Goal: Task Accomplishment & Management: Manage account settings

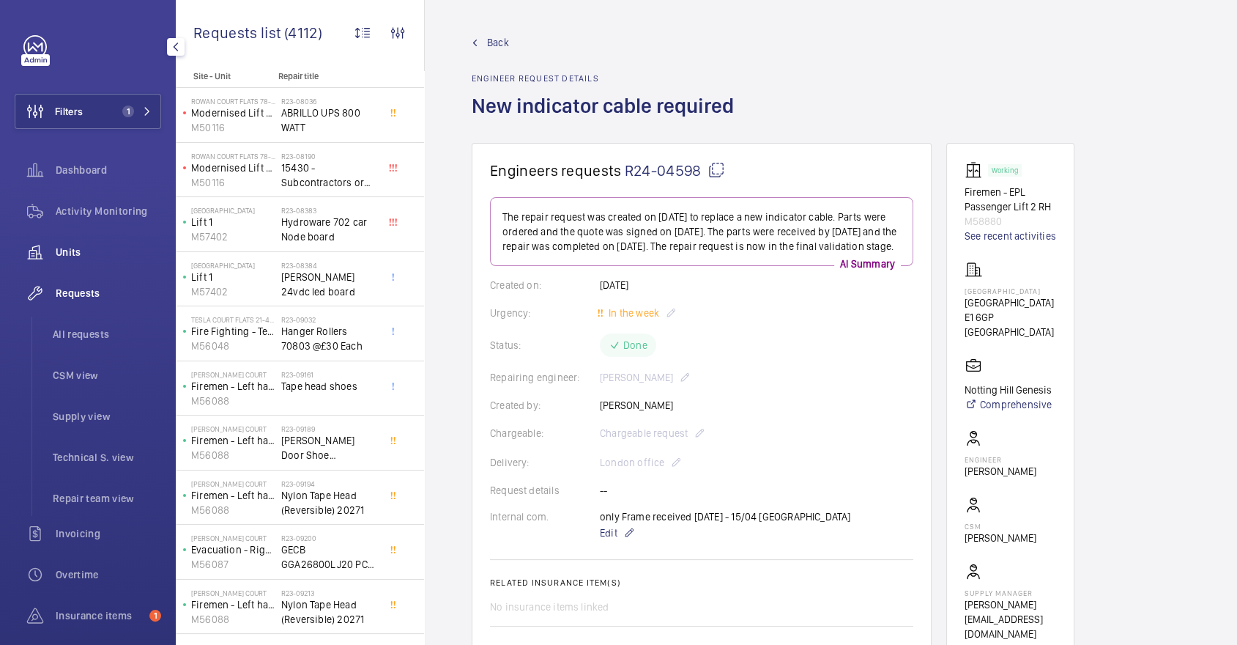
click at [100, 245] on span "Units" at bounding box center [108, 252] width 105 height 15
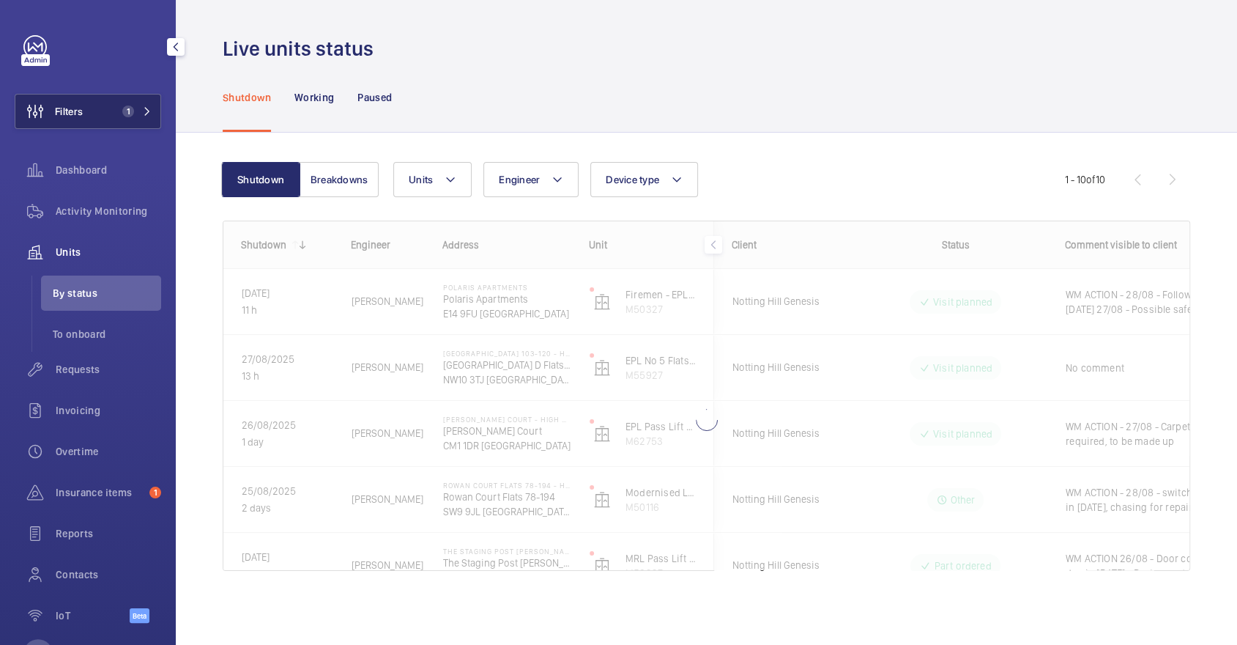
click at [125, 107] on span "1" at bounding box center [128, 111] width 12 height 12
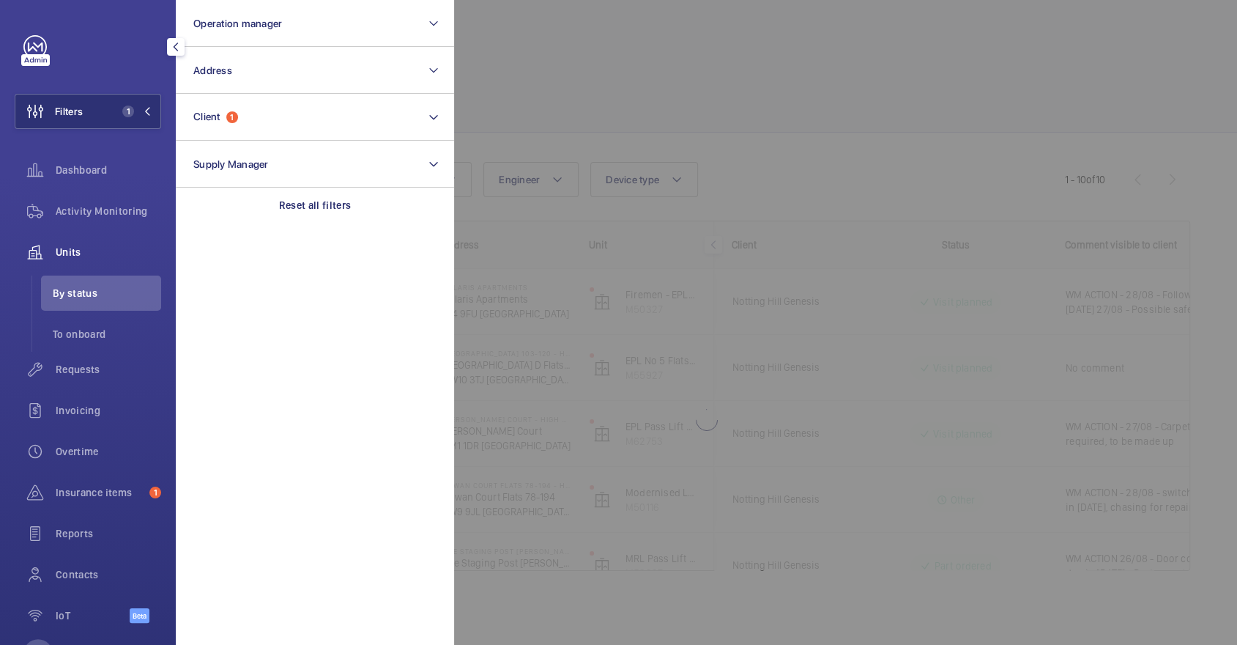
click at [554, 99] on div at bounding box center [1072, 322] width 1237 height 645
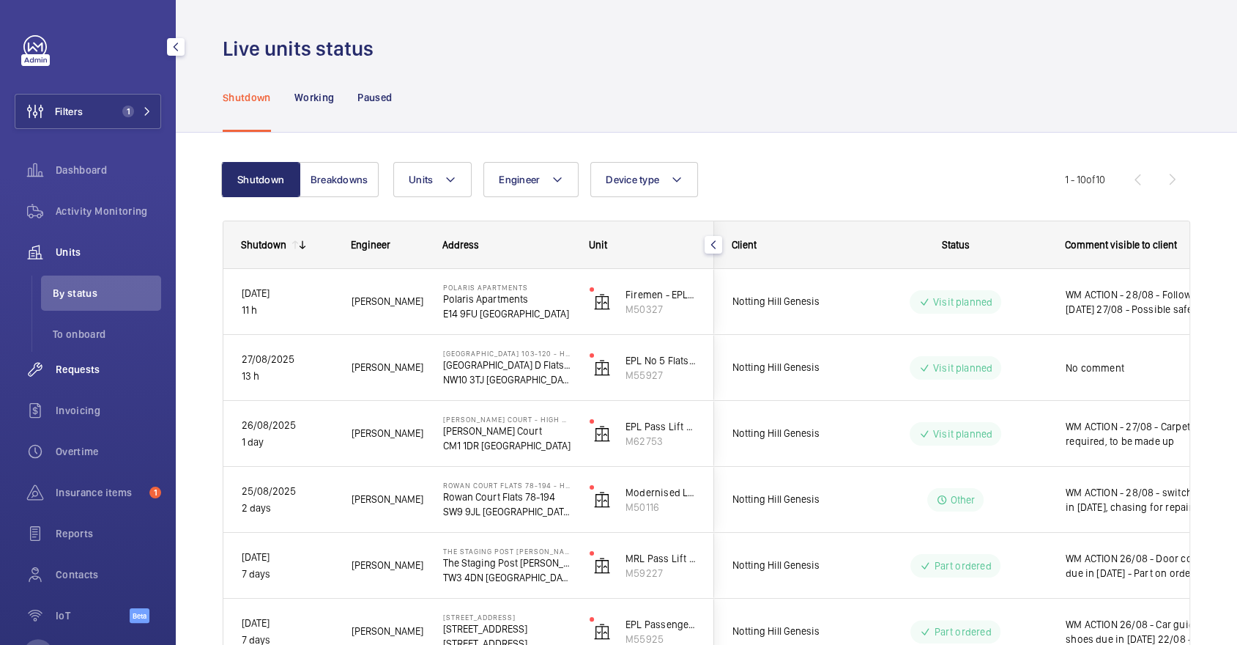
click at [122, 386] on div "Requests" at bounding box center [88, 369] width 146 height 35
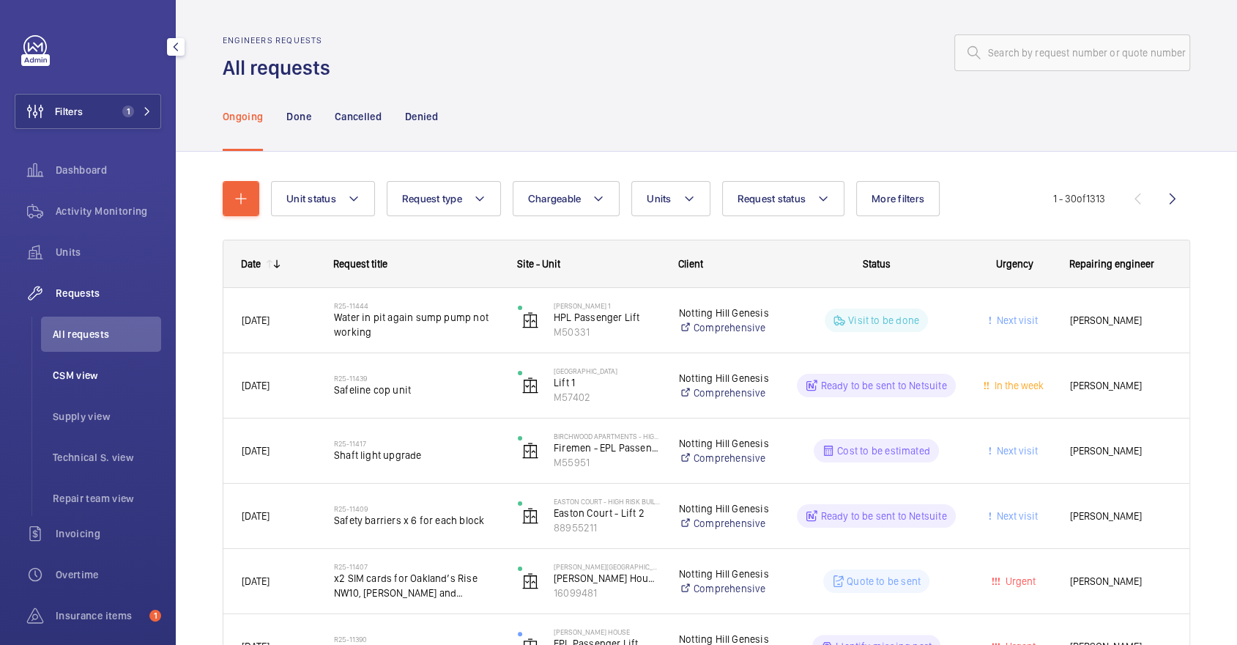
click at [127, 380] on span "CSM view" at bounding box center [107, 375] width 108 height 15
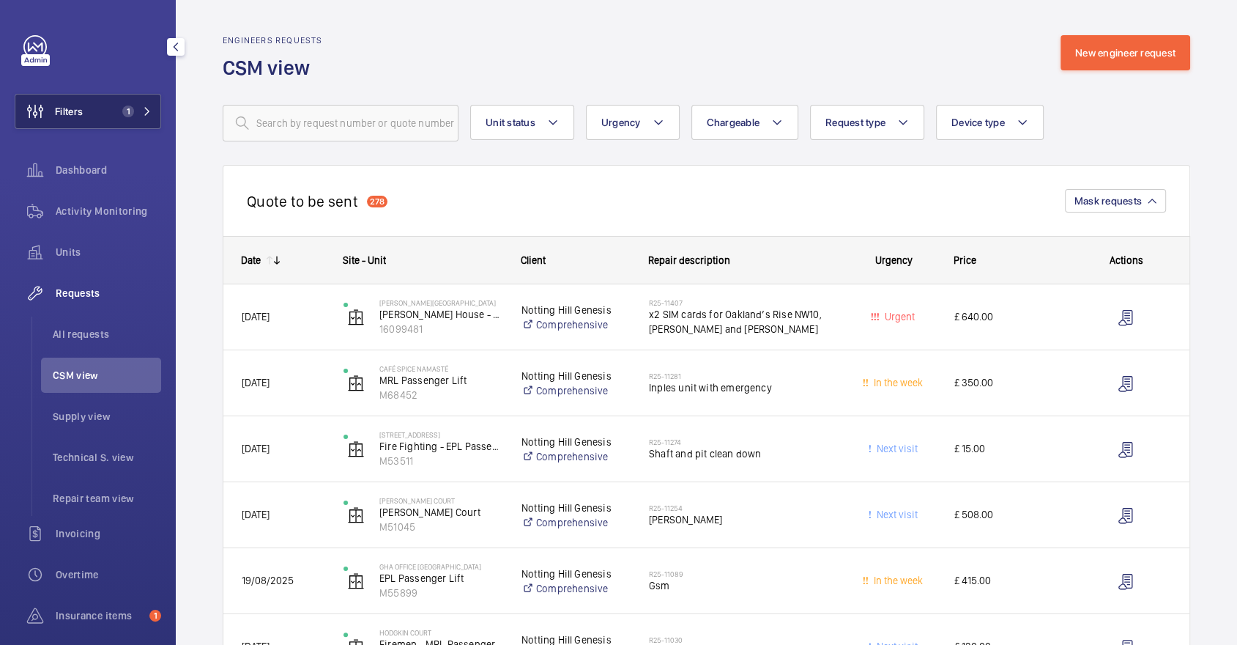
click at [122, 122] on button "Filters 1" at bounding box center [88, 111] width 146 height 35
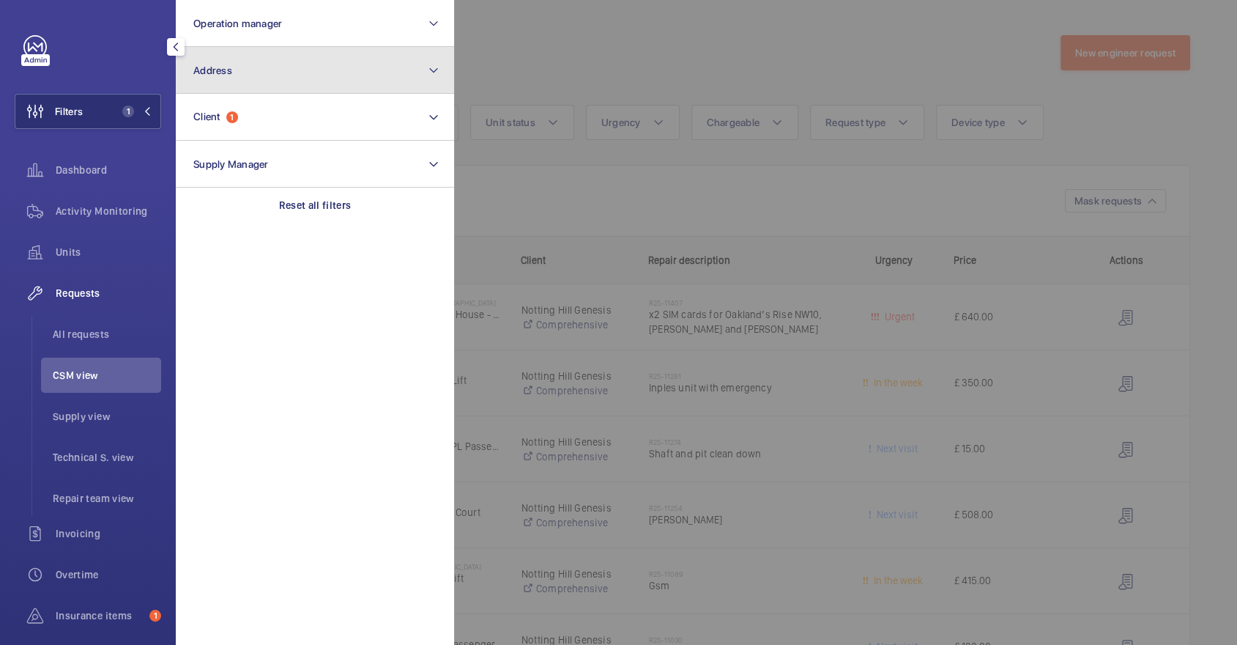
click at [234, 82] on button "Address" at bounding box center [315, 70] width 278 height 47
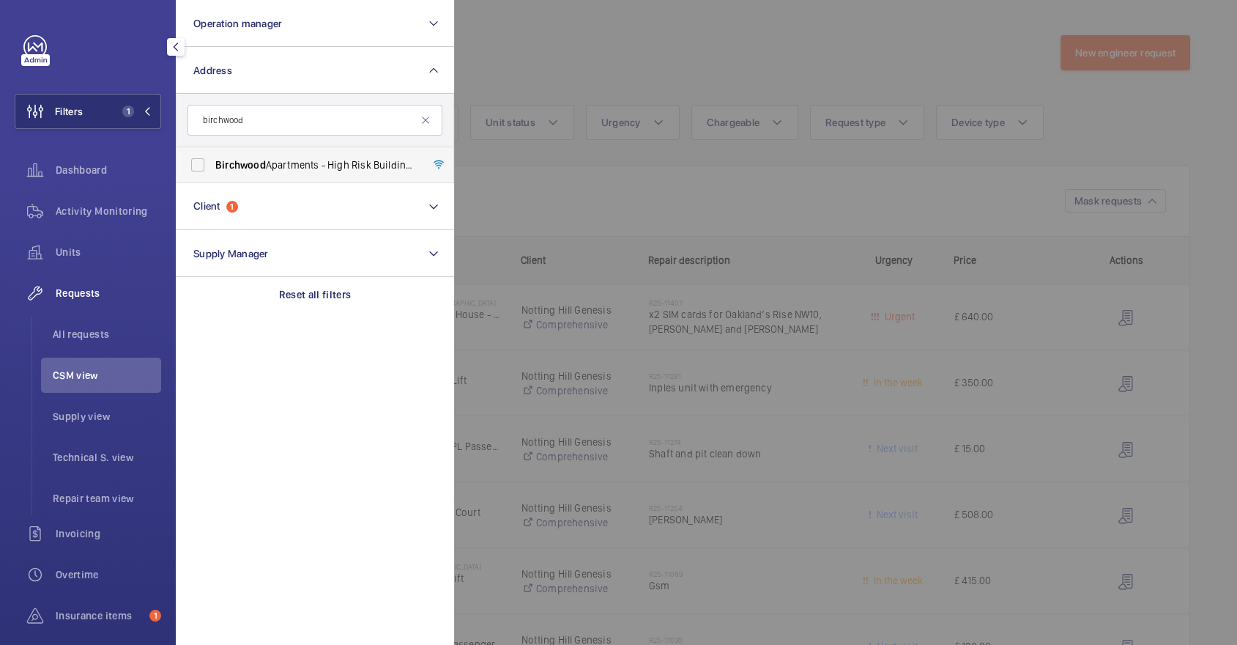
type input "birchwood"
click at [292, 179] on label "Birchwood Apartments - High Risk Building - Birchwood Apartments, LONDON N4 1FR" at bounding box center [304, 164] width 255 height 35
click at [212, 179] on input "Birchwood Apartments - High Risk Building - Birchwood Apartments, LONDON N4 1FR" at bounding box center [197, 164] width 29 height 29
checkbox input "true"
click at [659, 248] on div at bounding box center [1072, 322] width 1237 height 645
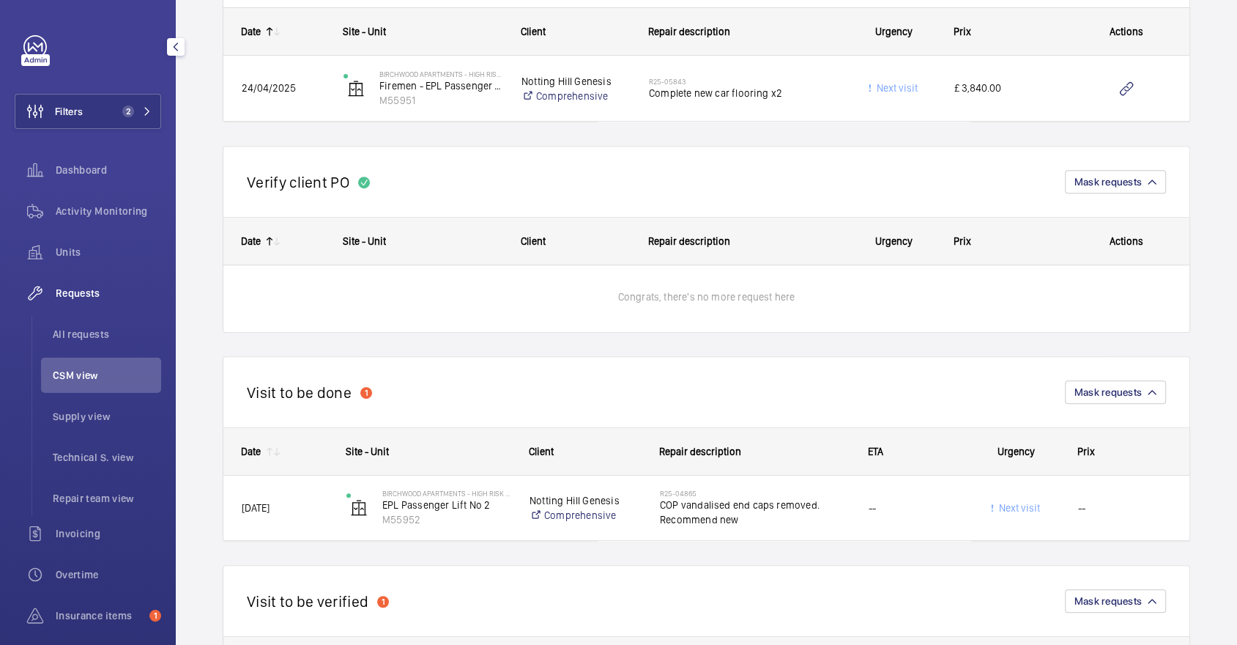
scroll to position [510, 0]
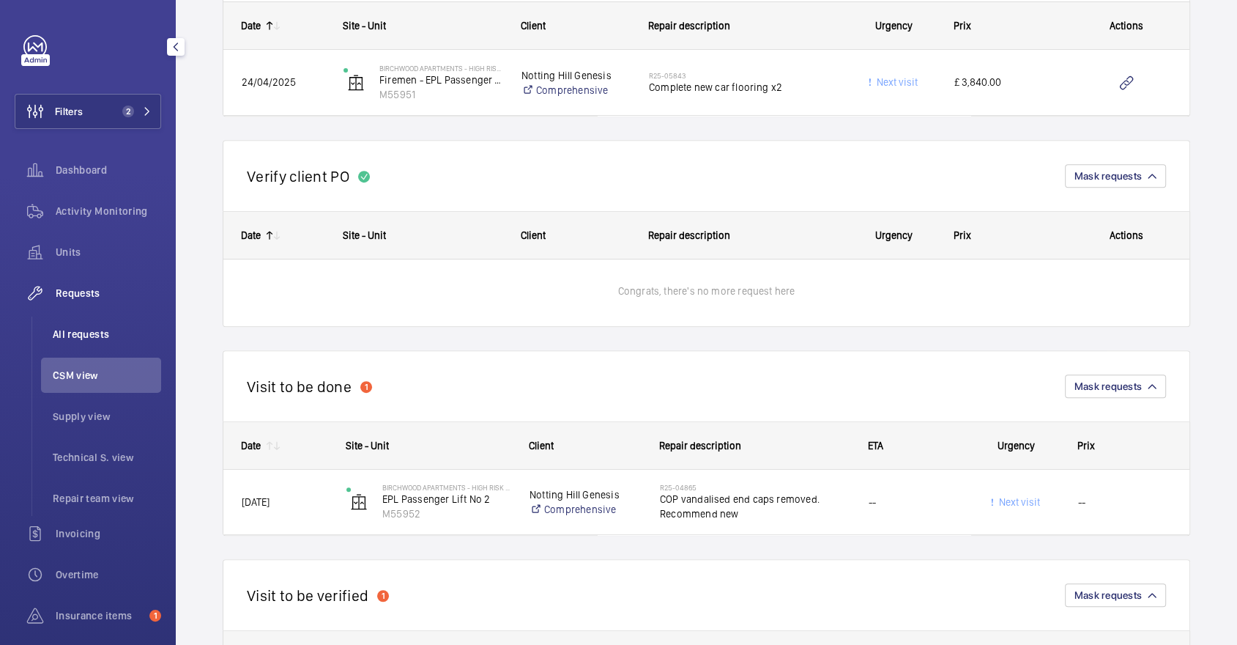
click at [98, 327] on span "All requests" at bounding box center [107, 334] width 108 height 15
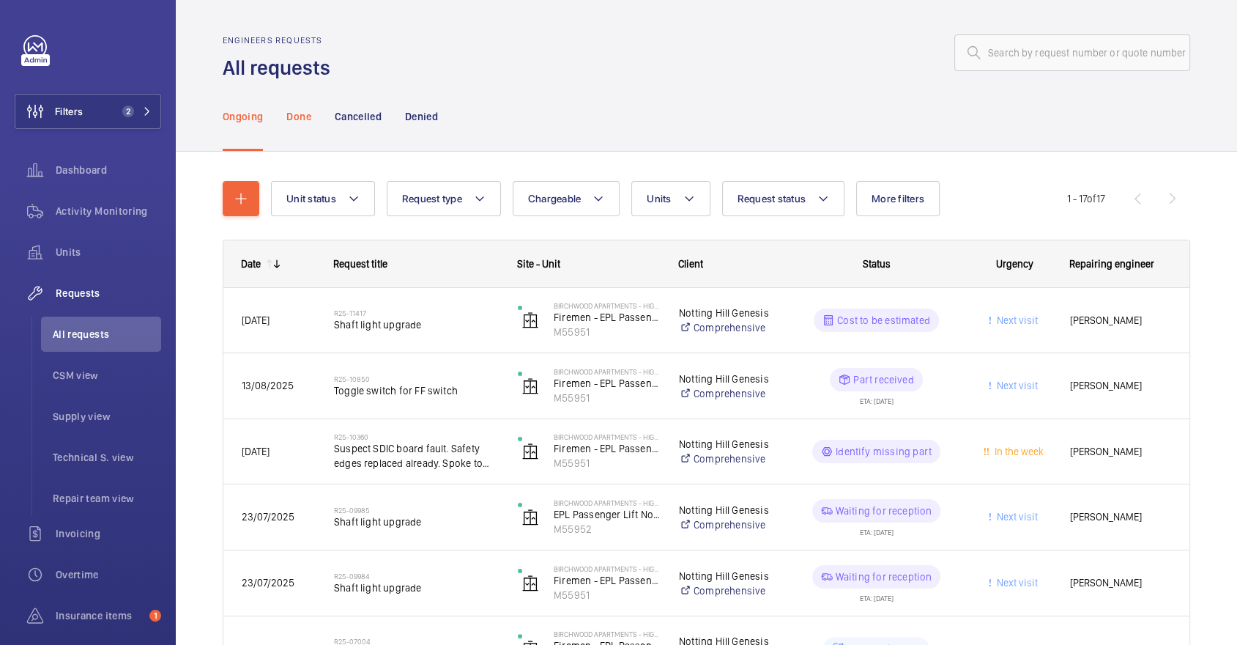
click at [311, 118] on p "Done" at bounding box center [298, 116] width 24 height 15
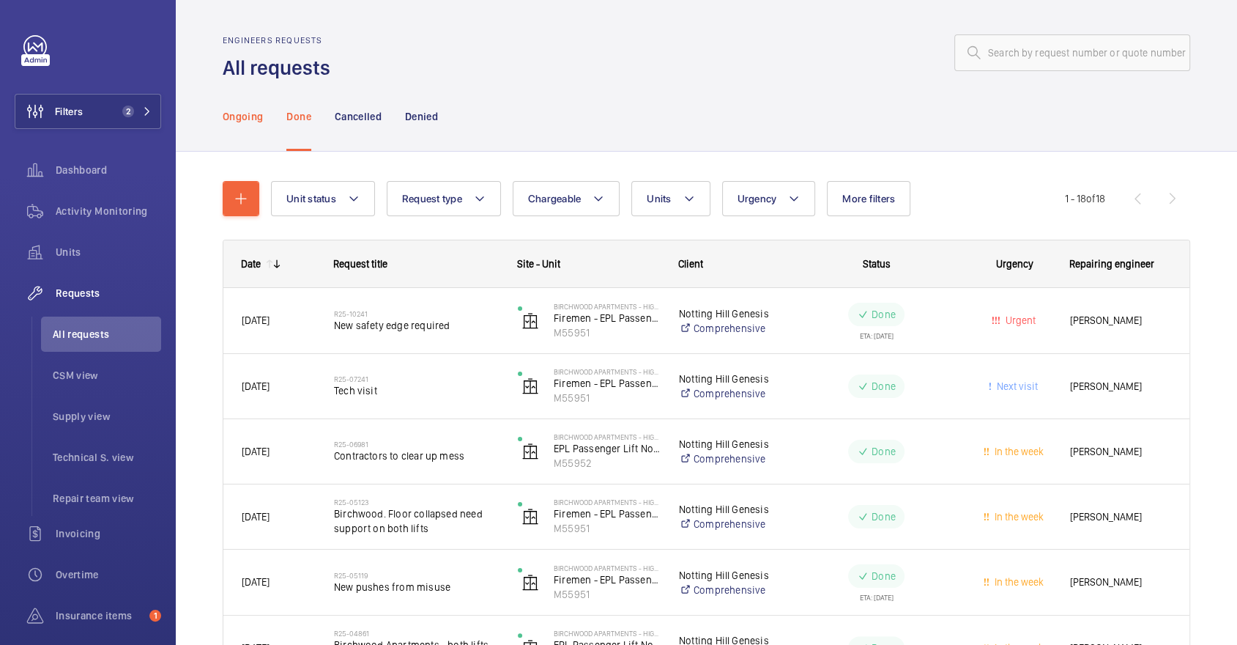
click at [255, 122] on p "Ongoing" at bounding box center [243, 116] width 40 height 15
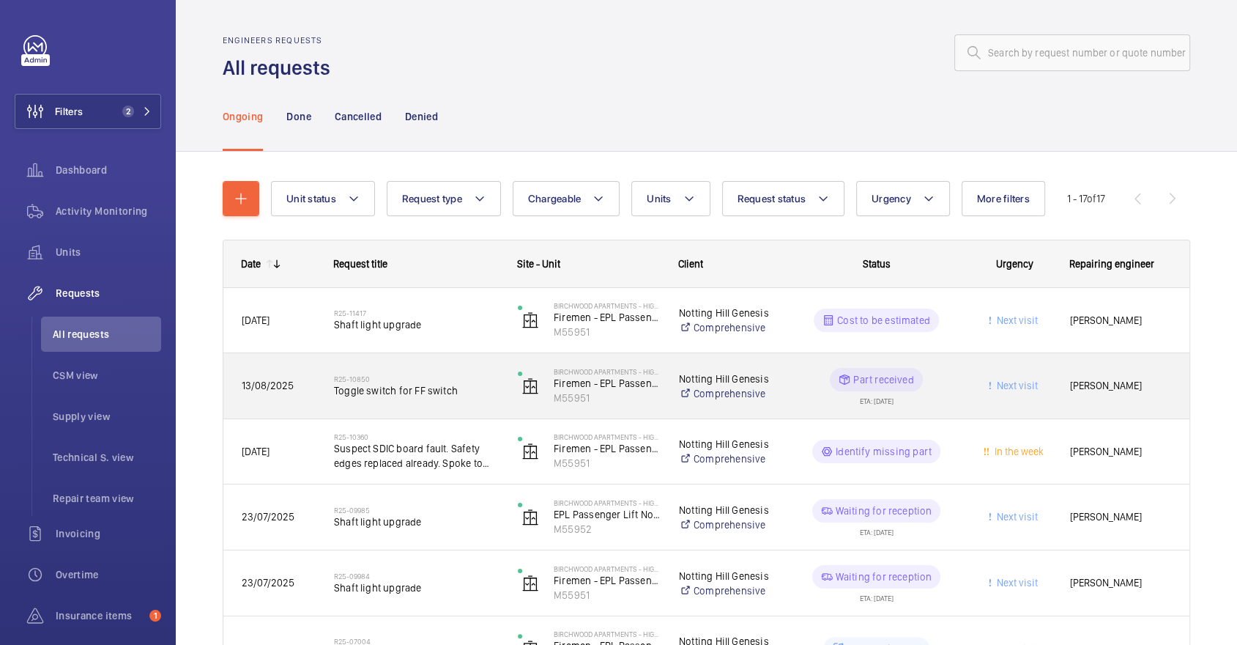
scroll to position [70, 0]
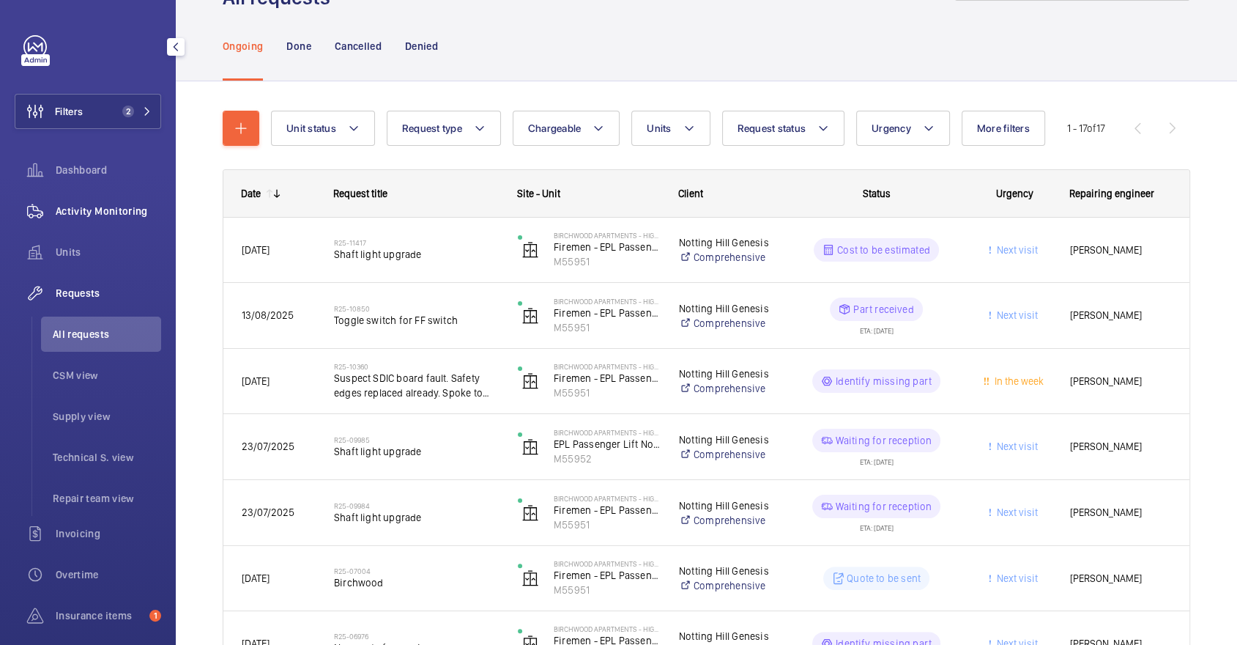
click at [153, 212] on span "Activity Monitoring" at bounding box center [108, 211] width 105 height 15
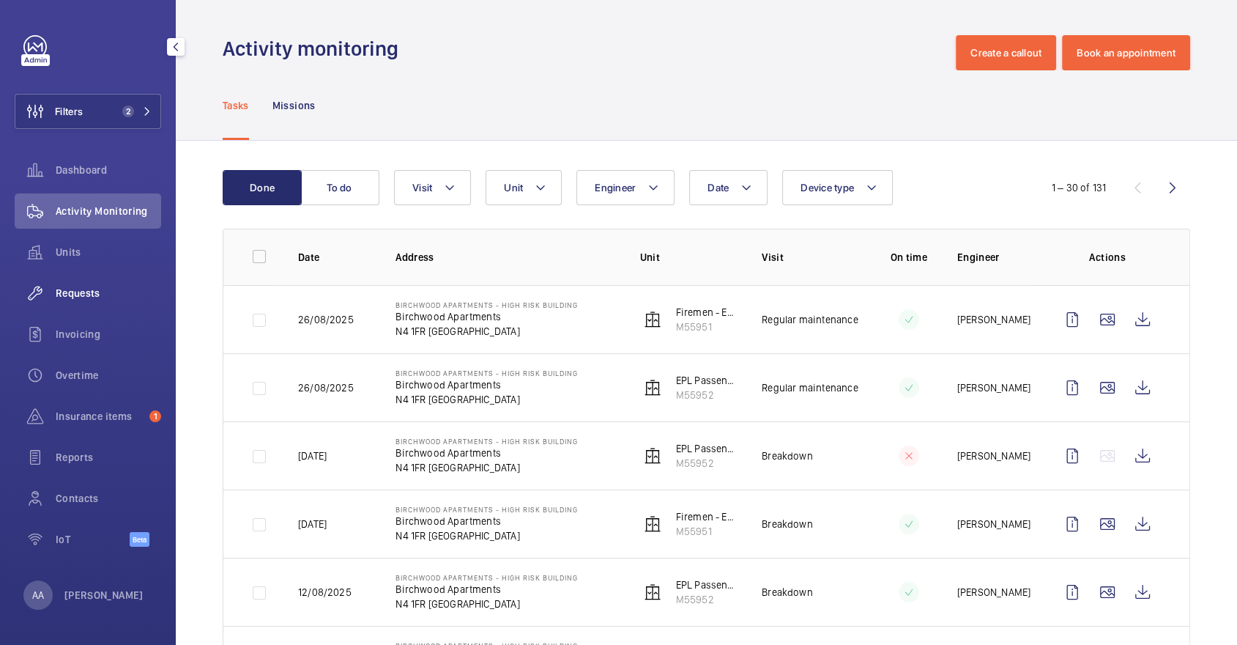
click at [125, 292] on span "Requests" at bounding box center [108, 293] width 105 height 15
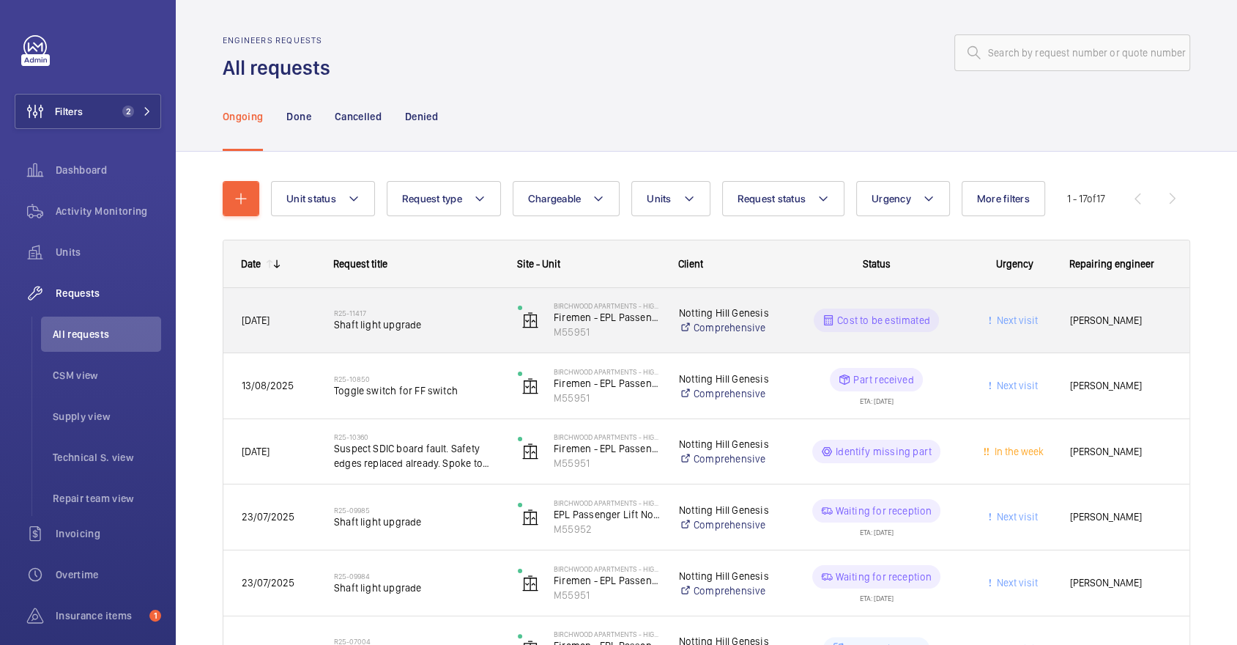
scroll to position [110, 0]
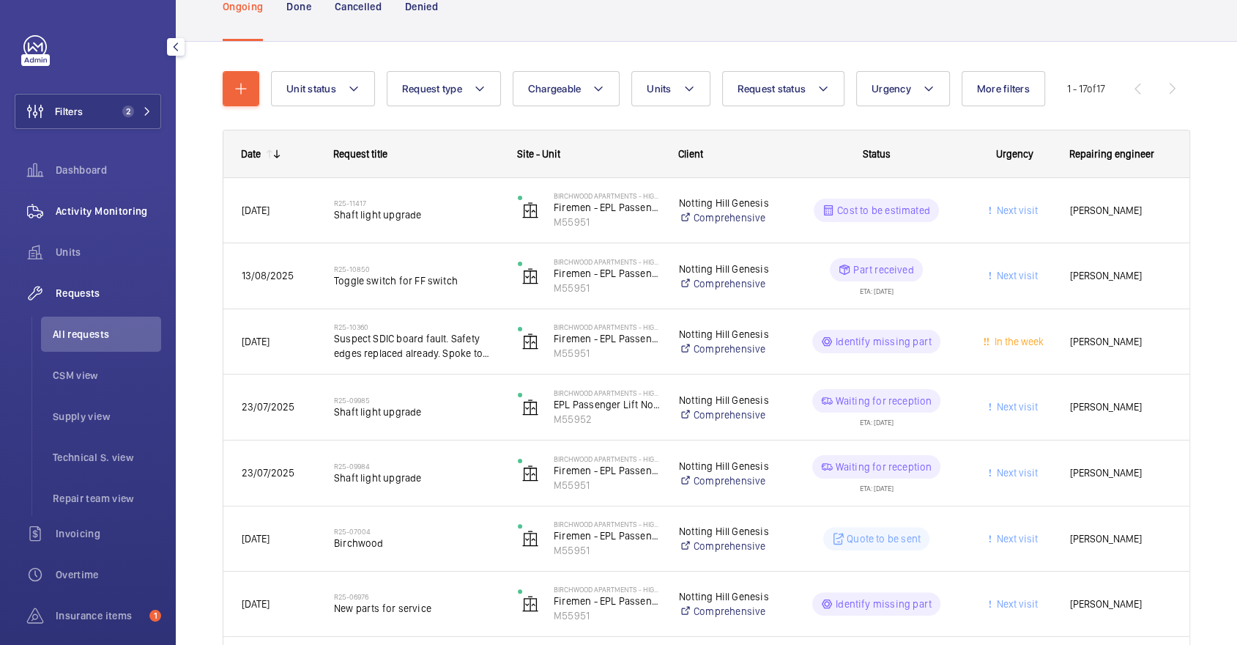
click at [108, 200] on div "Activity Monitoring" at bounding box center [88, 210] width 146 height 35
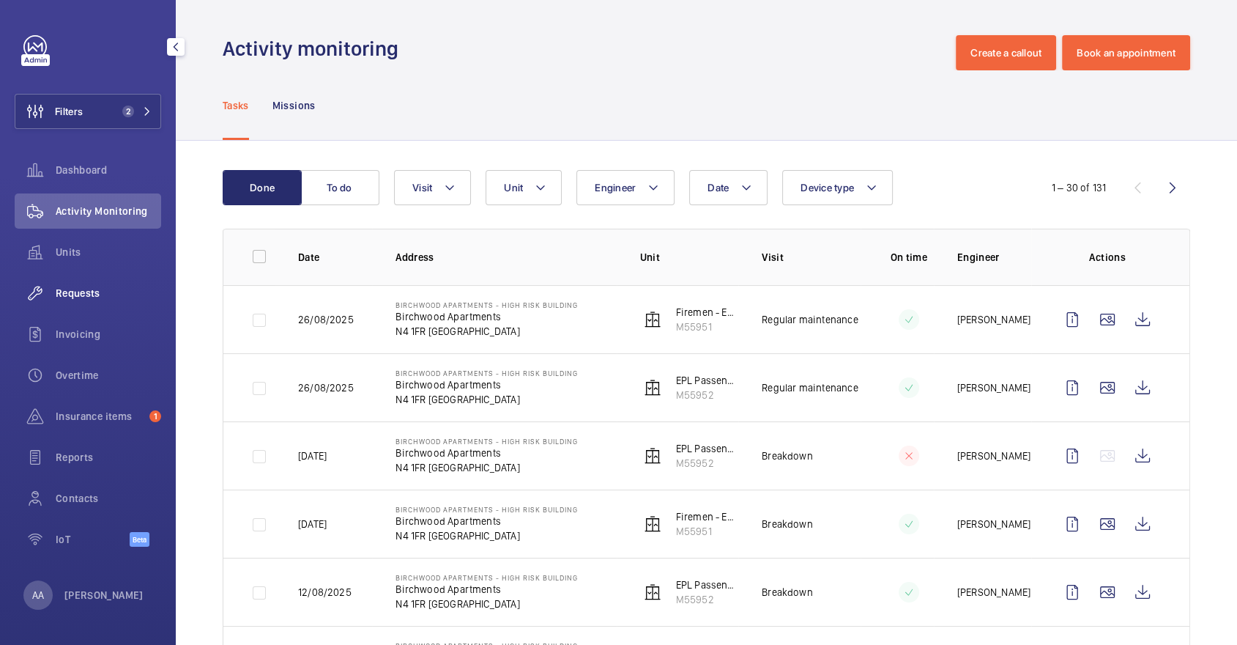
click at [114, 309] on div "Requests" at bounding box center [88, 292] width 146 height 35
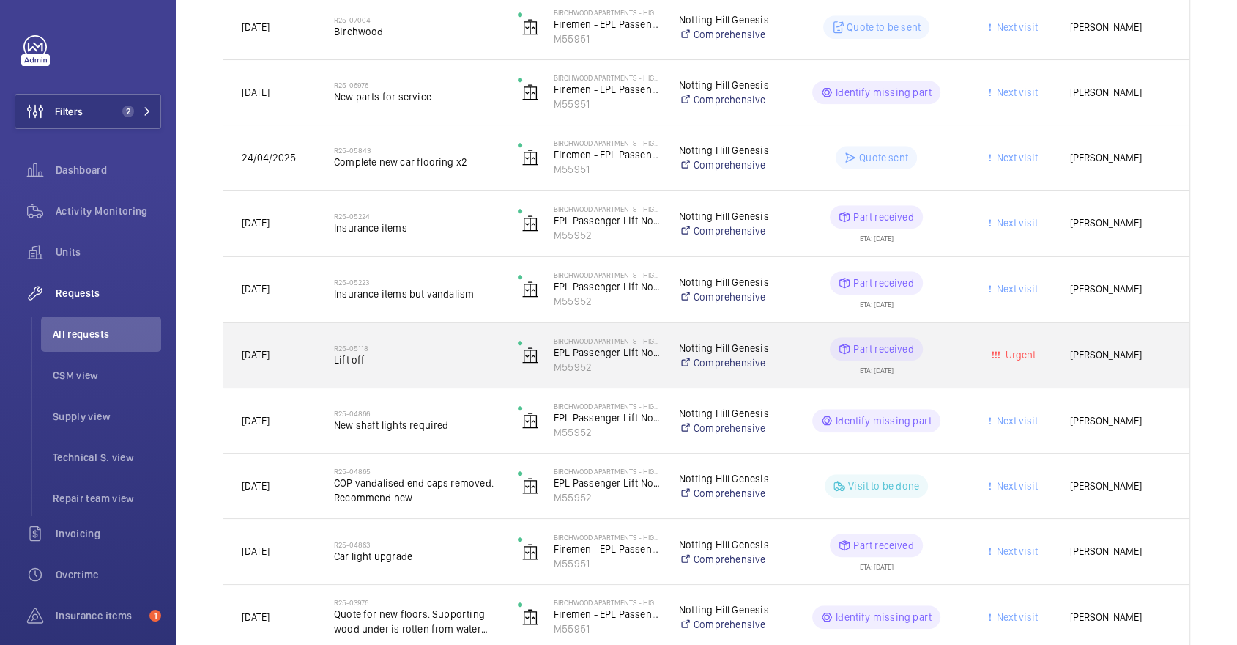
scroll to position [623, 0]
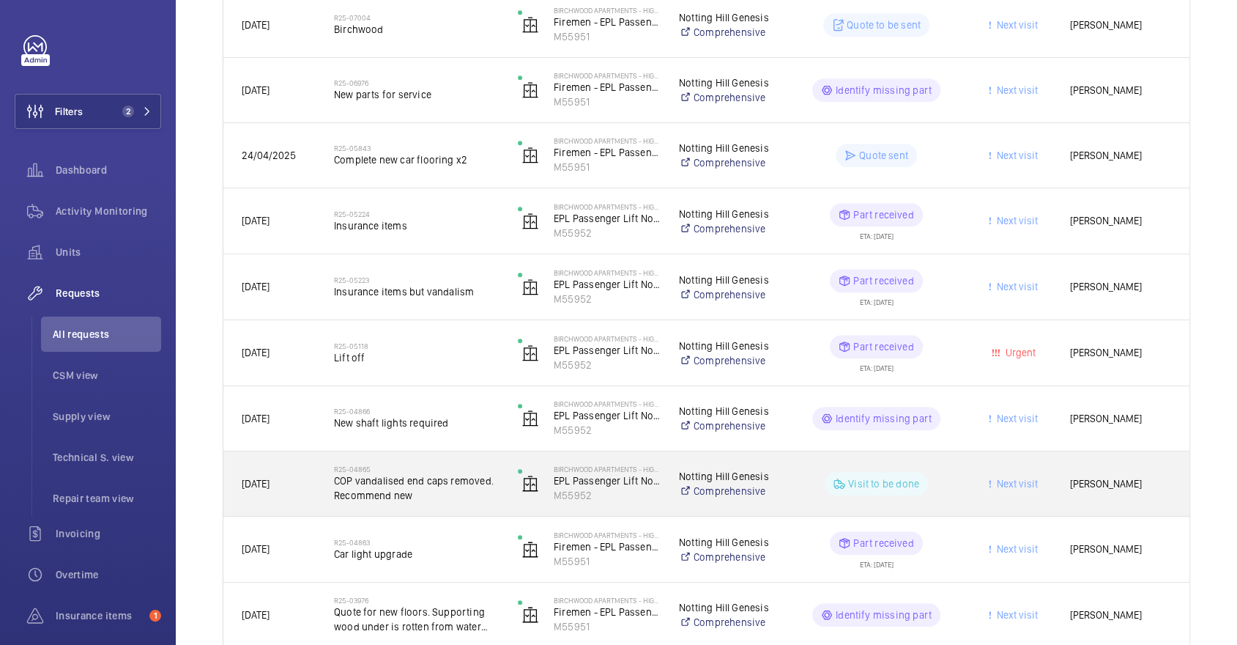
click at [480, 470] on h2 "R25-04865" at bounding box center [416, 468] width 165 height 9
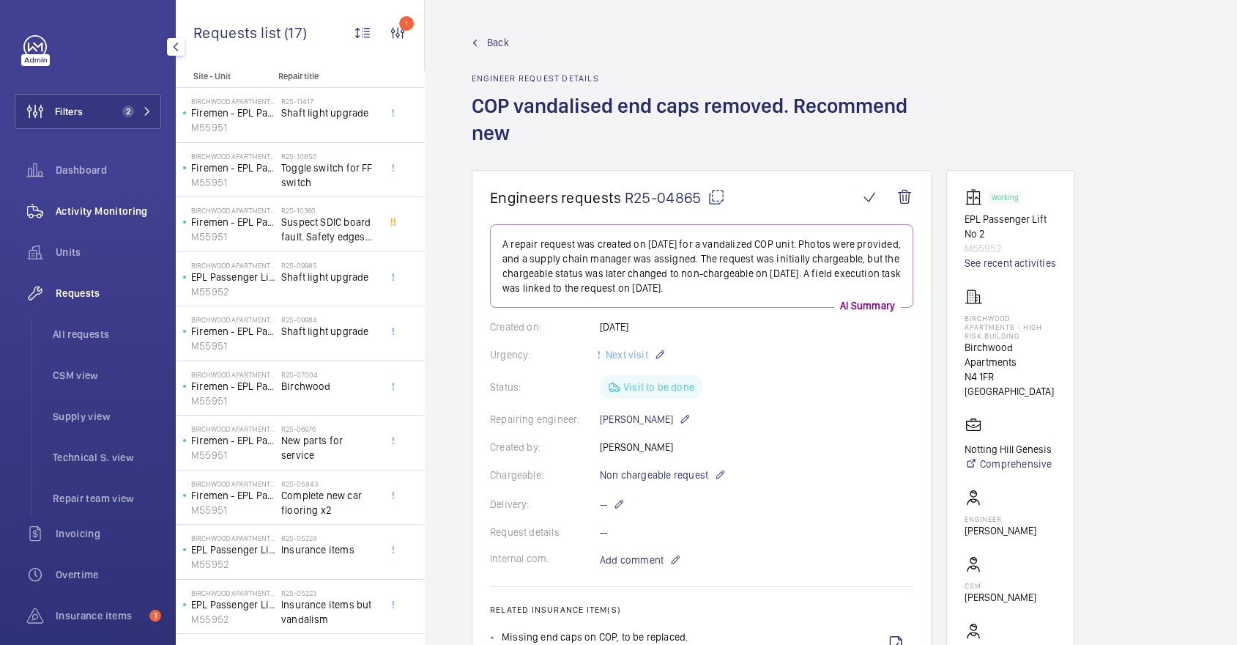
click at [82, 210] on span "Activity Monitoring" at bounding box center [108, 211] width 105 height 15
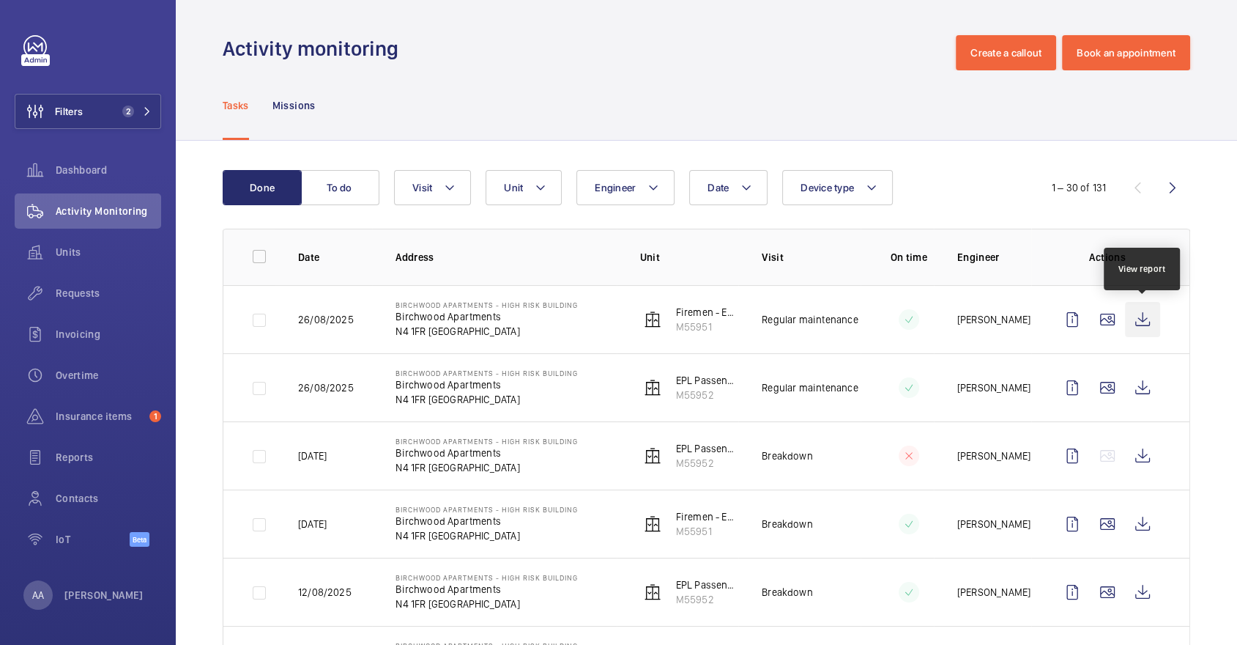
click at [1138, 305] on wm-front-icon-button at bounding box center [1142, 319] width 35 height 35
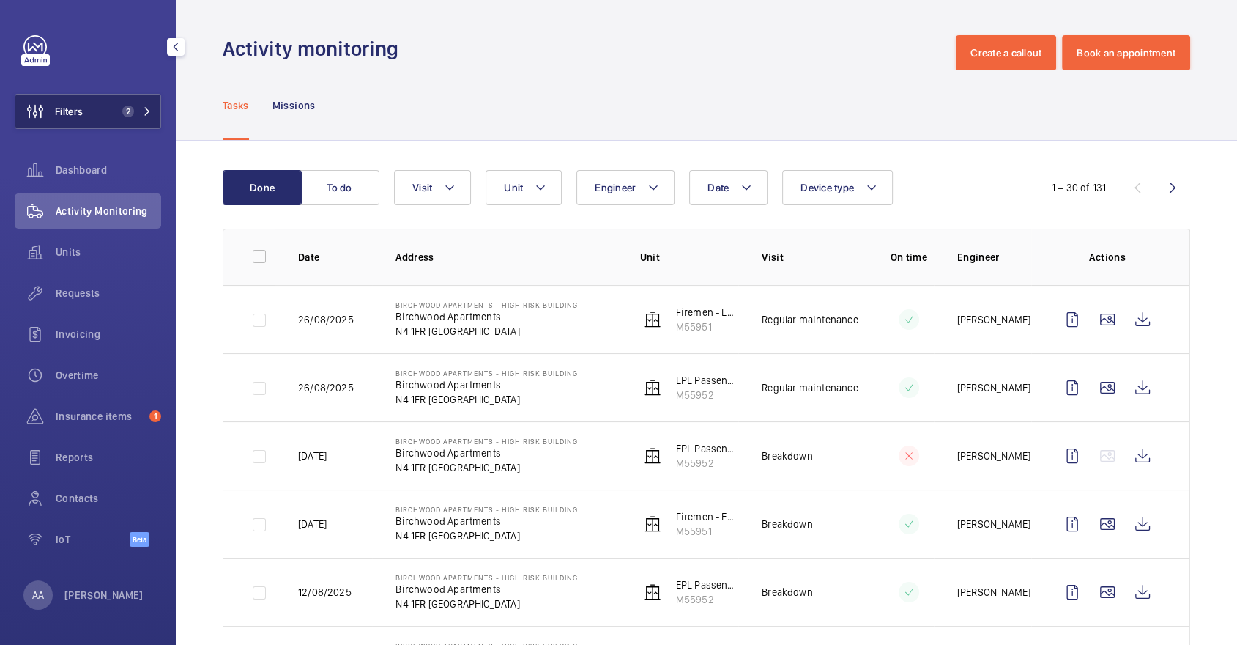
click at [81, 100] on span "Filters" at bounding box center [48, 111] width 67 height 35
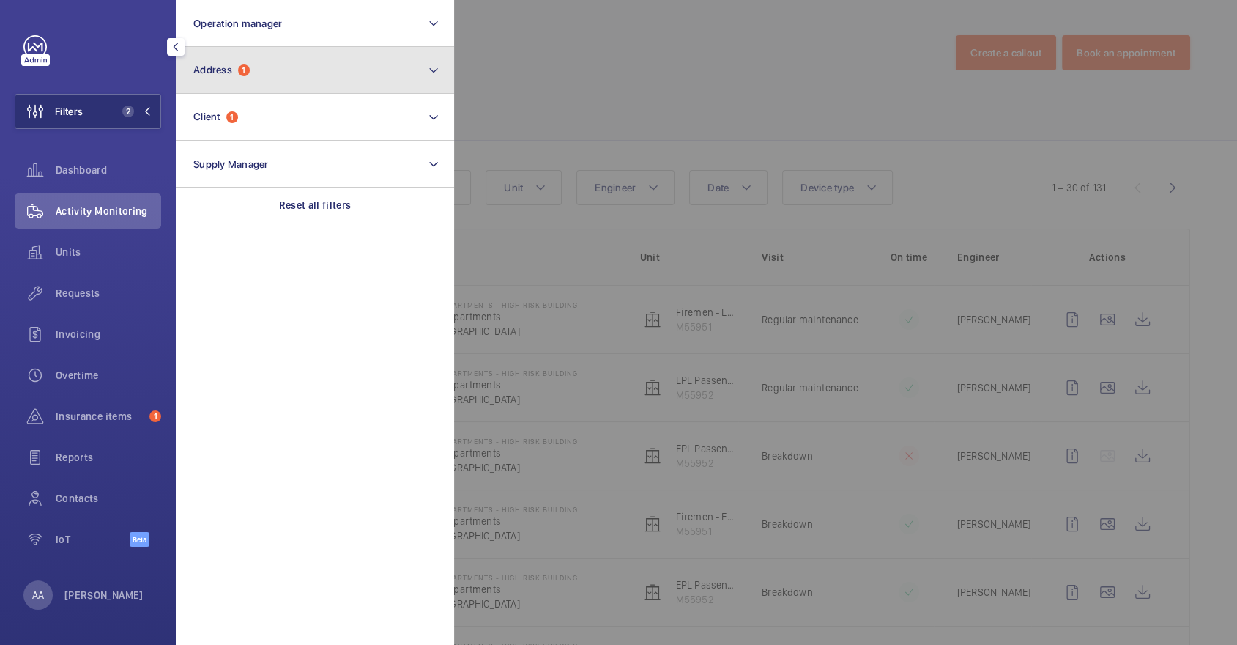
click at [312, 48] on button "Address 1" at bounding box center [315, 70] width 278 height 47
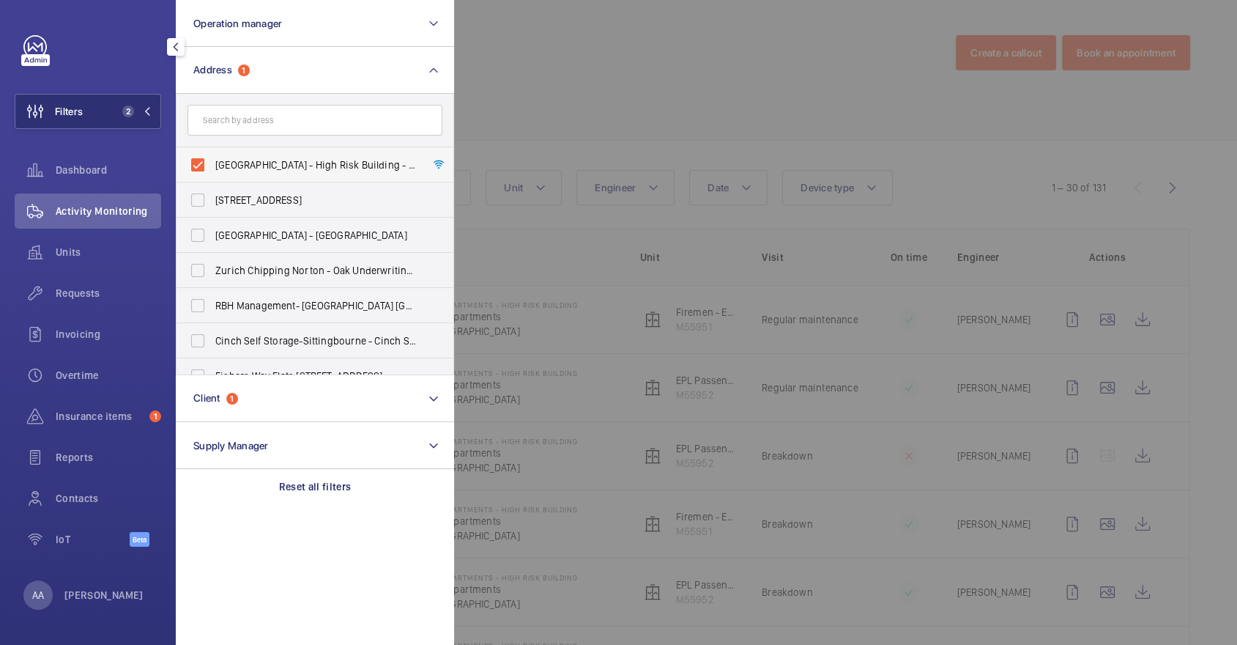
click at [229, 163] on span "Birchwood Apartments - High Risk Building - Birchwood Apartments, LONDON N4 1FR" at bounding box center [315, 164] width 201 height 15
click at [212, 163] on input "Birchwood Apartments - High Risk Building - Birchwood Apartments, LONDON N4 1FR" at bounding box center [197, 164] width 29 height 29
checkbox input "false"
click at [234, 114] on input "text" at bounding box center [315, 120] width 255 height 31
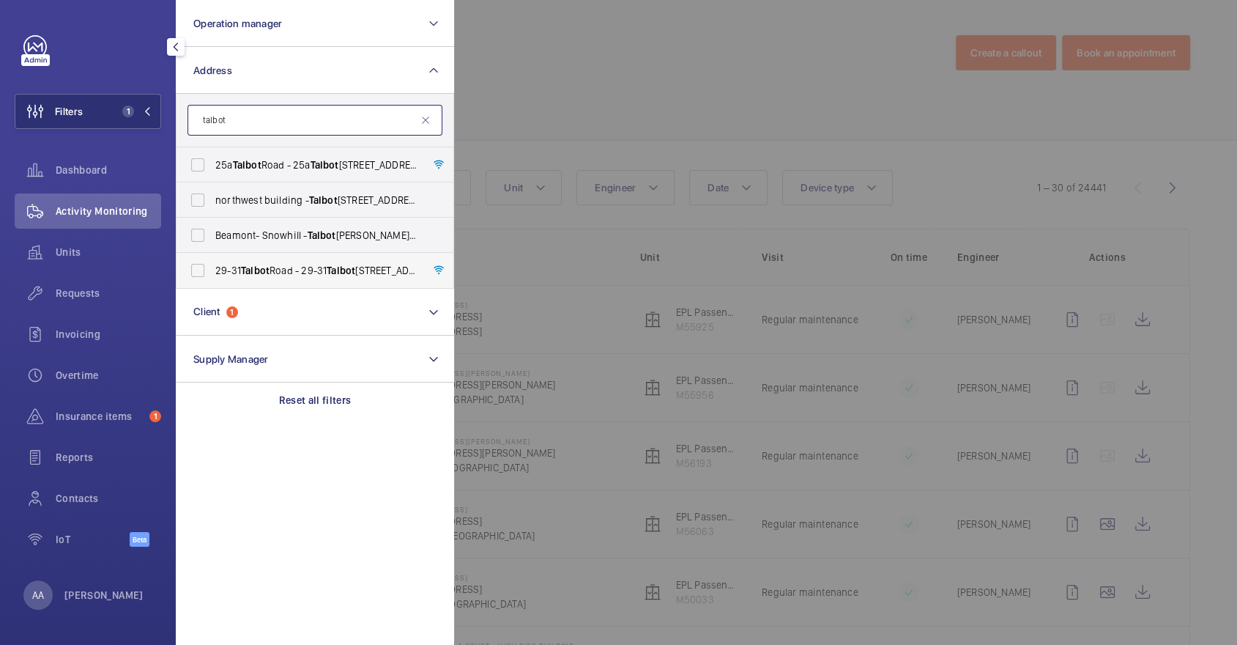
type input "talbot"
click at [294, 261] on label "29-31 Talbot Road - 29-31 Talbot Road, LONDON W2 5JG" at bounding box center [304, 270] width 255 height 35
click at [212, 261] on input "29-31 Talbot Road - 29-31 Talbot Road, LONDON W2 5JG" at bounding box center [197, 270] width 29 height 29
checkbox input "true"
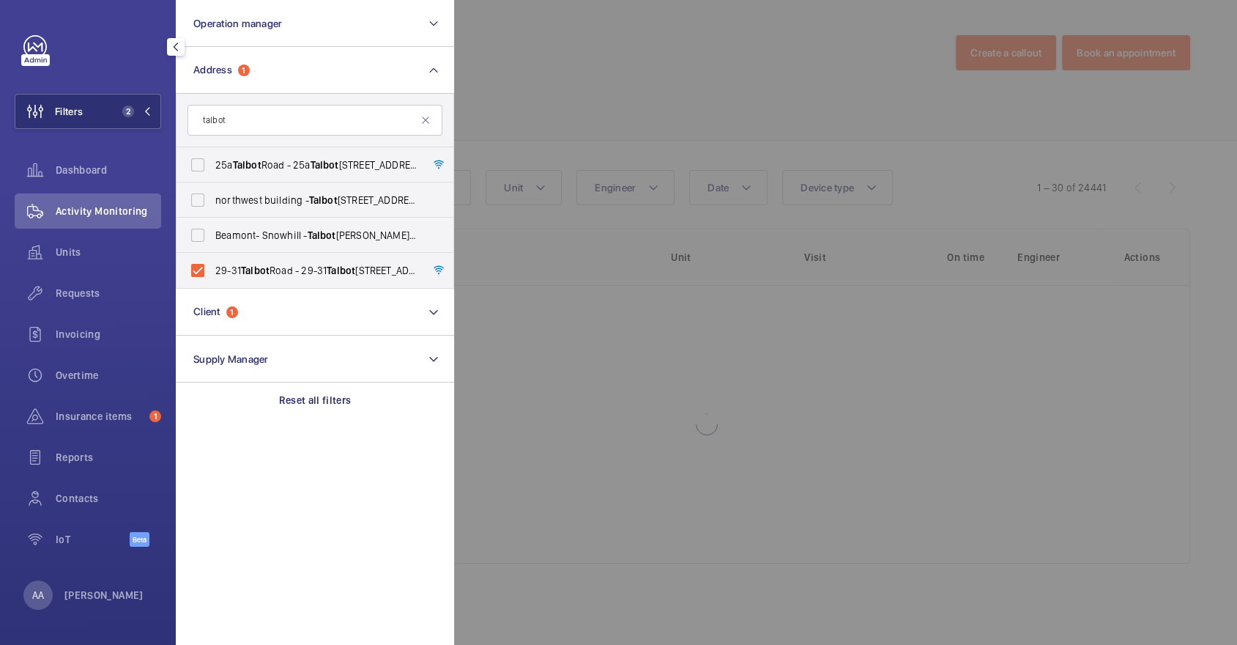
click at [659, 114] on div at bounding box center [1072, 322] width 1237 height 645
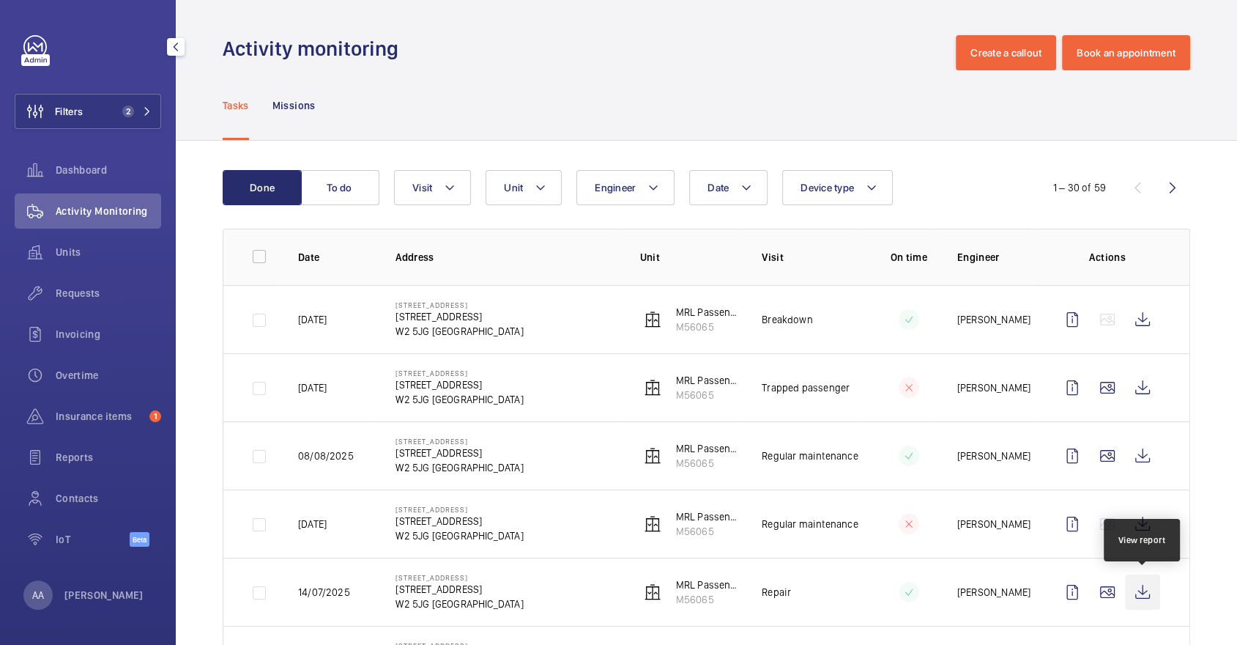
click at [1151, 592] on wm-front-icon-button at bounding box center [1142, 591] width 35 height 35
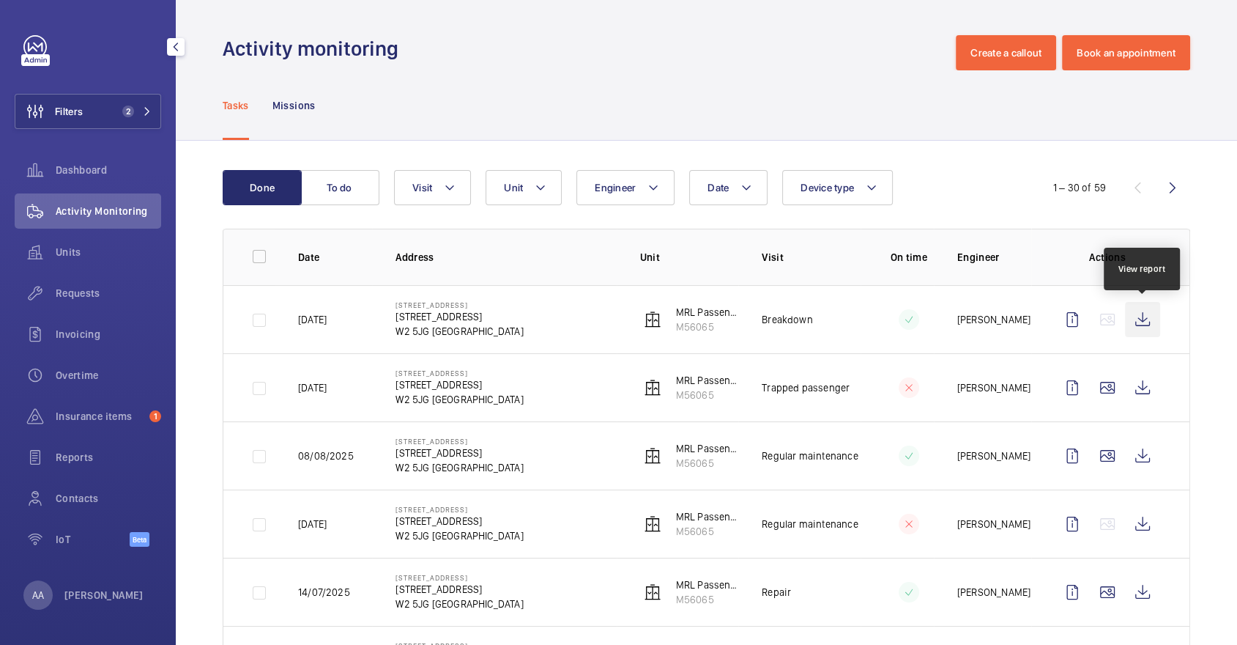
click at [1143, 317] on wm-front-icon-button at bounding box center [1142, 319] width 35 height 35
click at [111, 299] on span "Requests" at bounding box center [108, 293] width 105 height 15
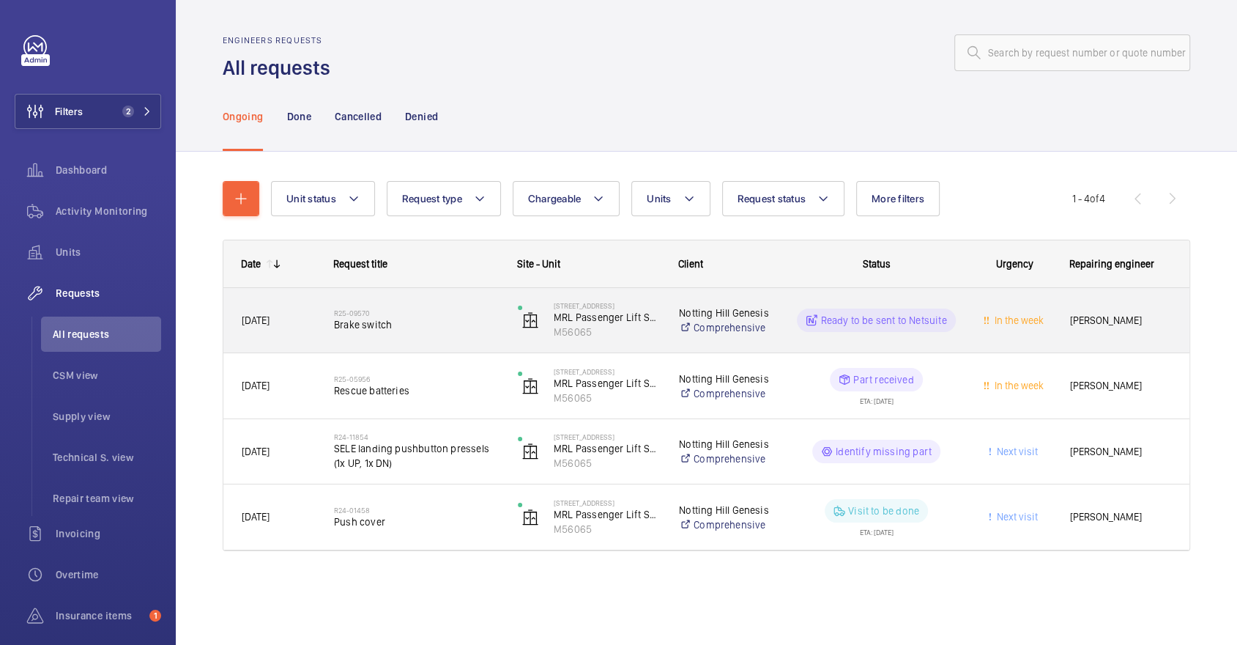
click at [419, 294] on div "R25-09570 Brake switch" at bounding box center [407, 320] width 182 height 66
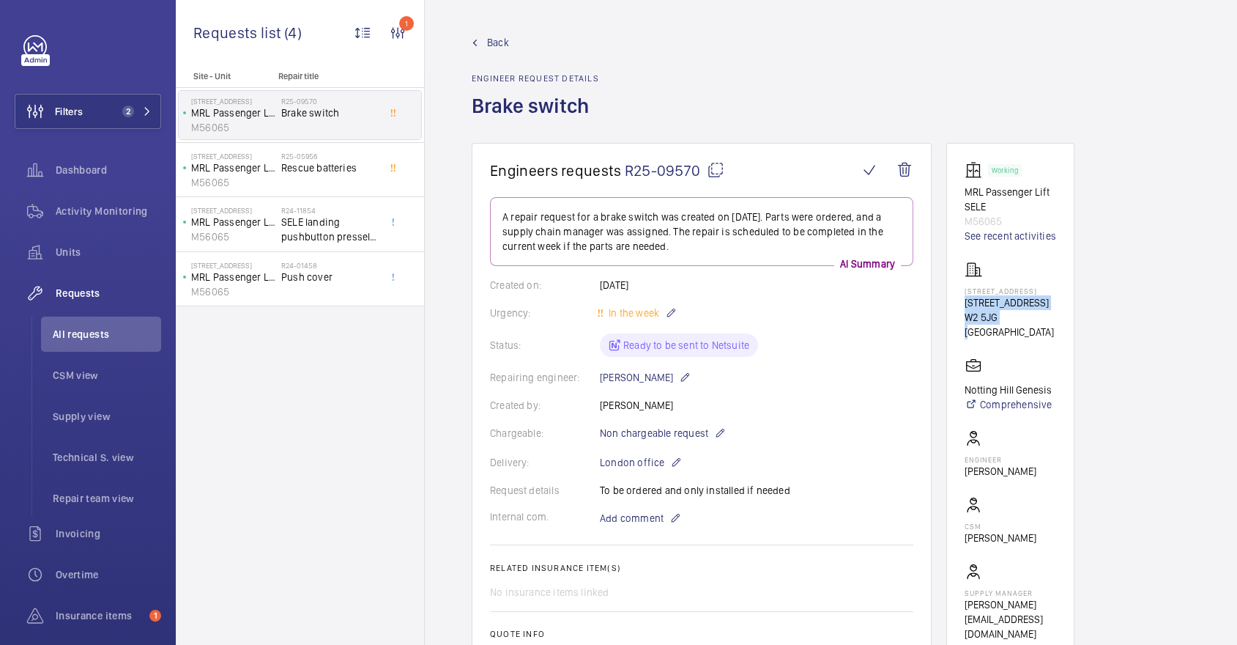
drag, startPoint x: 962, startPoint y: 298, endPoint x: 998, endPoint y: 319, distance: 42.3
click at [998, 319] on wm-front-card "Working MRL Passenger Lift SELE M56065 See recent activities 29-31 Talbot Road …" at bounding box center [1010, 401] width 128 height 516
copy div "29-31 Talbot Road W2 5JG"
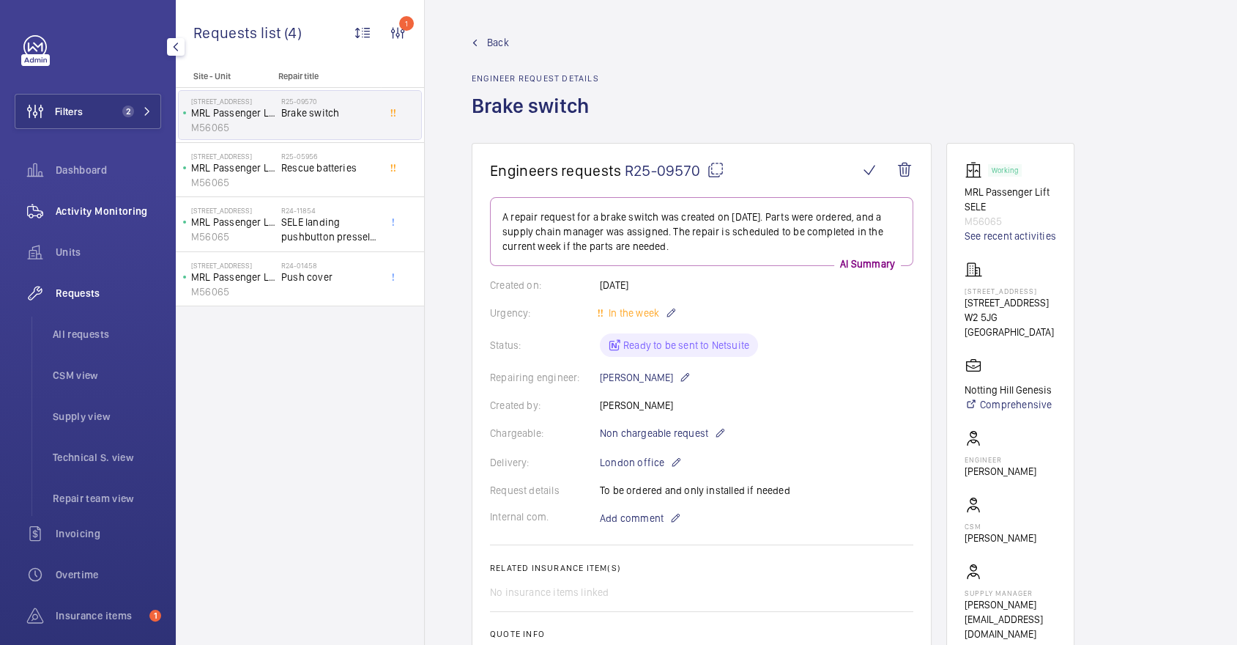
click at [89, 216] on span "Activity Monitoring" at bounding box center [108, 211] width 105 height 15
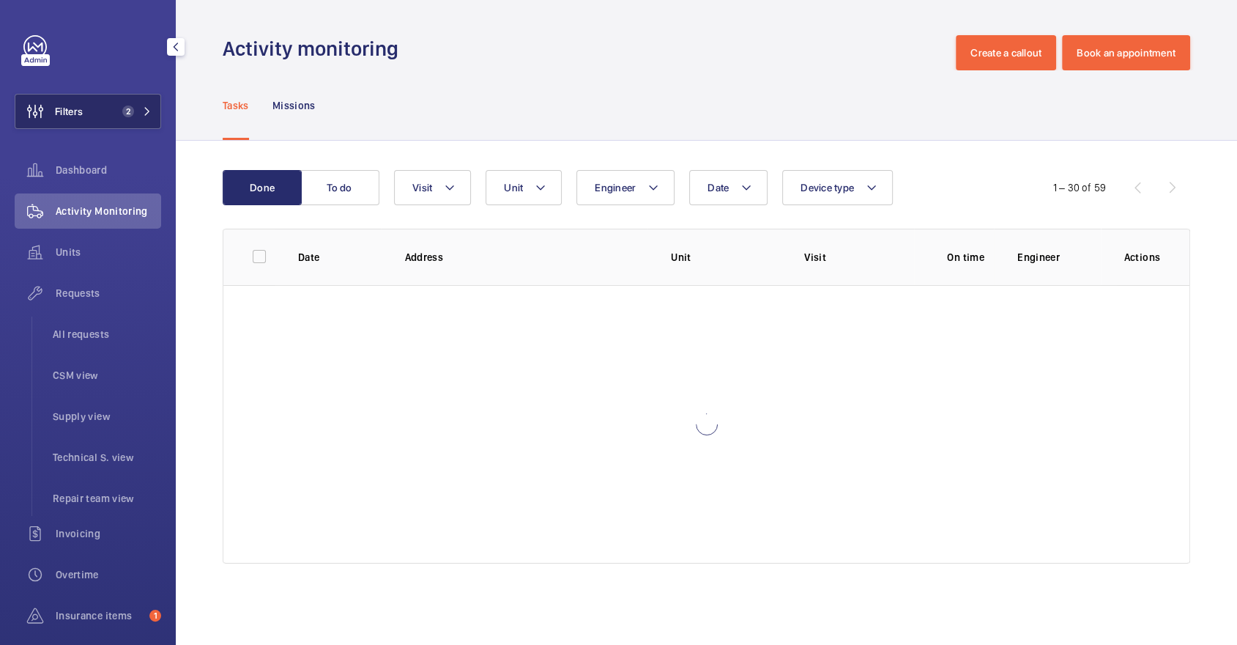
click at [103, 105] on button "Filters 2" at bounding box center [88, 111] width 146 height 35
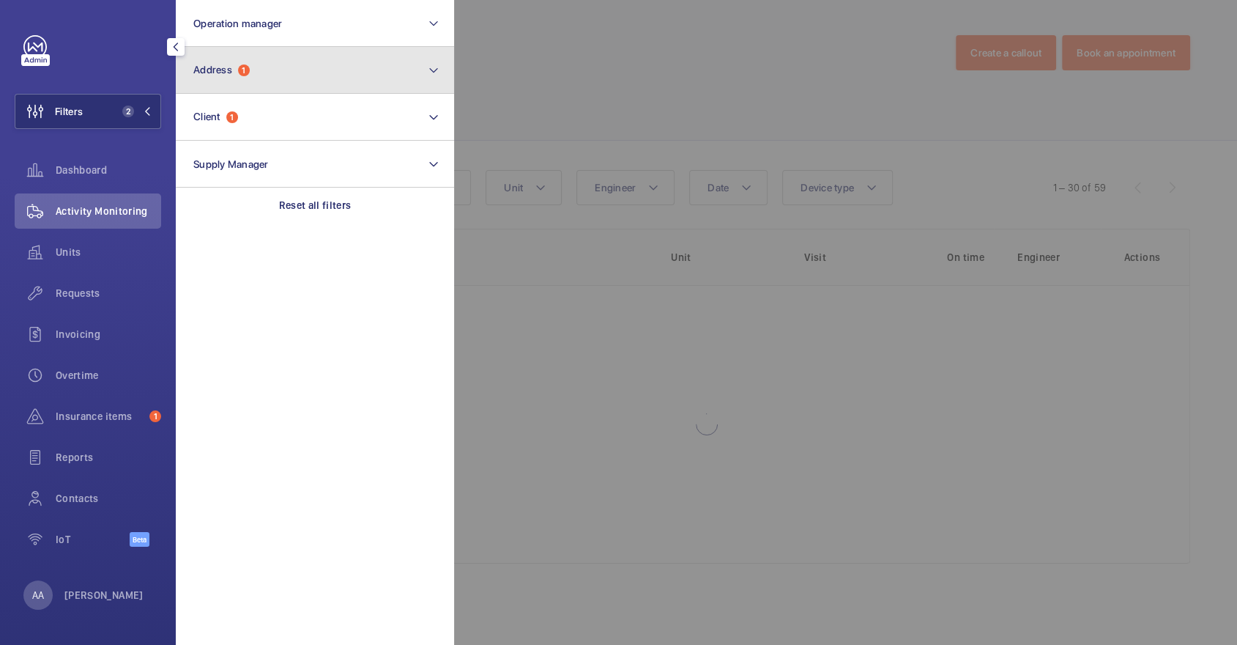
click at [292, 56] on button "Address 1" at bounding box center [315, 70] width 278 height 47
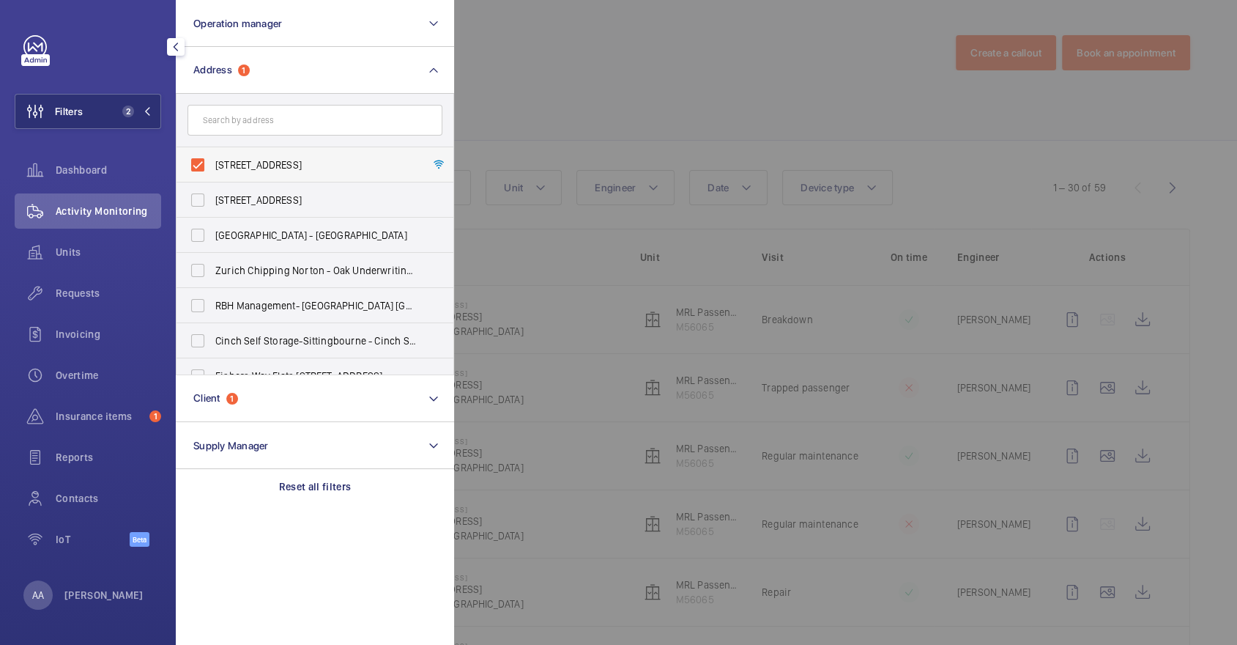
click at [255, 174] on label "29-31 Talbot Road - 29-31 Talbot Road, LONDON W2 5JG" at bounding box center [304, 164] width 255 height 35
click at [212, 174] on input "29-31 Talbot Road - 29-31 Talbot Road, LONDON W2 5JG" at bounding box center [197, 164] width 29 height 29
checkbox input "false"
click at [241, 122] on input "text" at bounding box center [315, 120] width 255 height 31
paste input "Thetford"
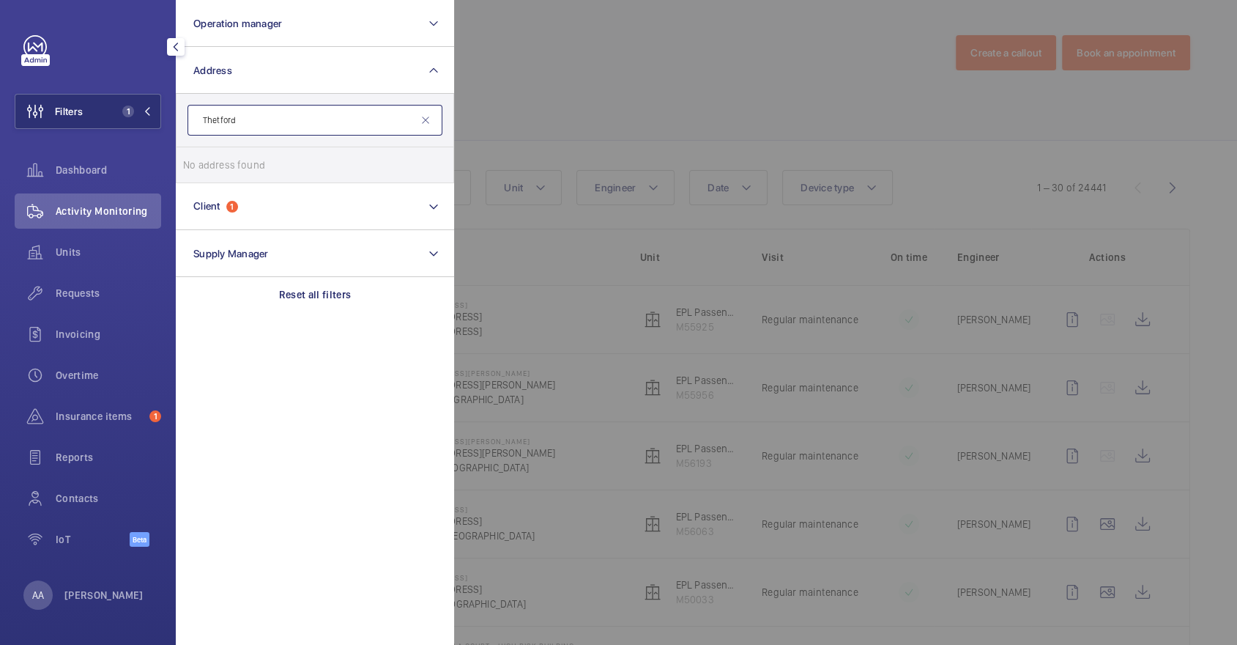
click at [313, 118] on input "Thetford" at bounding box center [315, 120] width 255 height 31
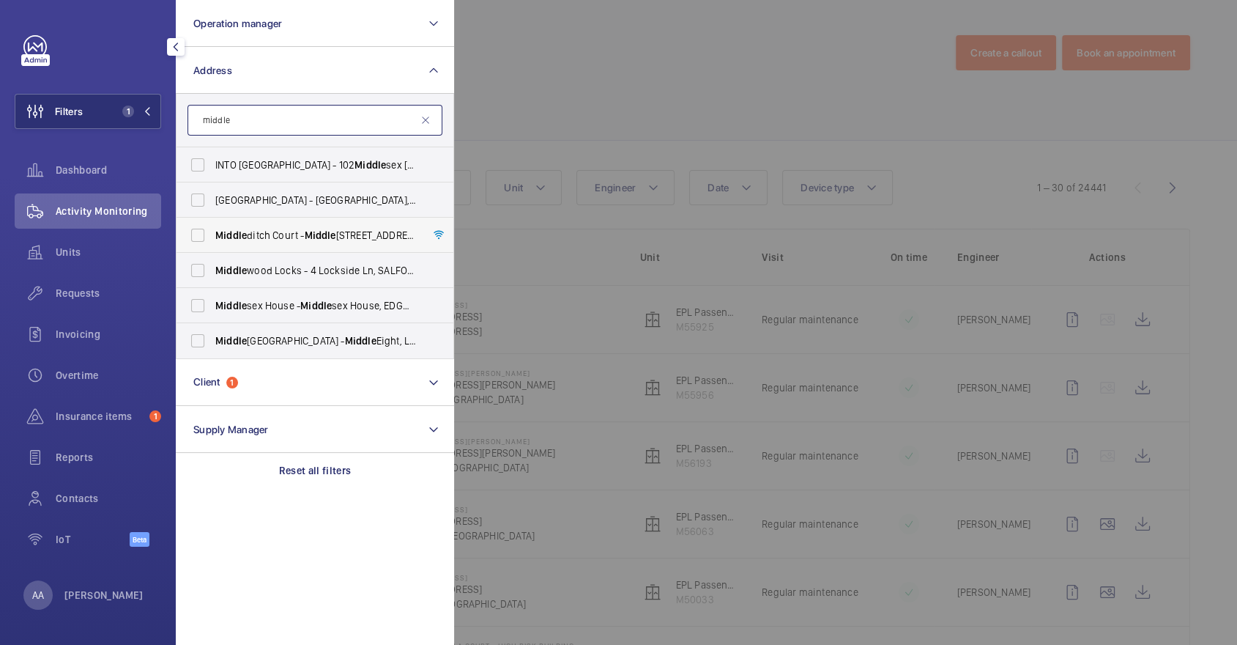
type input "middle"
click at [322, 234] on span "Middle" at bounding box center [319, 235] width 31 height 12
click at [212, 234] on input "Middle ditch Court - Middle ditch Court, LONDON CM1 1LS" at bounding box center [197, 234] width 29 height 29
checkbox input "true"
click at [606, 95] on div at bounding box center [1072, 322] width 1237 height 645
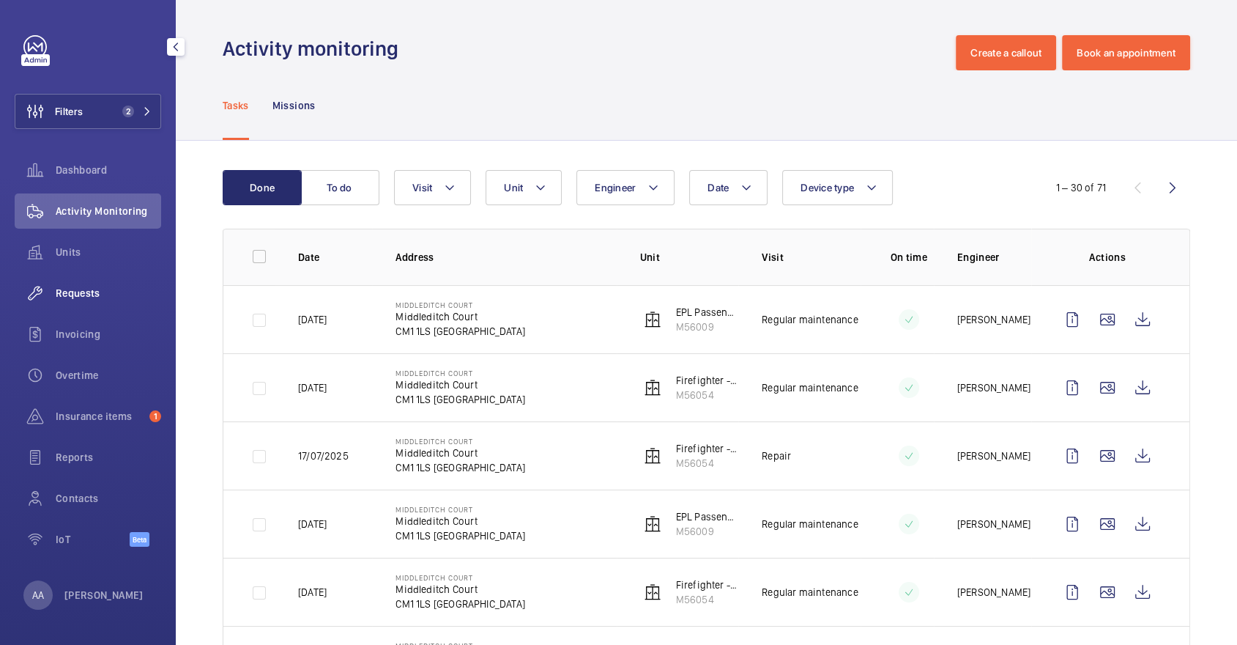
click at [97, 296] on span "Requests" at bounding box center [108, 293] width 105 height 15
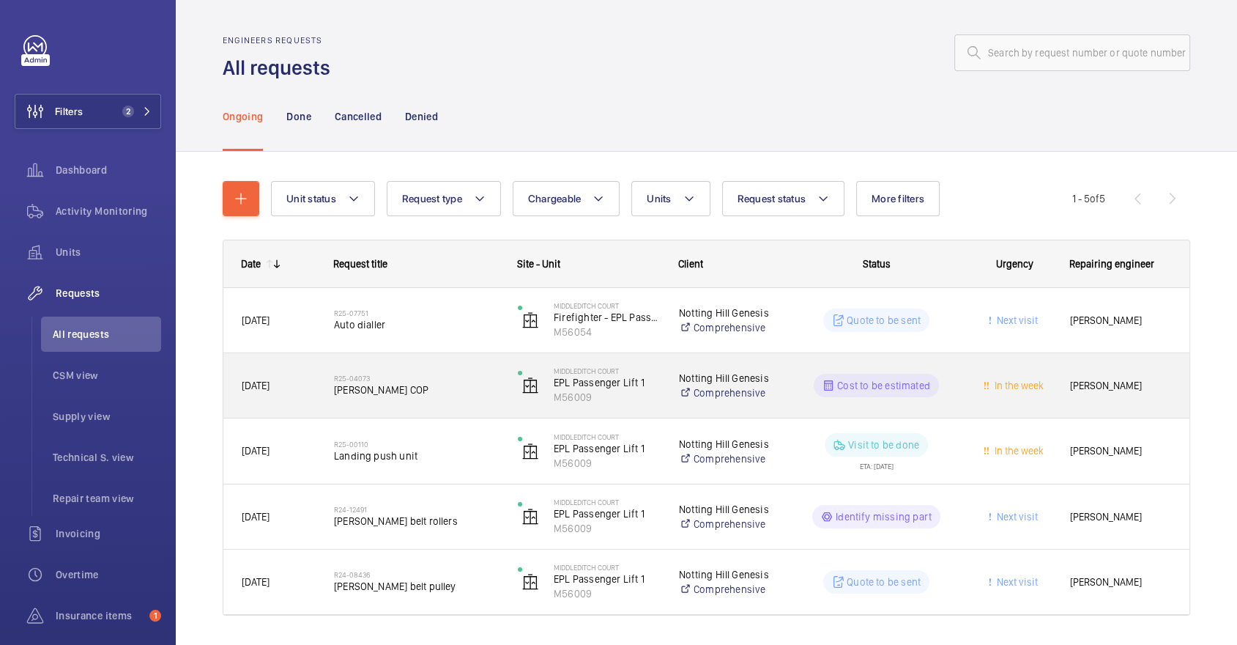
click at [417, 383] on span "Schindler COP" at bounding box center [416, 389] width 165 height 15
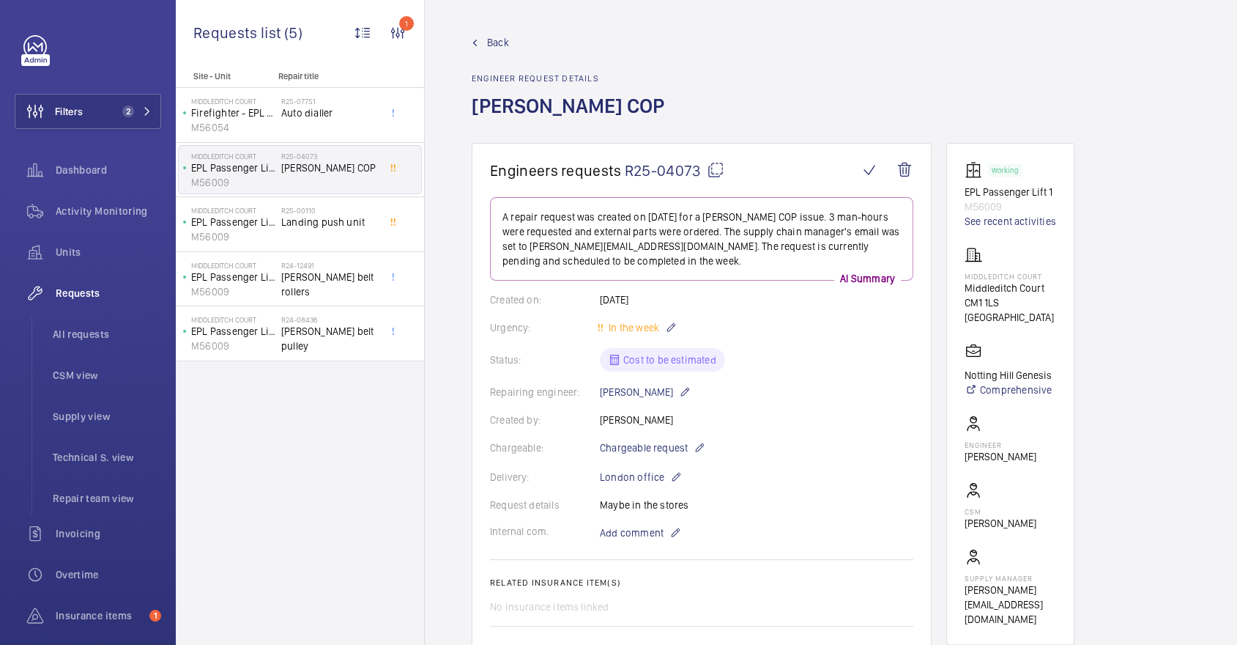
click at [711, 162] on mat-icon at bounding box center [716, 170] width 18 height 18
click at [97, 242] on div "Units" at bounding box center [88, 251] width 146 height 35
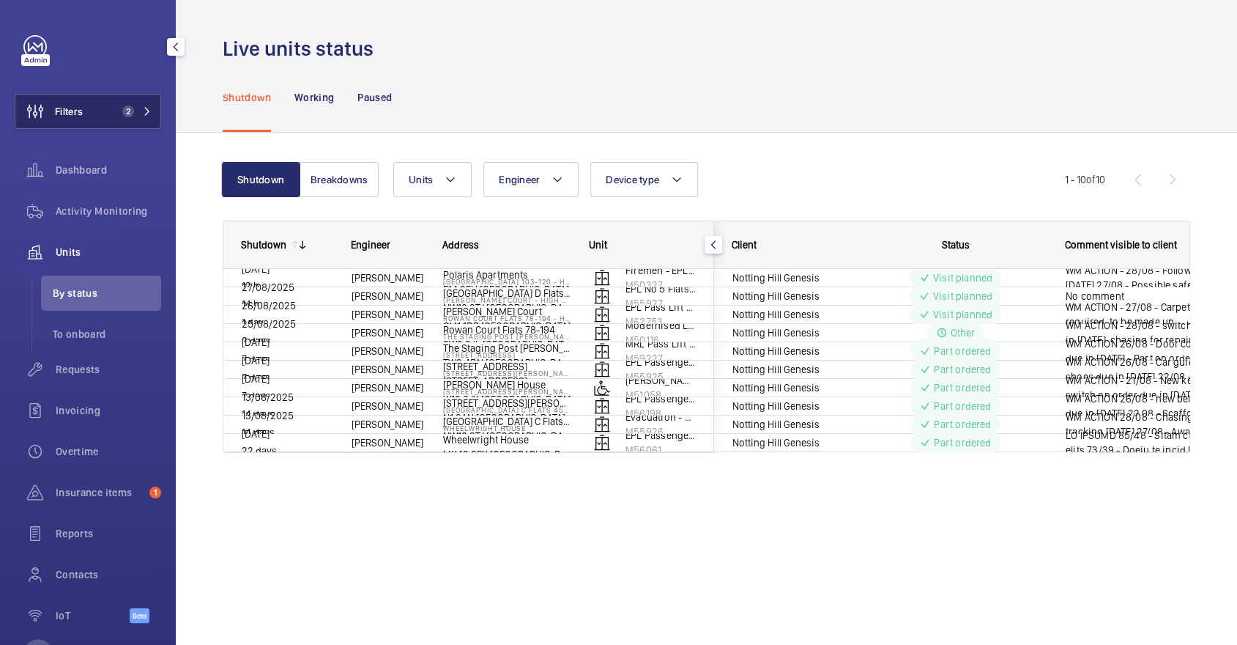
click at [97, 116] on button "Filters 2" at bounding box center [88, 111] width 146 height 35
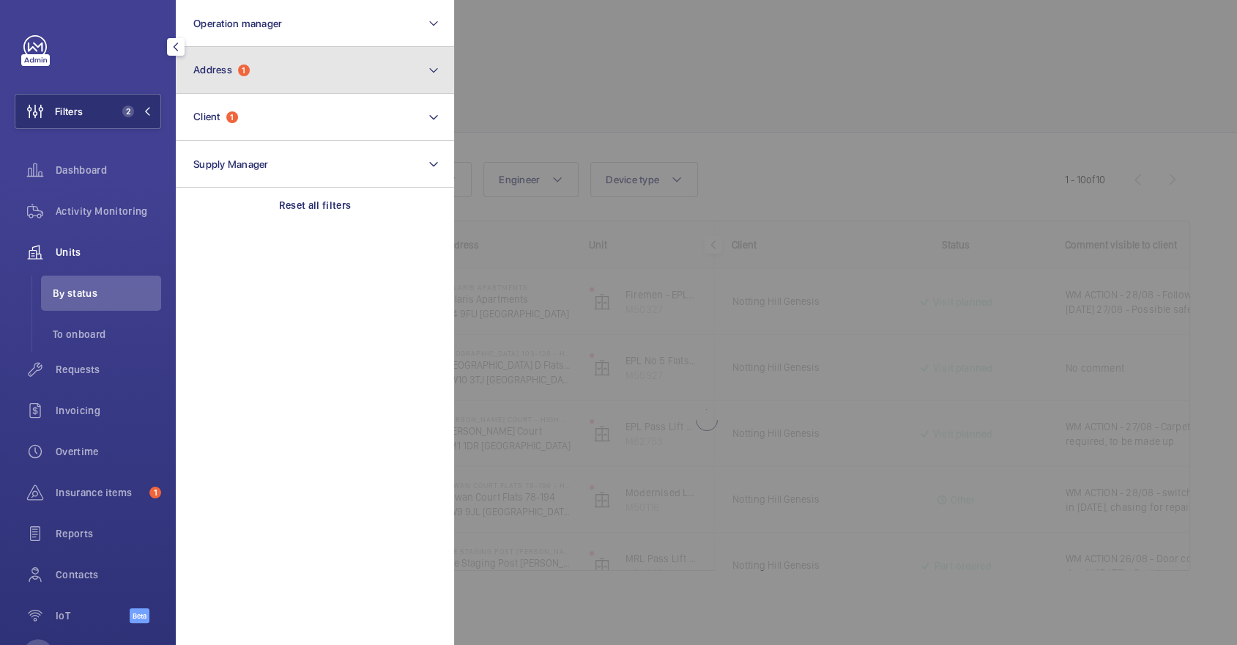
click at [300, 63] on button "Address 1" at bounding box center [315, 70] width 278 height 47
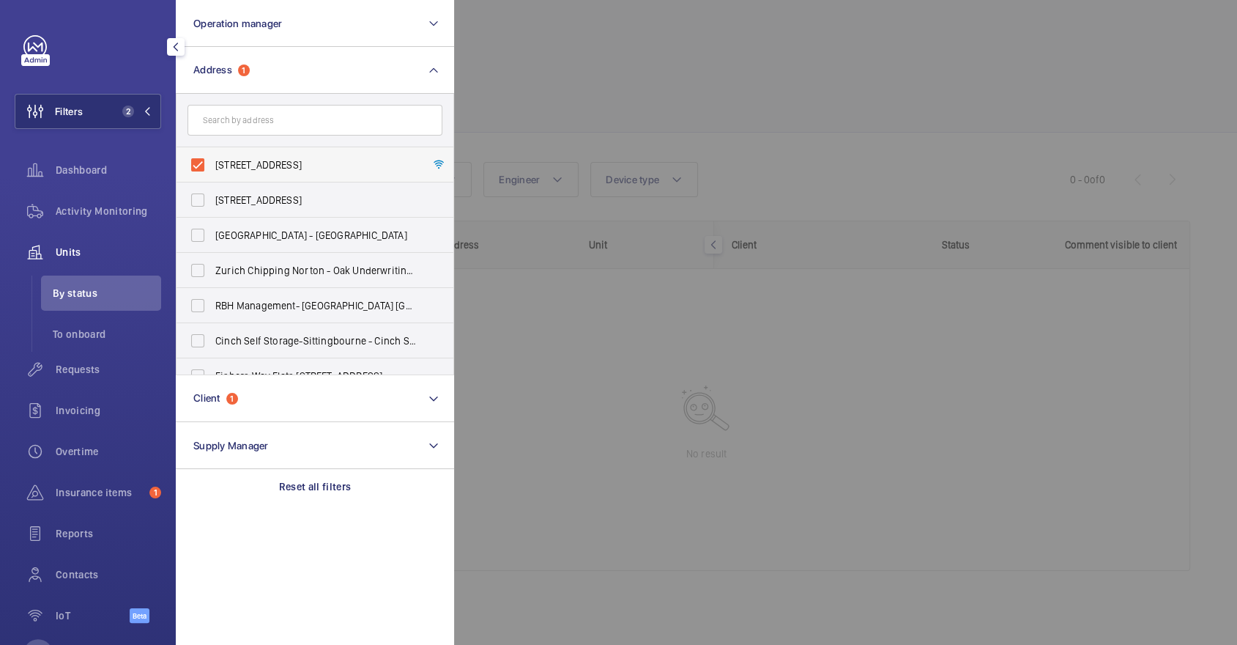
click at [312, 166] on span "Middleditch Court - Middleditch Court, LONDON CM1 1LS" at bounding box center [315, 164] width 201 height 15
click at [212, 166] on input "Middleditch Court - Middleditch Court, LONDON CM1 1LS" at bounding box center [197, 164] width 29 height 29
checkbox input "false"
click at [658, 120] on div at bounding box center [1072, 322] width 1237 height 645
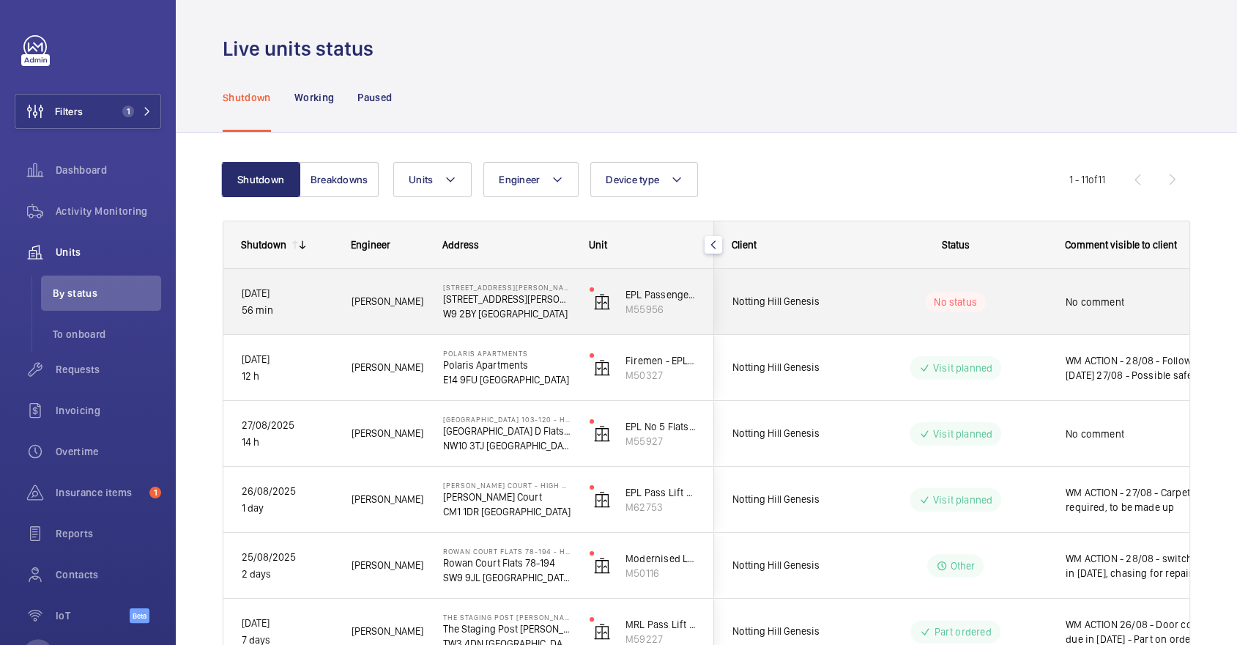
click at [984, 324] on div "No status" at bounding box center [947, 302] width 200 height 50
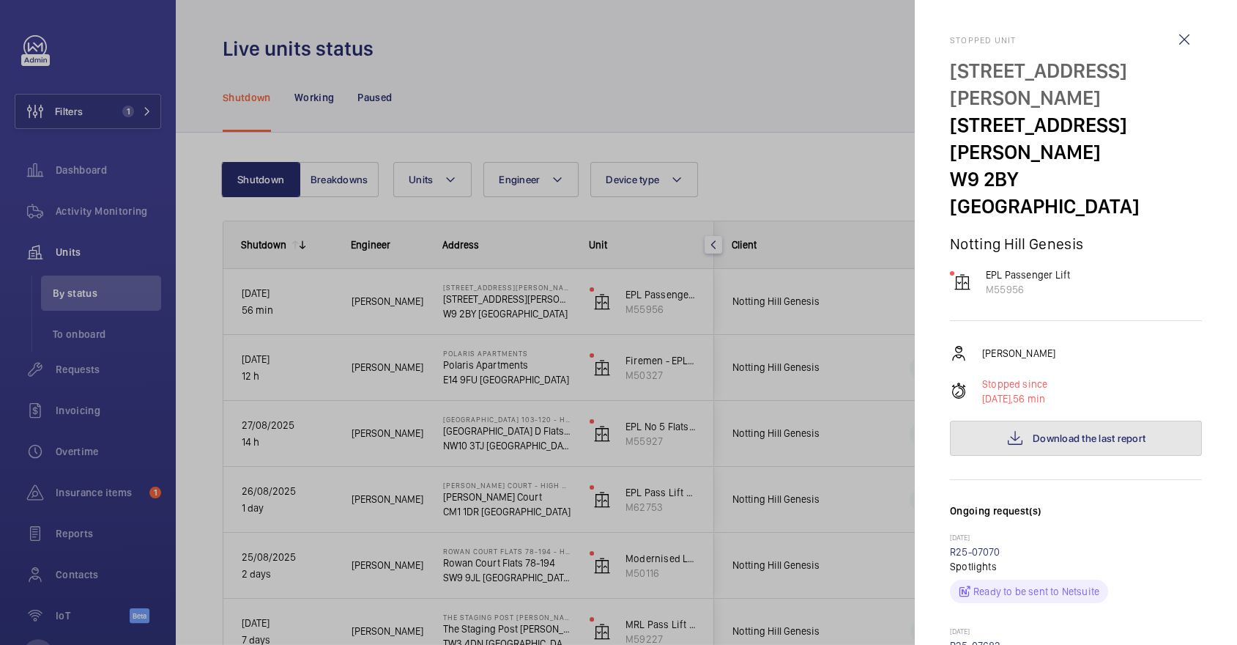
click at [1129, 432] on span "Download the last report" at bounding box center [1089, 438] width 113 height 12
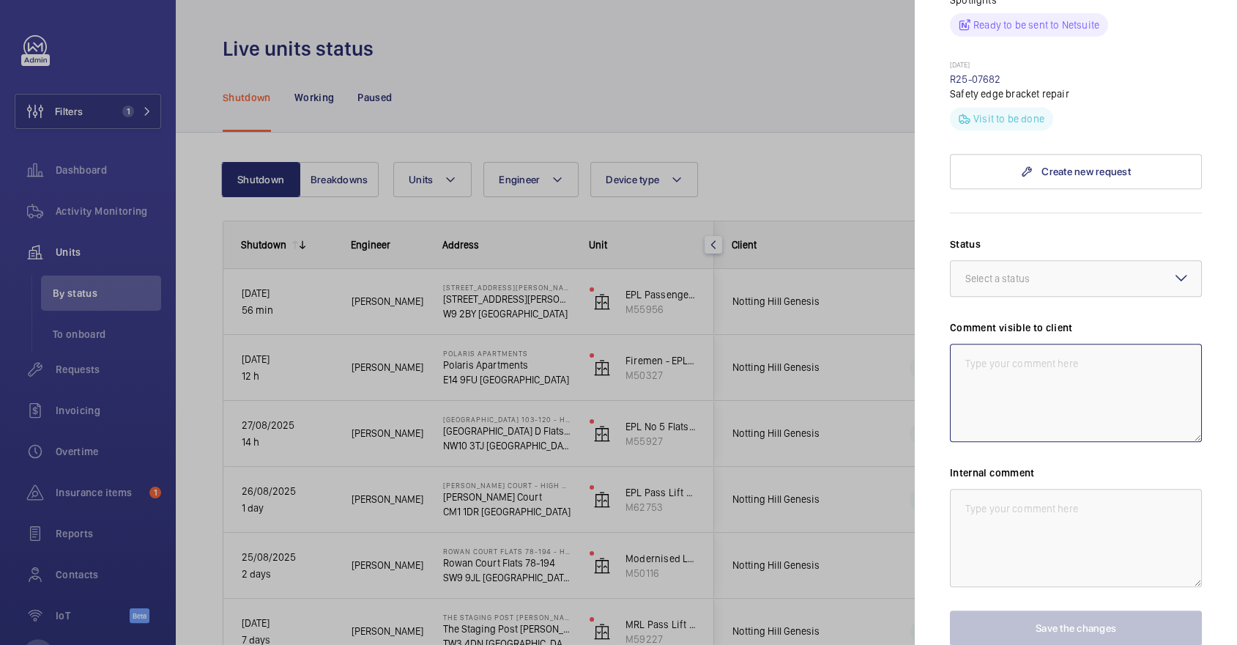
click at [1053, 344] on textarea at bounding box center [1076, 393] width 252 height 98
type textarea "M"
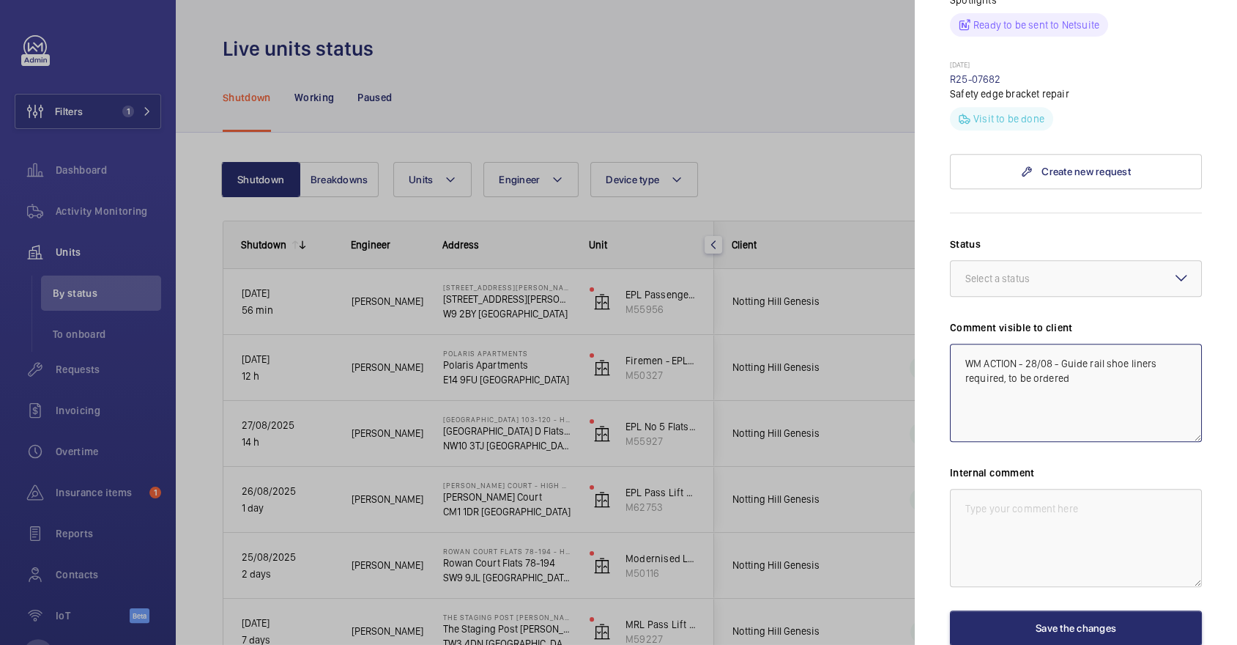
drag, startPoint x: 1056, startPoint y: 308, endPoint x: 926, endPoint y: 228, distance: 152.9
click at [926, 228] on mat-sidenav "Stopped unit 44 Byron Court 44 Byron Court W9 2BY LONDON Notting Hill Genesis E…" at bounding box center [1076, 322] width 322 height 645
type textarea "WM ACTION - 28/08 - Guide rail shoe liners required, to be ordered"
click at [1083, 489] on textarea at bounding box center [1076, 538] width 252 height 98
paste textarea "WM ACTION - 28/08 - Guide rail shoe liners required, to be ordered"
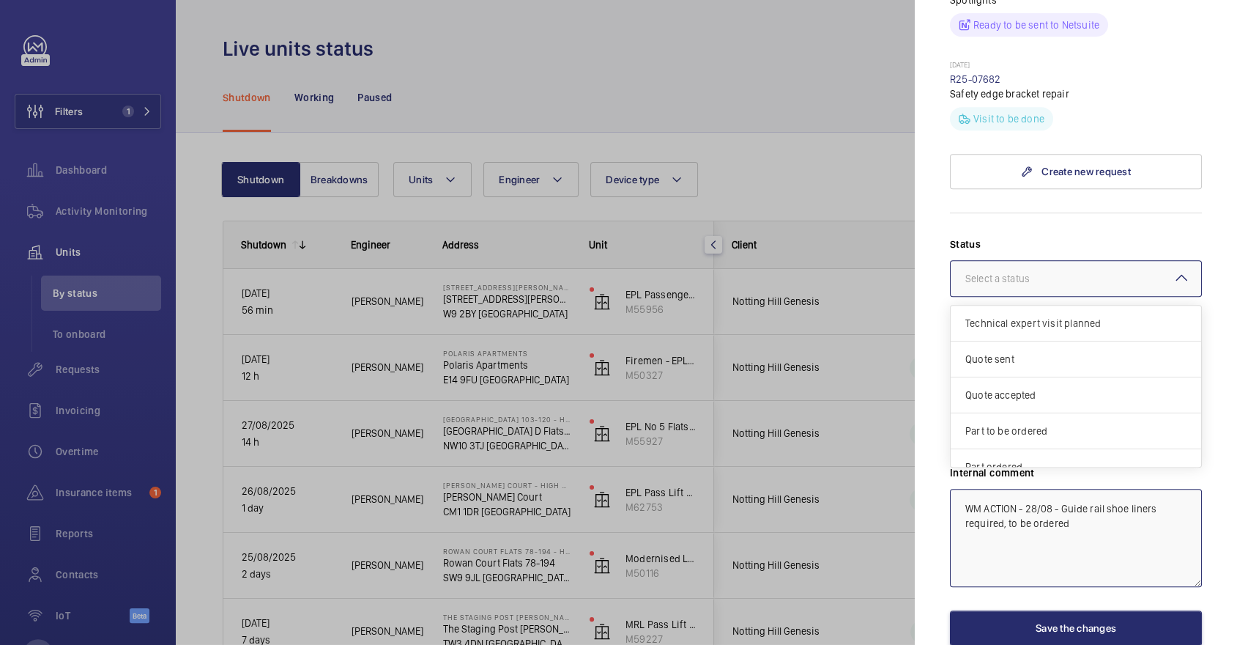
click at [1039, 271] on div "Select a status" at bounding box center [1015, 278] width 101 height 15
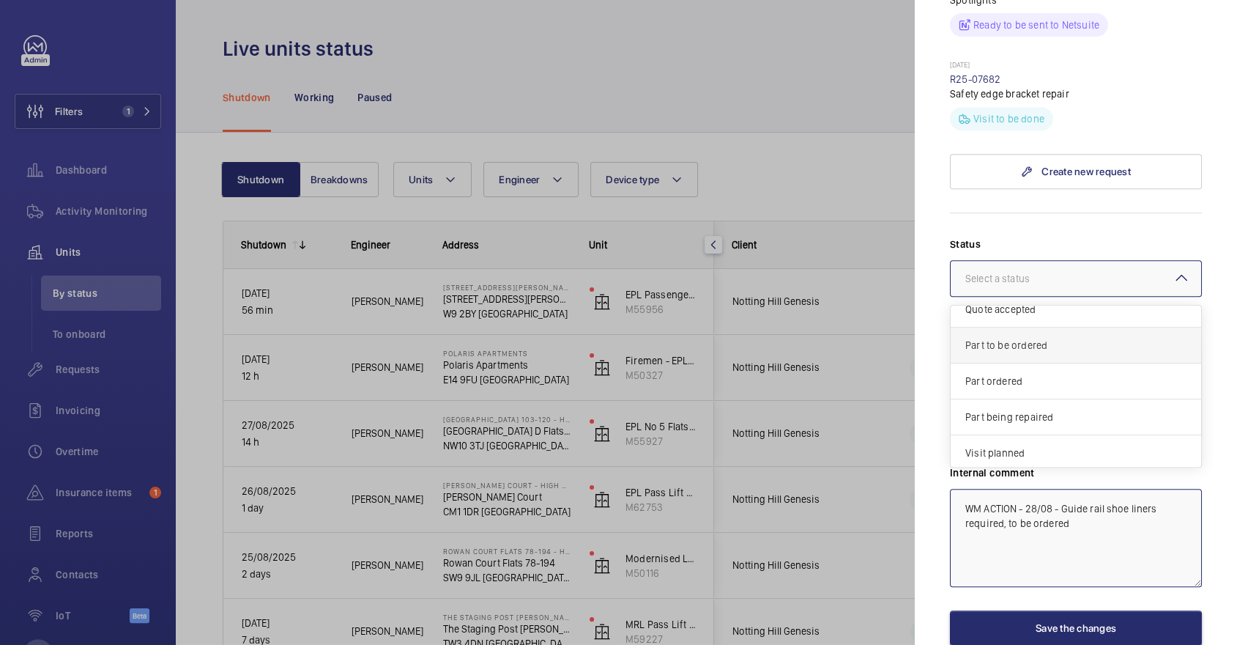
click at [1013, 338] on span "Part to be ordered" at bounding box center [1075, 345] width 221 height 15
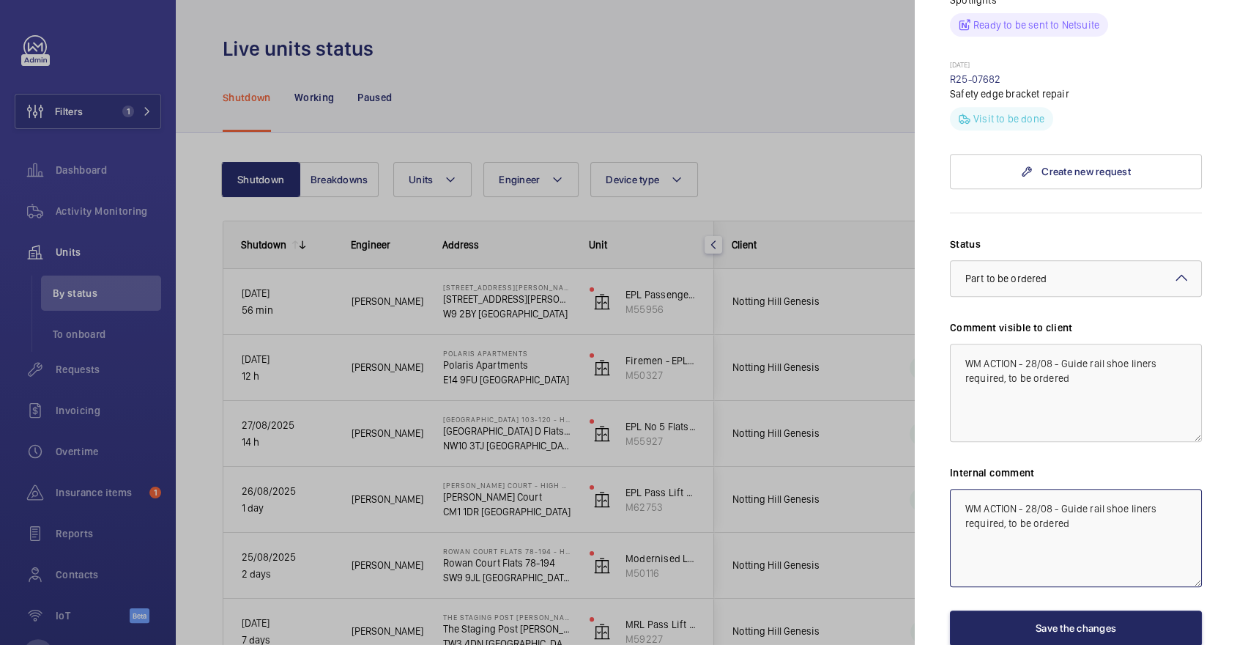
type textarea "WM ACTION - 28/08 - Guide rail shoe liners required, to be ordered"
click at [1052, 610] on button "Save the changes" at bounding box center [1076, 627] width 252 height 35
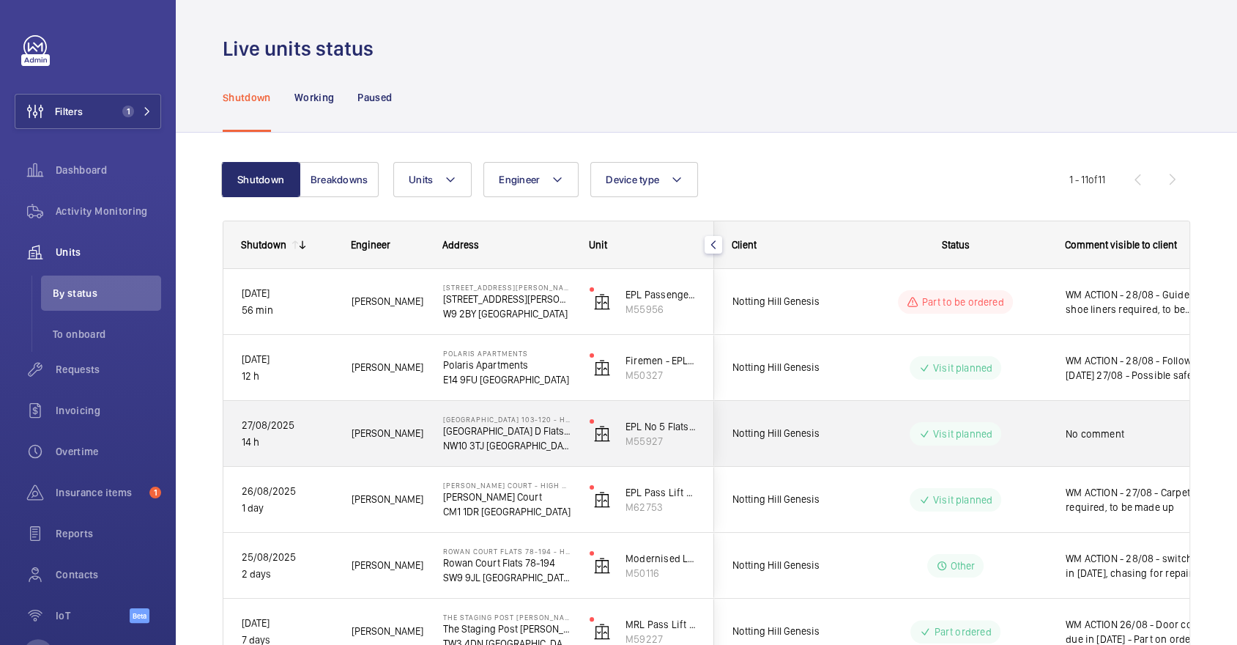
click at [1080, 434] on span "No comment" at bounding box center [1142, 433] width 152 height 15
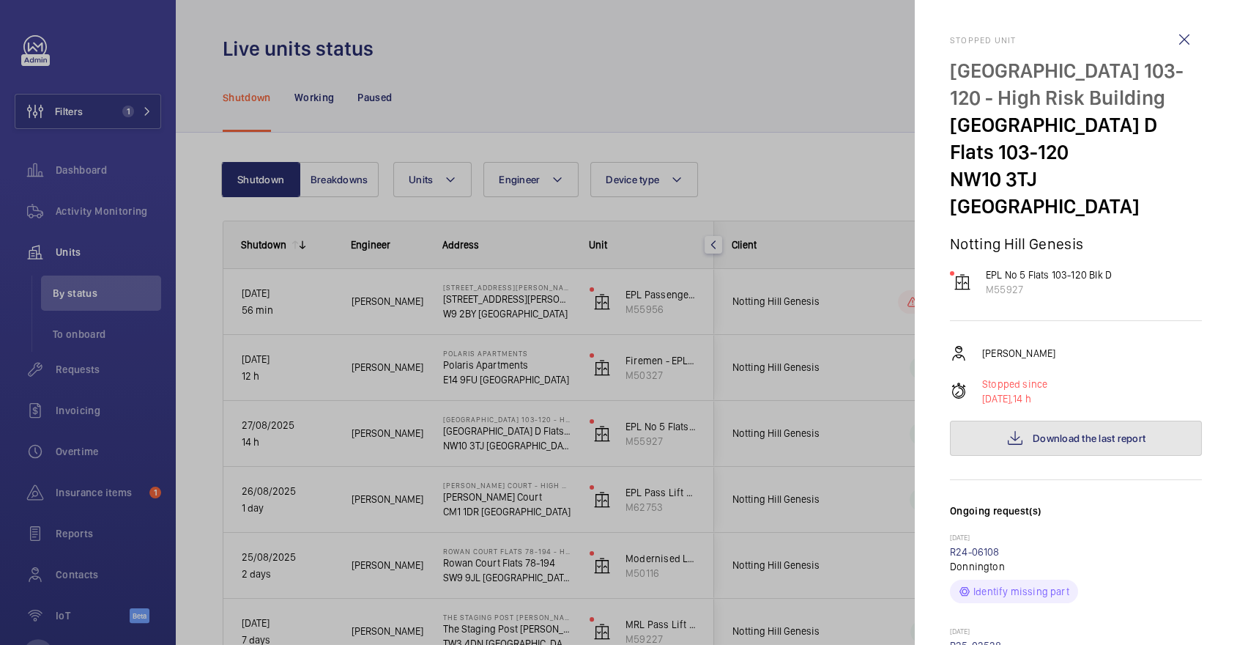
click at [1064, 437] on span "Download the last report" at bounding box center [1089, 438] width 113 height 12
click at [809, 266] on div at bounding box center [618, 322] width 1237 height 645
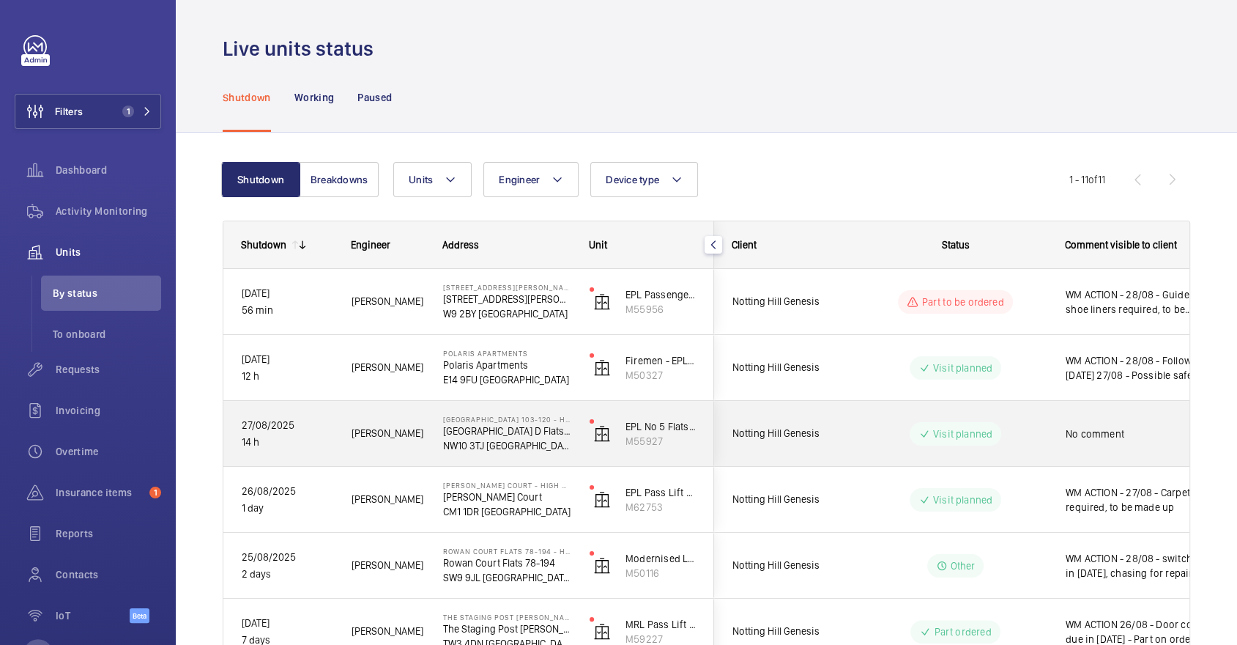
scroll to position [70, 0]
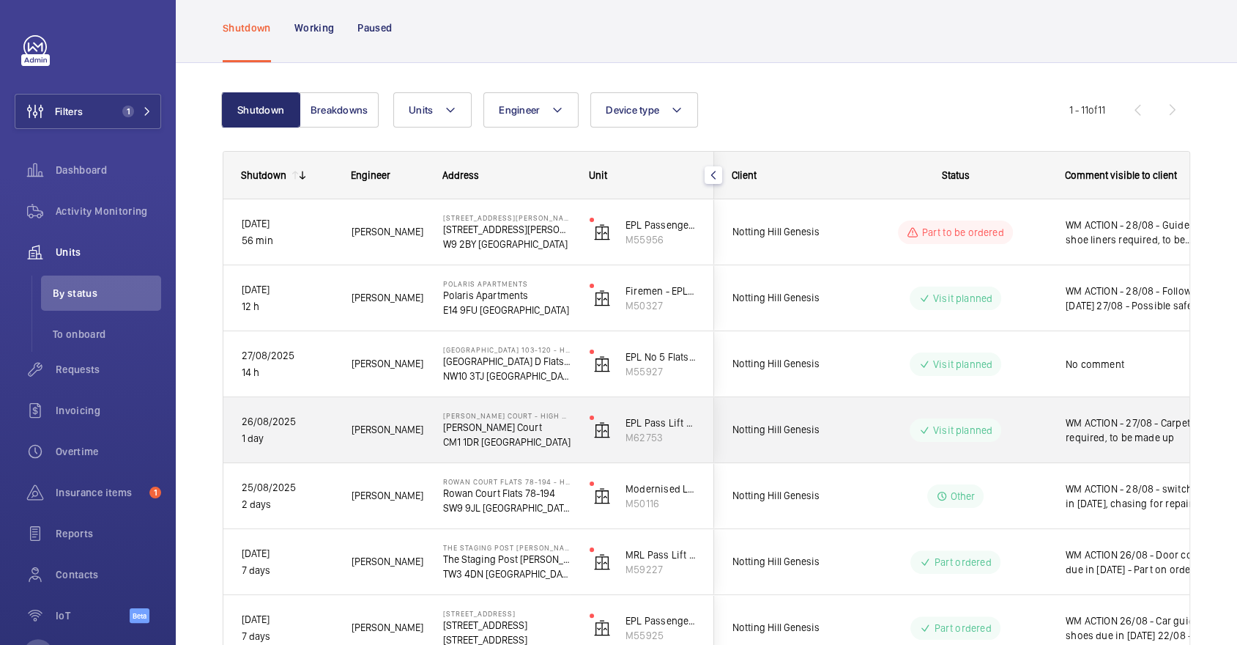
click at [990, 416] on div "Visit planned" at bounding box center [947, 430] width 200 height 53
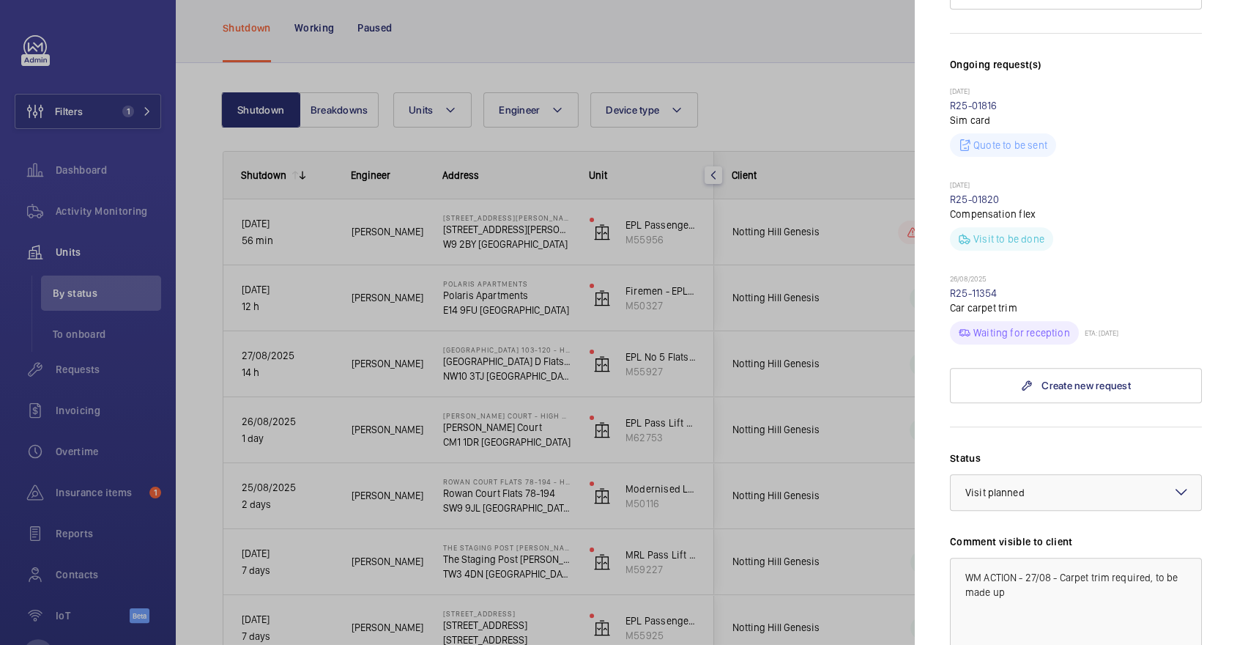
scroll to position [493, 0]
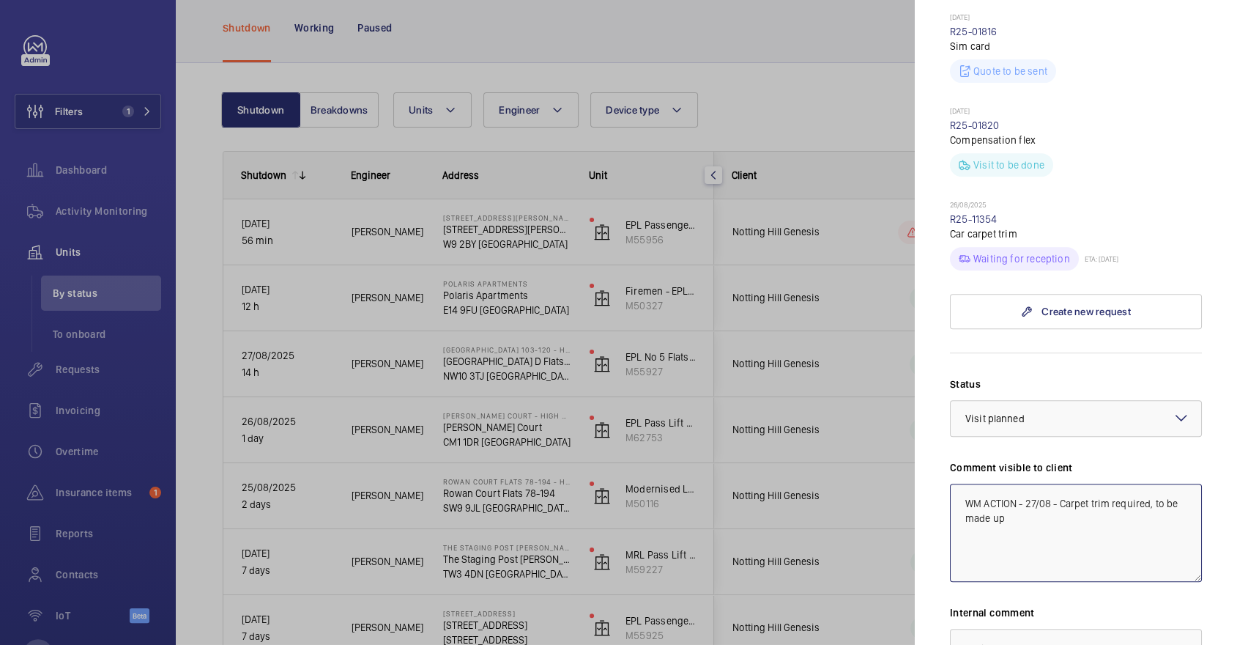
click at [1027, 483] on textarea "WM ACTION - 27/08 - Carpet trim required, to be made up" at bounding box center [1076, 532] width 252 height 98
click at [1068, 495] on textarea "WM ACTION - 27/08 - Carpet trim required, to be made up" at bounding box center [1076, 532] width 252 height 98
click at [1048, 483] on textarea "WM ACTION - 27/08 - Carpet trim required, to be made up" at bounding box center [1076, 532] width 252 height 98
click at [1053, 483] on textarea "WM ACTION - 27/08 - Carpet trim required, to be made up" at bounding box center [1076, 532] width 252 height 98
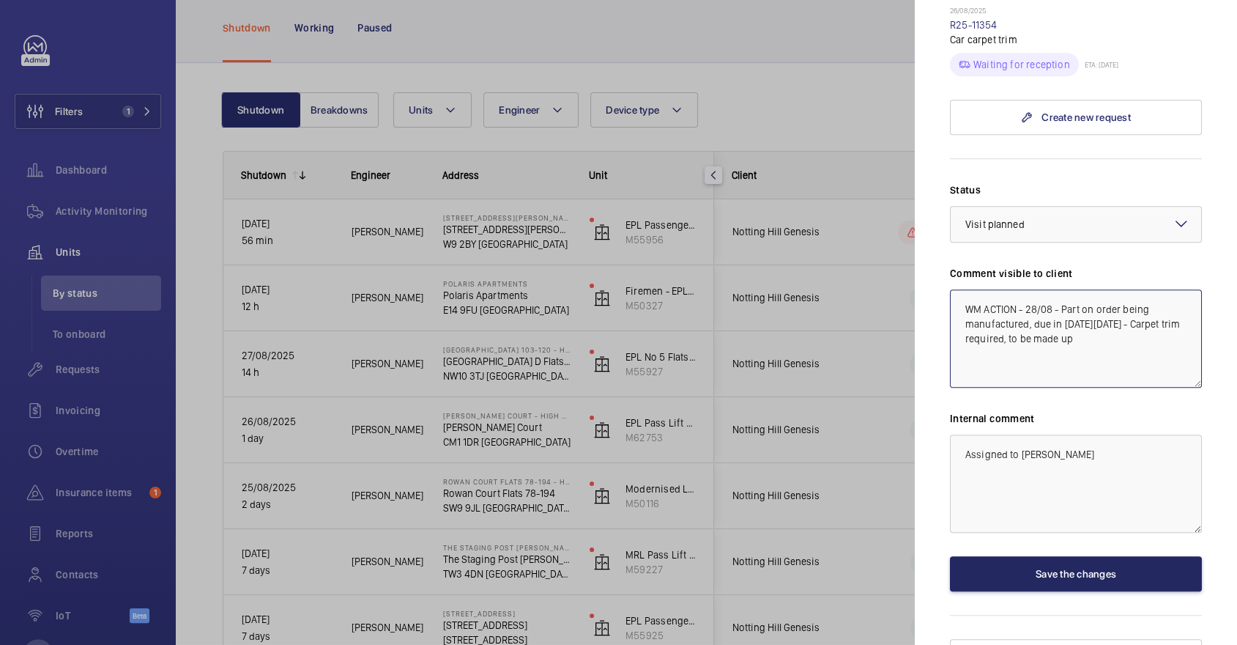
type textarea "WM ACTION - 28/08 - Part on order being manufactured, due in next week Tuesday …"
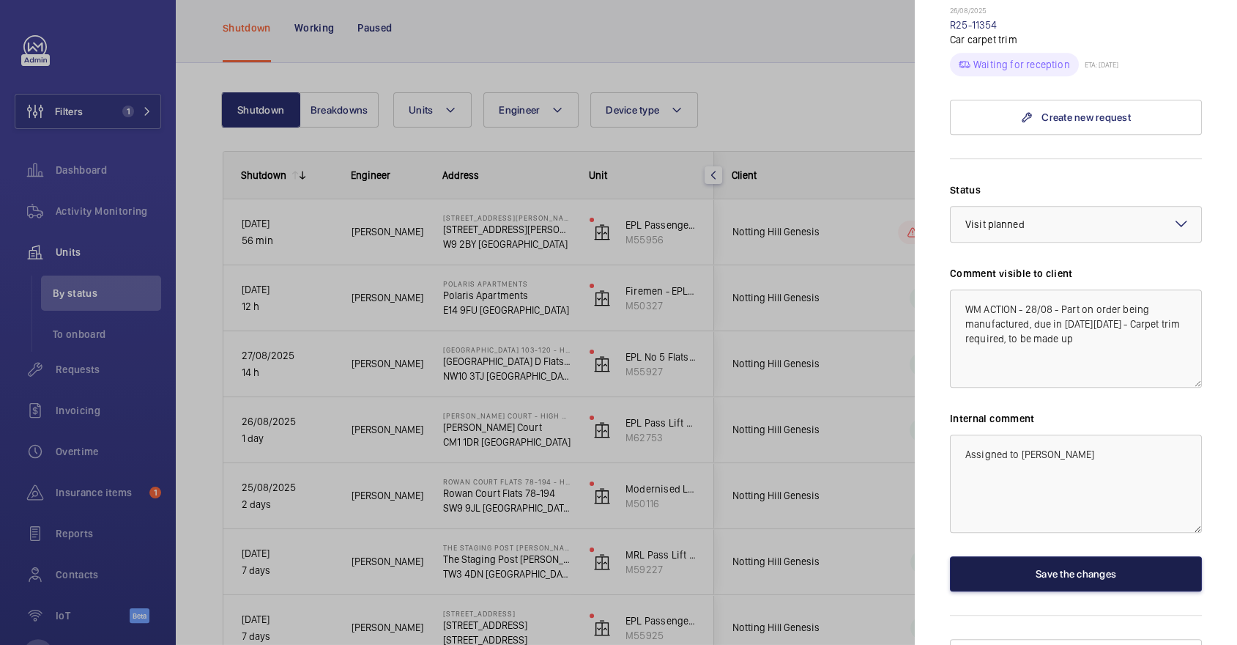
click at [1091, 556] on button "Save the changes" at bounding box center [1076, 573] width 252 height 35
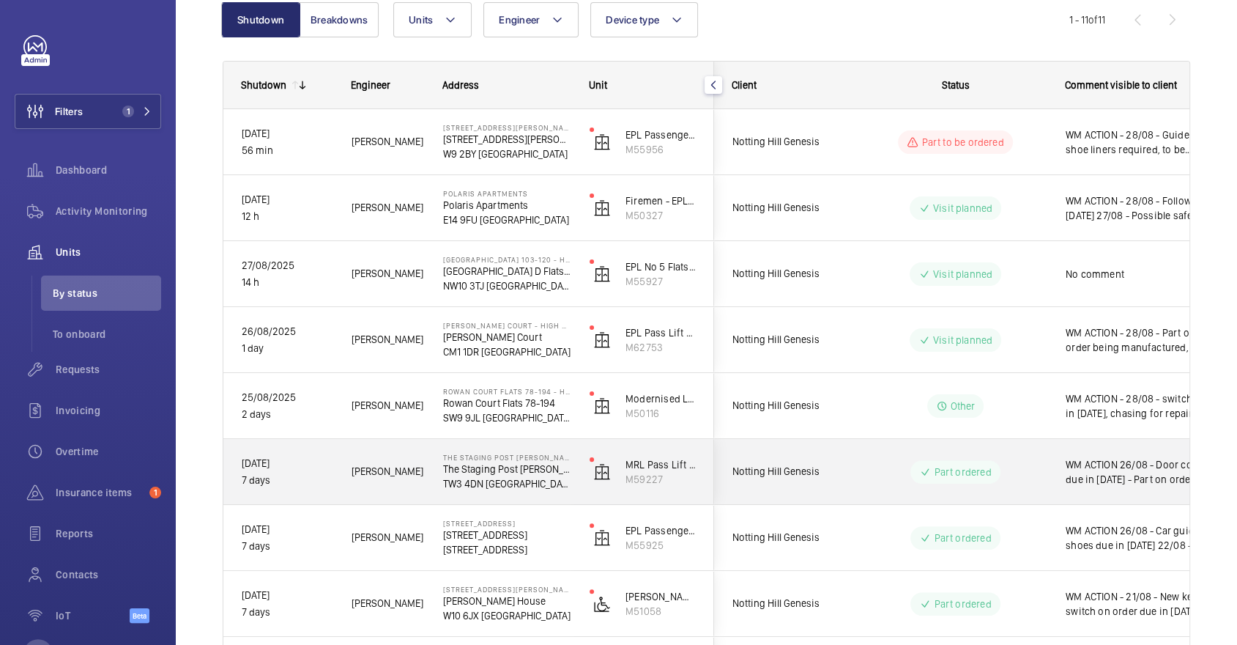
scroll to position [221, 0]
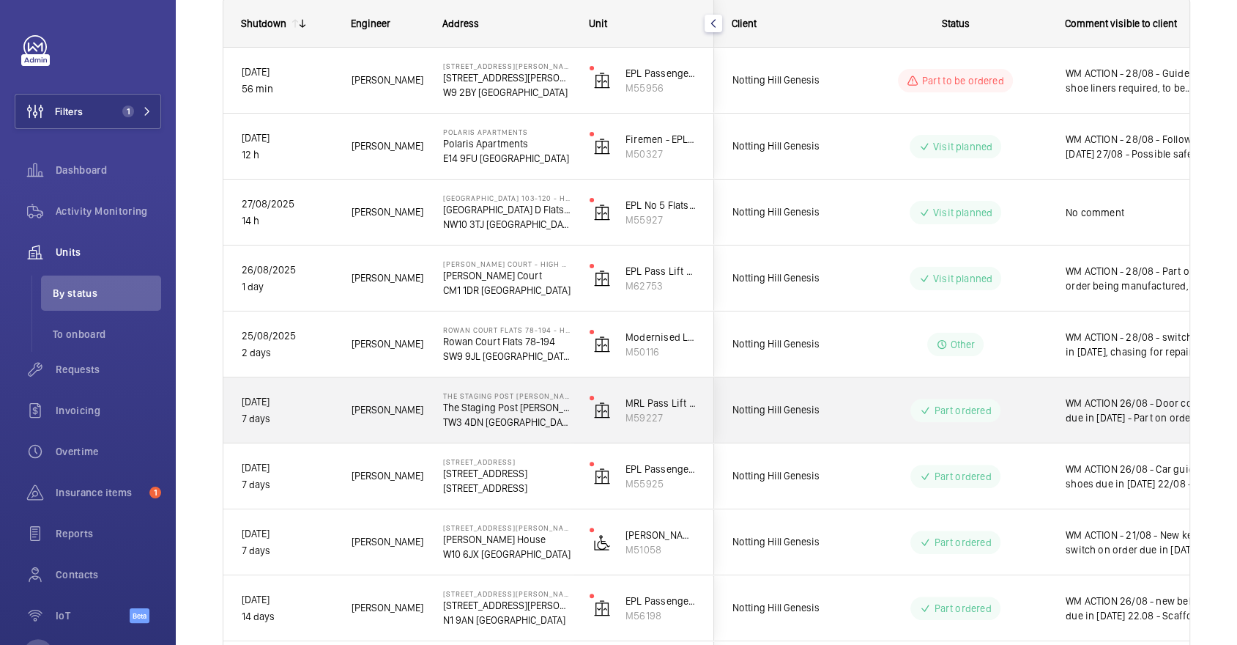
click at [911, 420] on wm-front-pills "Part ordered" at bounding box center [954, 409] width 89 height 23
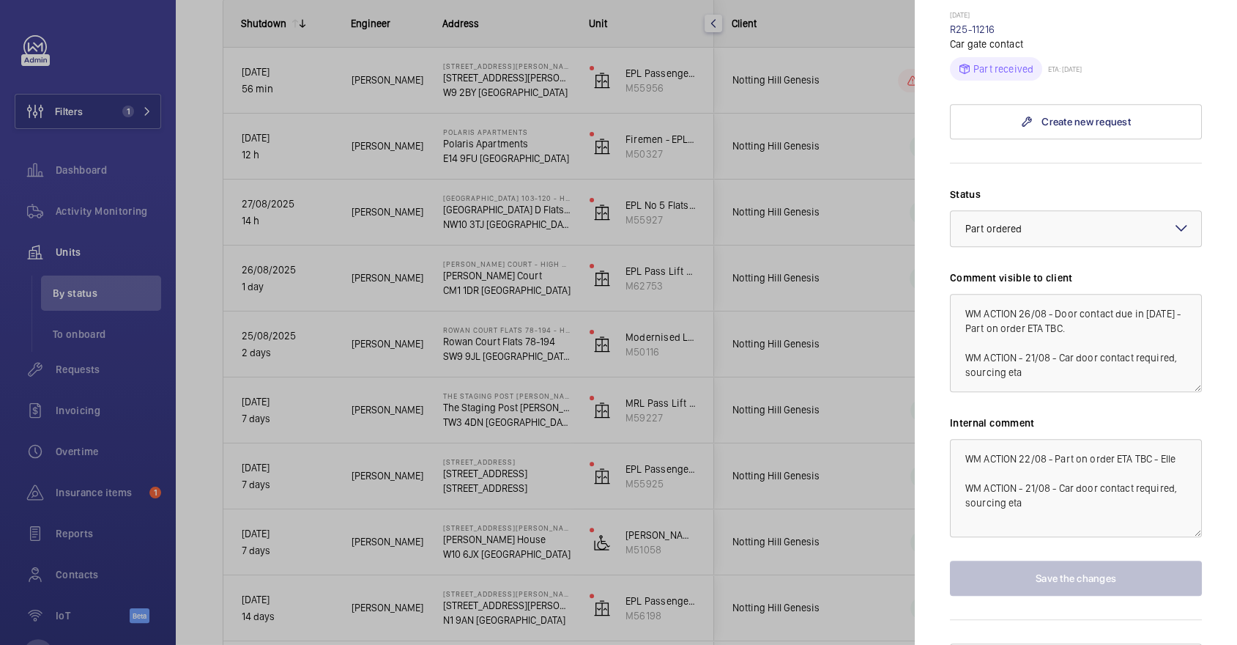
scroll to position [527, 0]
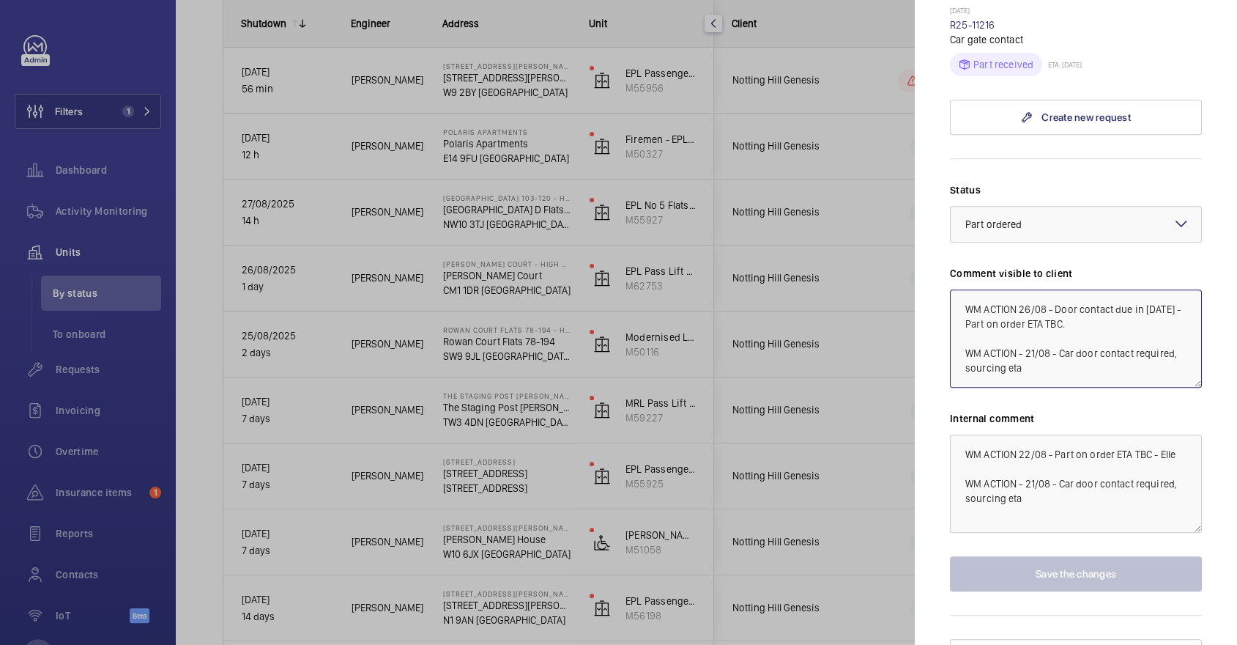
click at [1021, 289] on textarea "WM ACTION 26/08 - Door contact due in Thursday 22/08 - Part on order ETA TBC. W…" at bounding box center [1076, 338] width 252 height 98
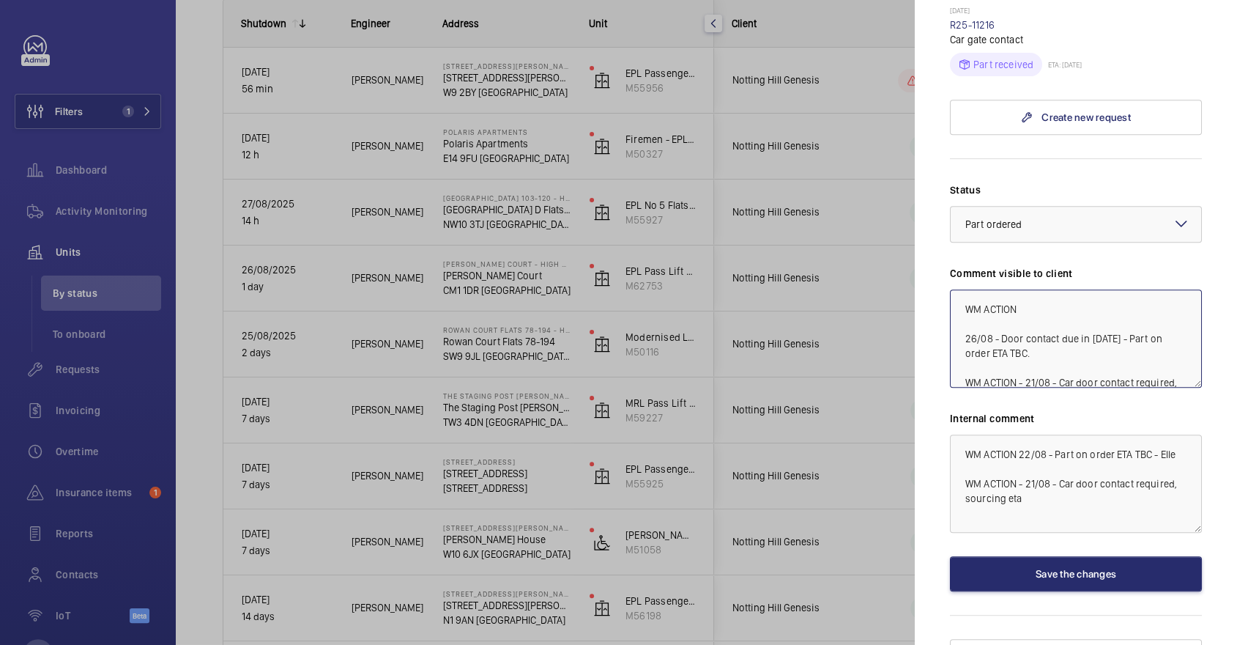
click at [1069, 289] on textarea "WM ACTION 26/08 - Door contact due in Thursday 22/08 - Part on order ETA TBC. W…" at bounding box center [1076, 338] width 252 height 98
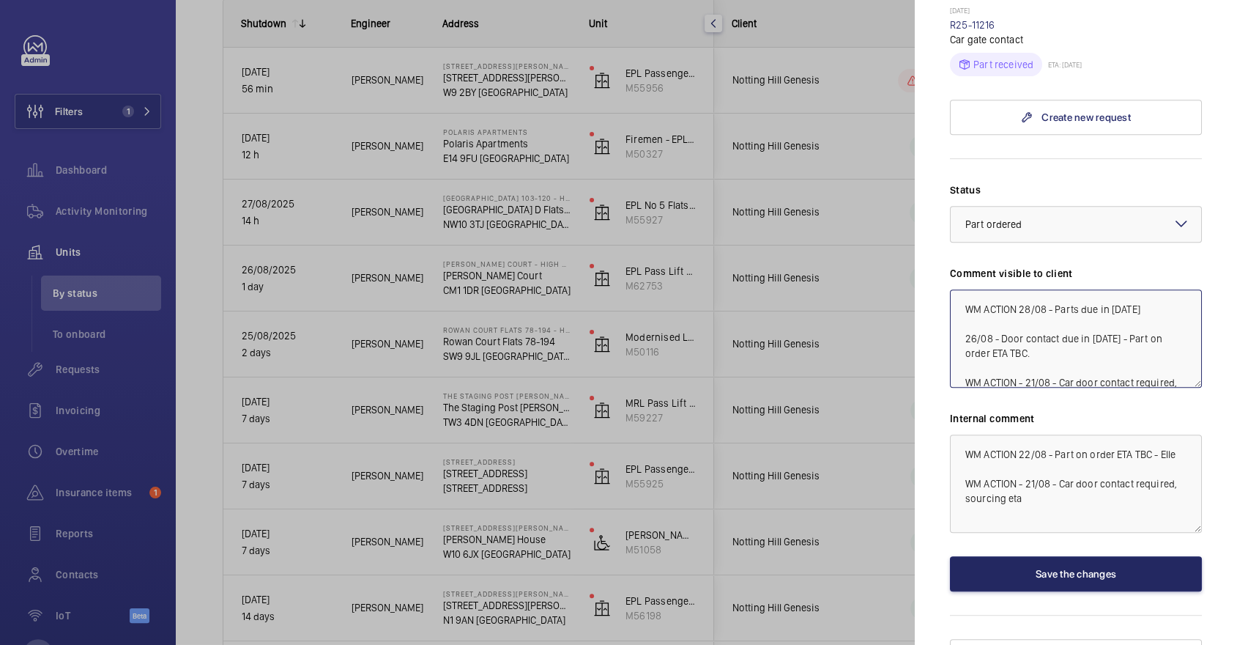
type textarea "WM ACTION 28/08 - Parts due in today 26/08 - Door contact due in Thursday 22/08…"
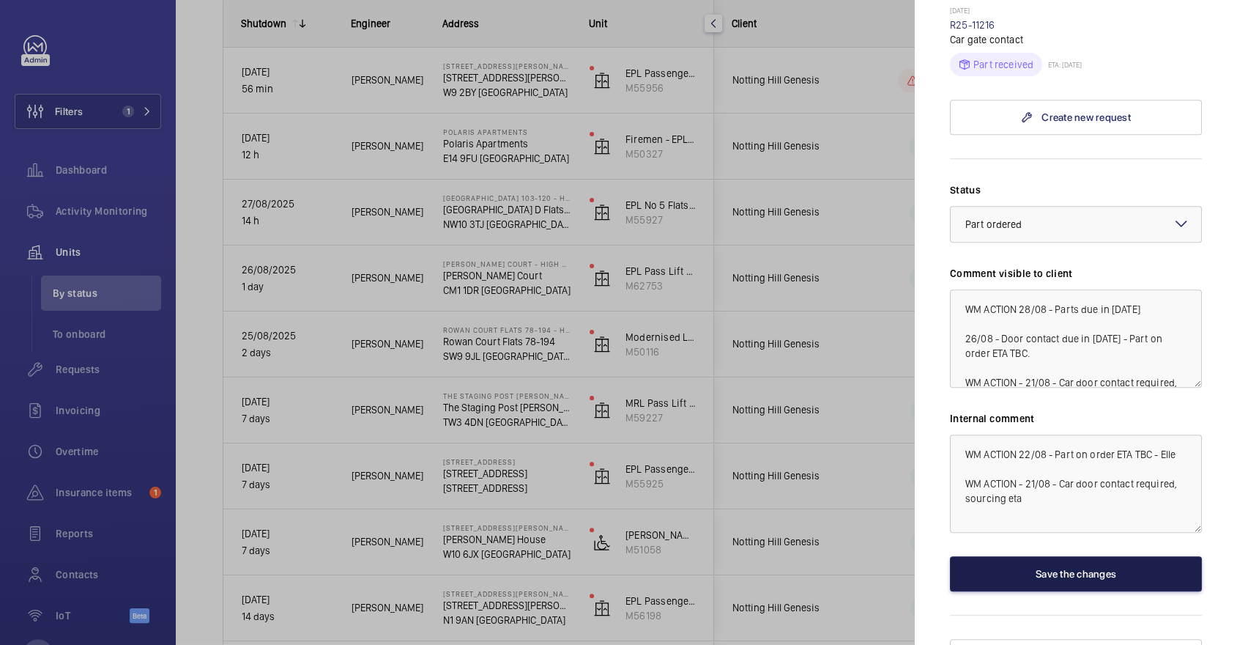
click at [1101, 557] on button "Save the changes" at bounding box center [1076, 573] width 252 height 35
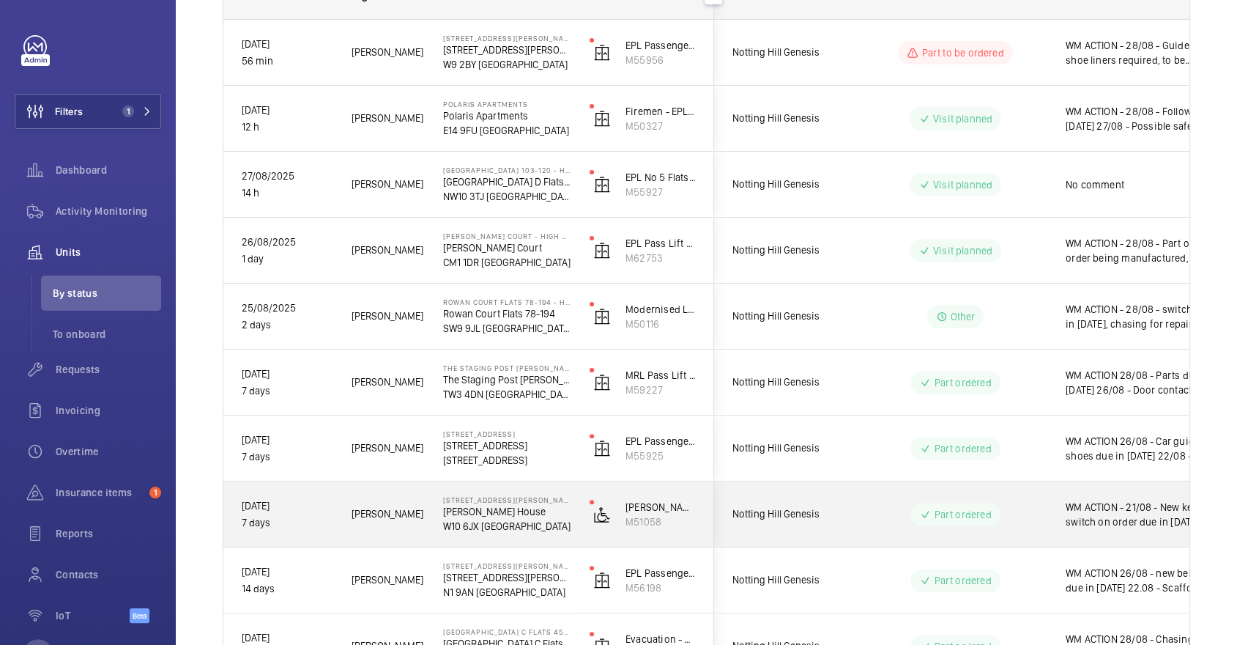
scroll to position [250, 0]
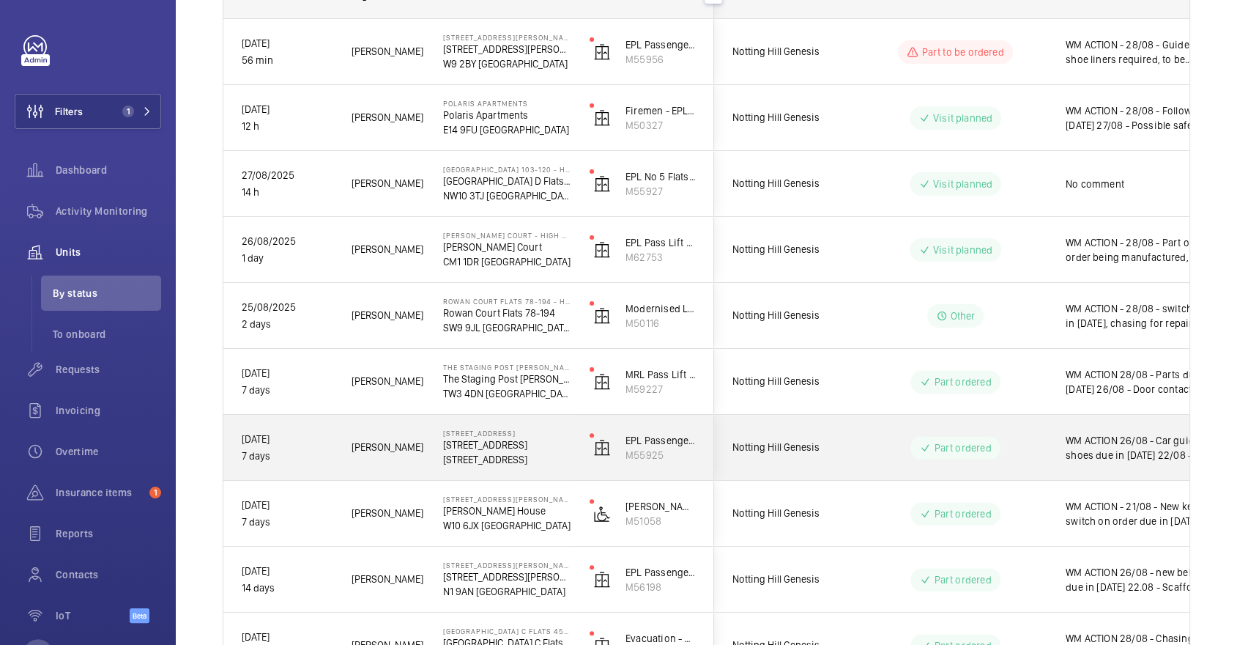
click at [920, 470] on div "Part ordered" at bounding box center [947, 447] width 200 height 53
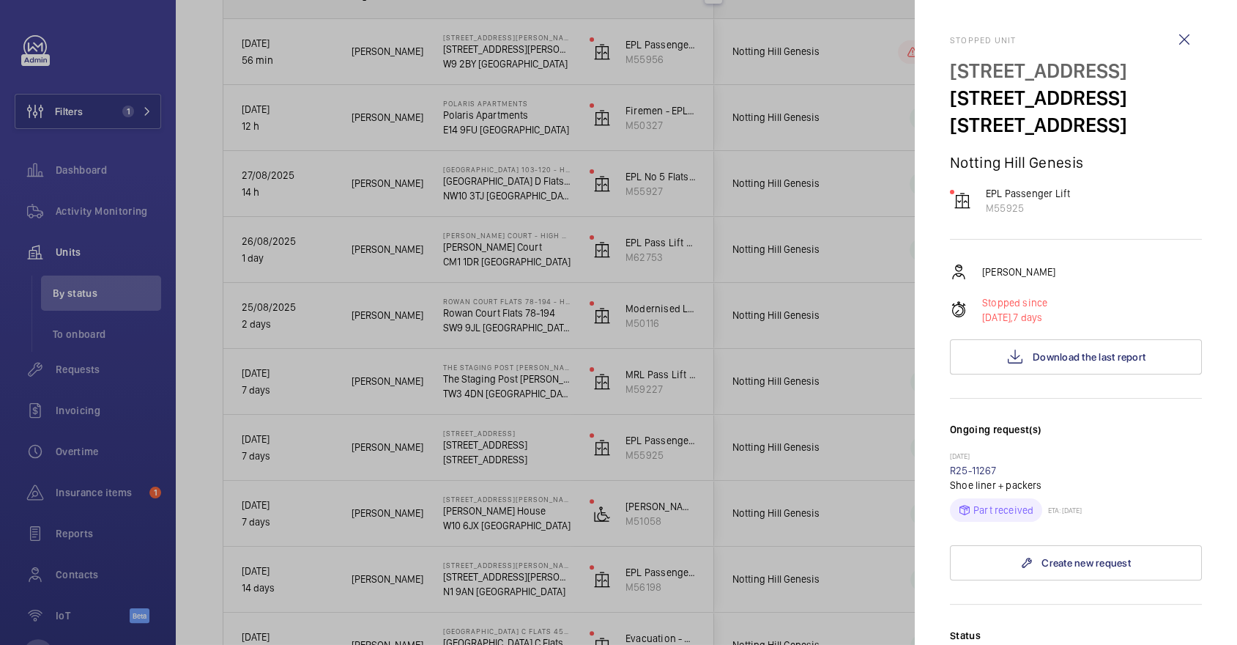
scroll to position [527, 0]
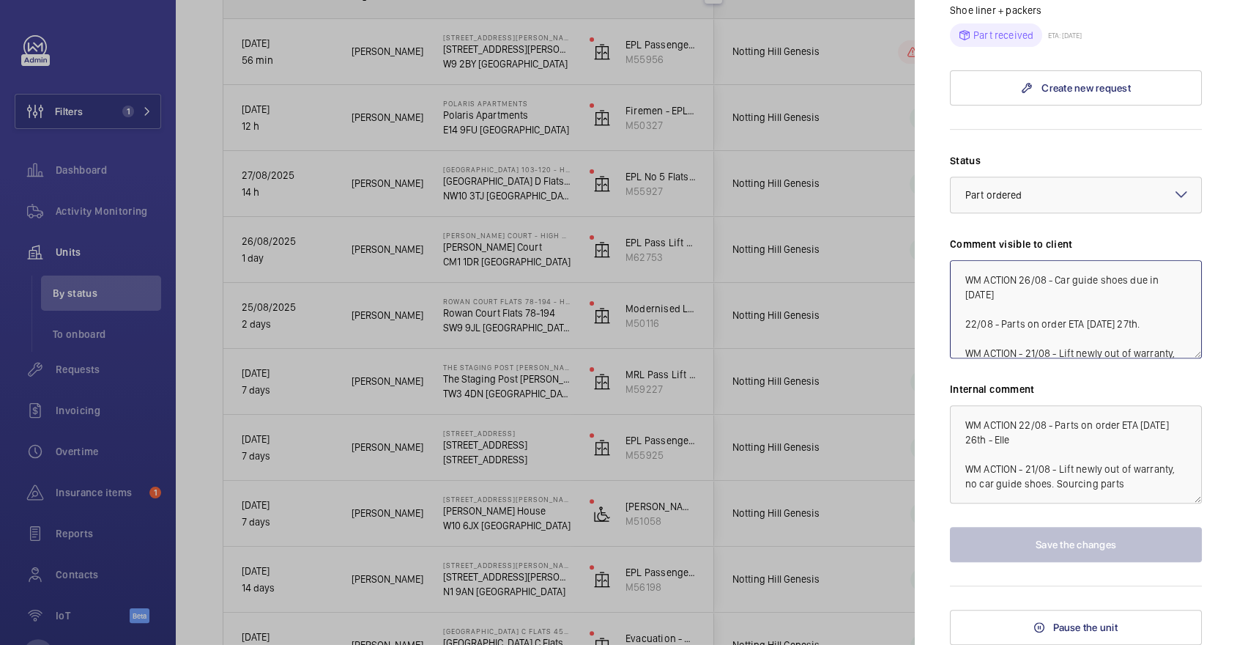
click at [1018, 277] on textarea "WM ACTION 26/08 - Car guide shoes due in tomorrow 22/08 - Parts on order ETA We…" at bounding box center [1076, 309] width 252 height 98
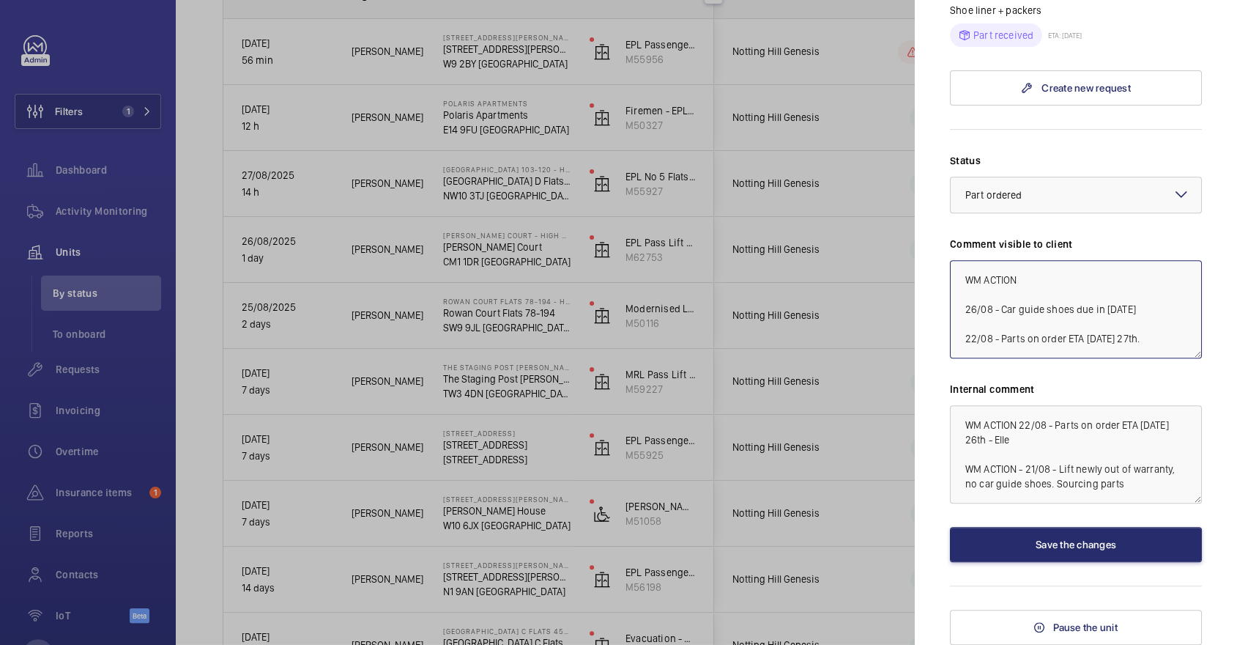
click at [1052, 286] on textarea "WM ACTION 26/08 - Car guide shoes due in tomorrow 22/08 - Parts on order ETA We…" at bounding box center [1076, 309] width 252 height 98
type textarea "WM ACTION 28/08 - 2 Man follow up required 26/08 - Car guide shoes due in tomor…"
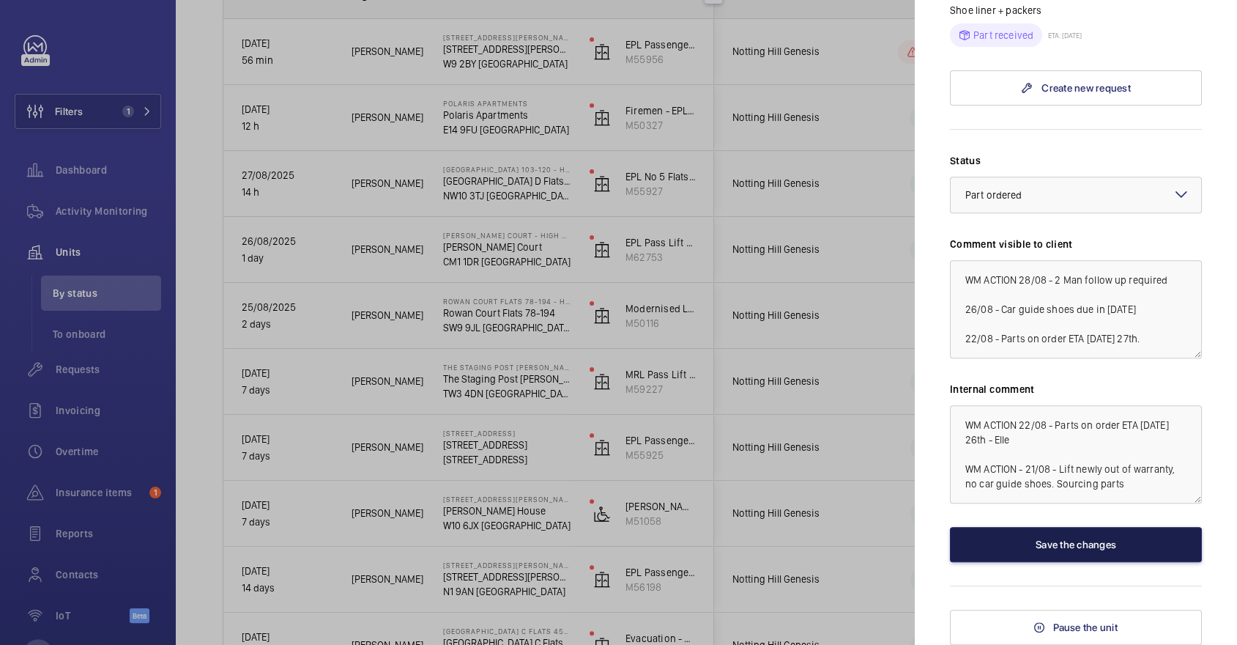
click at [1050, 554] on button "Save the changes" at bounding box center [1076, 544] width 252 height 35
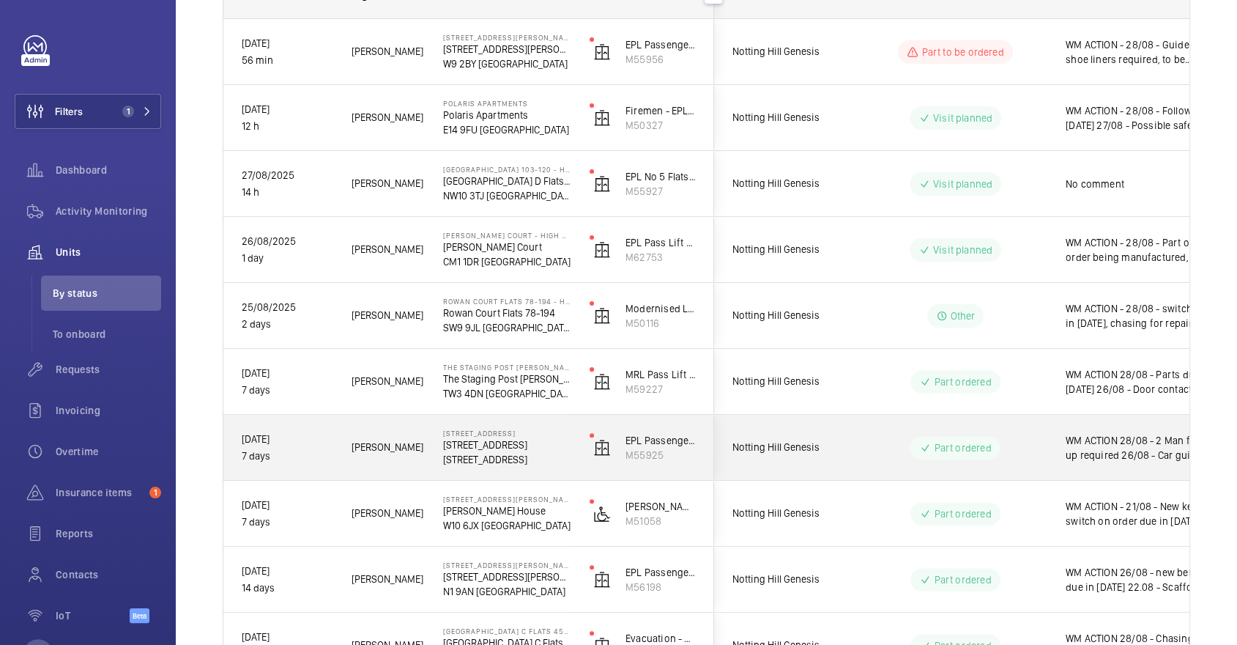
scroll to position [272, 0]
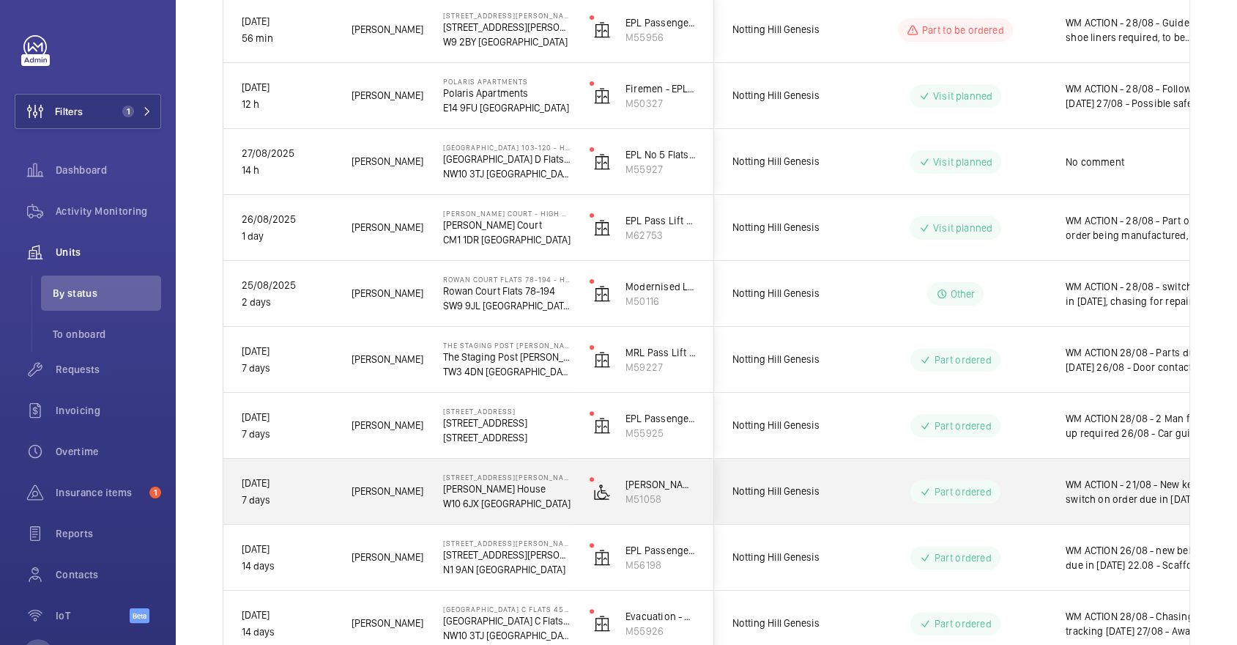
click at [962, 482] on div "Part ordered" at bounding box center [954, 491] width 89 height 23
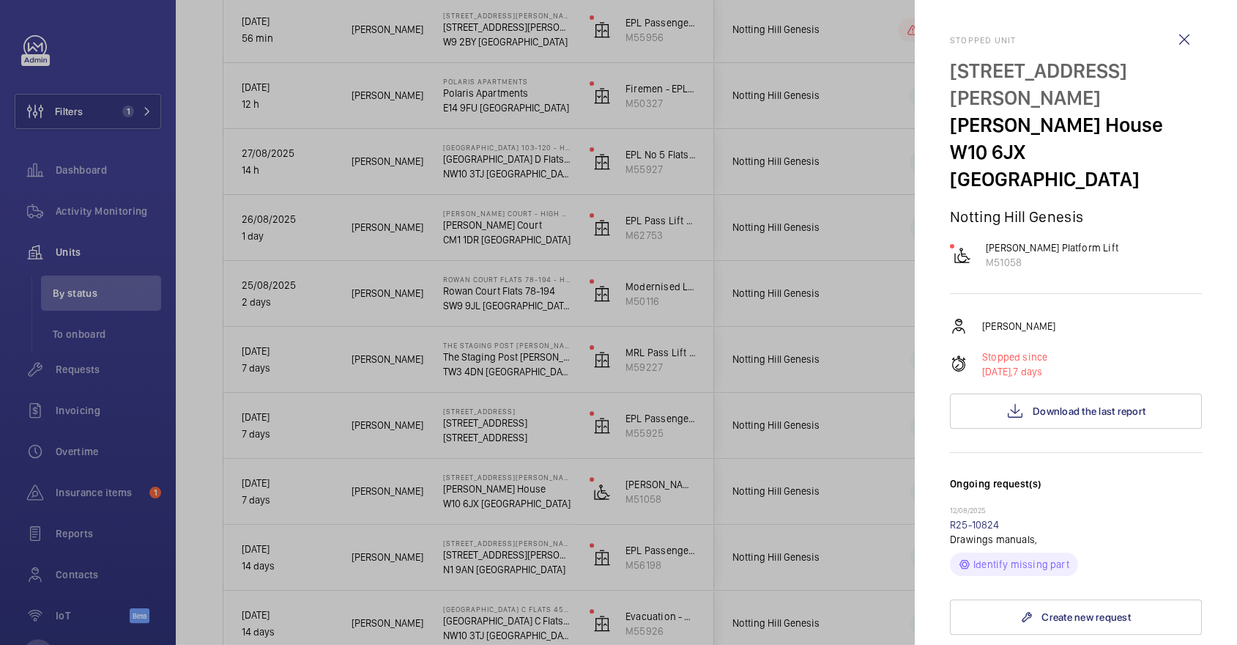
scroll to position [472, 0]
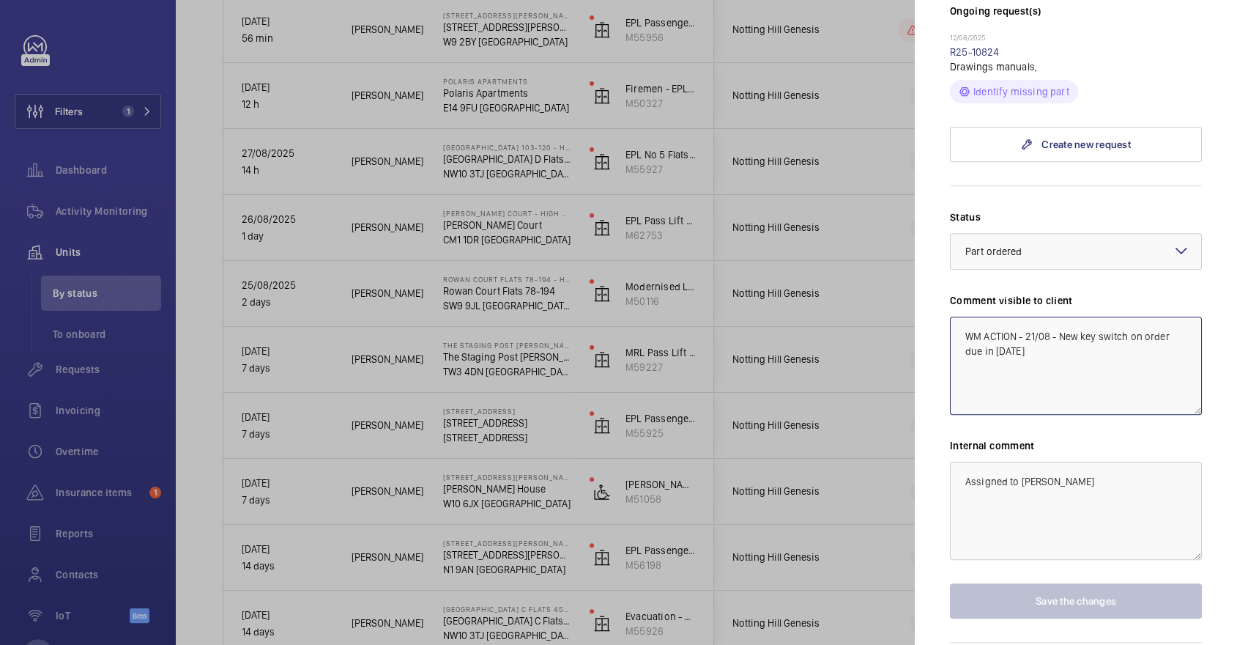
click at [1025, 316] on textarea "WM ACTION - 21/08 - New key switch on order due in tomorrow" at bounding box center [1076, 365] width 252 height 98
click at [1026, 316] on textarea "WM ACTION - 21/08 - New key switch on order due in tomorrow" at bounding box center [1076, 365] width 252 height 98
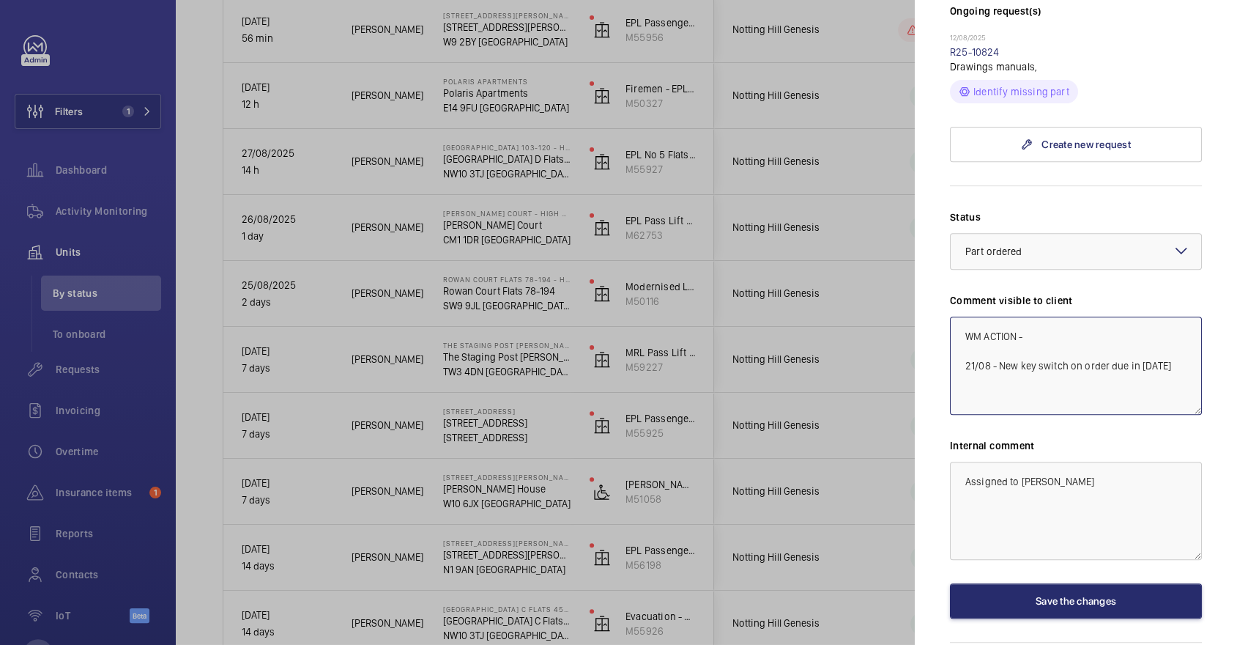
click at [1054, 316] on textarea "WM ACTION - 21/08 - New key switch on order due in tomorrow" at bounding box center [1076, 365] width 252 height 98
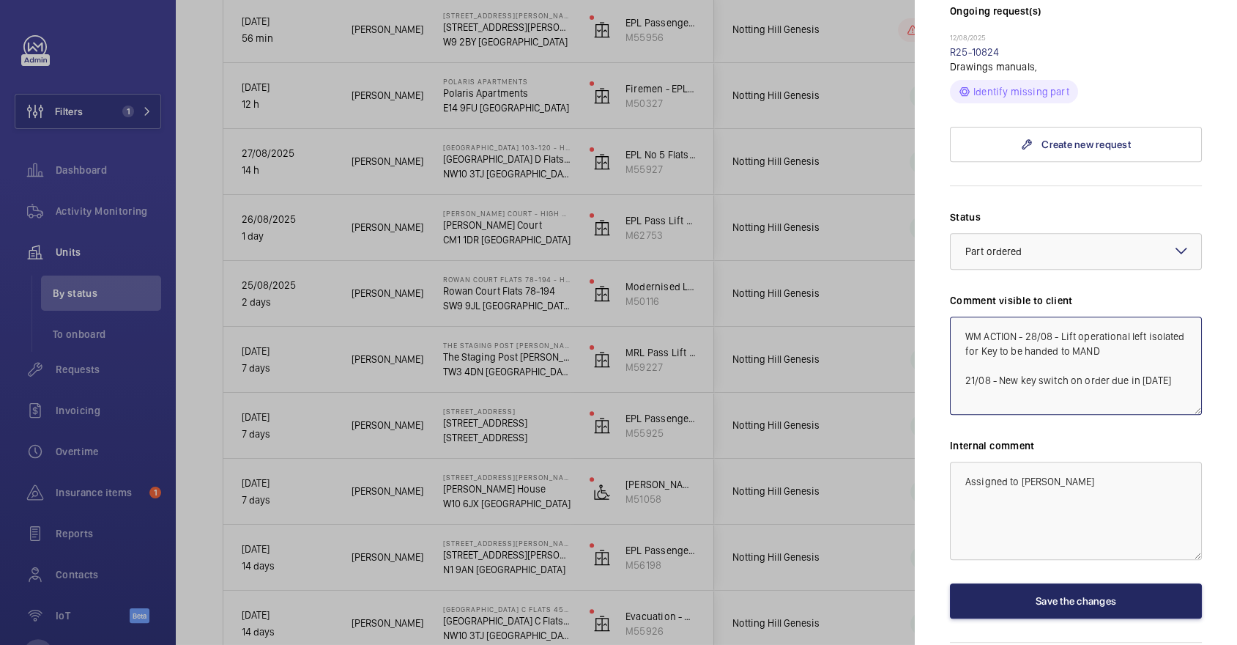
type textarea "WM ACTION - 28/08 - Lift operational left isolated for Key to be handed to MAND…"
click at [1088, 583] on button "Save the changes" at bounding box center [1076, 600] width 252 height 35
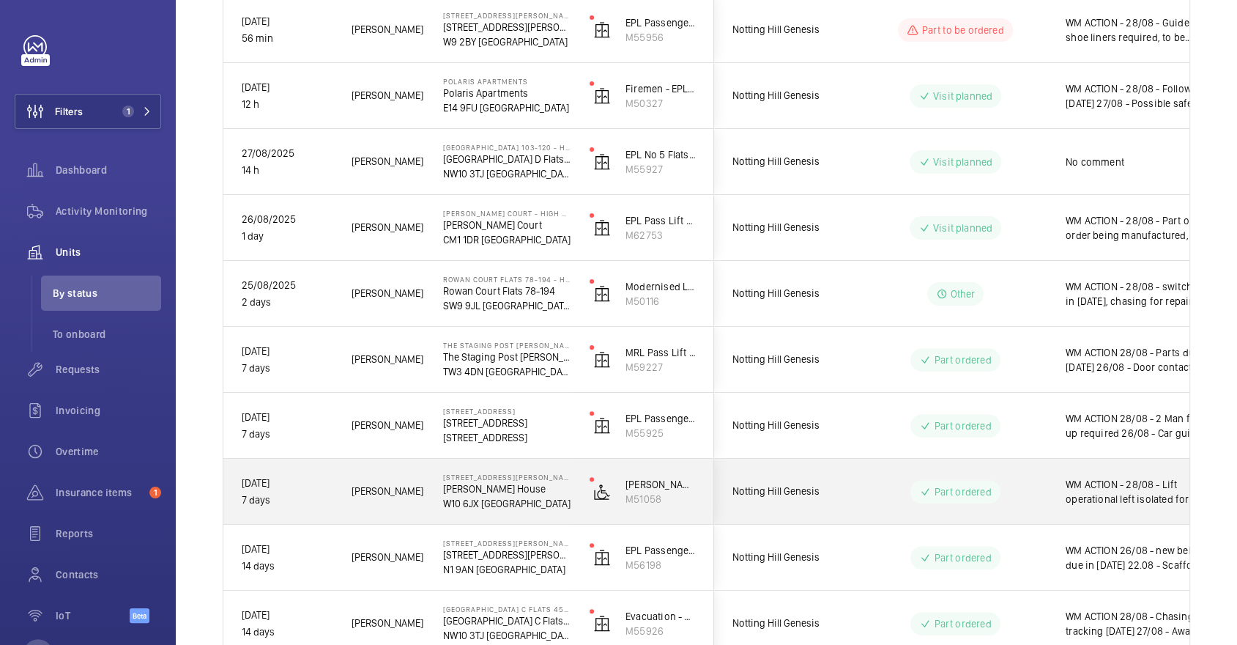
click at [870, 480] on wm-front-pills-cell "Part ordered" at bounding box center [955, 491] width 182 height 23
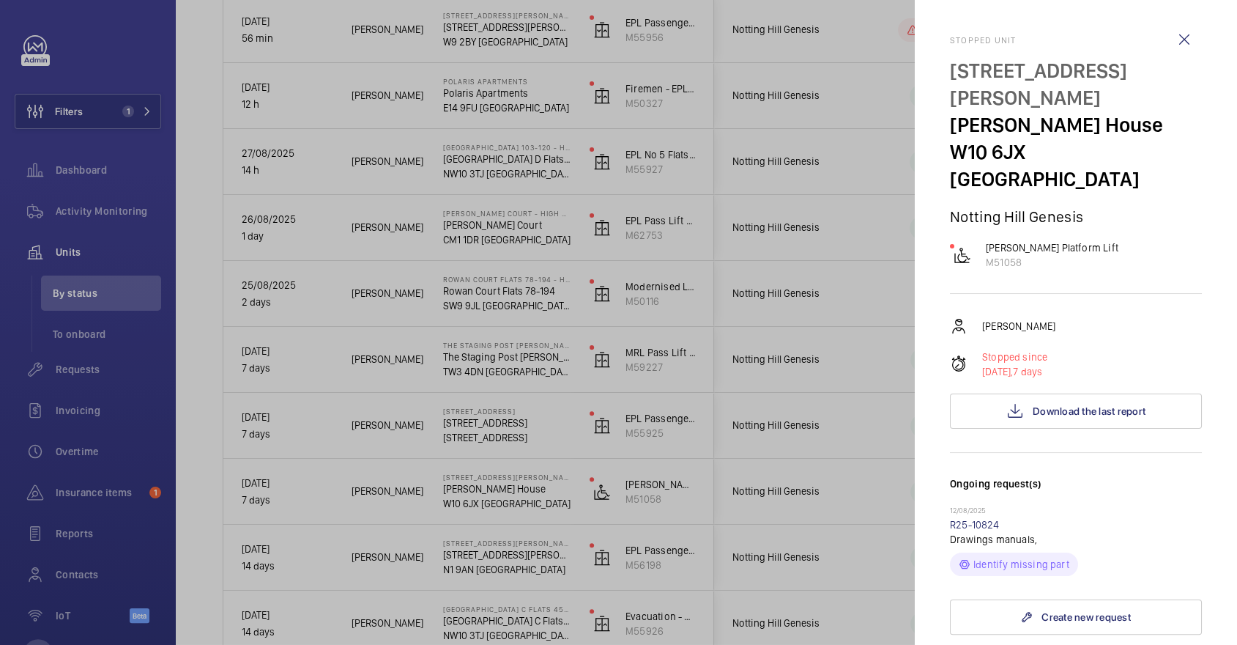
scroll to position [472, 0]
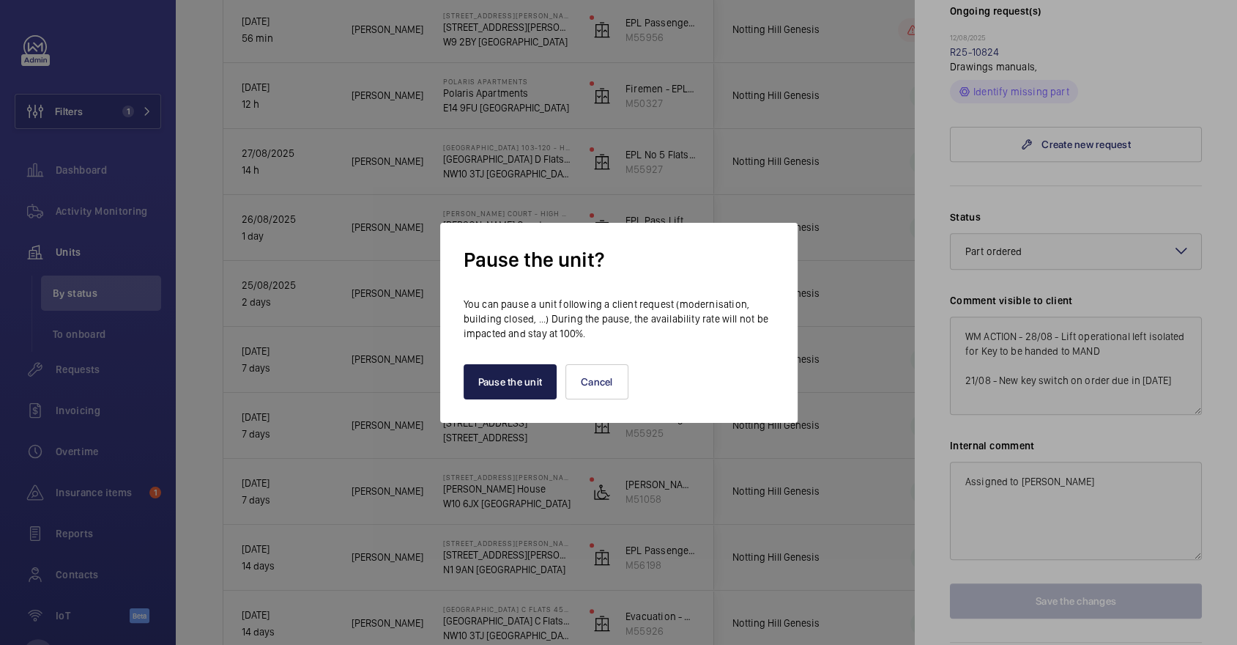
click at [500, 392] on button "Pause the unit" at bounding box center [511, 381] width 94 height 35
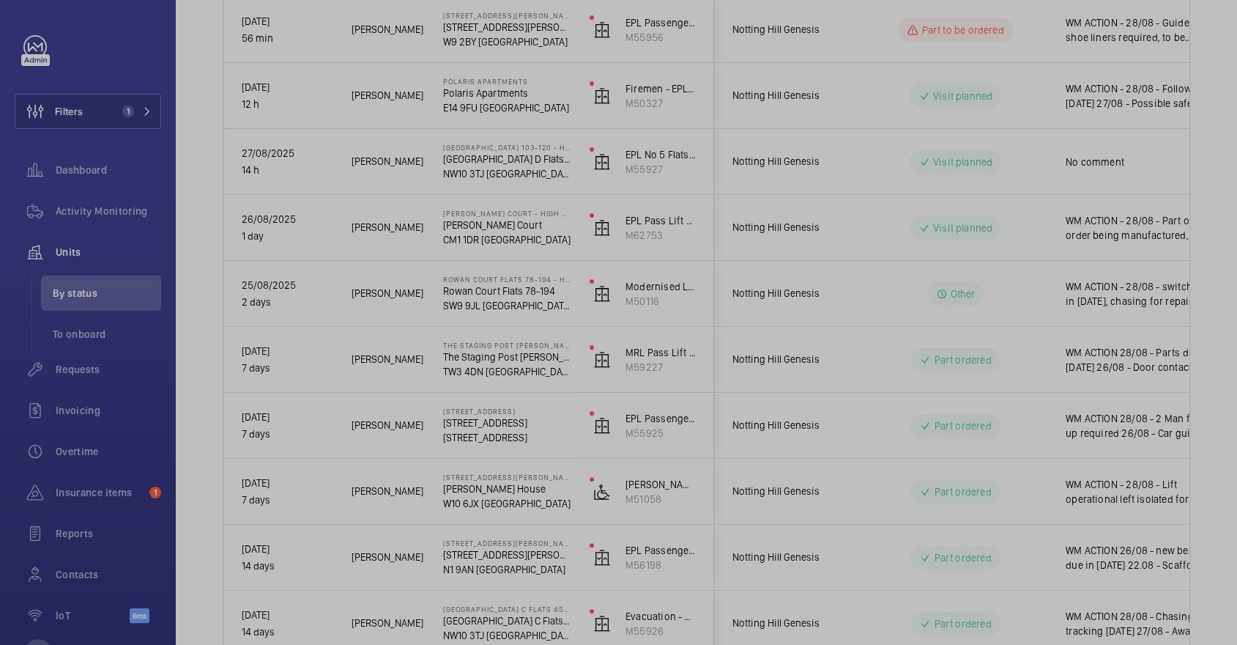
scroll to position [0, 0]
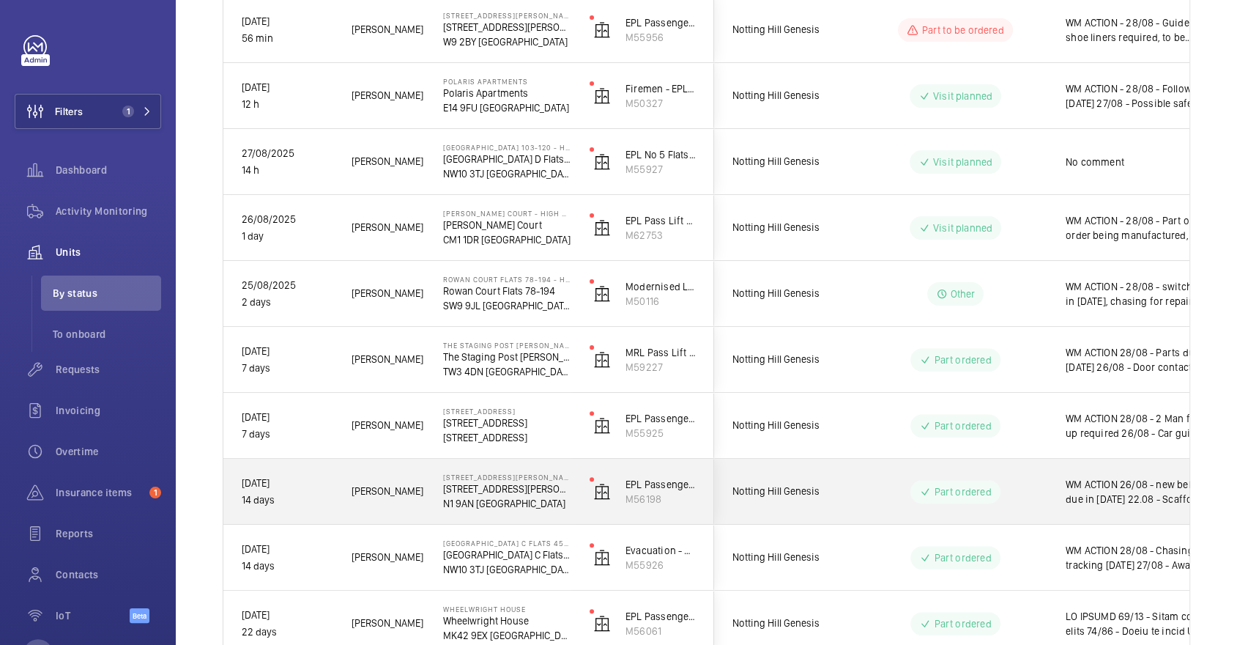
click at [948, 484] on p "Part ordered" at bounding box center [962, 491] width 57 height 15
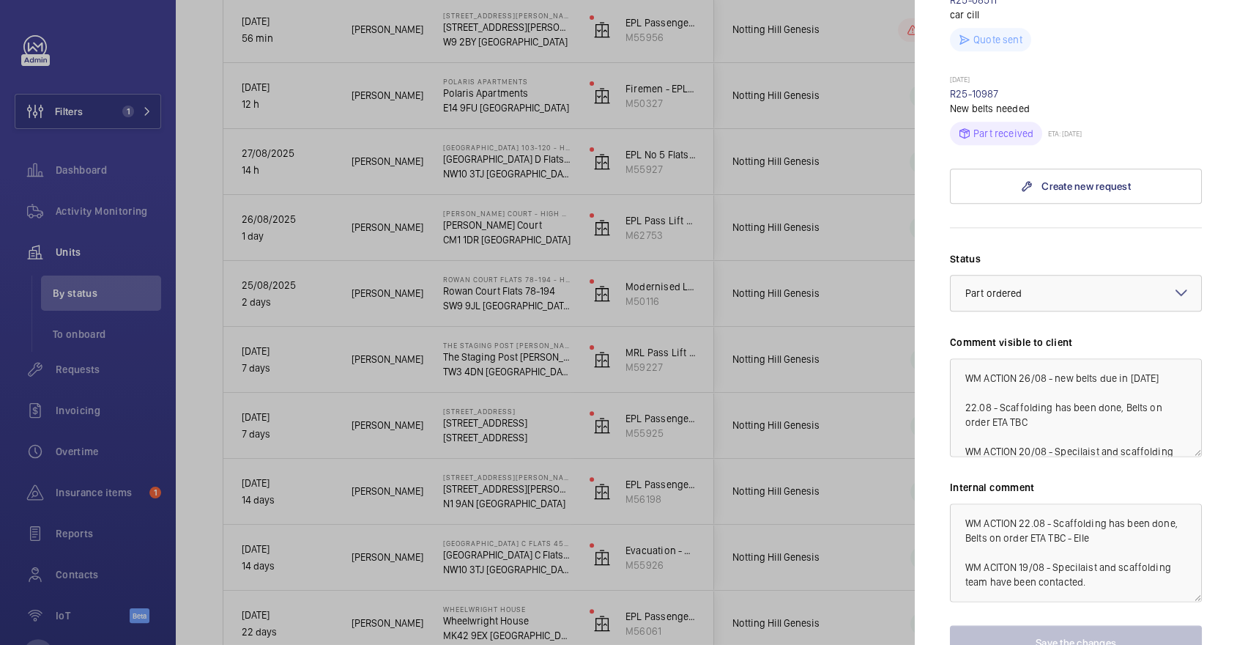
scroll to position [6, 0]
click at [1021, 358] on textarea "WM ACTION 26/08 - new belts due in Friday 22.08 - Scaffolding has been done, Be…" at bounding box center [1076, 407] width 252 height 98
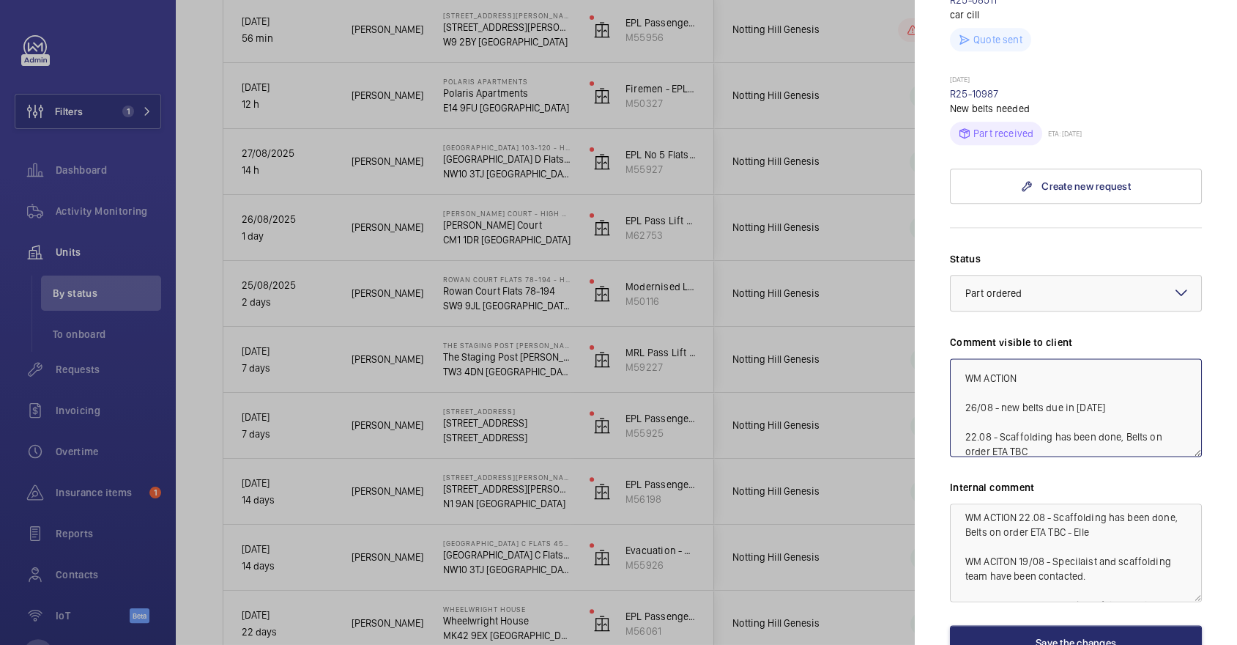
click at [1124, 358] on textarea "WM ACTION 26/08 - new belts due in Friday 22.08 - Scaffolding has been done, Be…" at bounding box center [1076, 407] width 252 height 98
click at [1131, 358] on textarea "WM ACTION 28/08 - 26/08 - new belts due in Friday 22.08 - Scaffolding has been …" at bounding box center [1076, 407] width 252 height 98
type textarea "WM ACTION 28/08 - Parts due in tomorrow 26/08 - new belts due in Friday 22.08 -…"
click at [1052, 625] on button "Save the changes" at bounding box center [1076, 642] width 252 height 35
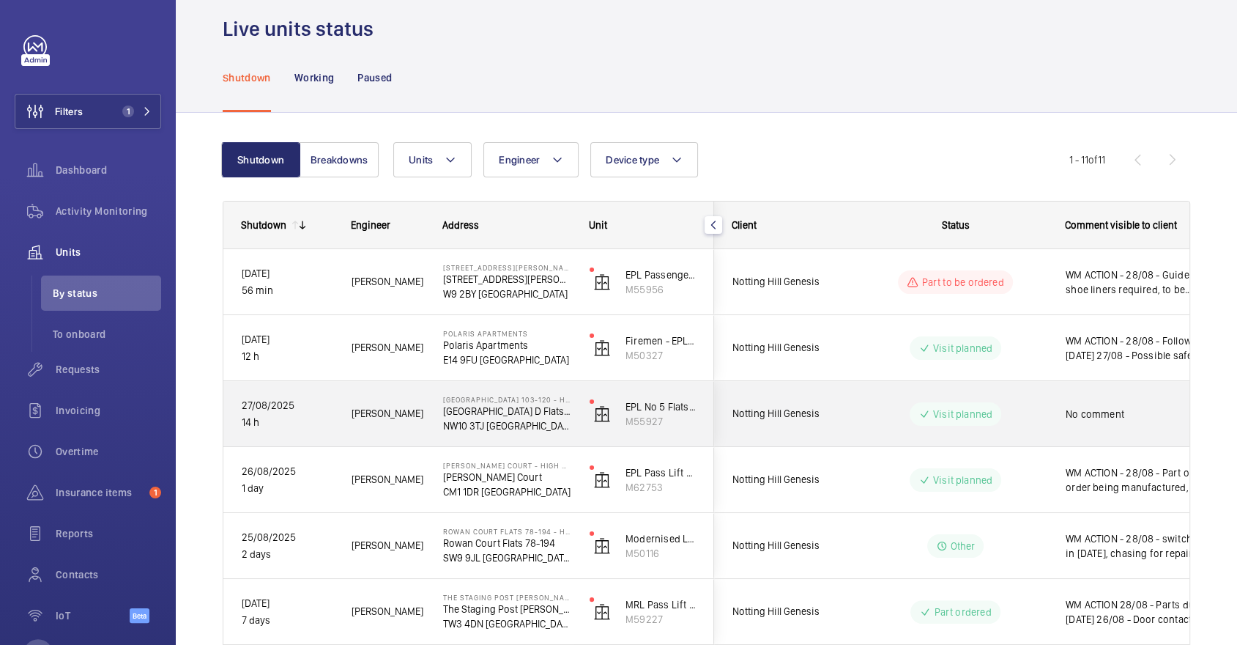
scroll to position [0, 0]
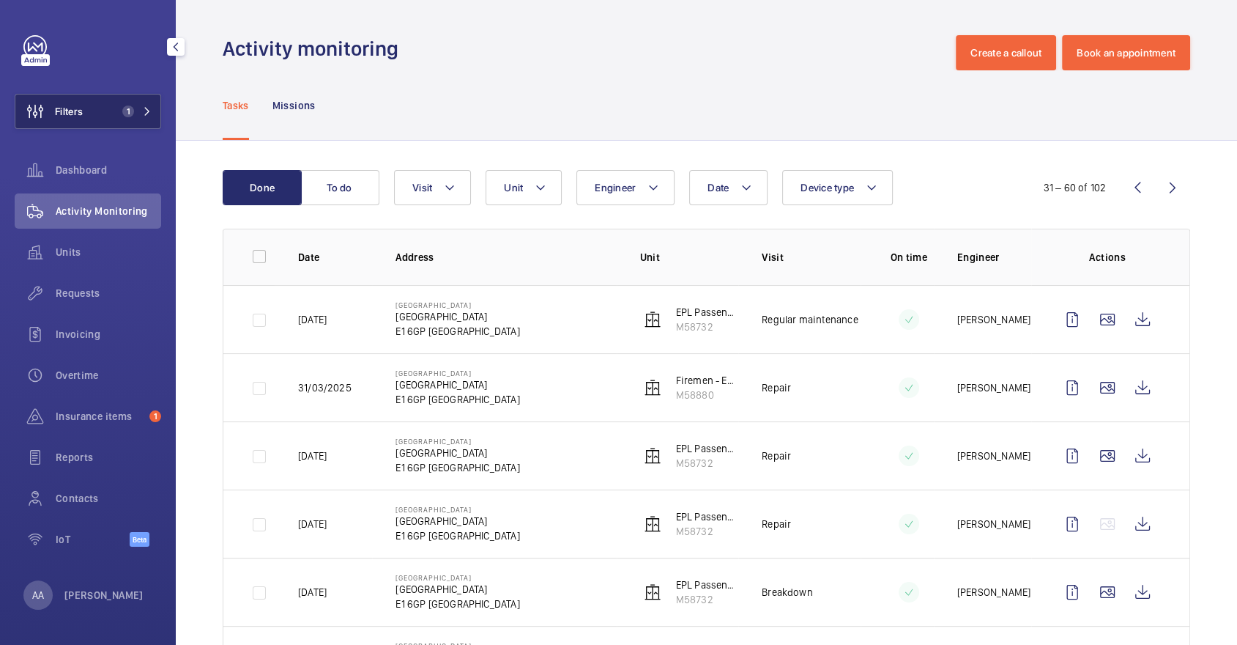
click at [94, 119] on button "Filters 1" at bounding box center [88, 111] width 146 height 35
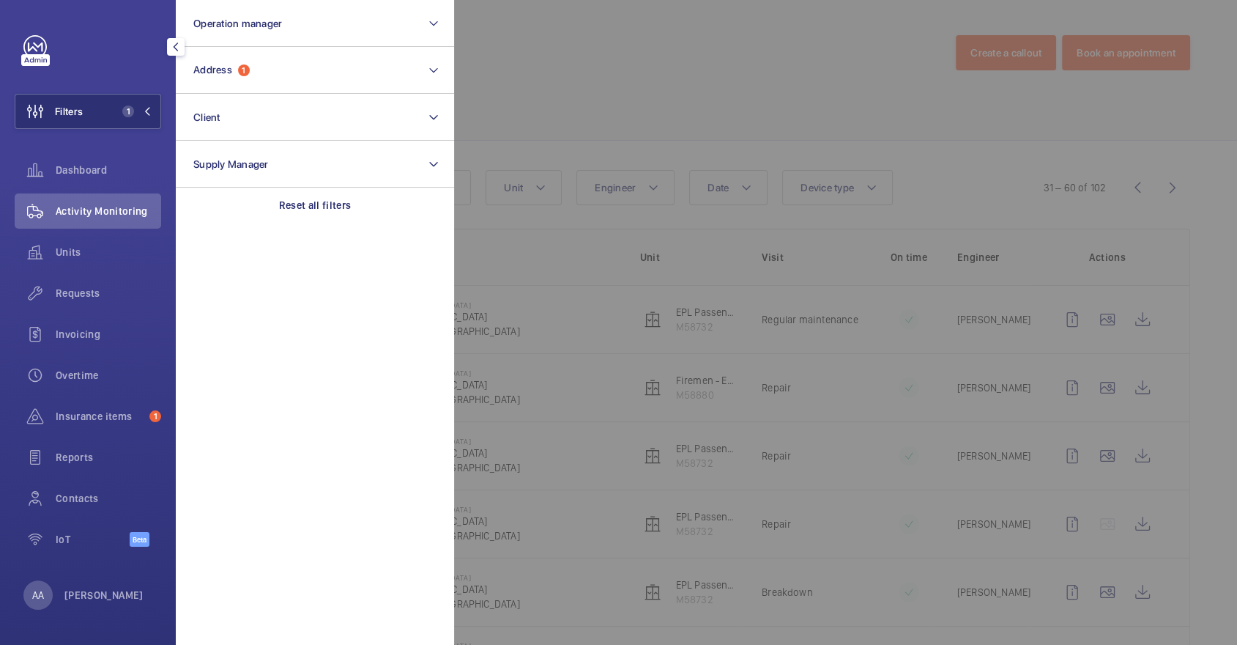
click at [661, 94] on div at bounding box center [1072, 322] width 1237 height 645
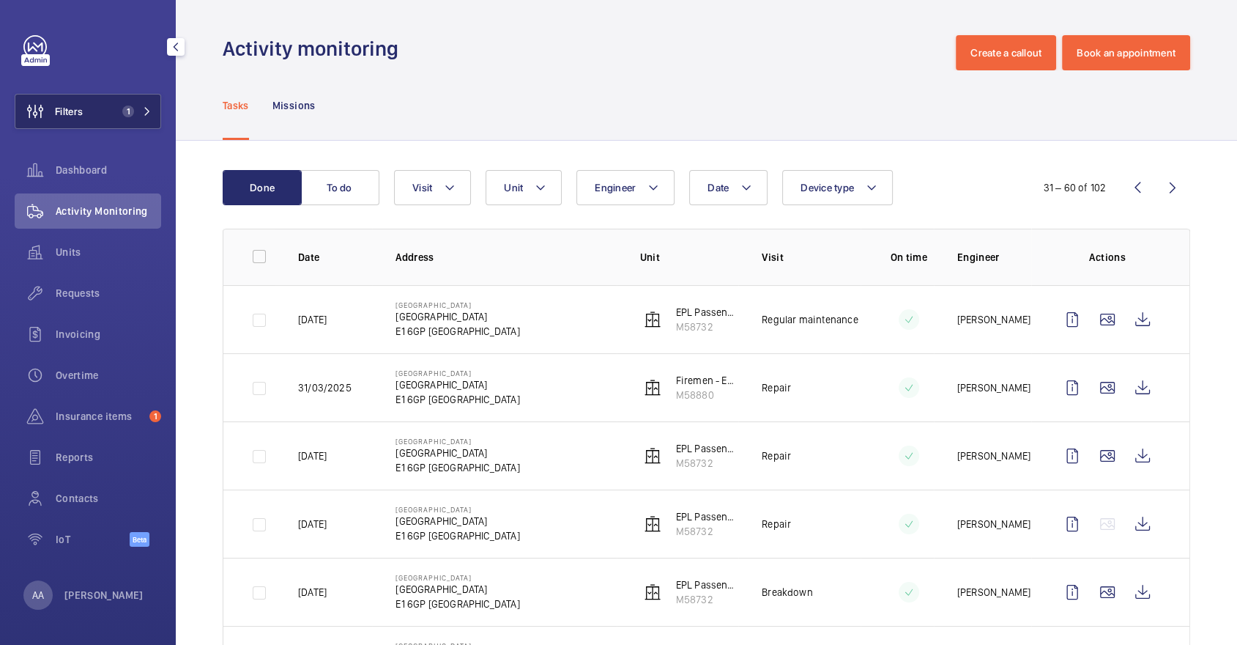
click at [138, 99] on button "Filters 1" at bounding box center [88, 111] width 146 height 35
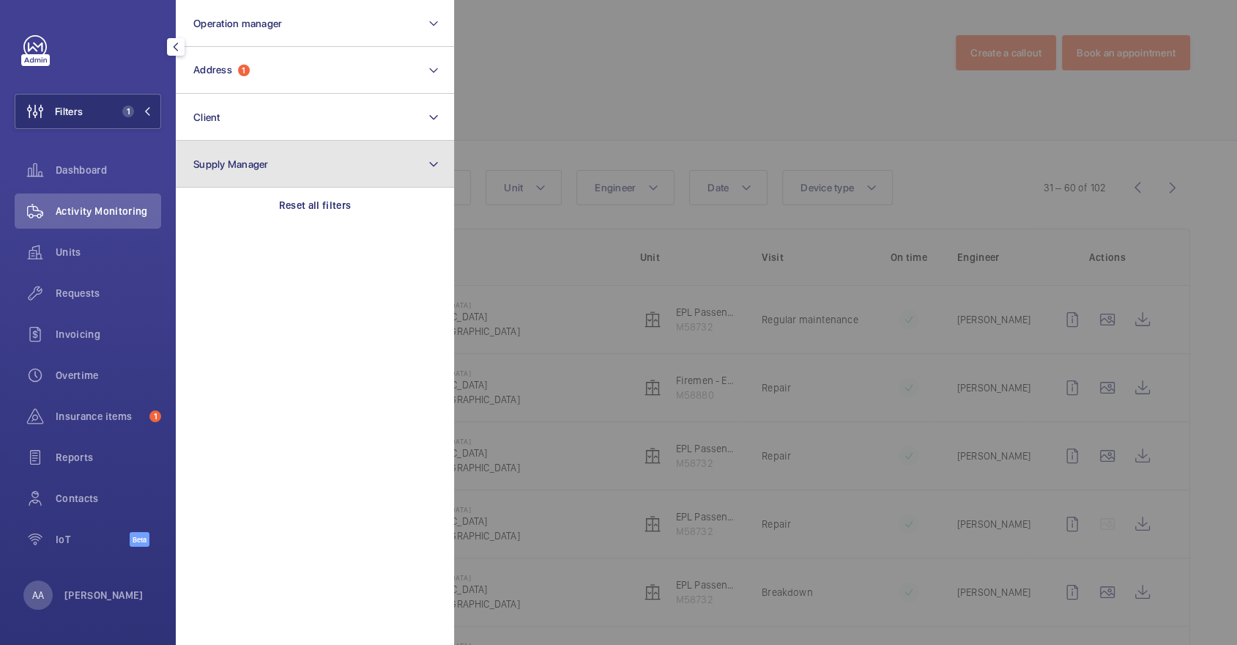
click at [316, 180] on button "Supply Manager" at bounding box center [315, 164] width 278 height 47
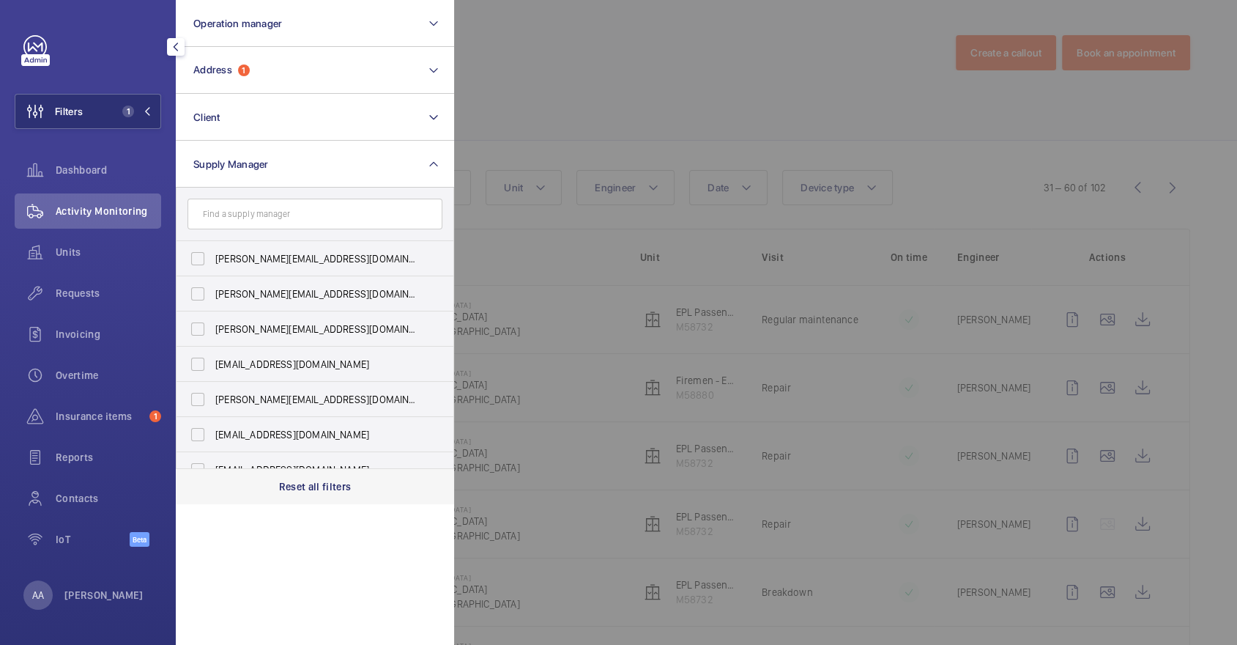
click at [324, 486] on p "Reset all filters" at bounding box center [315, 486] width 73 height 15
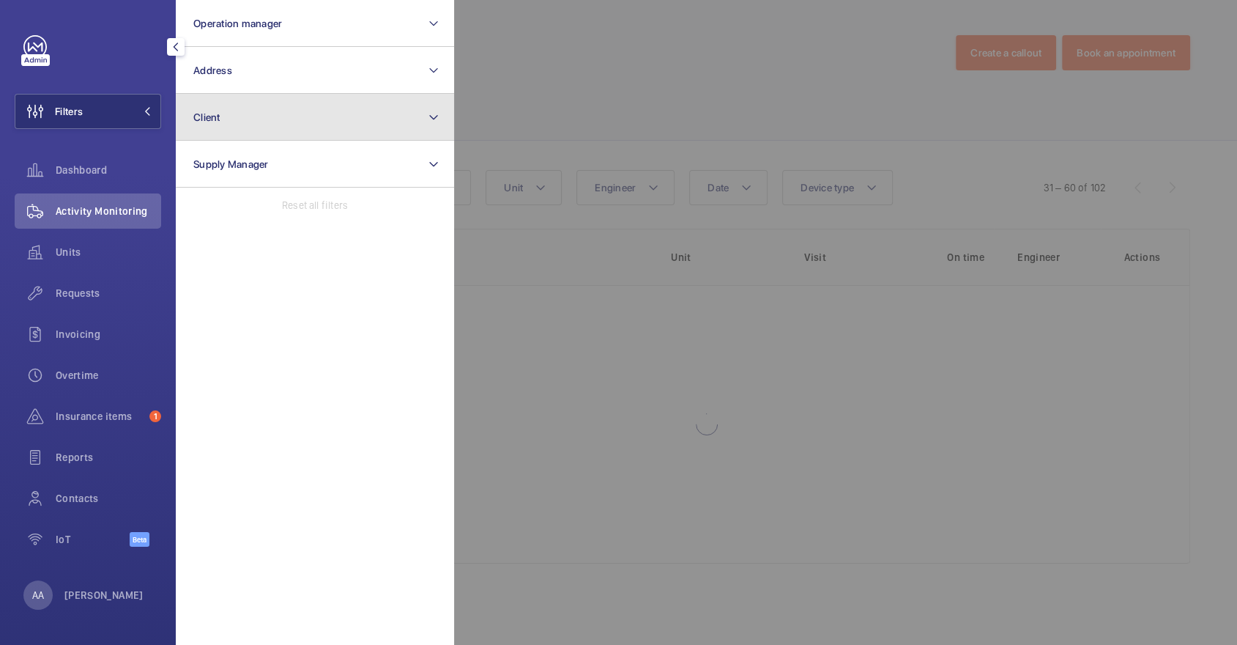
click at [280, 107] on button "Client" at bounding box center [315, 117] width 278 height 47
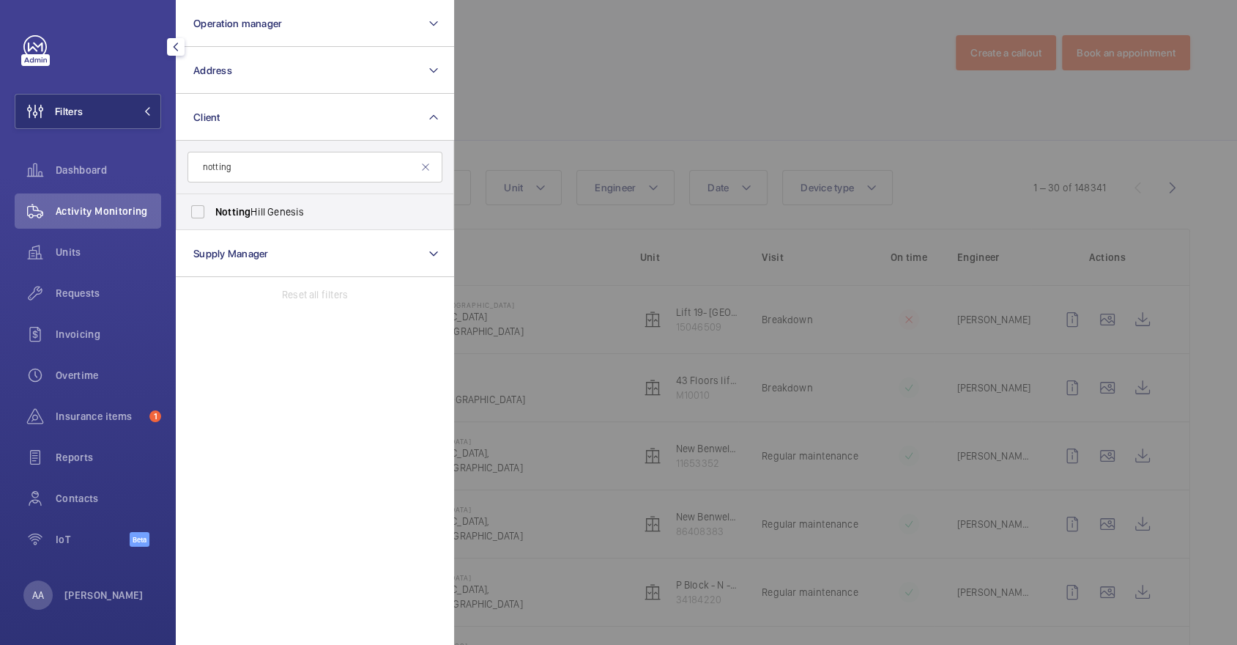
type input "notting"
click at [316, 215] on span "Notting Hill Genesis" at bounding box center [315, 211] width 201 height 15
click at [212, 215] on input "Notting Hill Genesis" at bounding box center [197, 211] width 29 height 29
checkbox input "true"
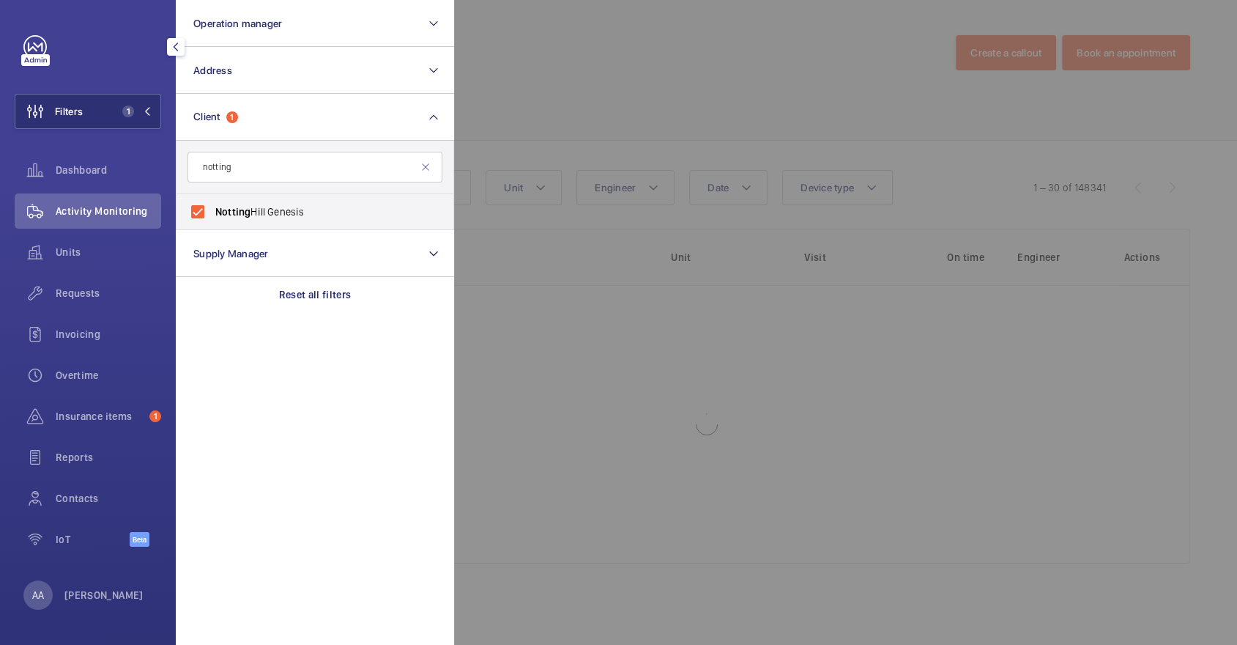
click at [550, 124] on div at bounding box center [1072, 322] width 1237 height 645
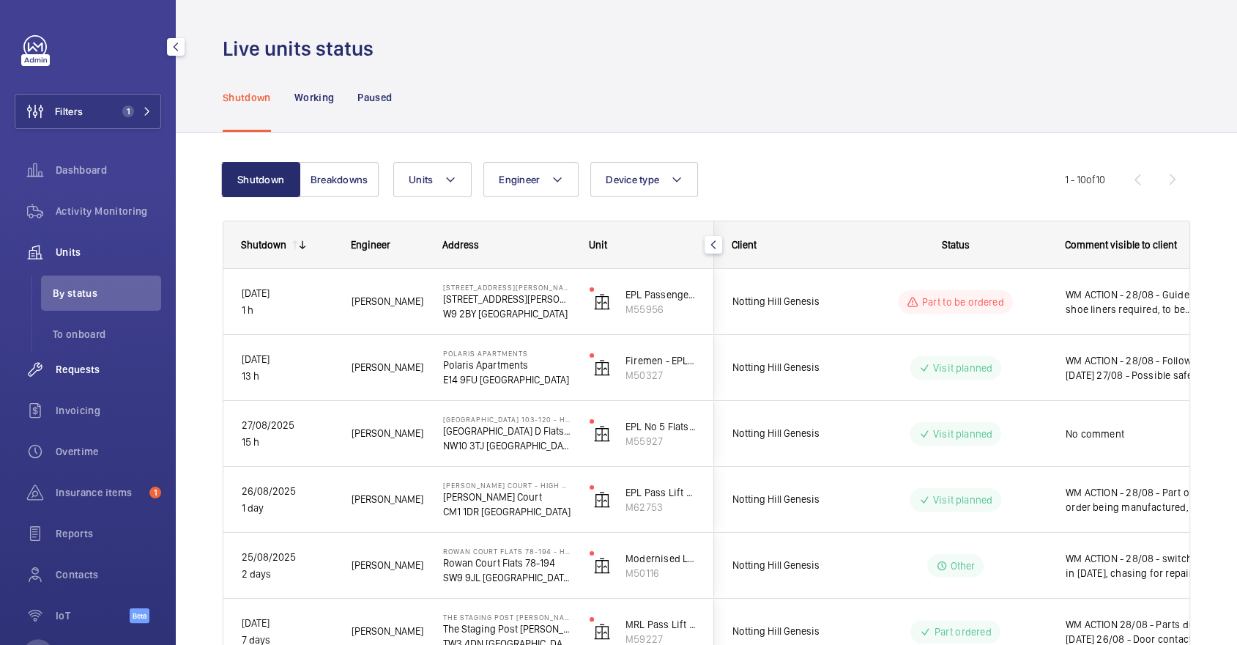
click at [88, 362] on span "Requests" at bounding box center [108, 369] width 105 height 15
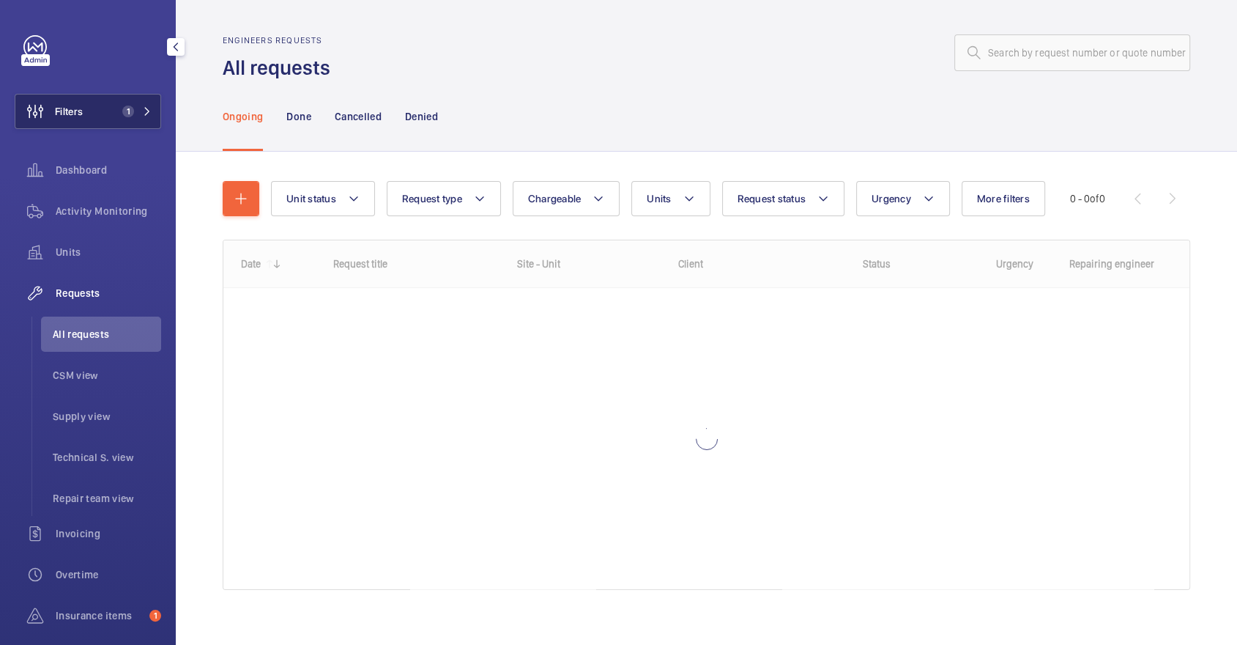
click at [133, 100] on button "Filters 1" at bounding box center [88, 111] width 146 height 35
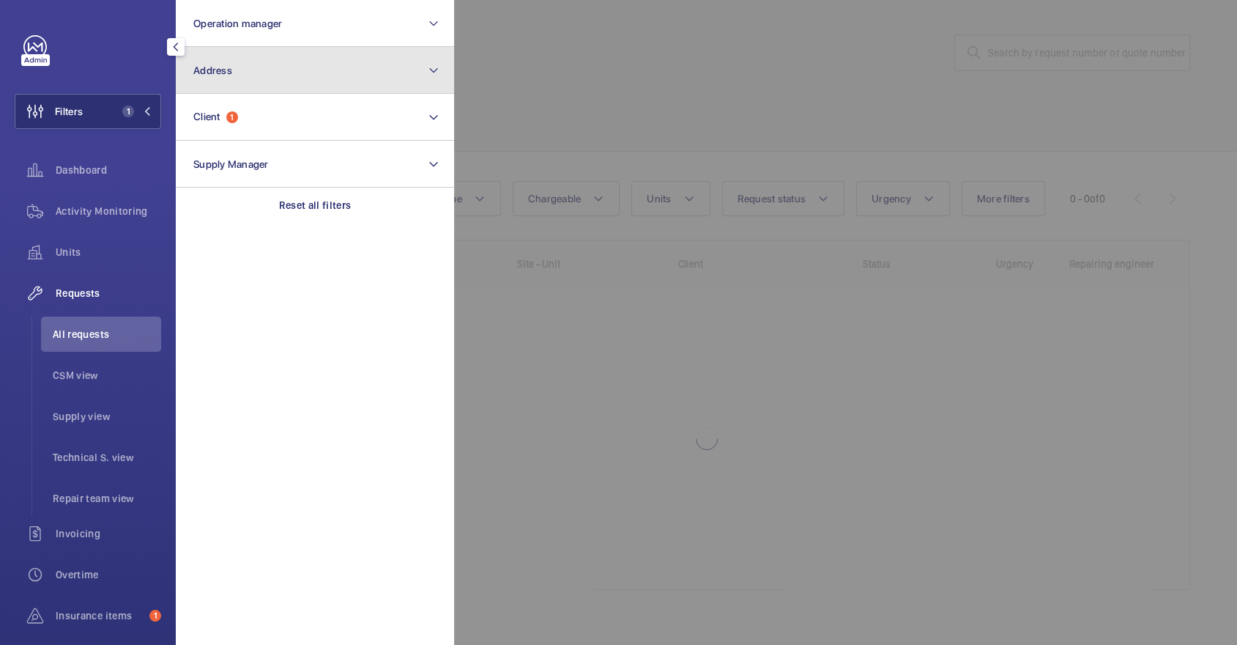
click at [284, 65] on button "Address" at bounding box center [315, 70] width 278 height 47
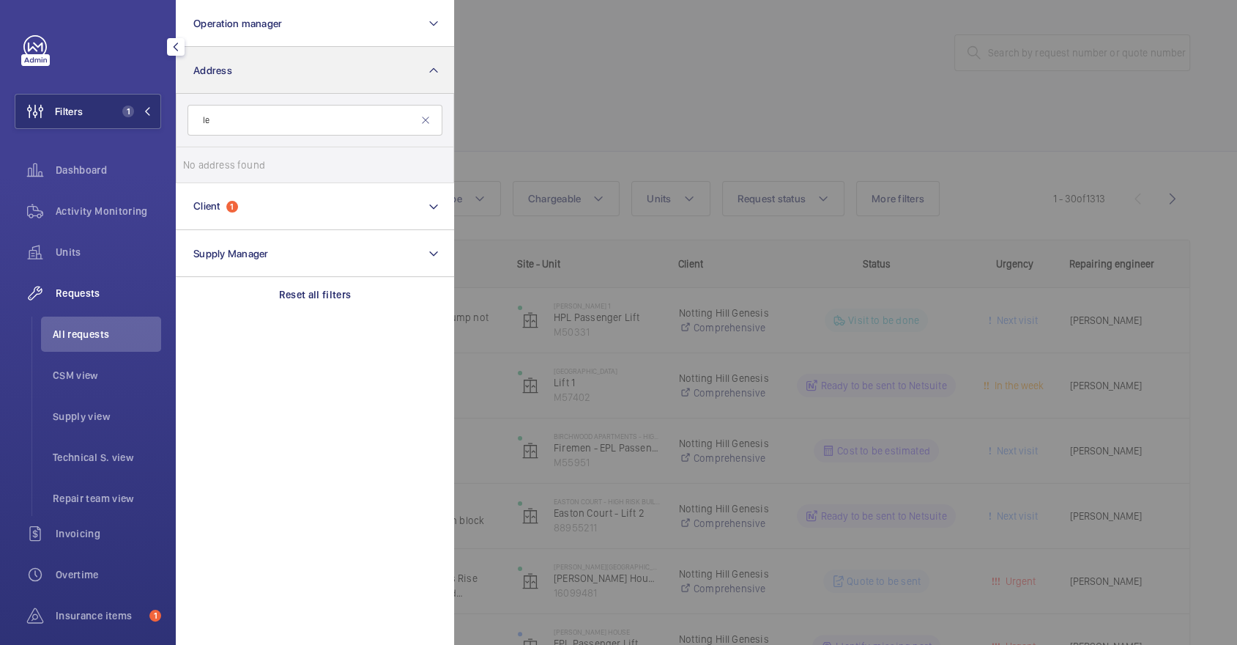
type input "l"
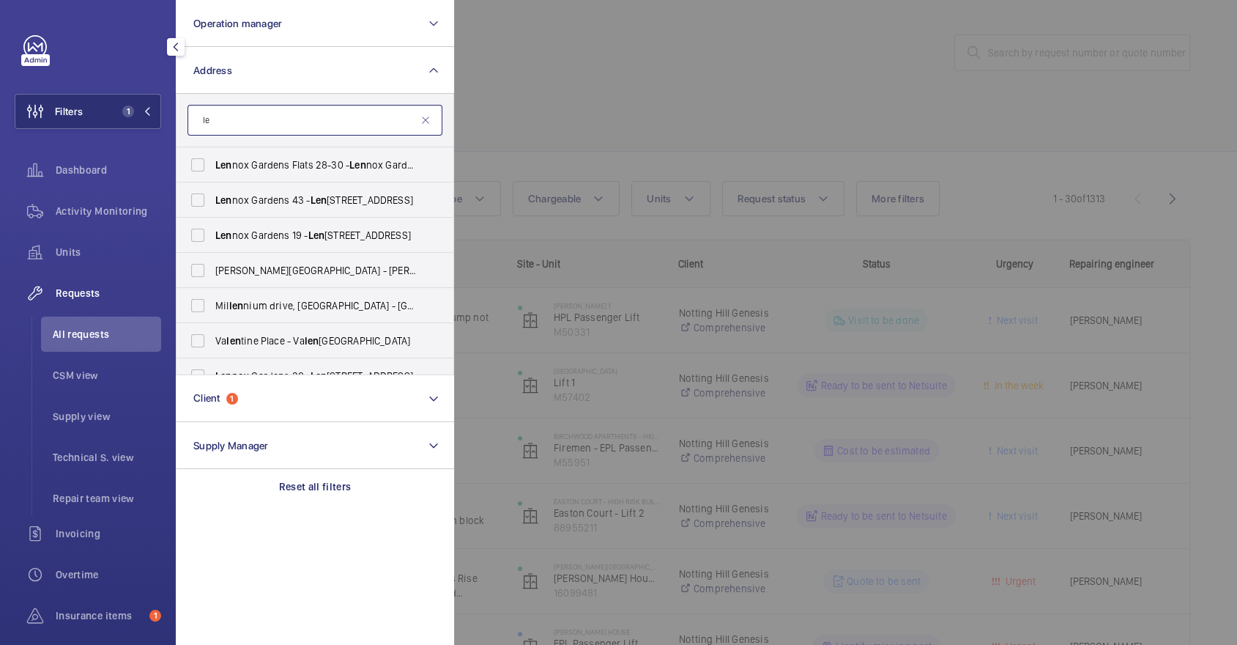
type input "l"
paste input "[PERSON_NAME]"
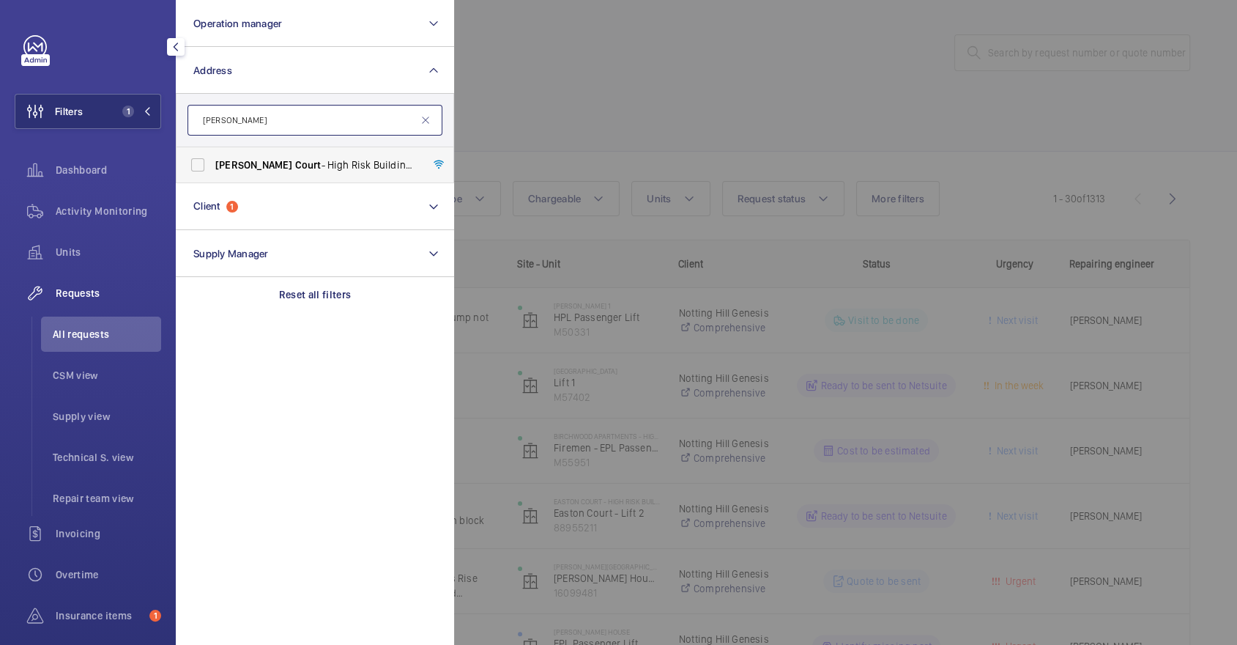
type input "[PERSON_NAME]"
click at [304, 164] on span "[PERSON_NAME] - High [STREET_ADDRESS][PERSON_NAME]" at bounding box center [315, 164] width 201 height 15
click at [212, 164] on input "[PERSON_NAME] - High [STREET_ADDRESS][PERSON_NAME]" at bounding box center [197, 164] width 29 height 29
checkbox input "true"
click at [503, 133] on div at bounding box center [1072, 322] width 1237 height 645
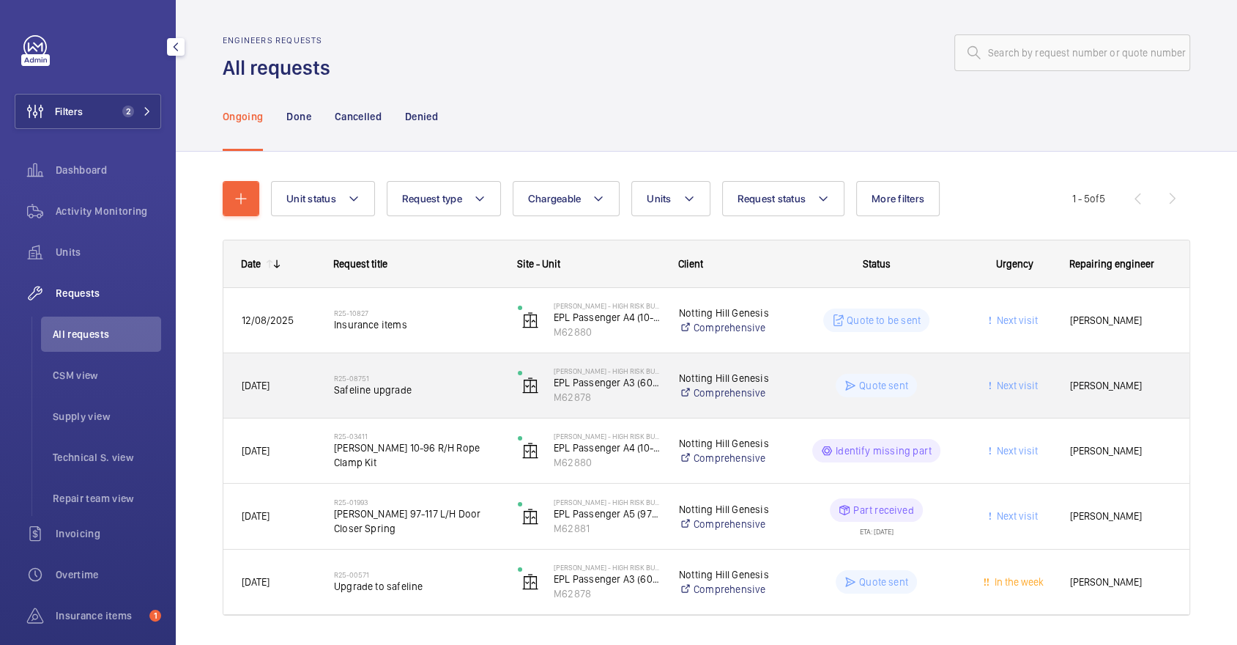
scroll to position [40, 0]
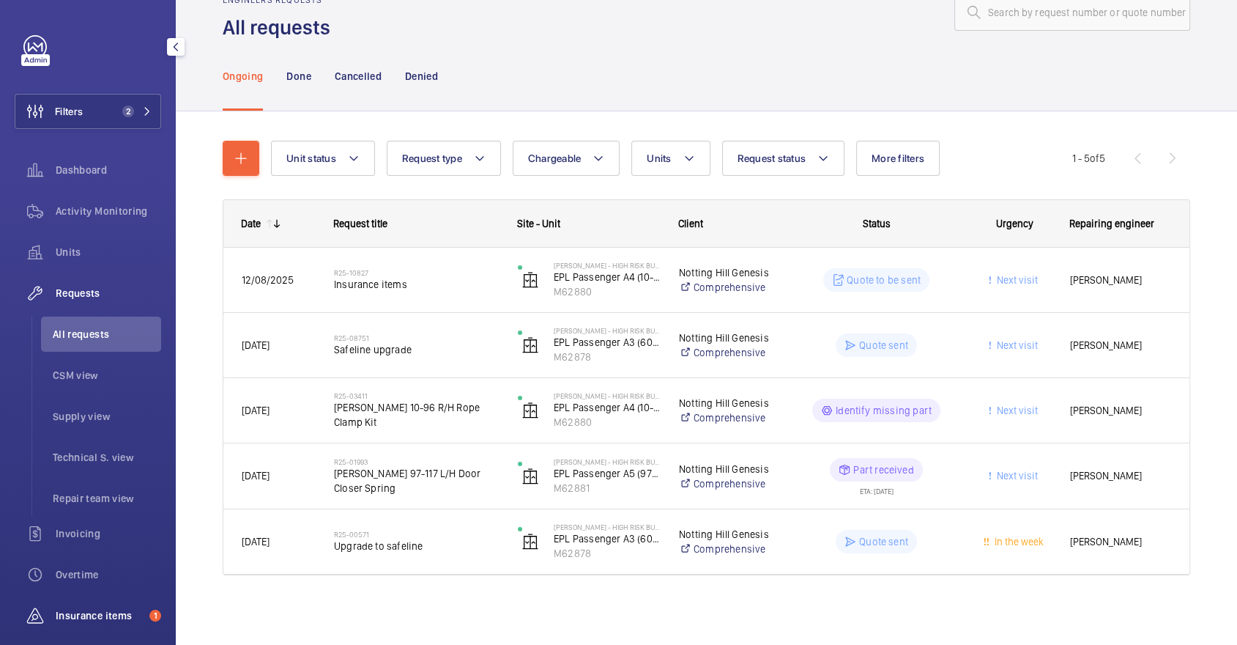
click at [120, 609] on span "Insurance items" at bounding box center [100, 615] width 88 height 15
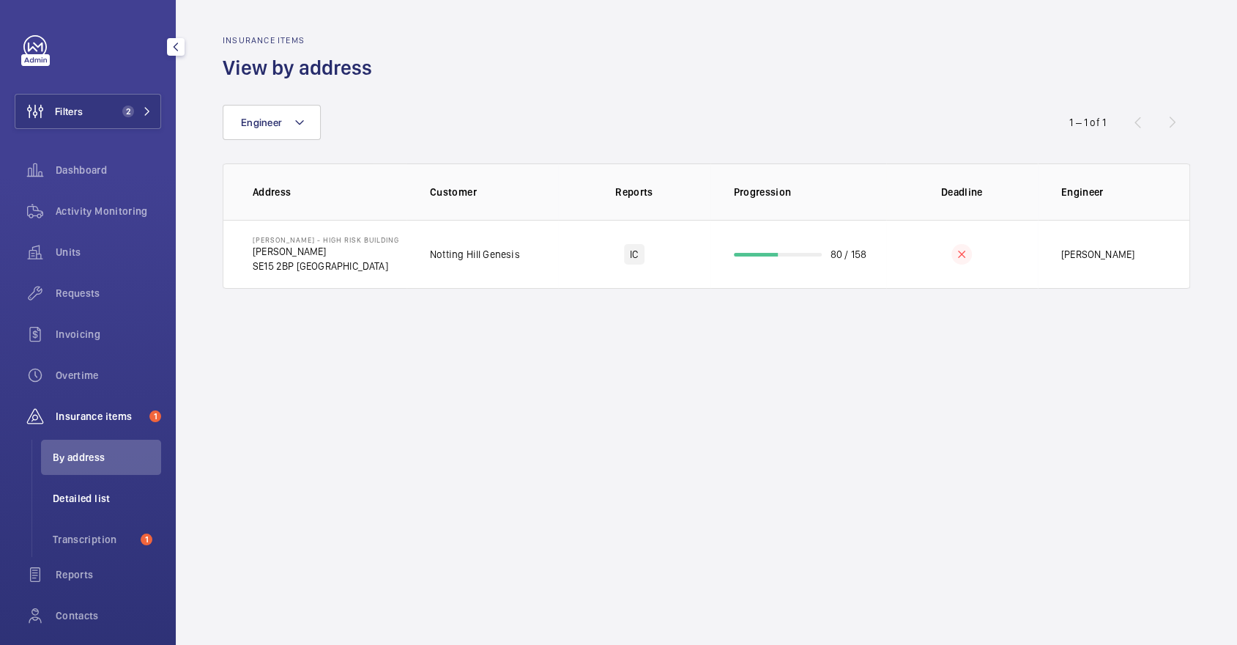
click at [98, 510] on li "Detailed list" at bounding box center [101, 497] width 120 height 35
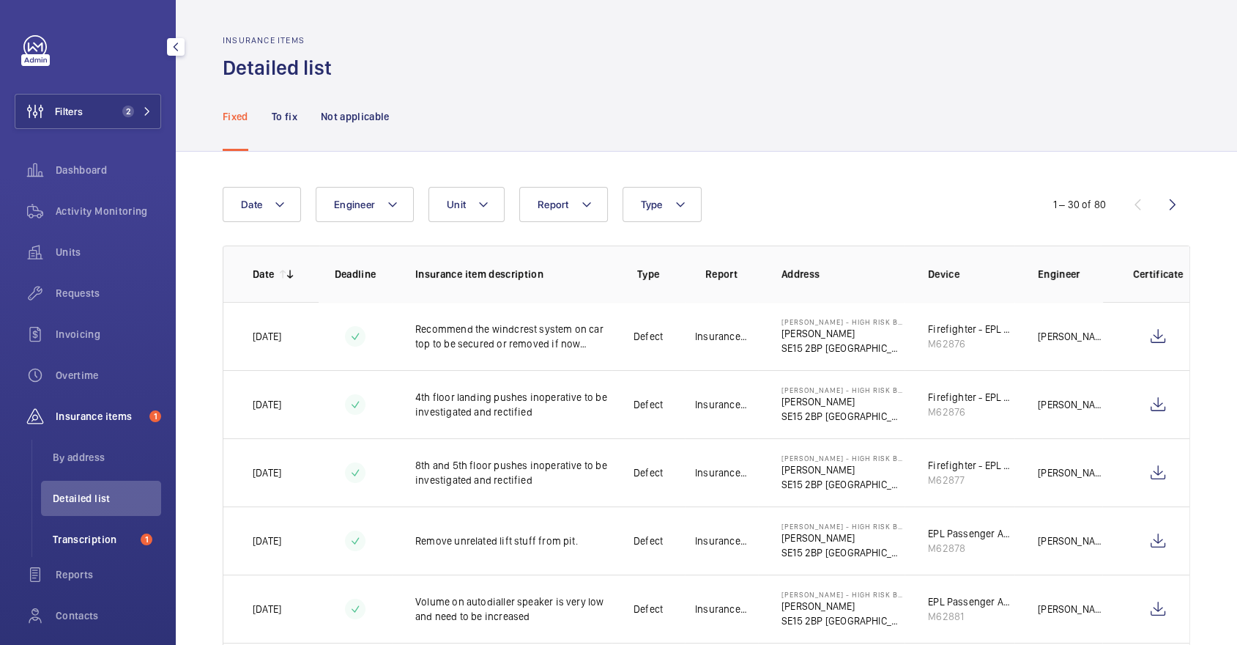
click at [111, 541] on span "Transcription" at bounding box center [94, 539] width 82 height 15
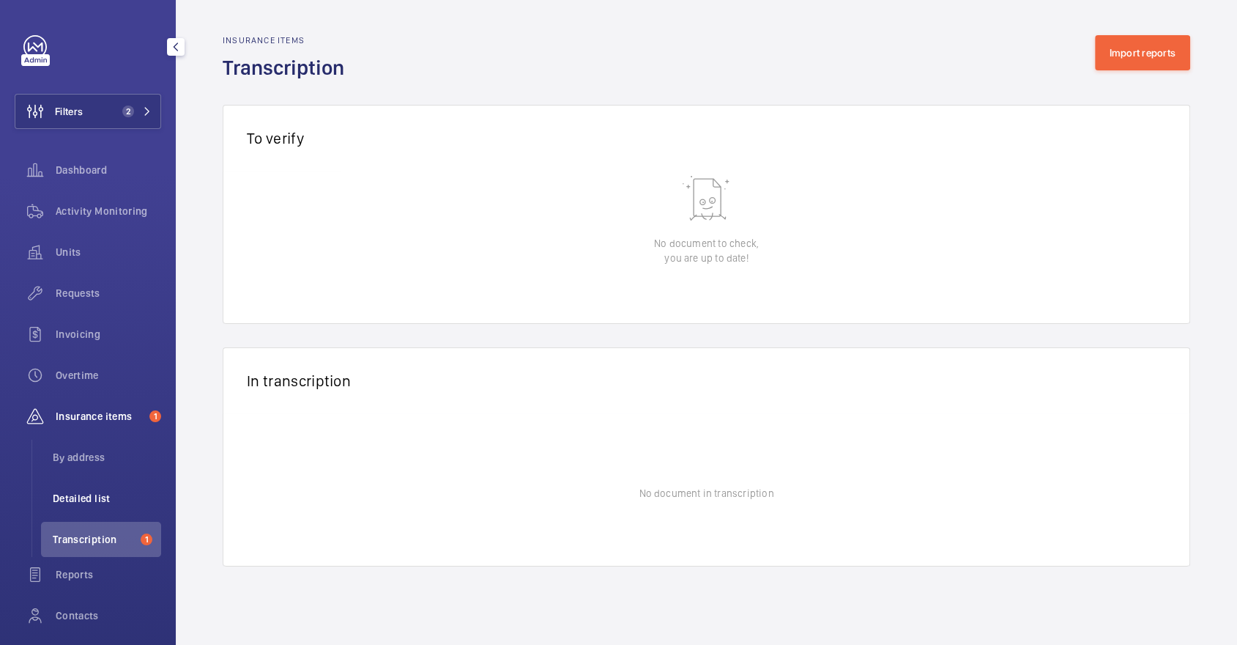
click at [99, 507] on li "Detailed list" at bounding box center [101, 497] width 120 height 35
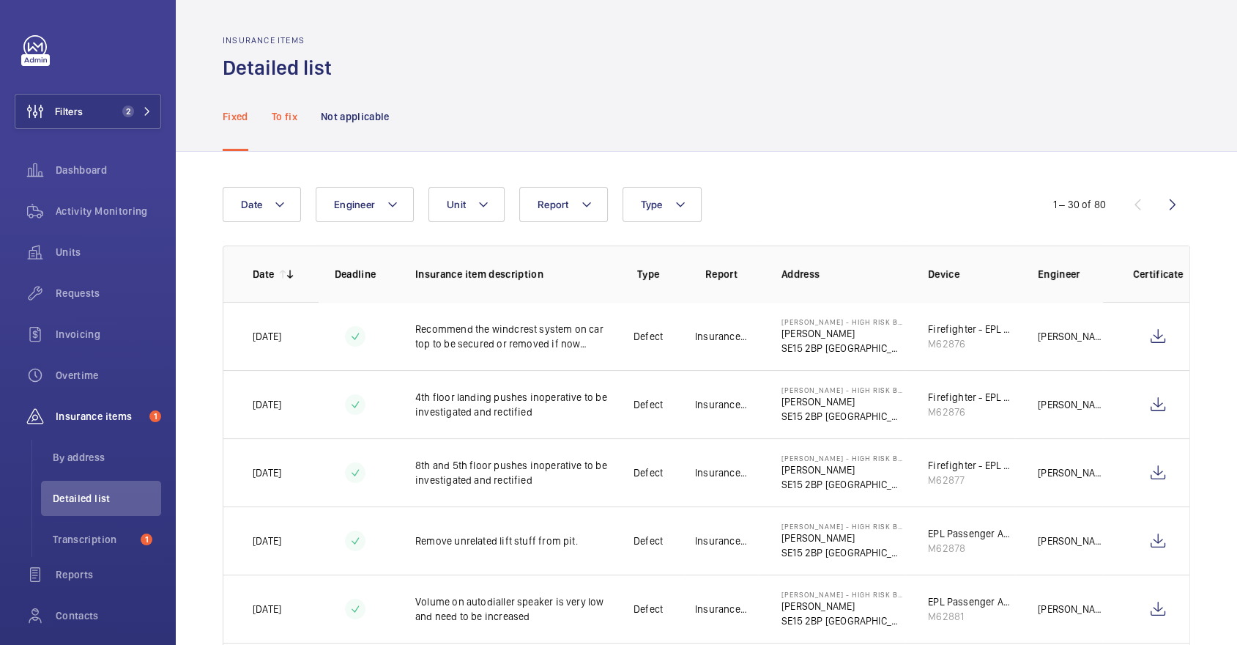
click at [291, 120] on p "To fix" at bounding box center [285, 116] width 26 height 15
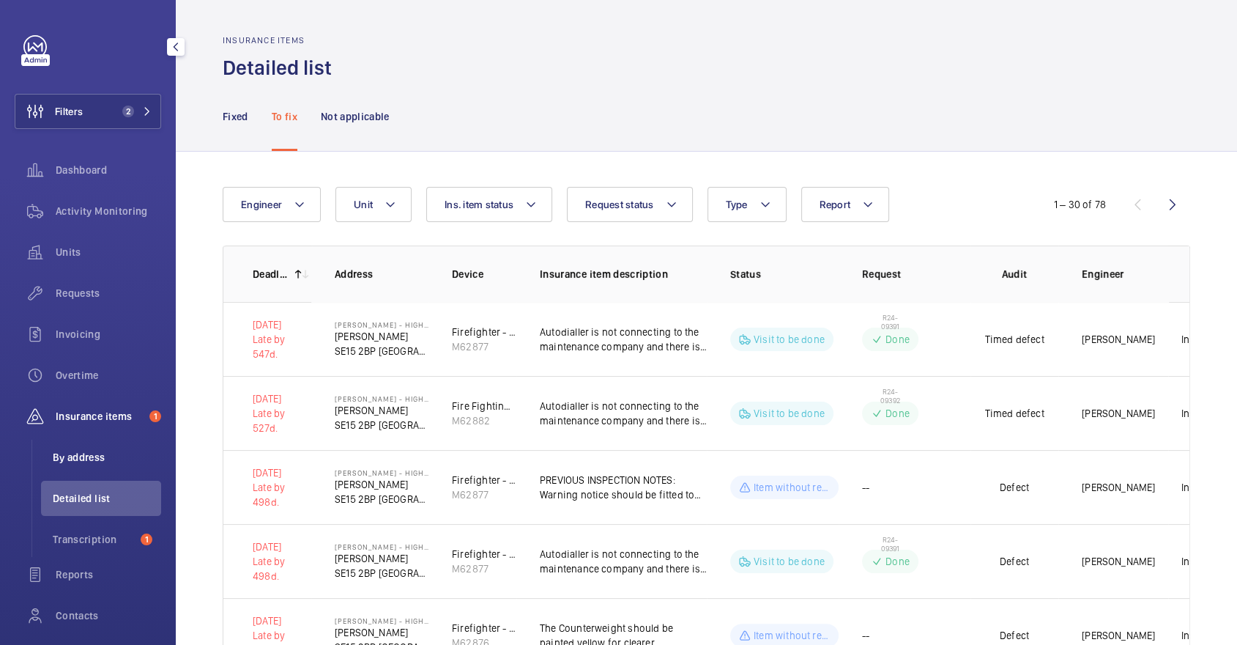
click at [81, 466] on li "By address" at bounding box center [101, 456] width 120 height 35
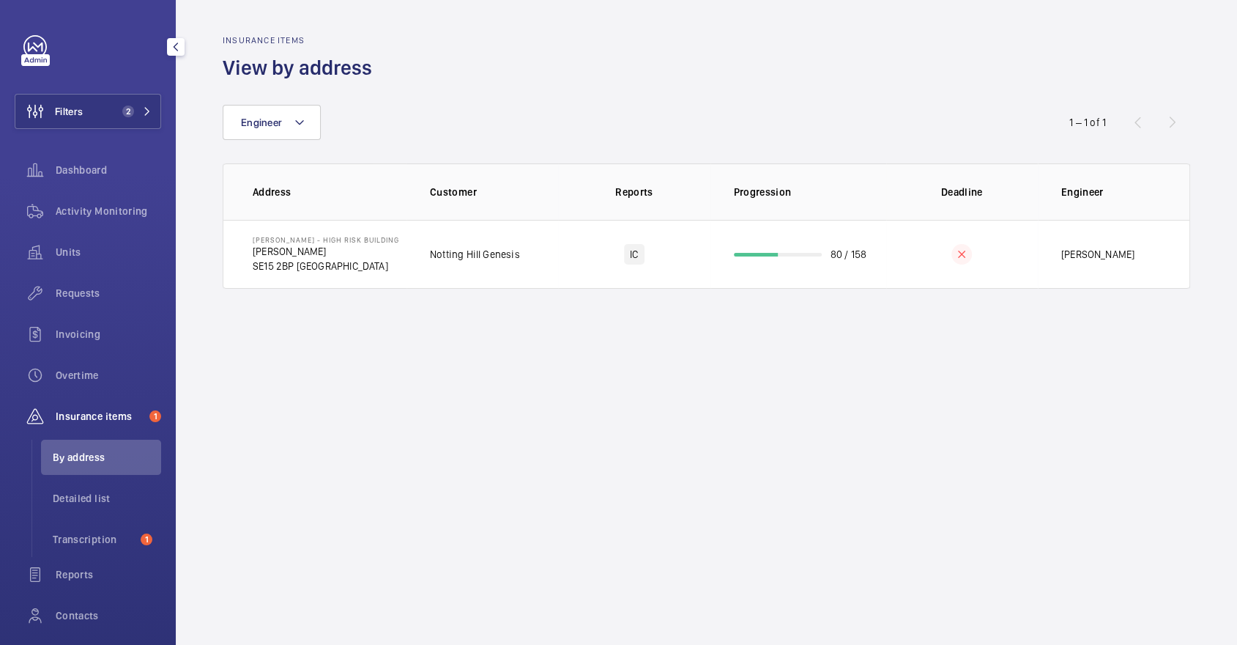
click at [59, 138] on div "Filters 2 Dashboard Activity Monitoring Units Requests Invoicing Overtime Insur…" at bounding box center [88, 357] width 146 height 645
click at [47, 118] on wm-front-icon-button at bounding box center [35, 111] width 40 height 35
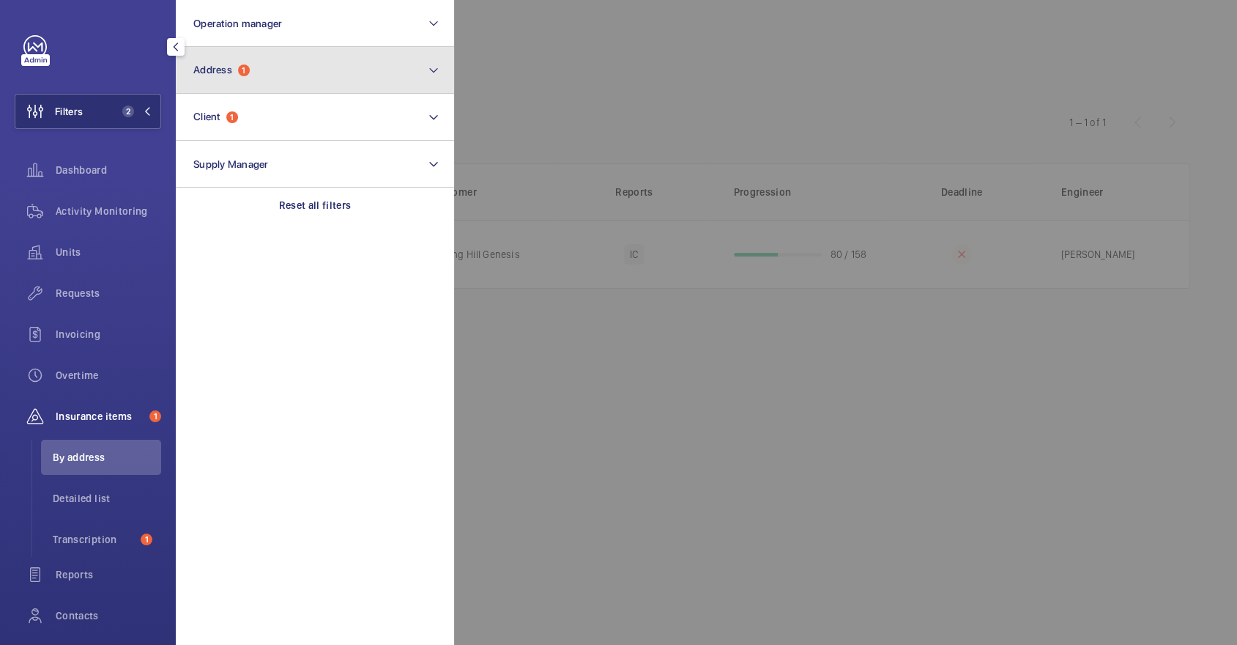
click at [256, 71] on button "Address 1" at bounding box center [315, 70] width 278 height 47
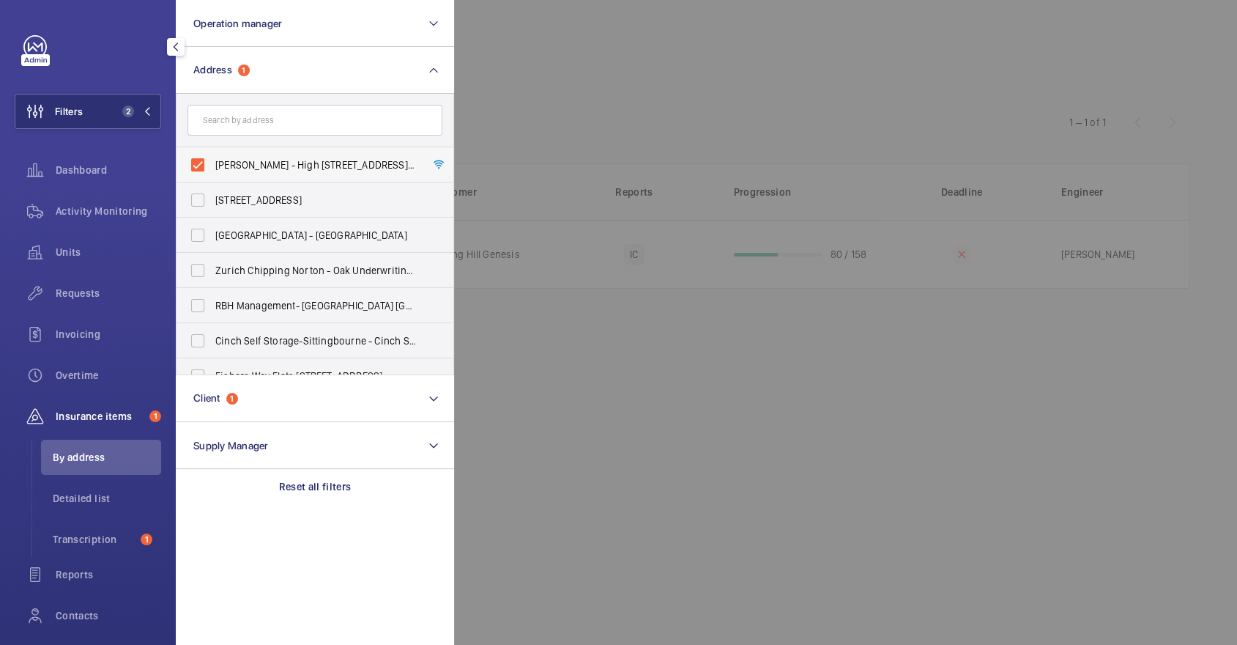
click at [270, 151] on label "[PERSON_NAME] - High [STREET_ADDRESS][PERSON_NAME]" at bounding box center [304, 164] width 255 height 35
click at [212, 151] on input "[PERSON_NAME] - High [STREET_ADDRESS][PERSON_NAME]" at bounding box center [197, 164] width 29 height 29
checkbox input "false"
click at [103, 497] on span "Detailed list" at bounding box center [107, 498] width 108 height 15
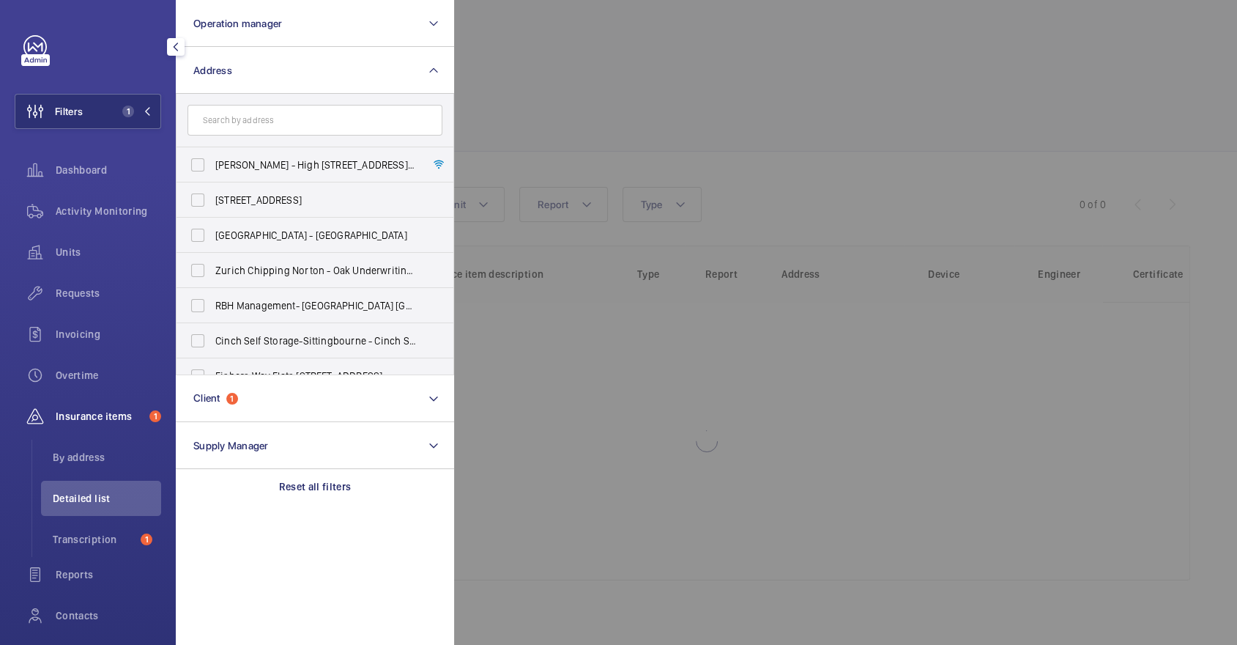
click at [666, 130] on div at bounding box center [1072, 322] width 1237 height 645
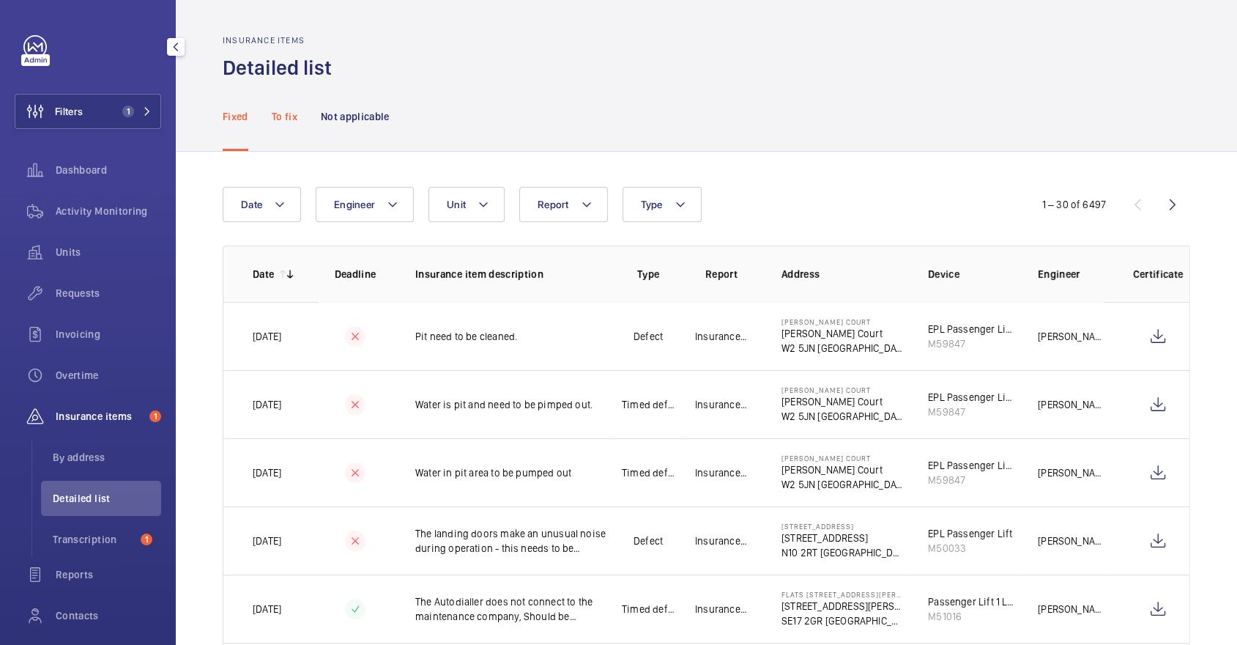
click at [294, 122] on p "To fix" at bounding box center [285, 116] width 26 height 15
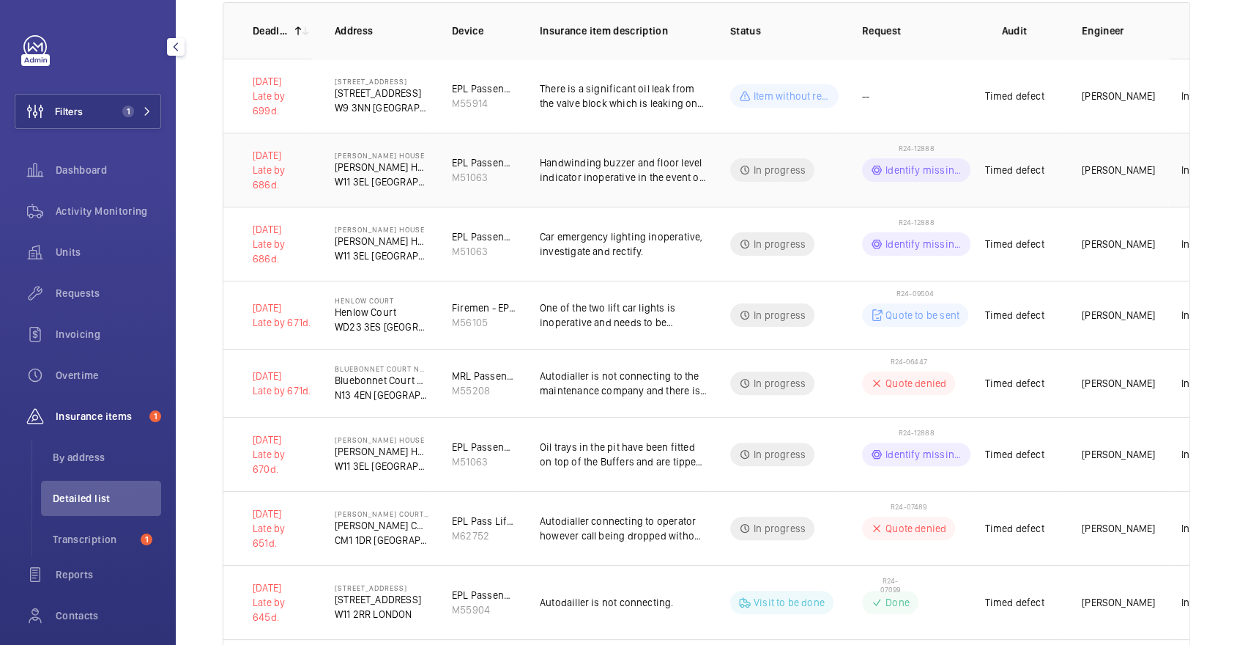
scroll to position [250, 0]
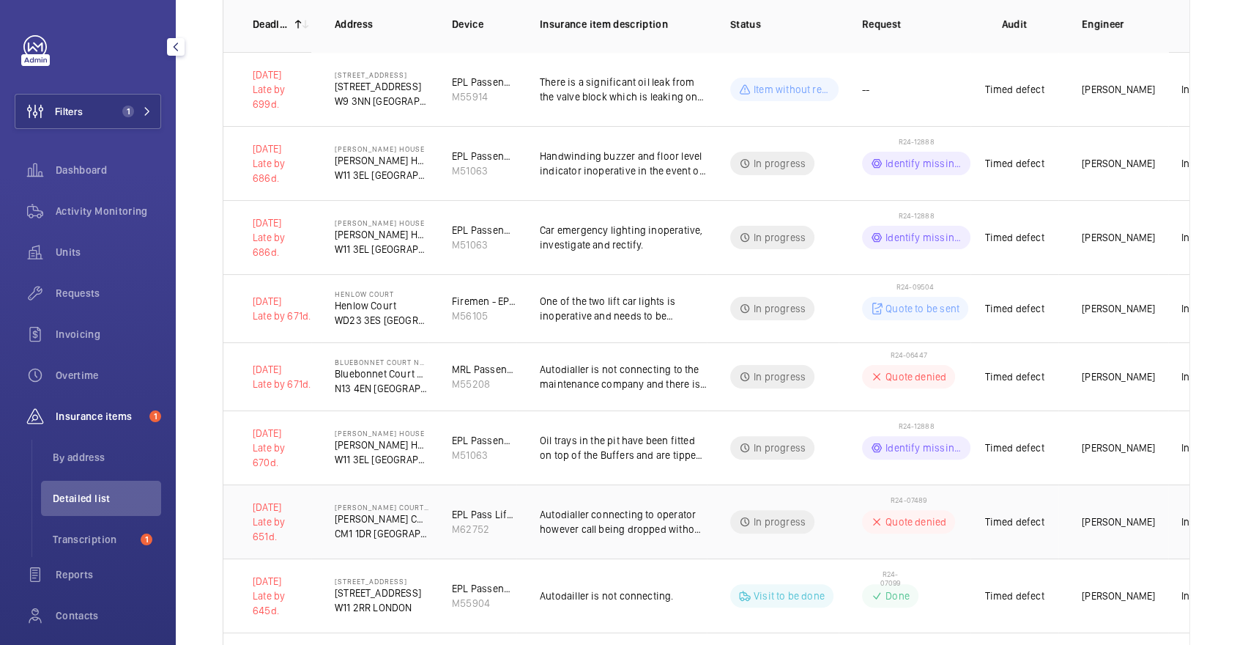
click at [825, 491] on td "In progress" at bounding box center [773, 521] width 132 height 74
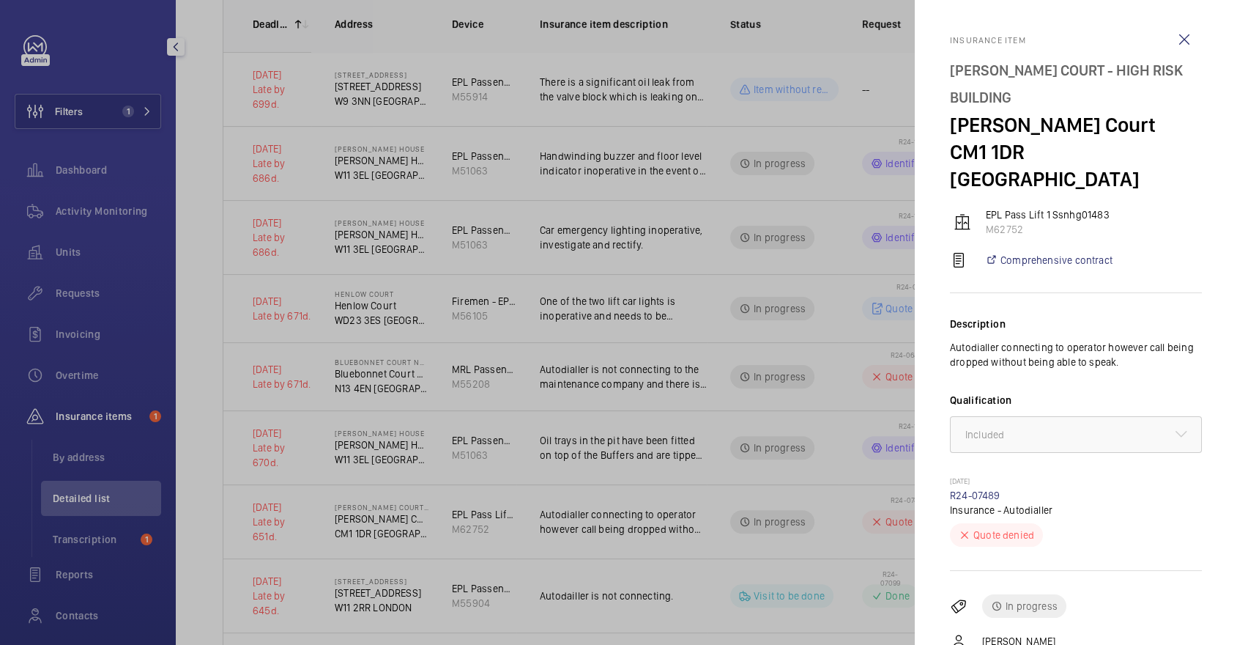
scroll to position [105, 0]
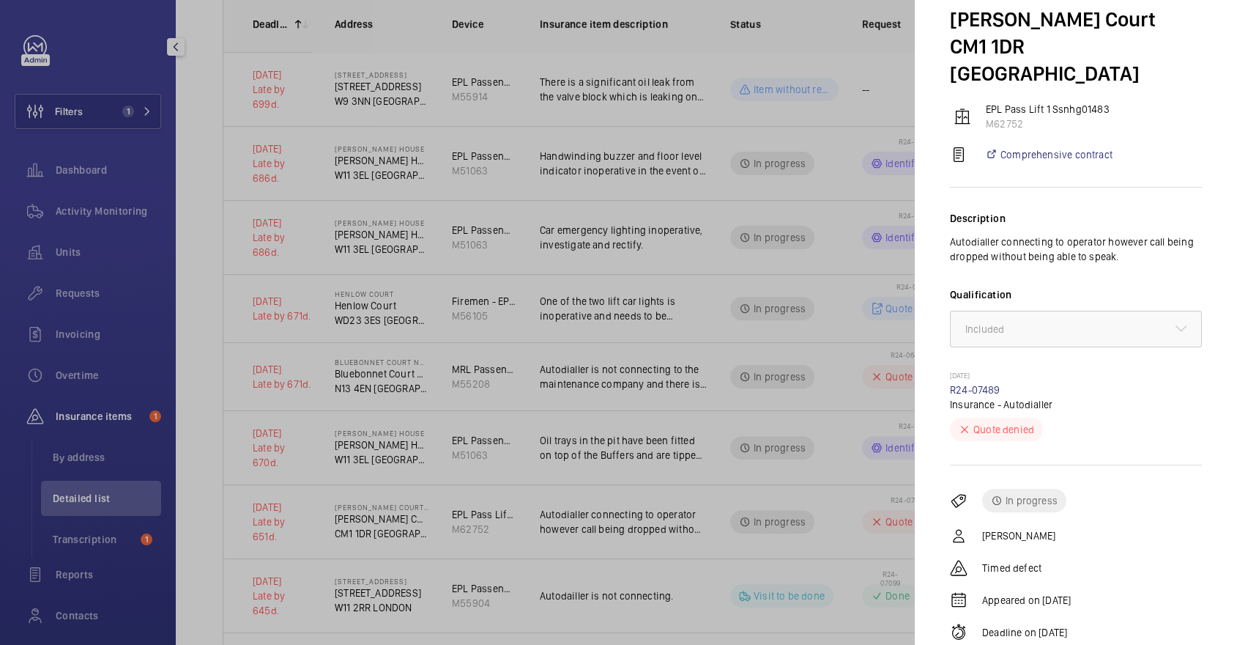
click at [850, 490] on div at bounding box center [618, 322] width 1237 height 645
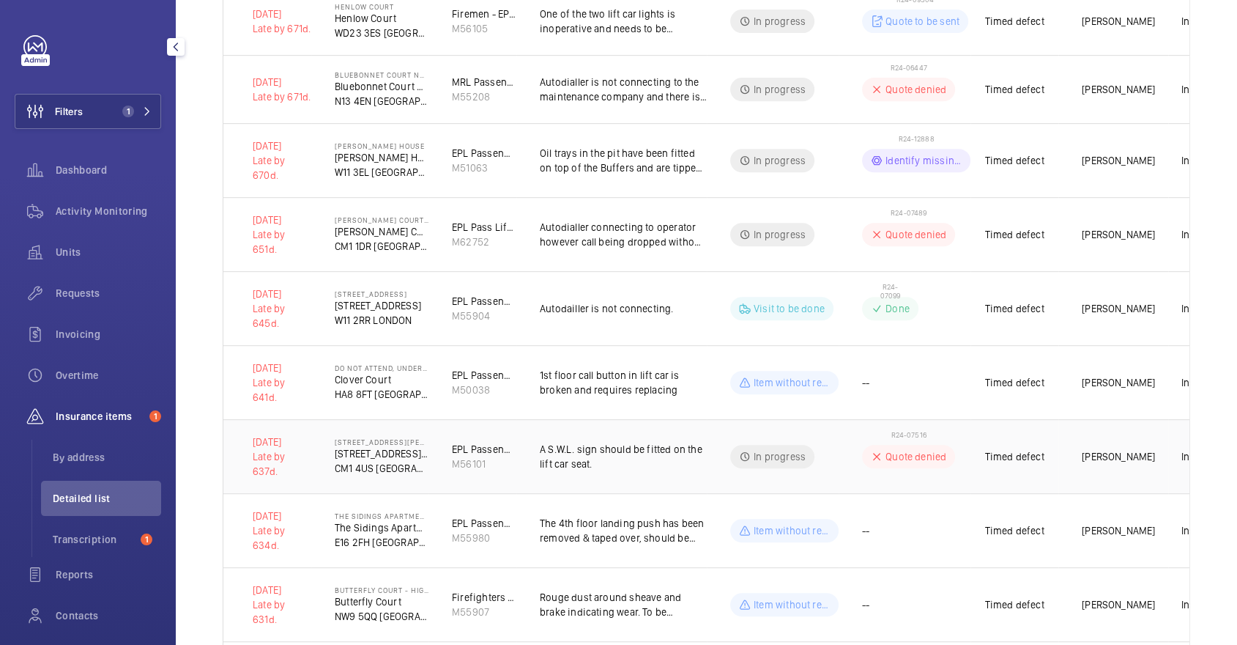
scroll to position [0, 0]
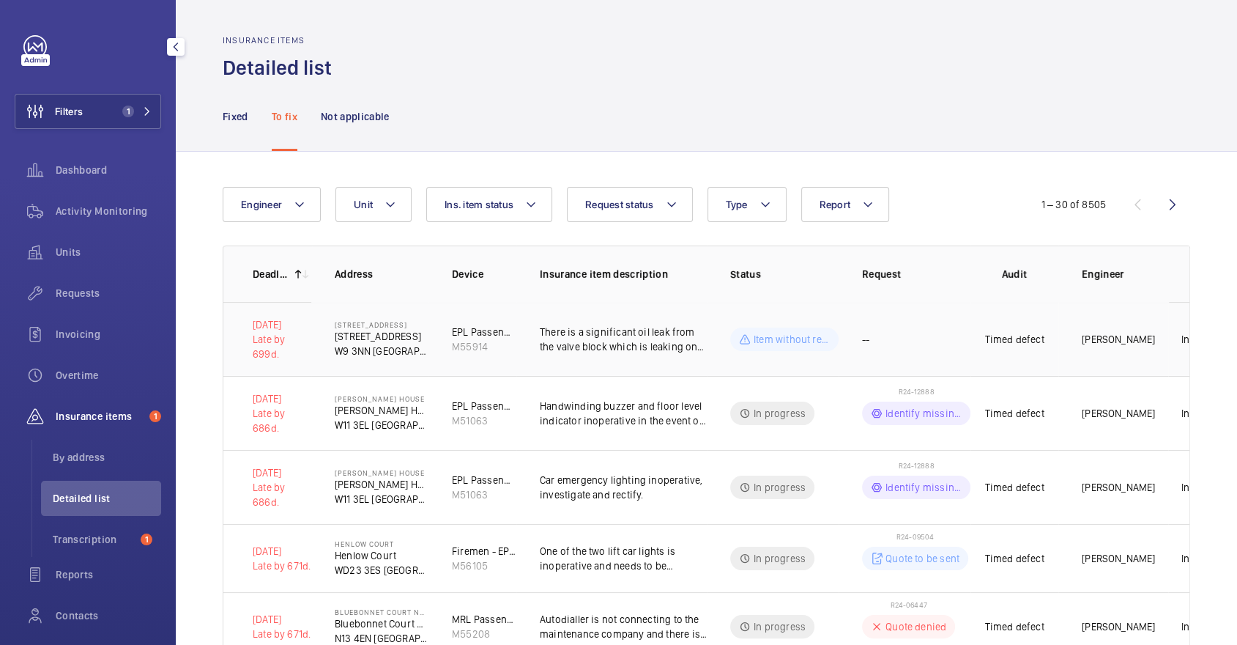
click at [528, 324] on td "There is a significant oil leak from the valve block which is leaking on to the…" at bounding box center [611, 339] width 190 height 74
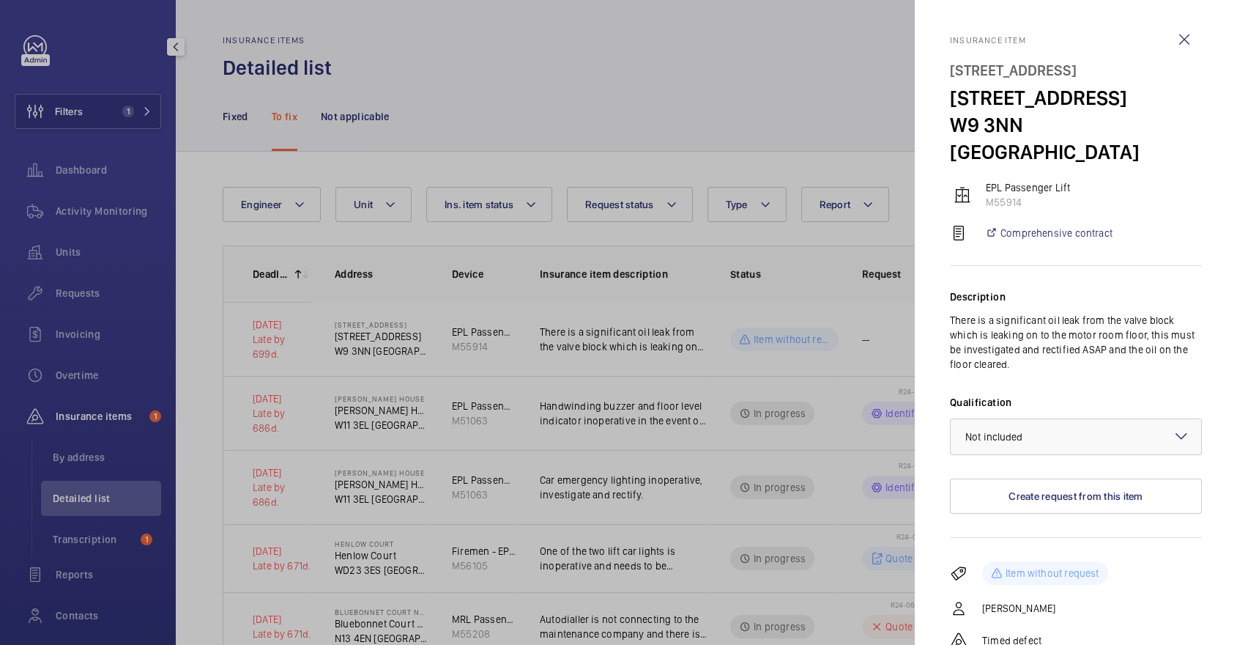
scroll to position [100, 0]
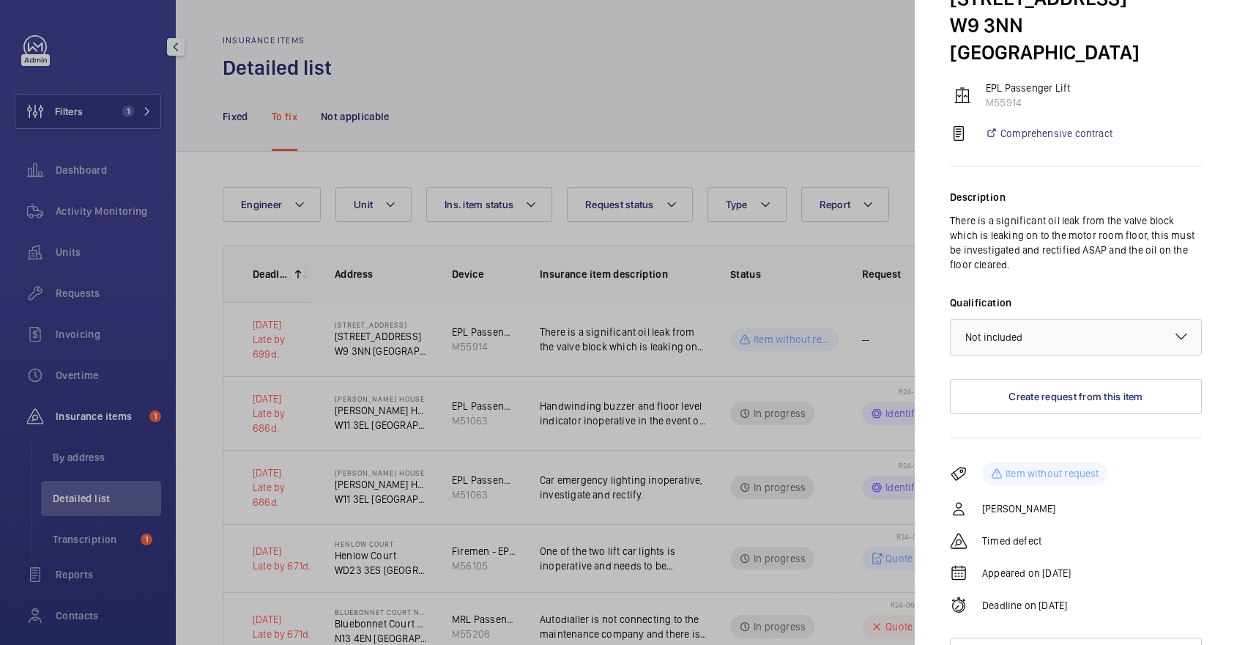
click at [577, 141] on div at bounding box center [618, 322] width 1237 height 645
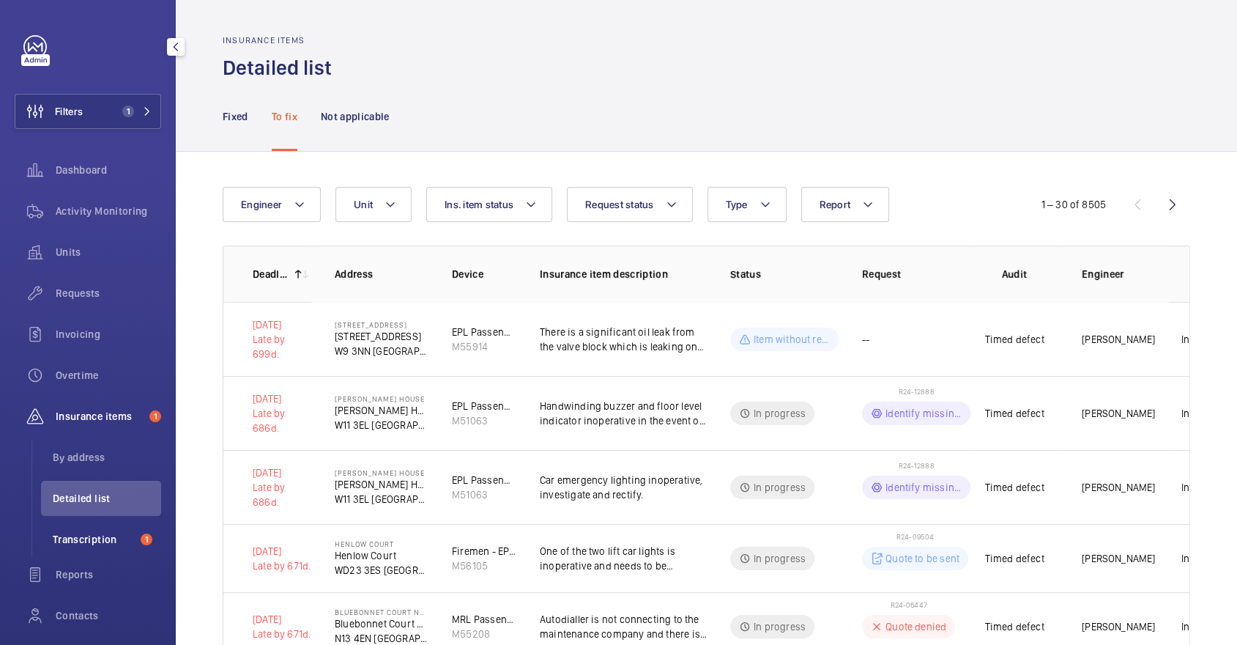
click at [105, 541] on span "Transcription" at bounding box center [94, 539] width 82 height 15
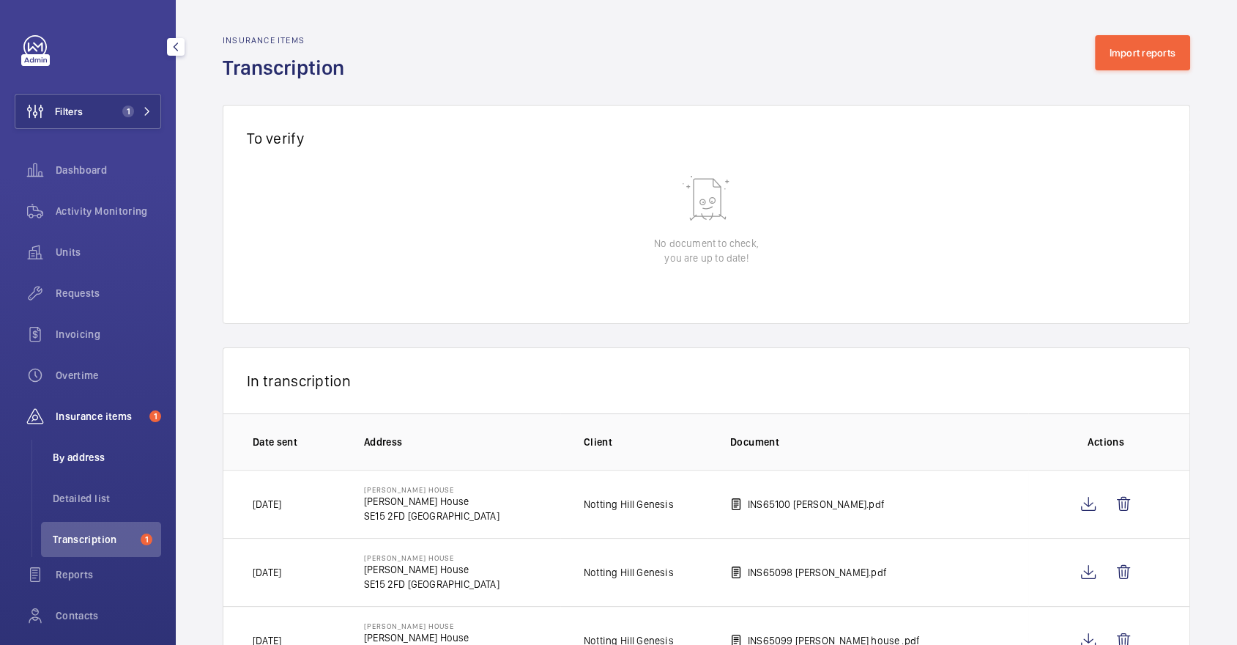
click at [130, 453] on span "By address" at bounding box center [107, 457] width 108 height 15
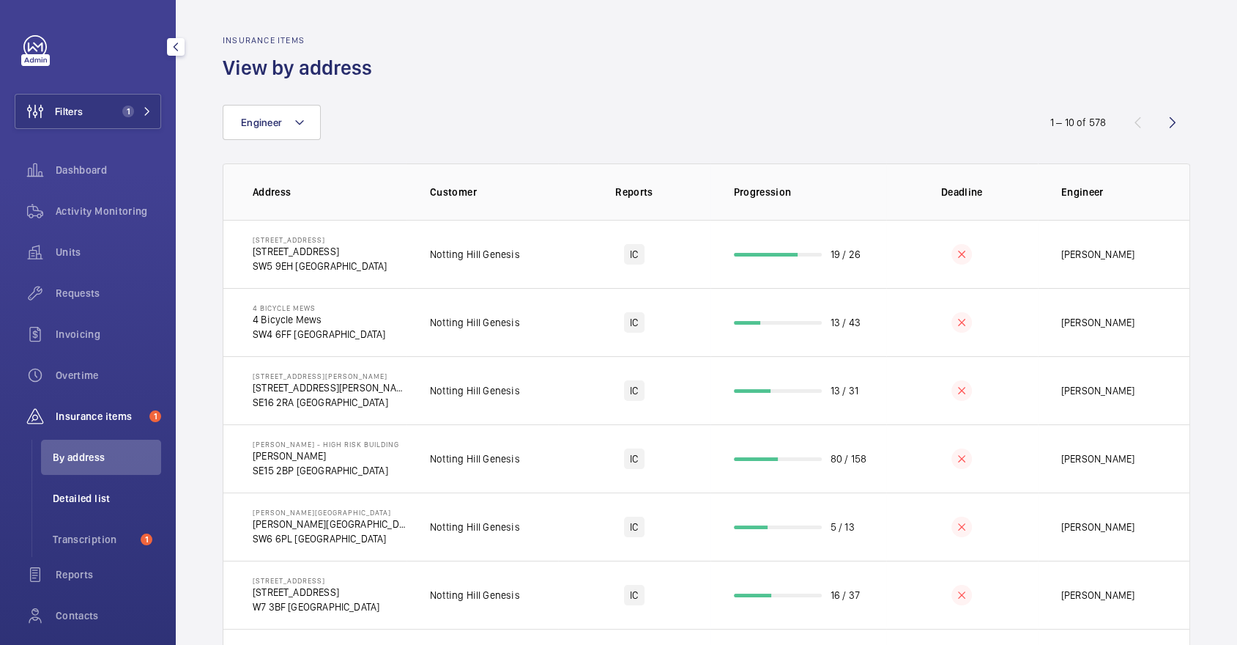
click at [128, 488] on li "Detailed list" at bounding box center [101, 497] width 120 height 35
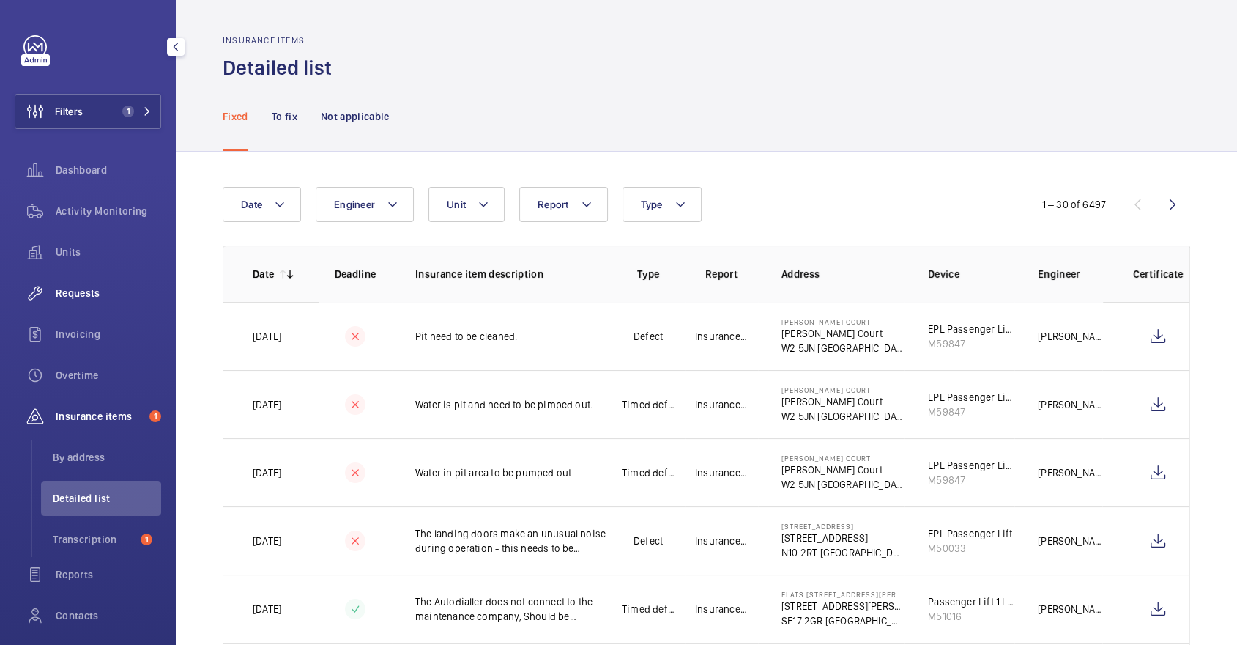
click at [99, 289] on span "Requests" at bounding box center [108, 293] width 105 height 15
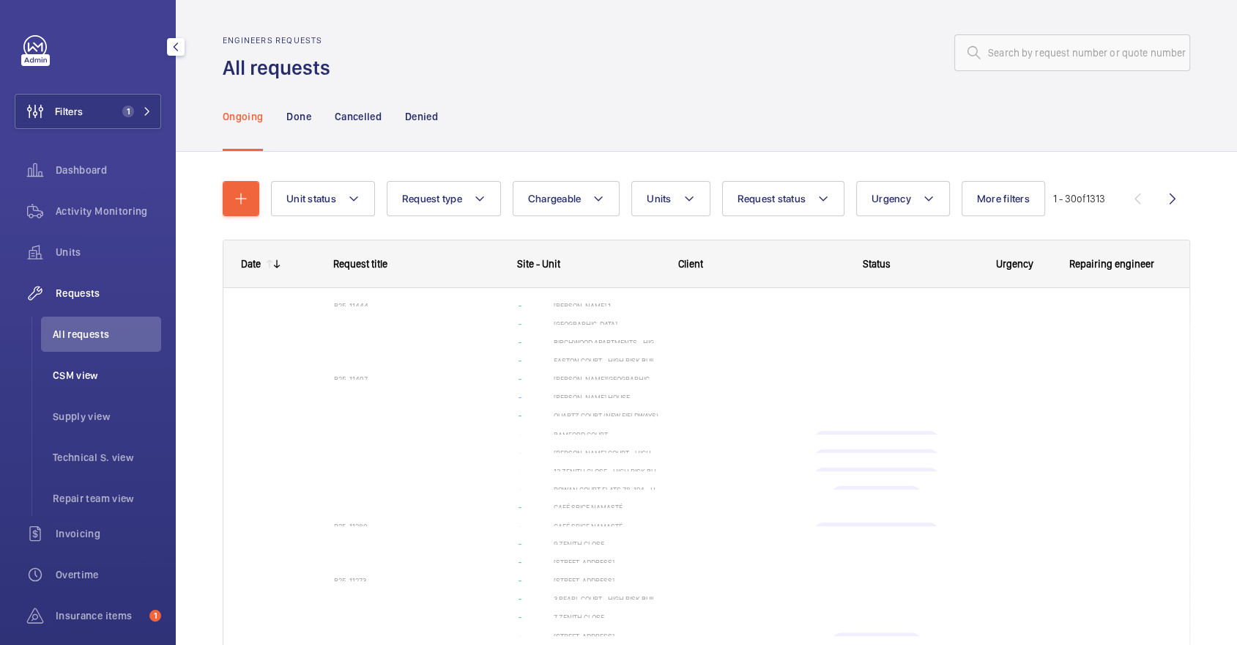
click at [113, 368] on span "CSM view" at bounding box center [107, 375] width 108 height 15
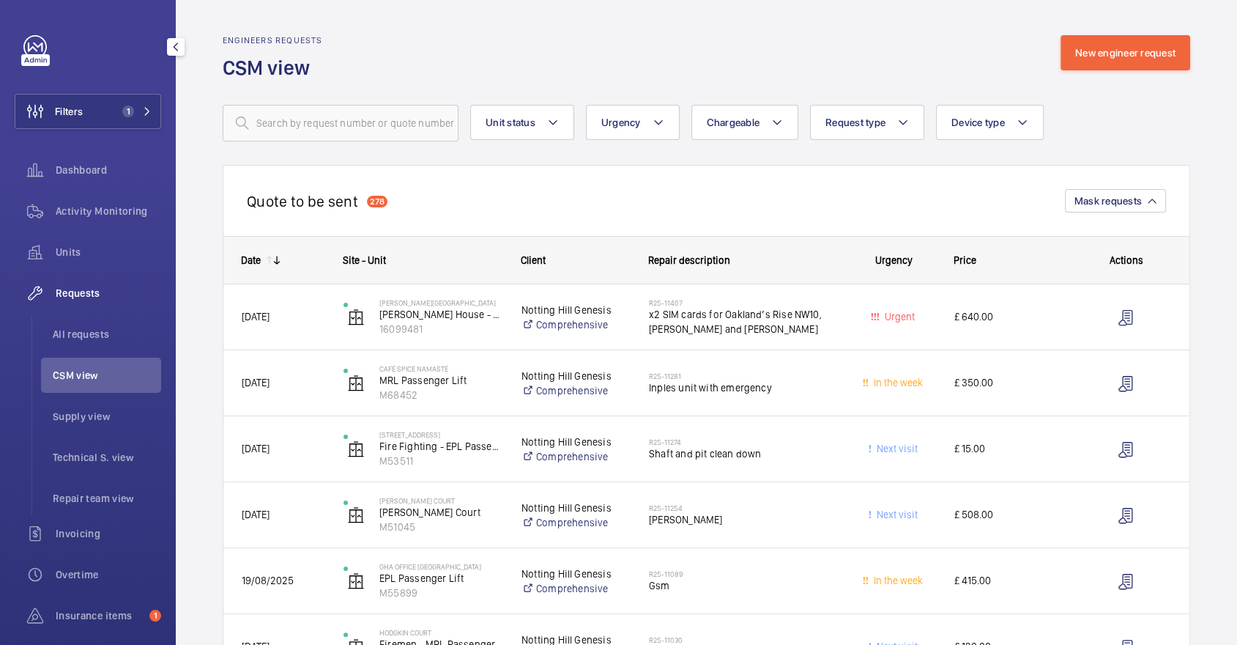
click at [125, 386] on li "CSM view" at bounding box center [101, 374] width 120 height 35
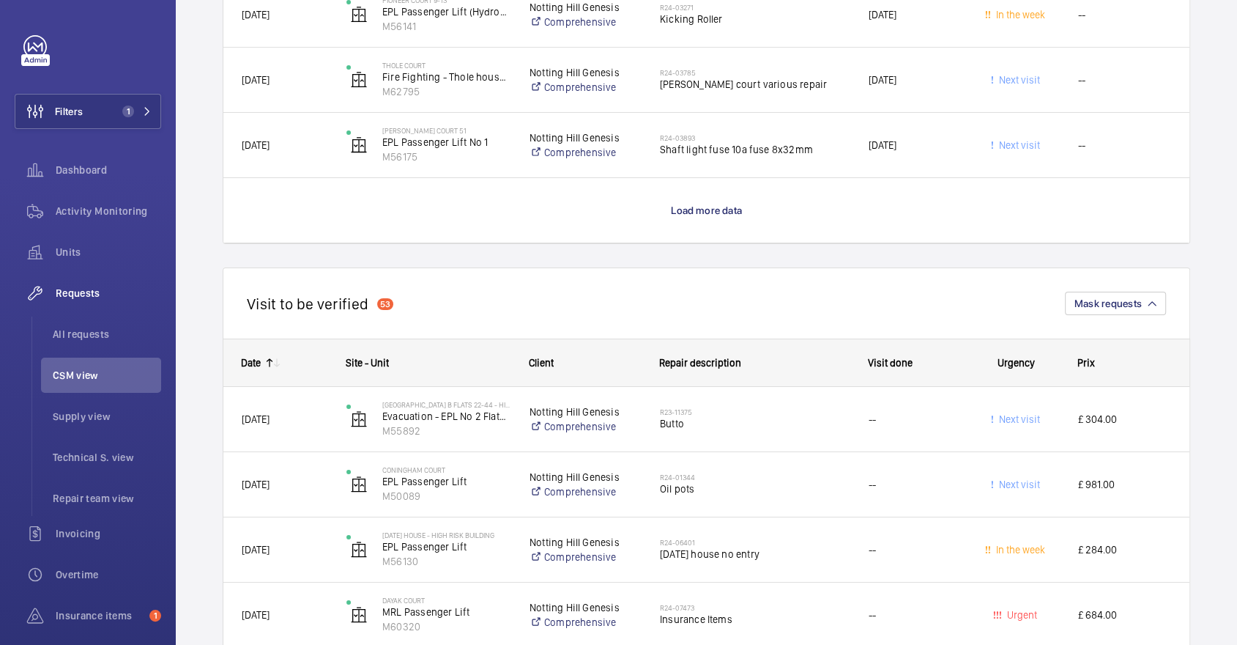
scroll to position [4744, 0]
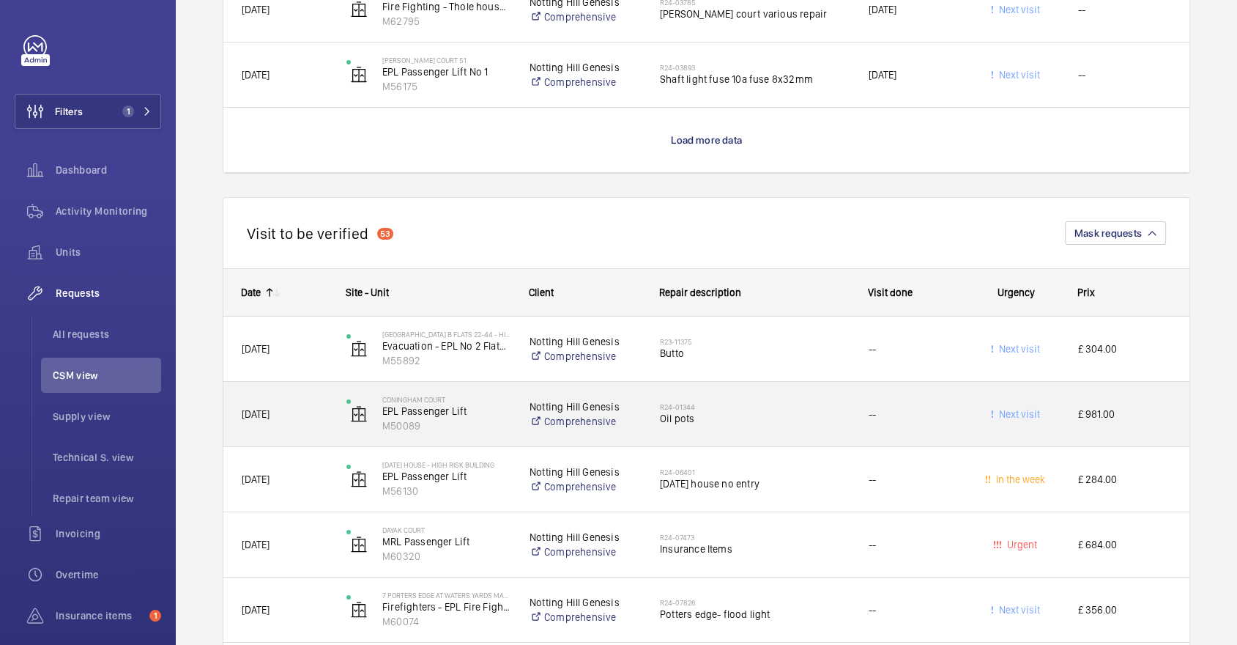
click at [872, 385] on div "--" at bounding box center [902, 414] width 105 height 64
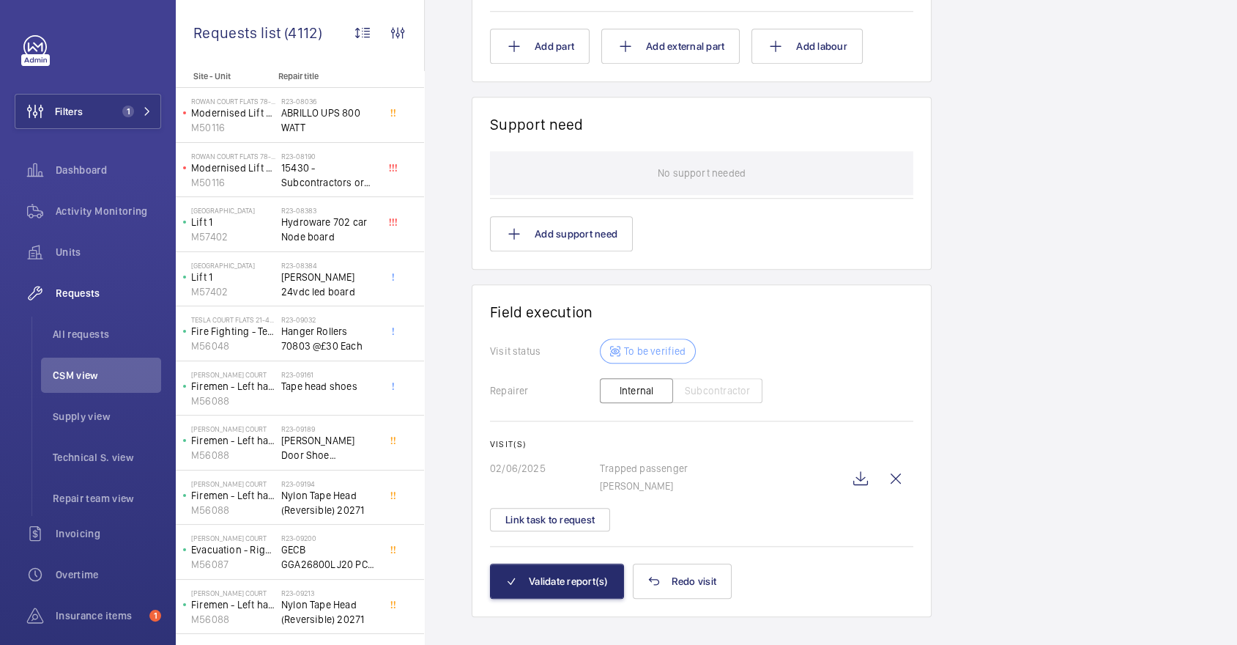
scroll to position [1137, 0]
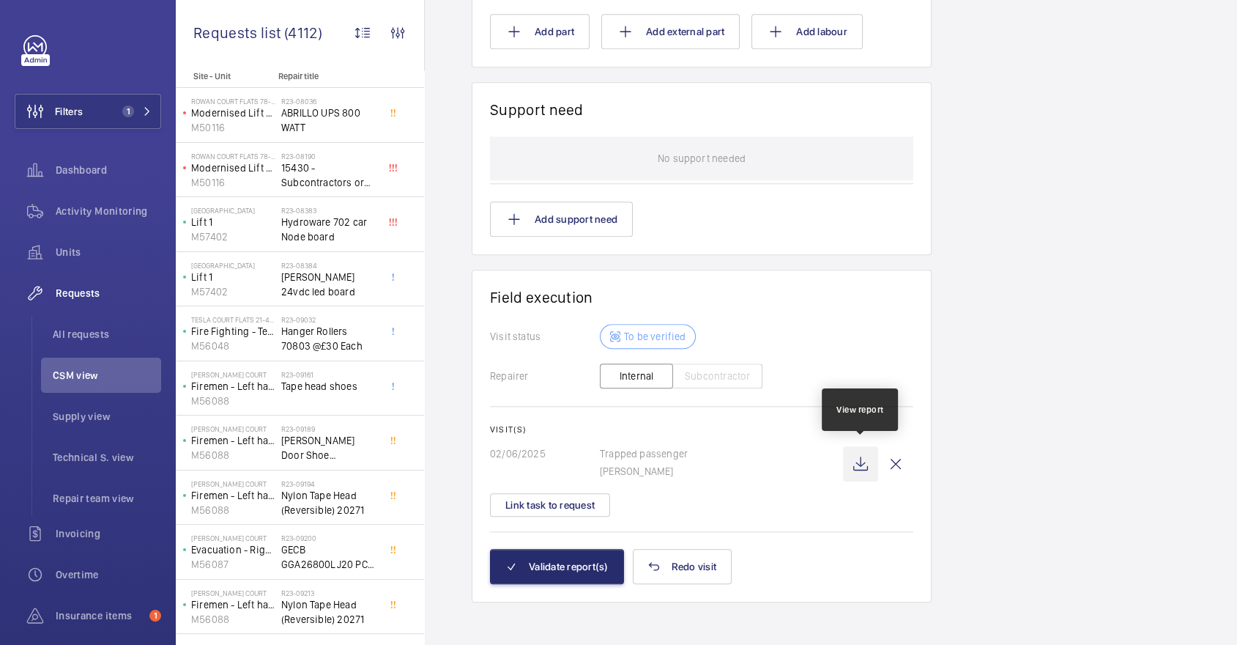
click at [866, 461] on wm-front-icon-button at bounding box center [860, 463] width 35 height 35
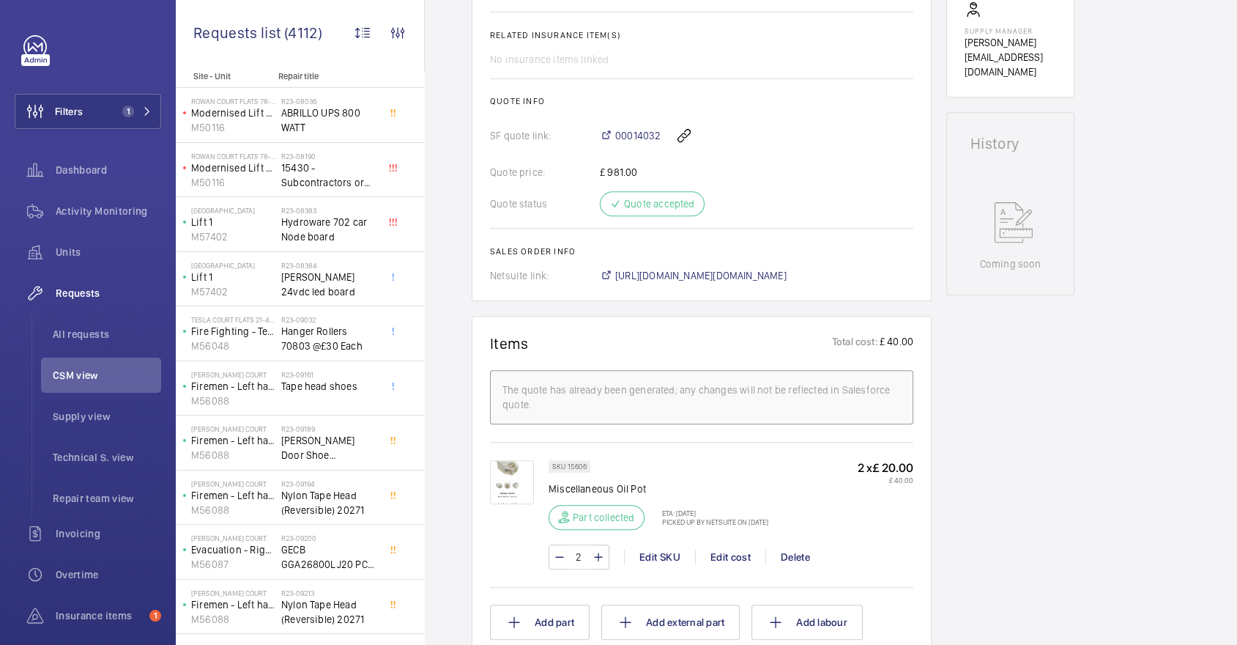
scroll to position [449, 0]
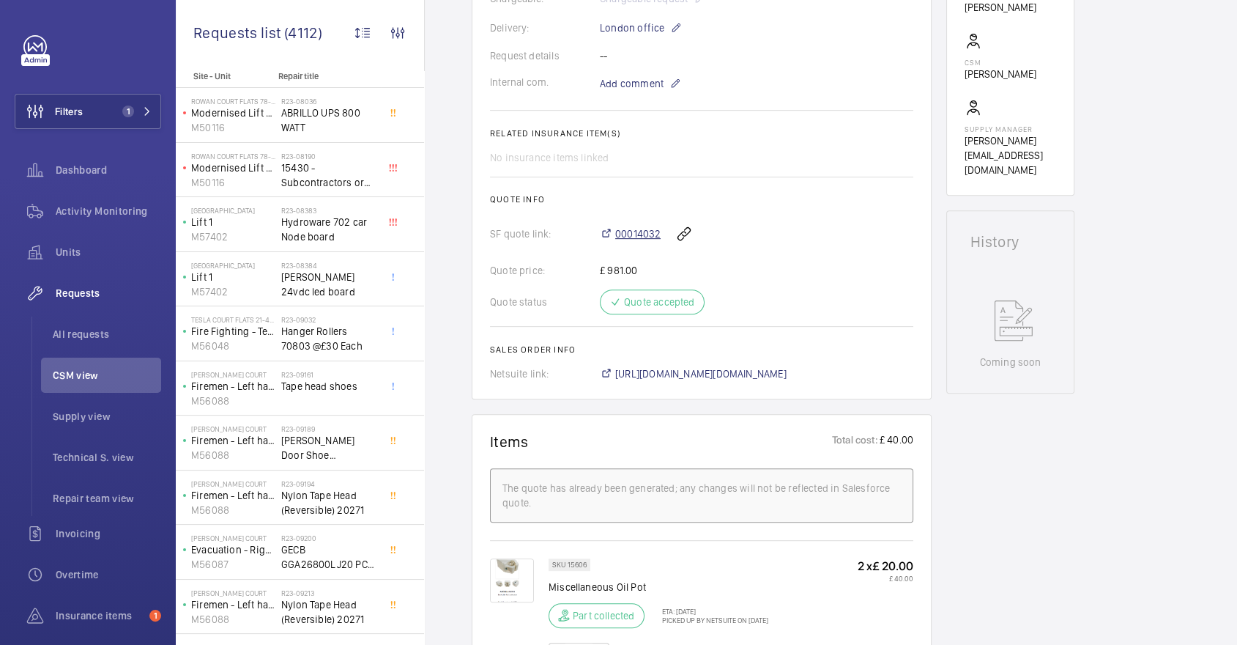
click at [652, 234] on span "00014032" at bounding box center [637, 233] width 45 height 15
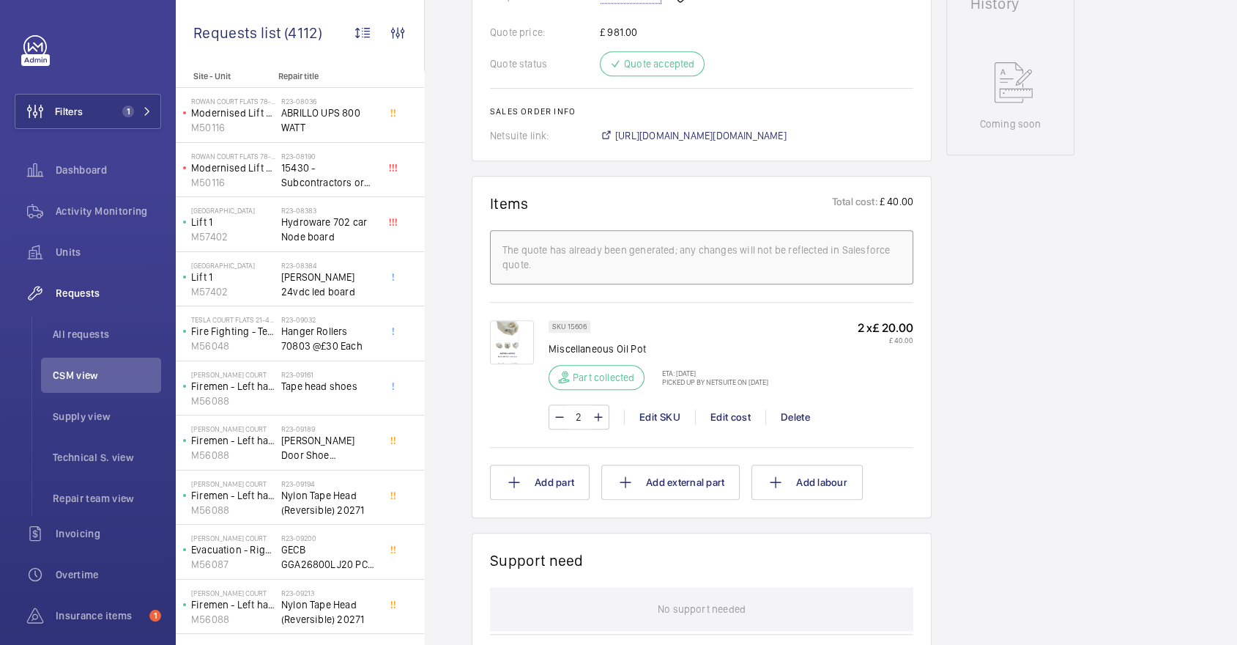
scroll to position [1137, 0]
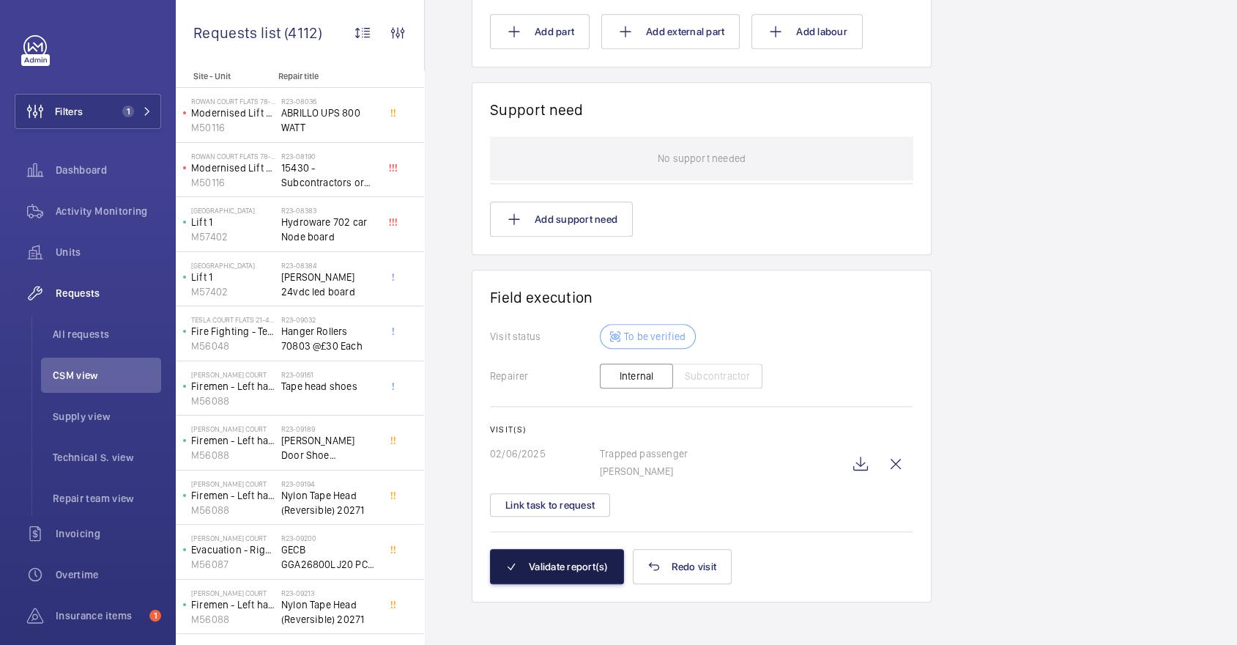
click at [571, 575] on button "Validate report(s)" at bounding box center [557, 566] width 134 height 35
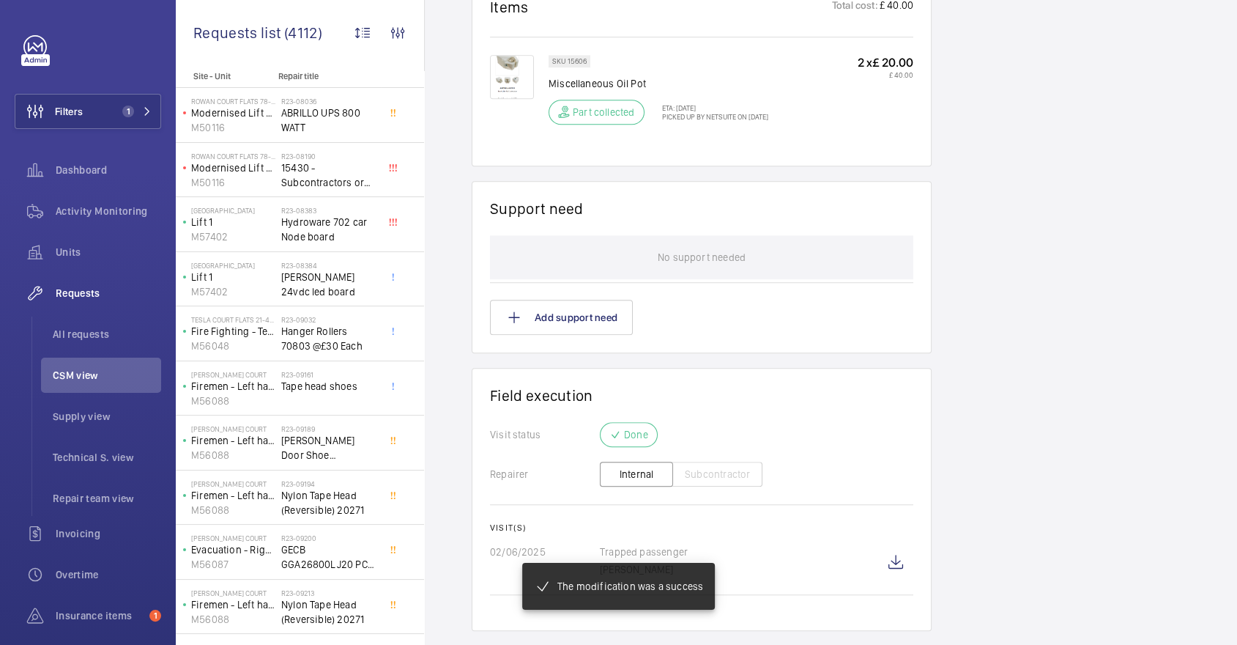
scroll to position [927, 0]
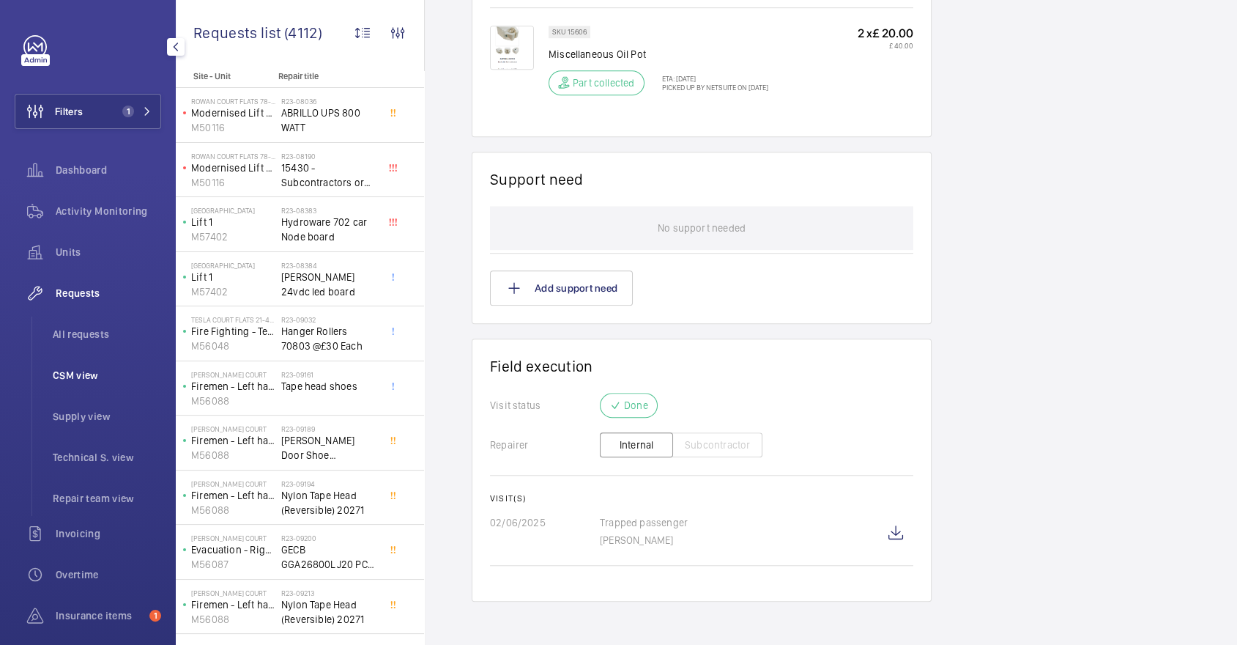
click at [82, 379] on span "CSM view" at bounding box center [107, 375] width 108 height 15
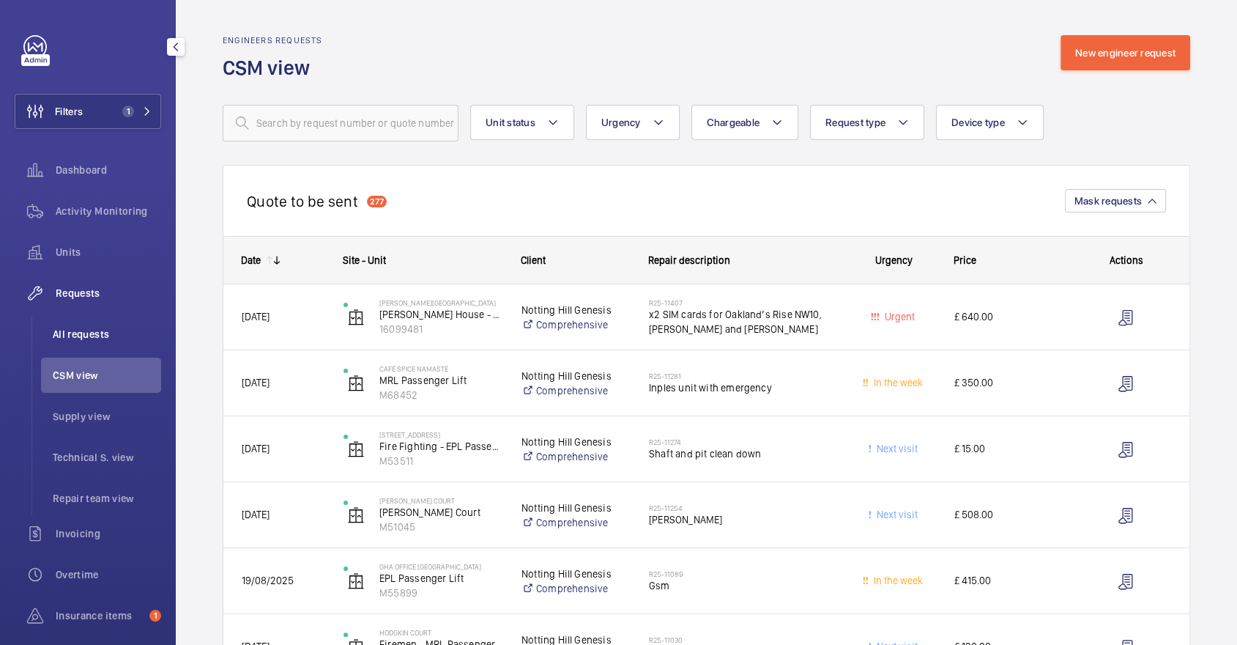
drag, startPoint x: 90, startPoint y: 327, endPoint x: 144, endPoint y: 327, distance: 54.2
click at [90, 327] on span "All requests" at bounding box center [107, 334] width 108 height 15
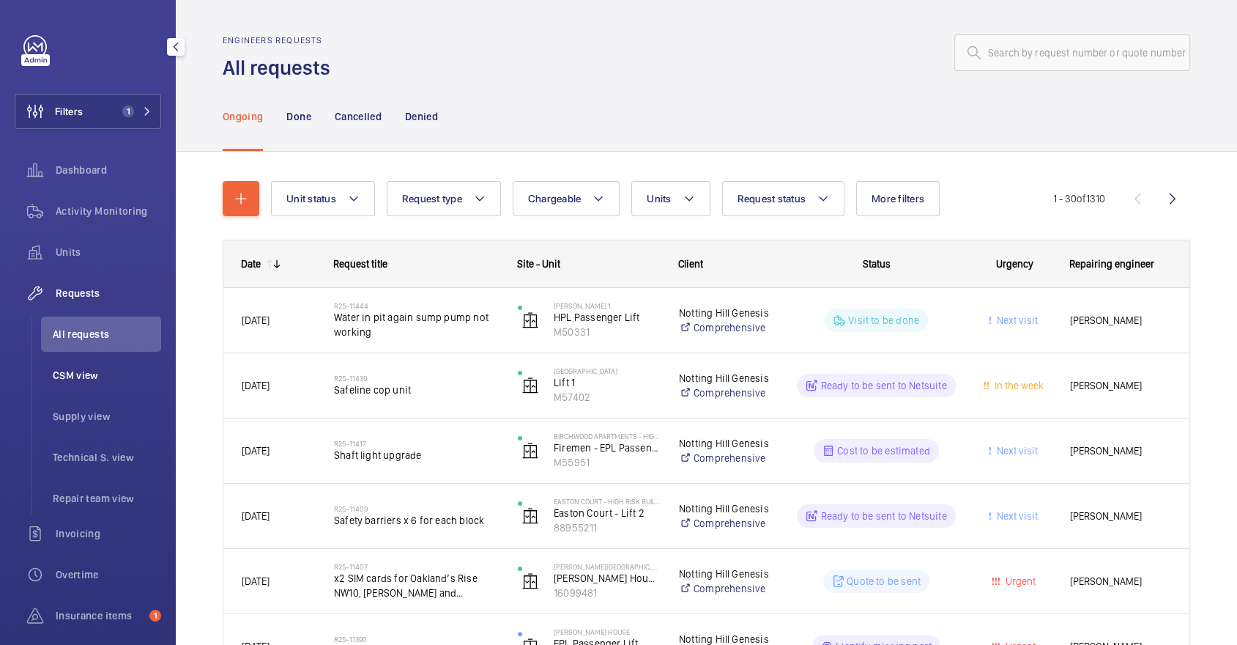
click at [103, 374] on span "CSM view" at bounding box center [107, 375] width 108 height 15
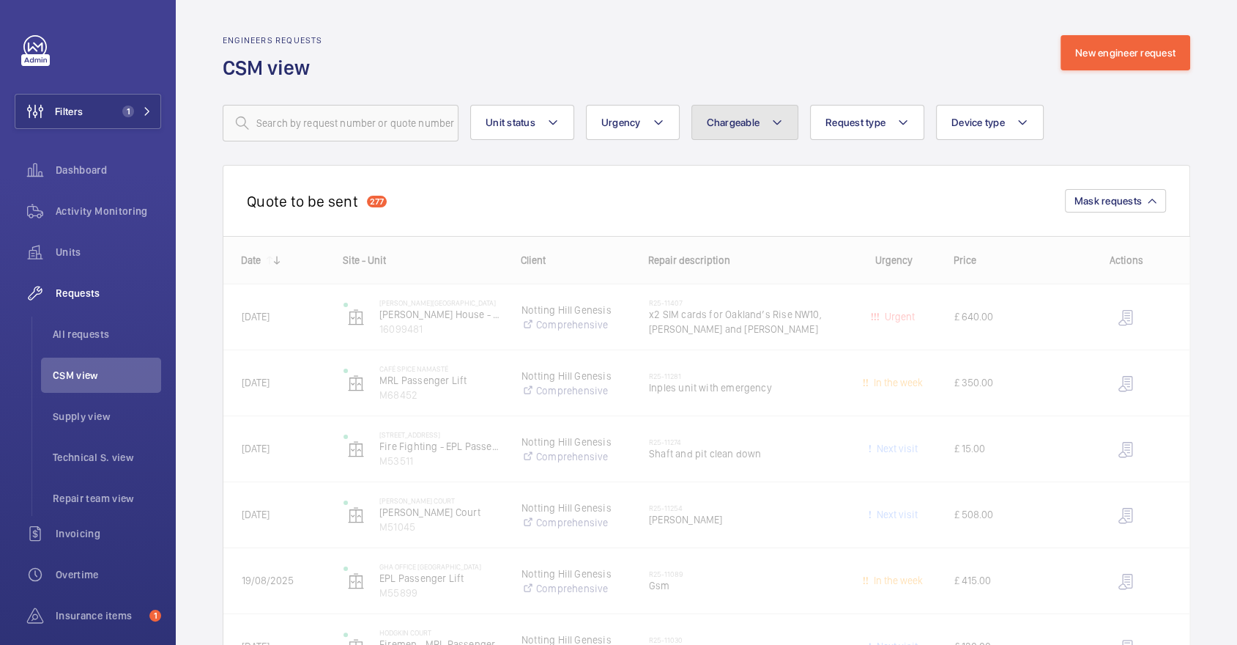
click at [742, 120] on span "Chargeable" at bounding box center [733, 122] width 53 height 12
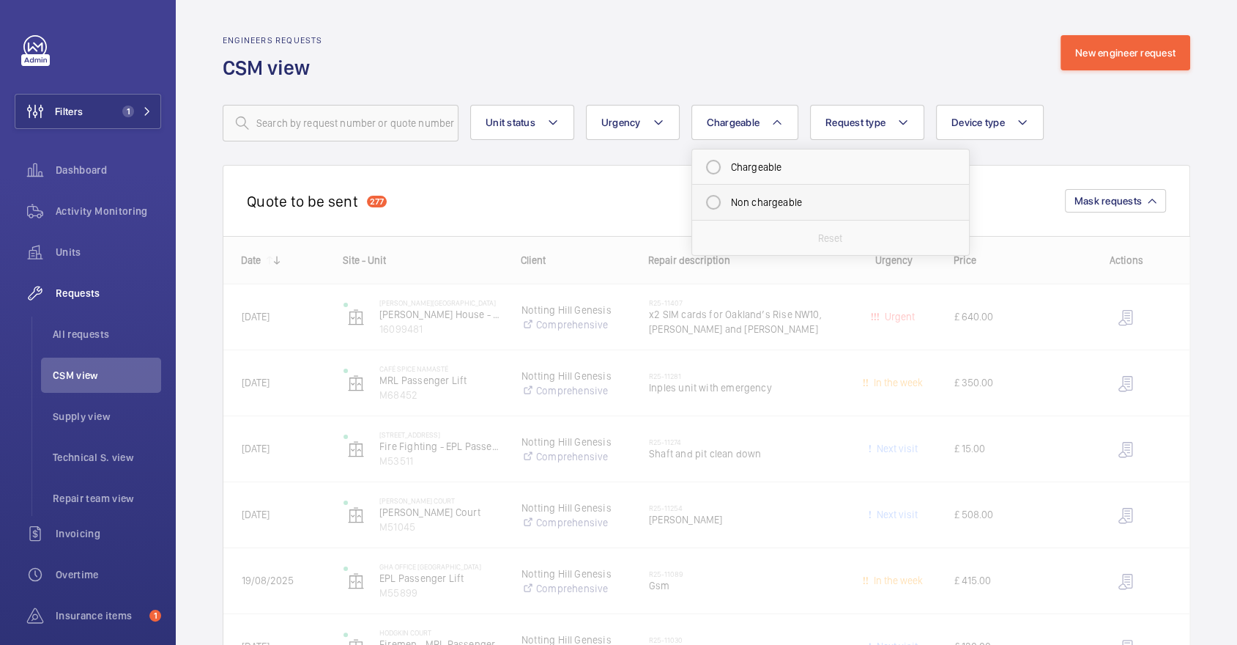
click at [733, 207] on mat-radio-button "Non chargeable" at bounding box center [831, 202] width 264 height 29
radio input "true"
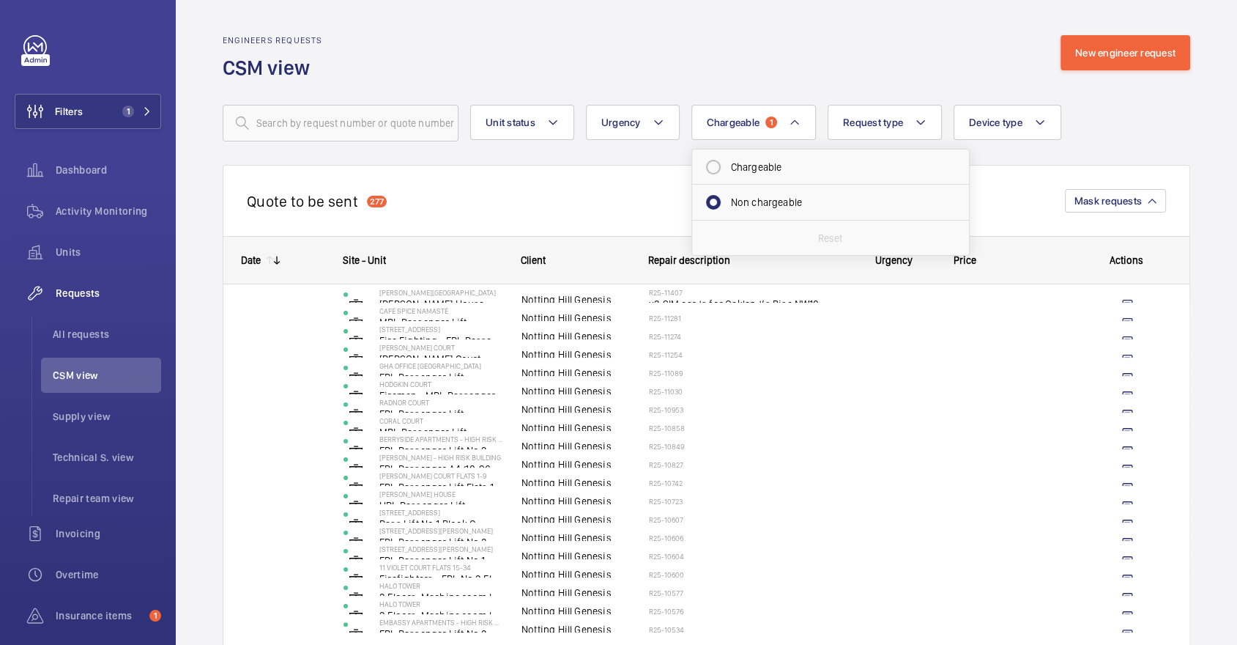
click at [653, 51] on div "Engineers requests CSM view New engineer request" at bounding box center [707, 58] width 968 height 46
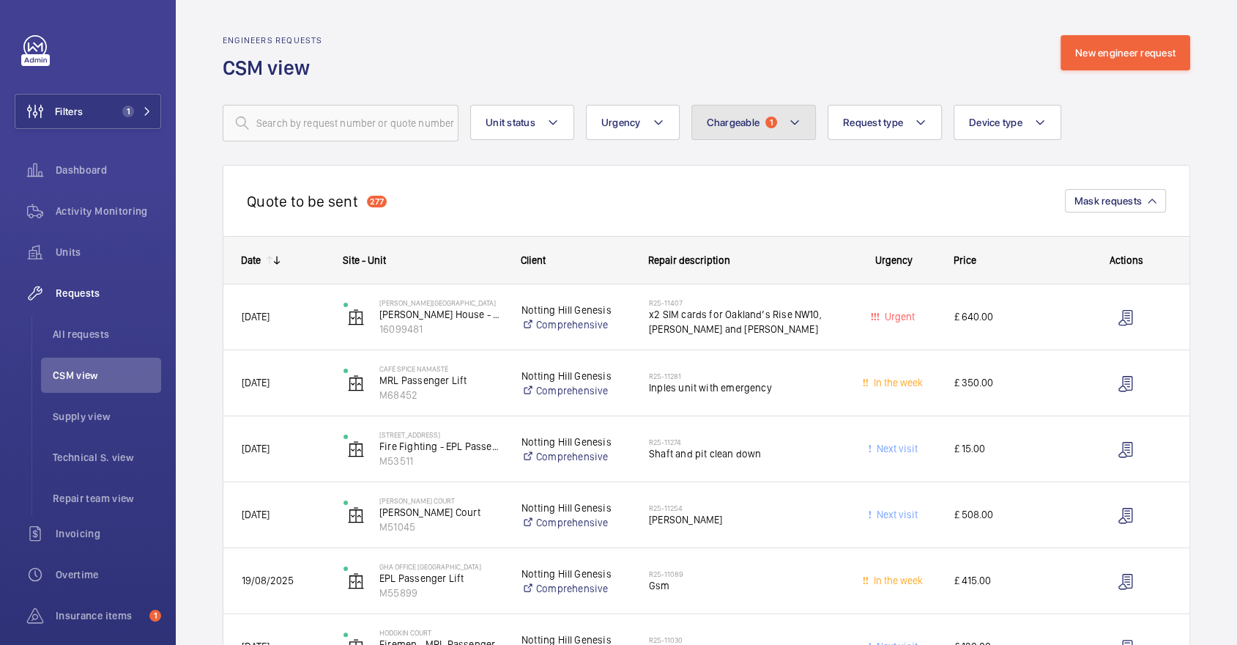
click at [747, 127] on span "Chargeable" at bounding box center [733, 122] width 53 height 12
click at [681, 57] on div "Engineers requests CSM view New engineer request" at bounding box center [707, 58] width 968 height 46
click at [54, 342] on li "All requests" at bounding box center [101, 333] width 120 height 35
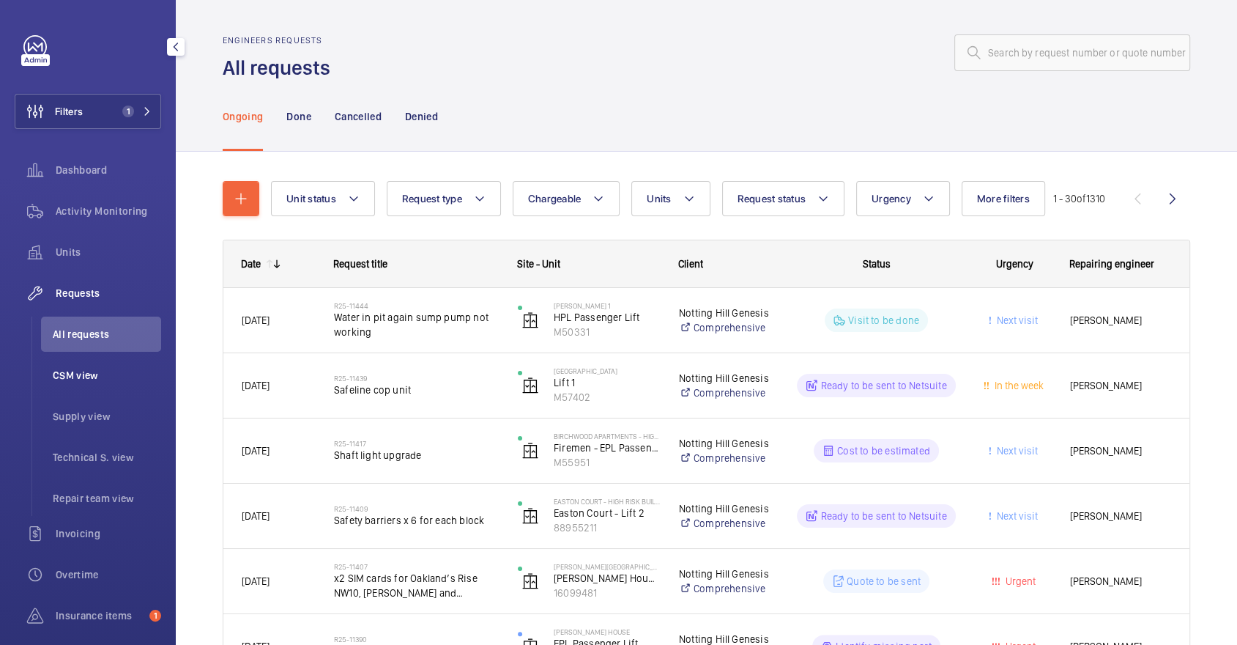
click at [114, 369] on span "CSM view" at bounding box center [107, 375] width 108 height 15
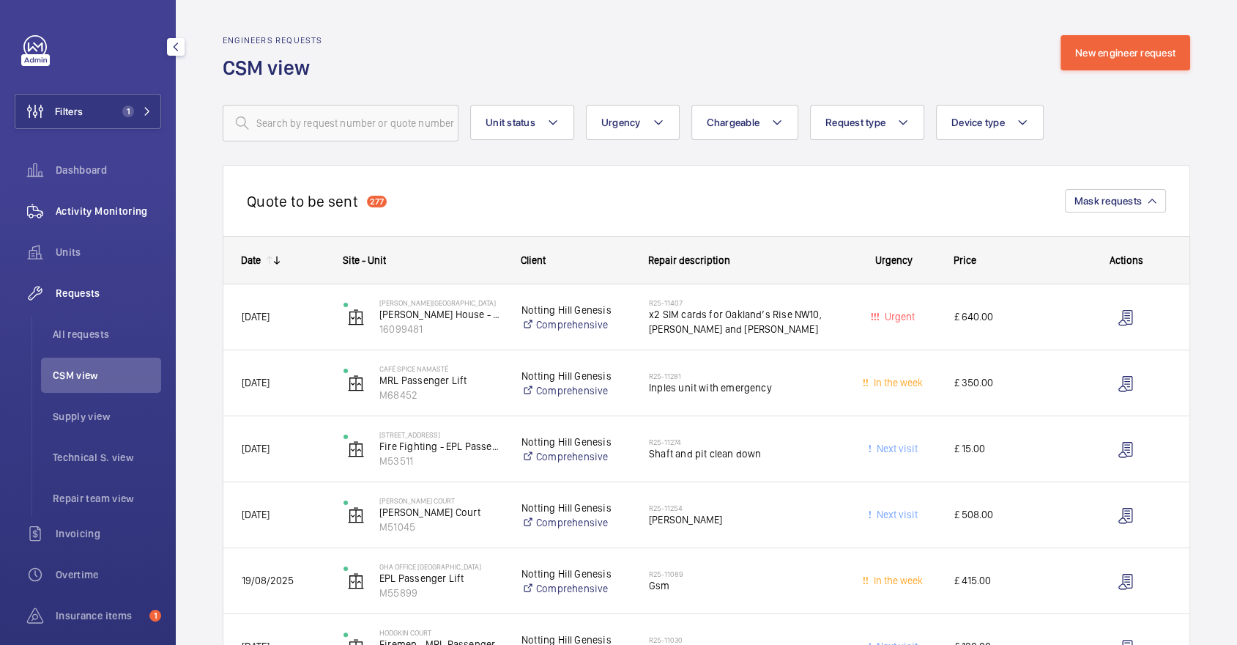
click at [59, 215] on span "Activity Monitoring" at bounding box center [108, 211] width 105 height 15
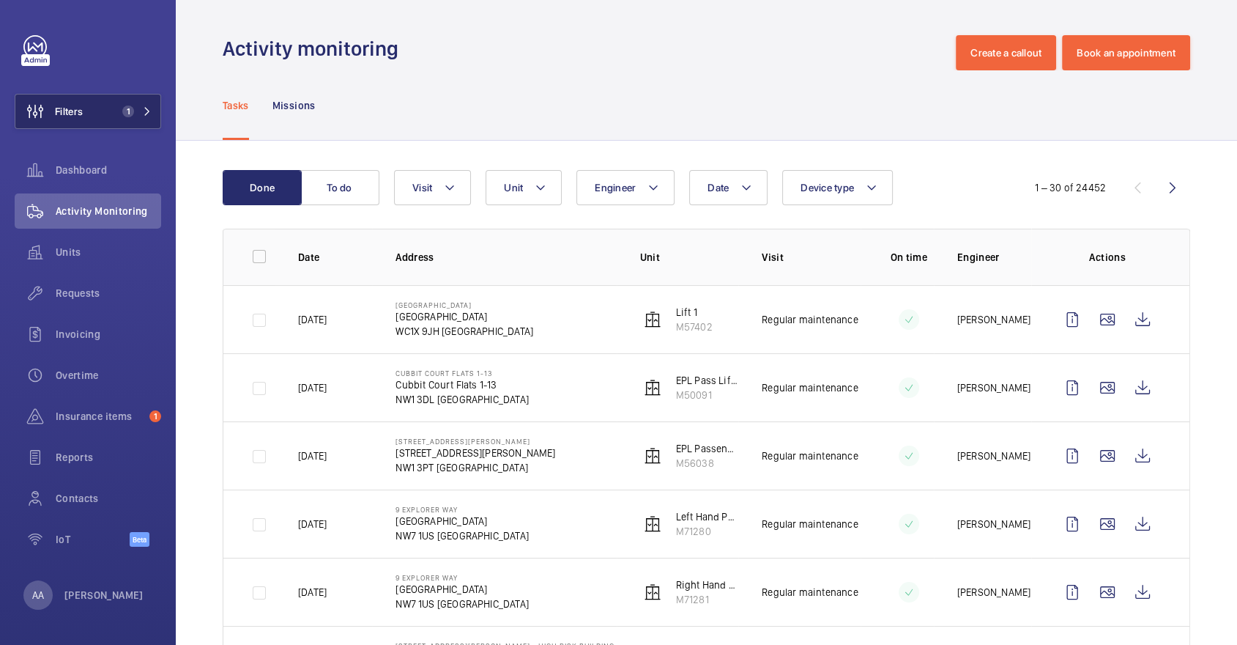
click at [133, 108] on span "1" at bounding box center [128, 111] width 12 height 12
click at [116, 114] on button "Filters 1" at bounding box center [88, 111] width 146 height 35
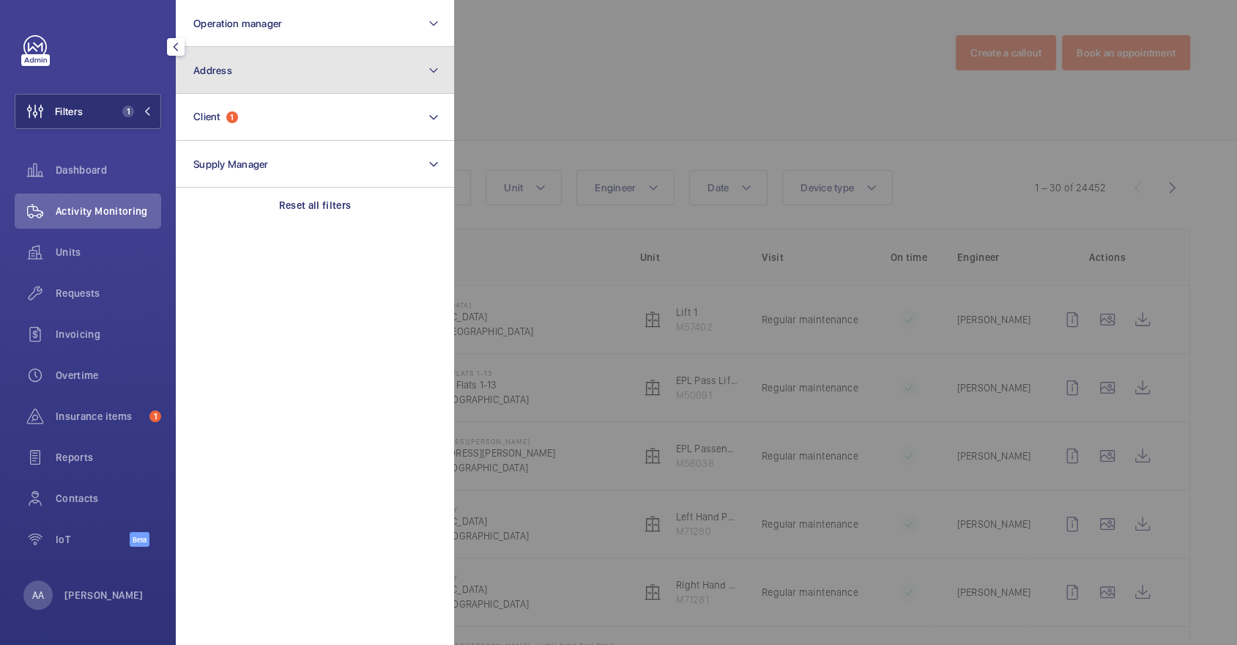
click at [292, 69] on button "Address" at bounding box center [315, 70] width 278 height 47
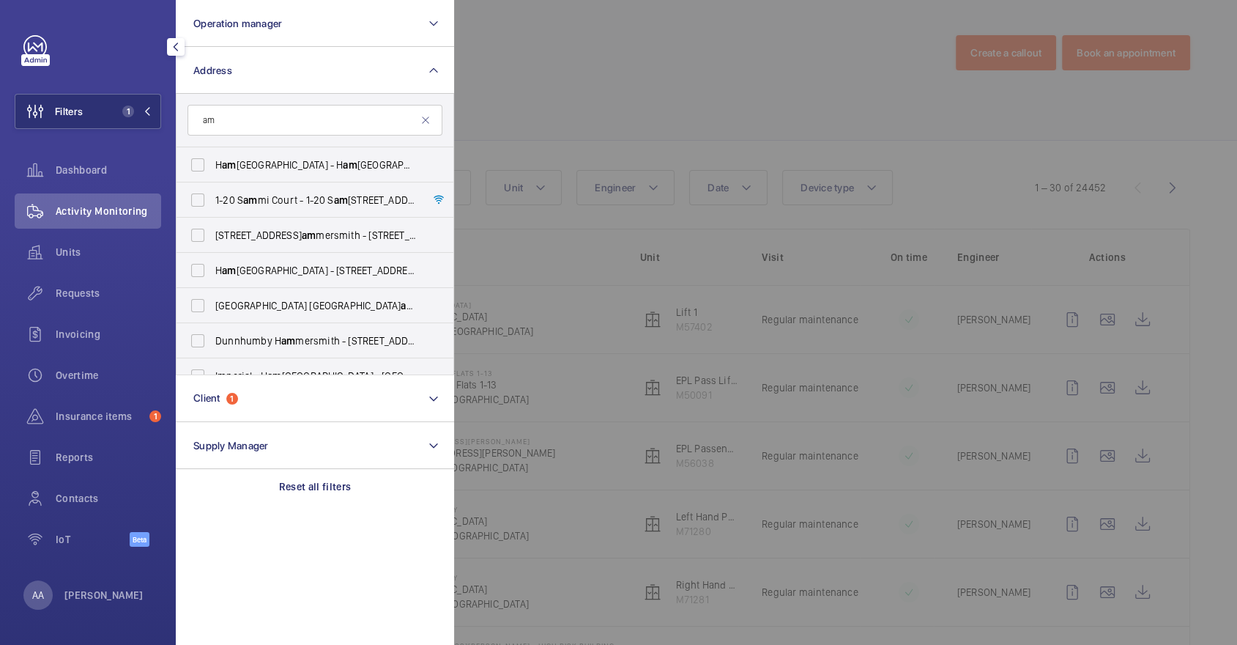
type input "a"
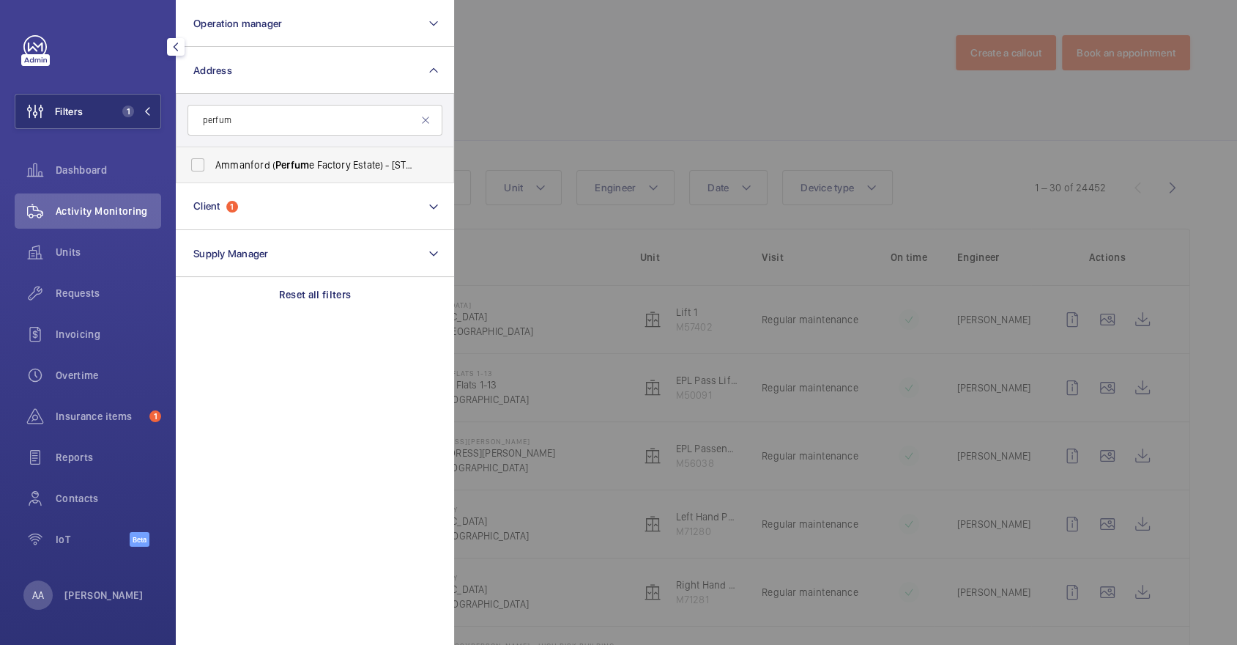
type input "perfum"
click at [303, 167] on span "Perfum" at bounding box center [292, 165] width 34 height 12
click at [212, 167] on input "Ammanford ( Perfum e Factory Estate) - 134 Victoria Rd, LONDON W3 6LD" at bounding box center [197, 164] width 29 height 29
checkbox input "true"
click at [704, 85] on div at bounding box center [1072, 322] width 1237 height 645
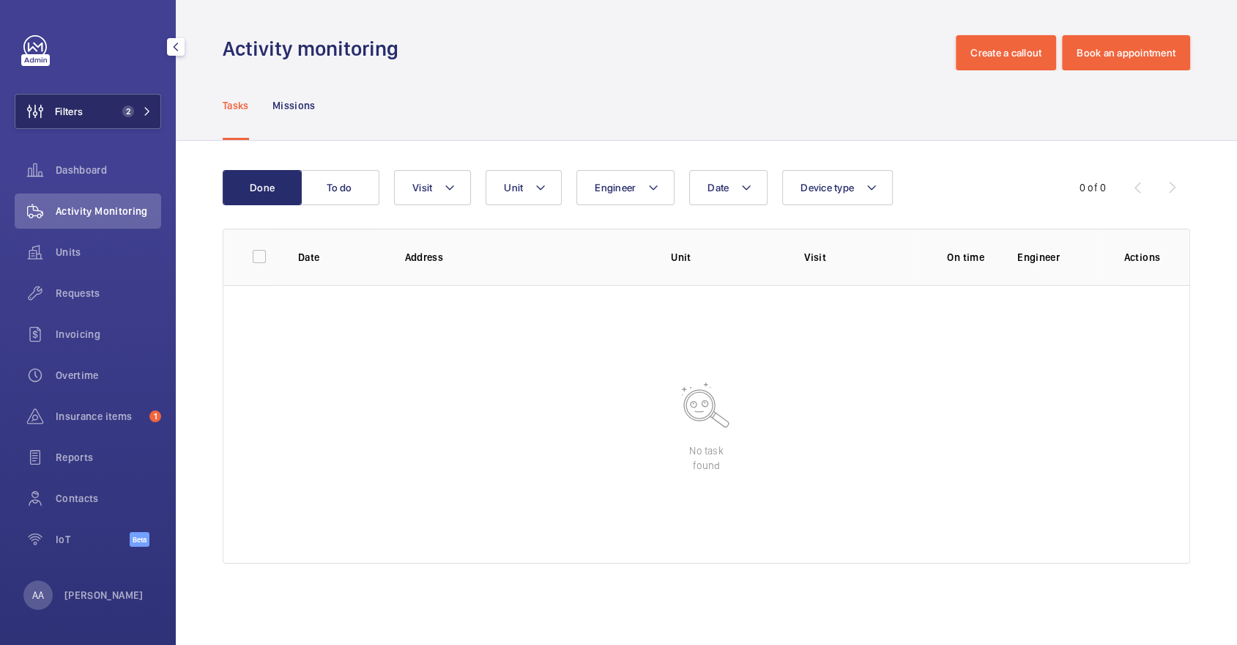
click at [119, 106] on span "2" at bounding box center [125, 111] width 18 height 12
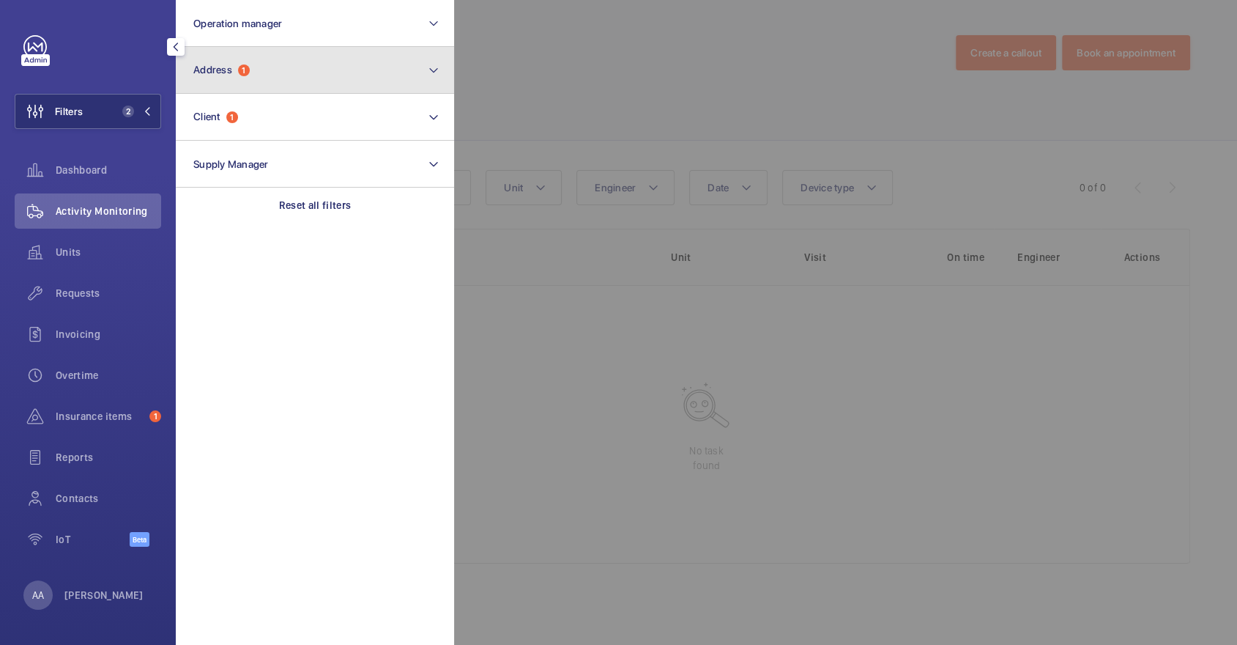
click at [262, 78] on button "Address 1" at bounding box center [315, 70] width 278 height 47
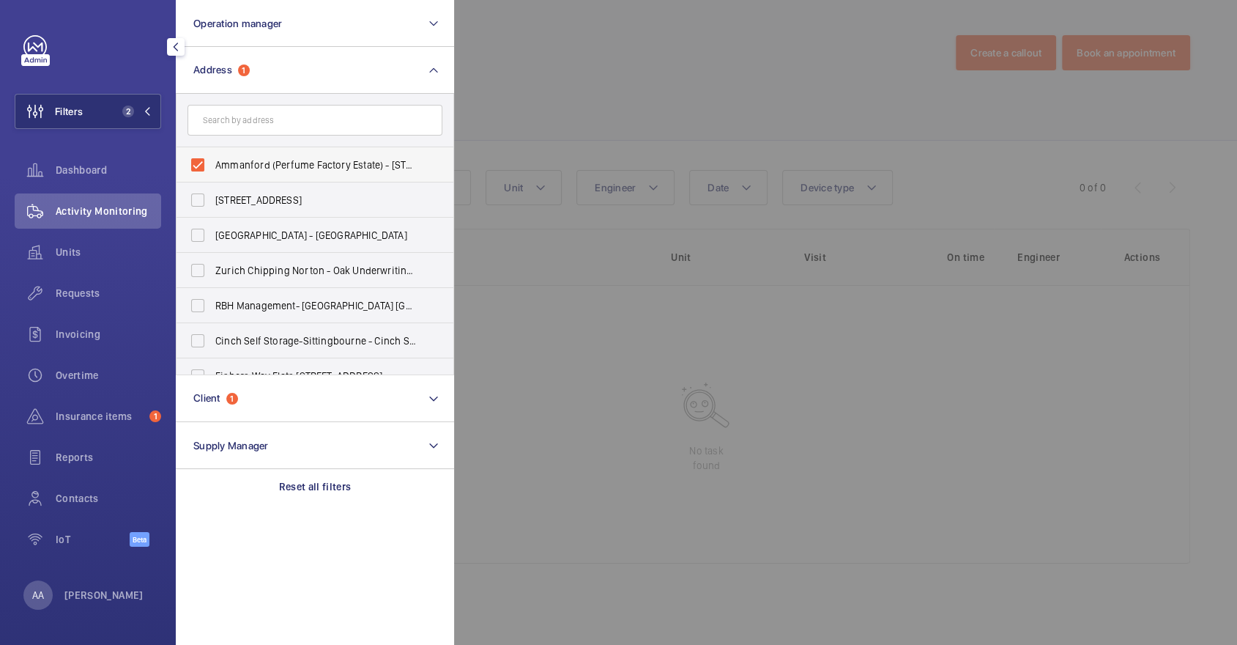
click at [275, 173] on label "Ammanford (Perfume Factory Estate) - 134 Victoria Rd, LONDON W3 6LD" at bounding box center [304, 164] width 255 height 35
click at [212, 173] on input "Ammanford (Perfume Factory Estate) - 134 Victoria Rd, LONDON W3 6LD" at bounding box center [197, 164] width 29 height 29
checkbox input "false"
click at [241, 126] on input "text" at bounding box center [315, 120] width 255 height 31
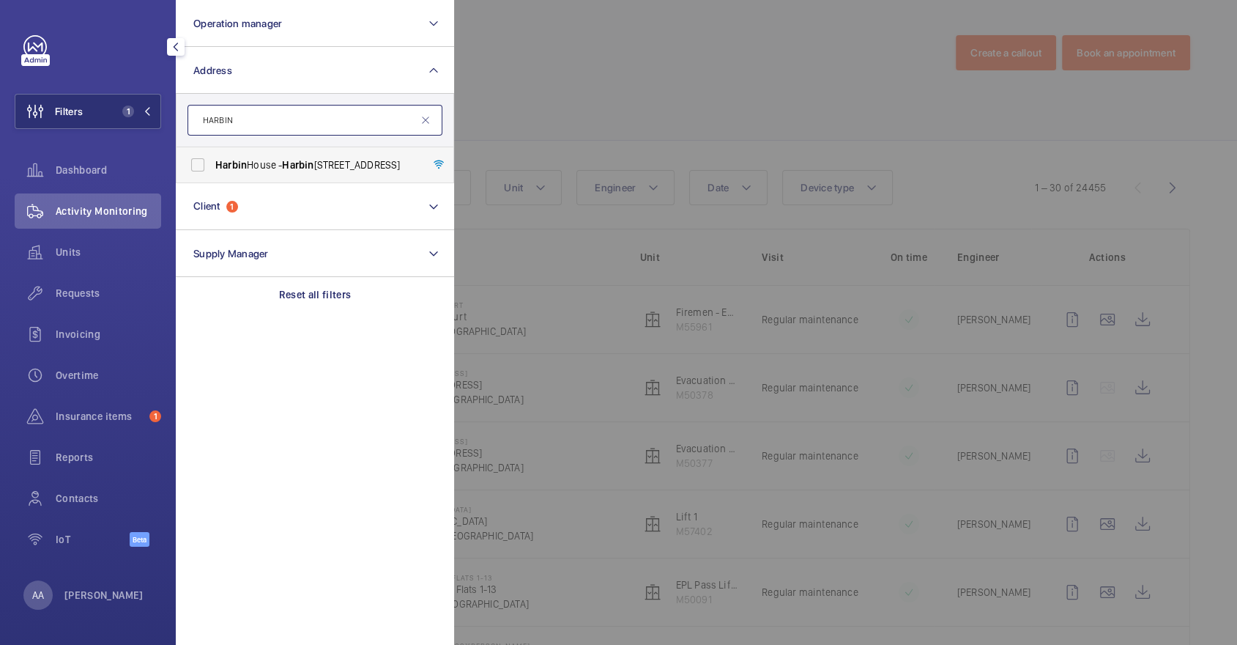
type input "HARBIN"
click at [257, 167] on span "Harbin House - Harbin House, LONDON SW2 3QA" at bounding box center [315, 164] width 201 height 15
click at [212, 167] on input "Harbin House - Harbin House, LONDON SW2 3QA" at bounding box center [197, 164] width 29 height 29
click at [267, 166] on span "Harbin House - Harbin House, LONDON SW2 3QA" at bounding box center [315, 164] width 201 height 15
click at [212, 166] on input "Harbin House - Harbin House, LONDON SW2 3QA" at bounding box center [197, 164] width 29 height 29
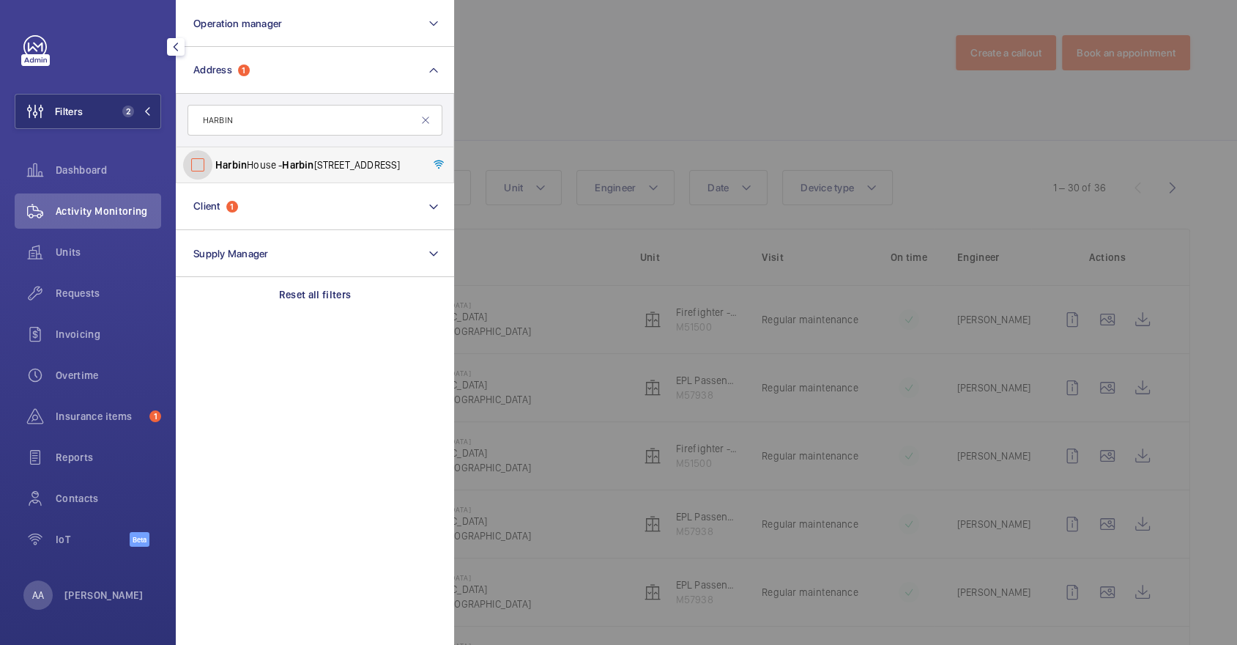
checkbox input "false"
click at [623, 83] on div at bounding box center [1072, 322] width 1237 height 645
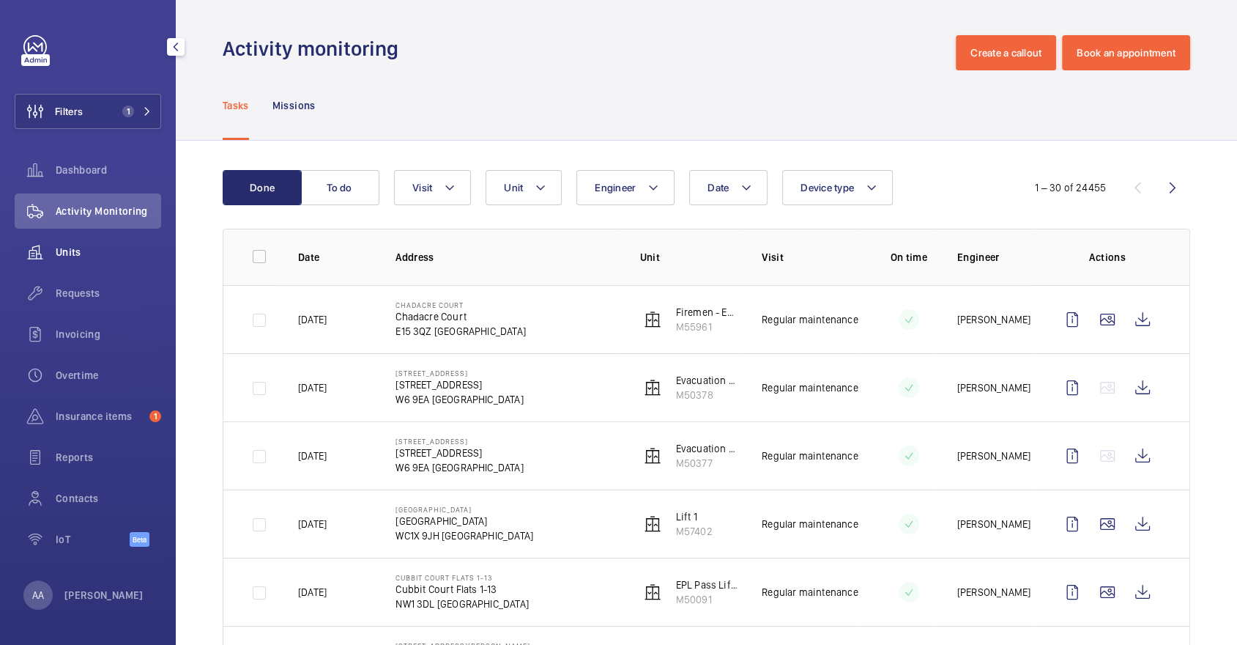
click at [97, 239] on div "Units" at bounding box center [88, 251] width 146 height 35
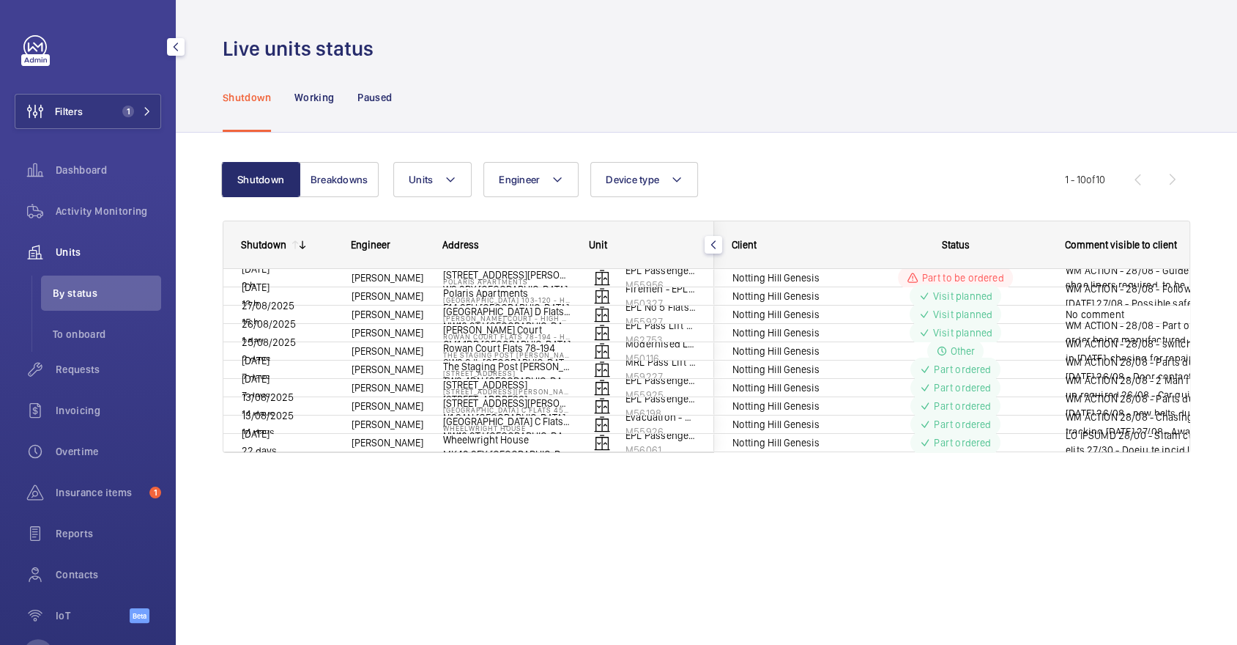
click at [112, 130] on div "Filters 1 Dashboard Activity Monitoring Units By status To onboard Requests Inv…" at bounding box center [88, 337] width 146 height 604
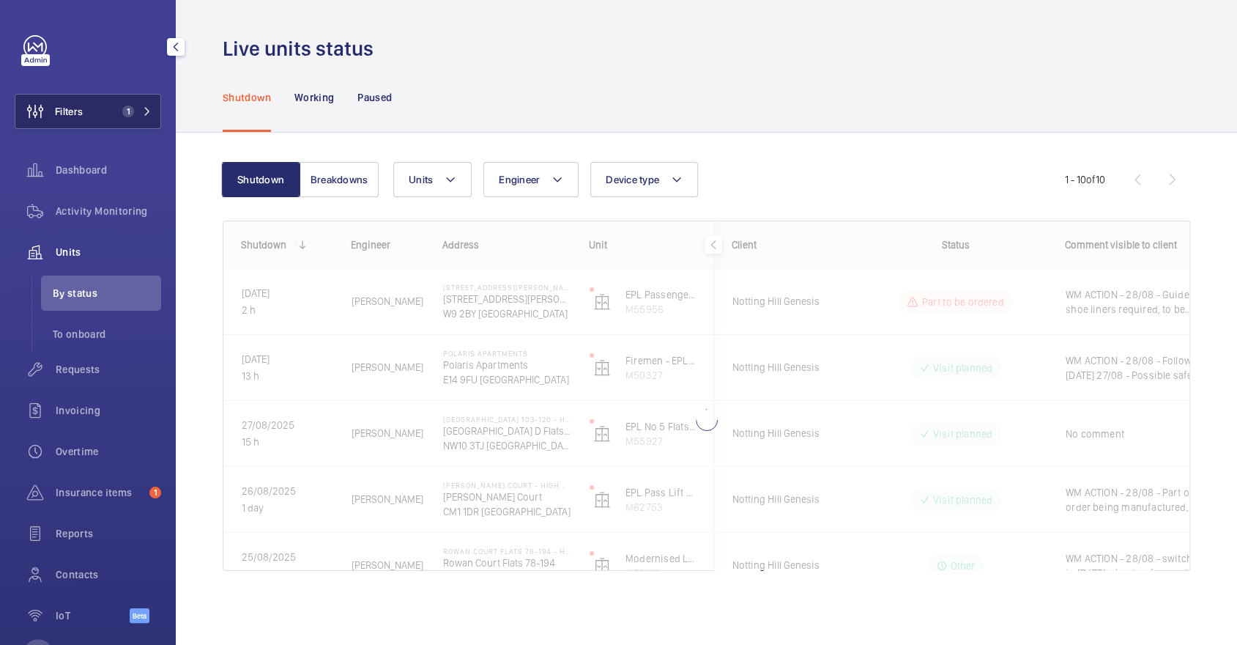
click at [105, 107] on button "Filters 1" at bounding box center [88, 111] width 146 height 35
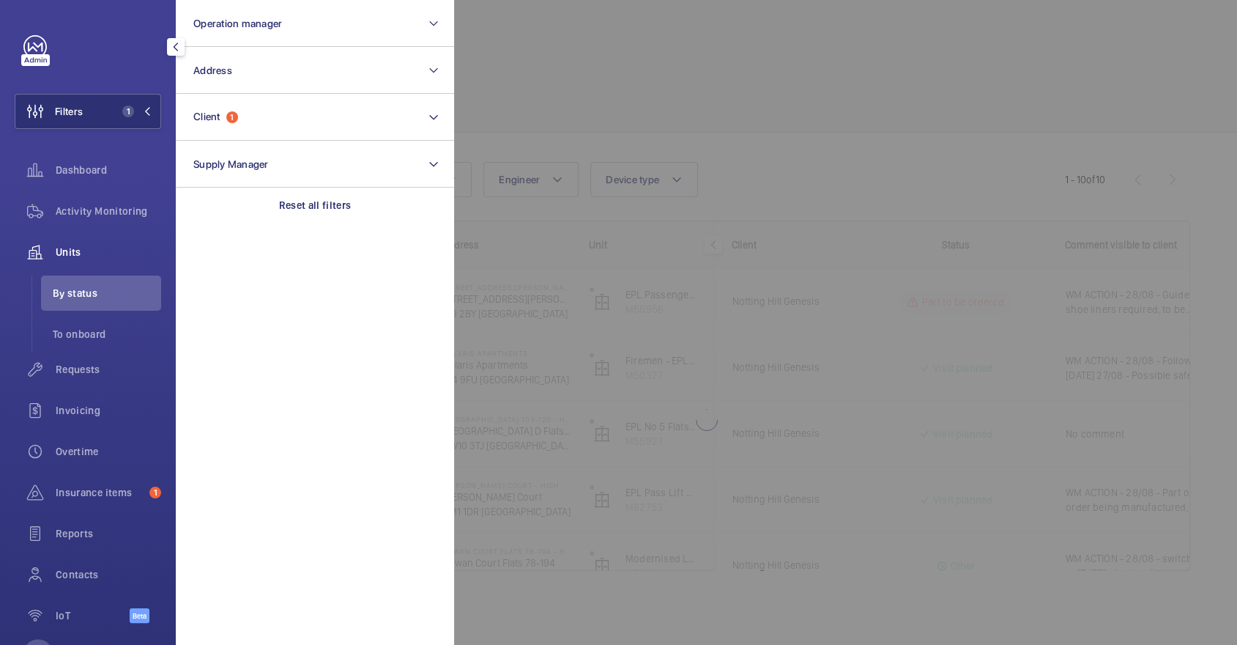
click at [610, 70] on div at bounding box center [1072, 322] width 1237 height 645
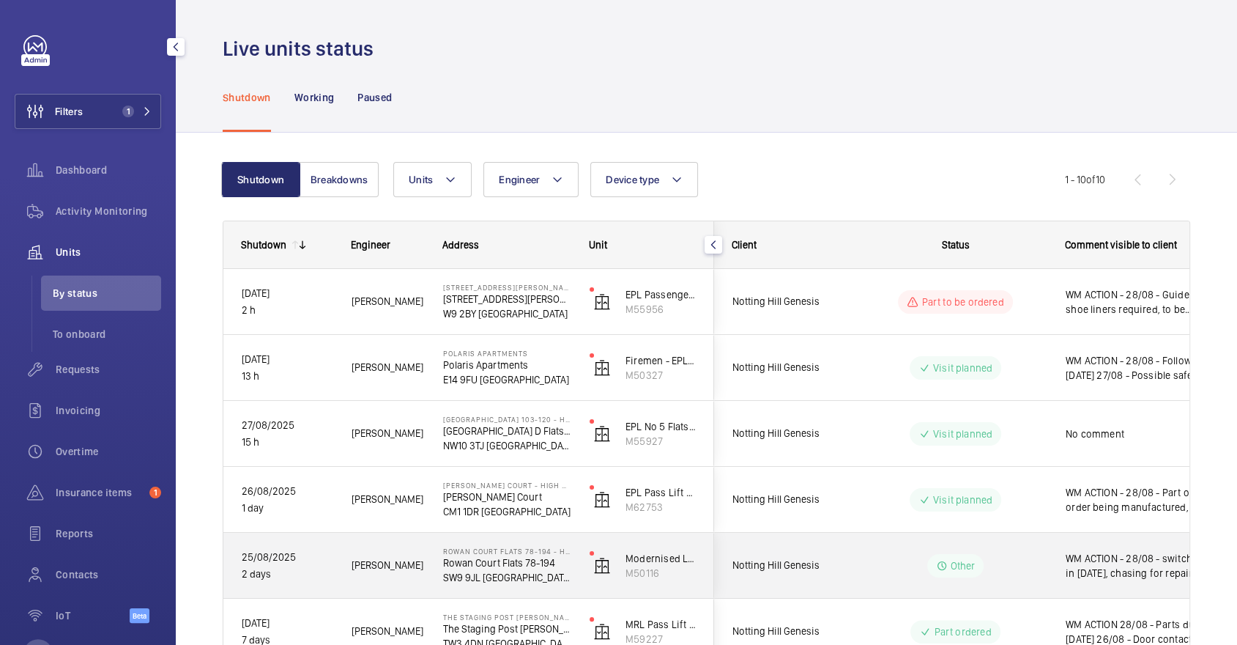
scroll to position [354, 0]
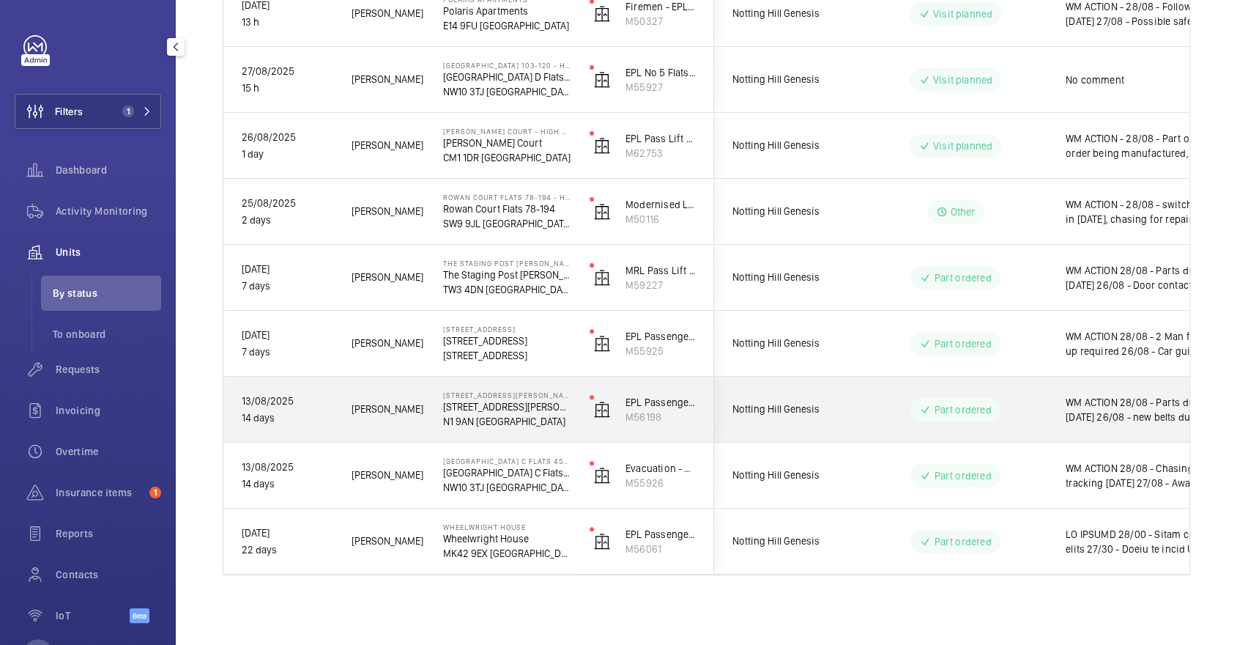
click at [891, 423] on div "Part ordered" at bounding box center [947, 409] width 200 height 53
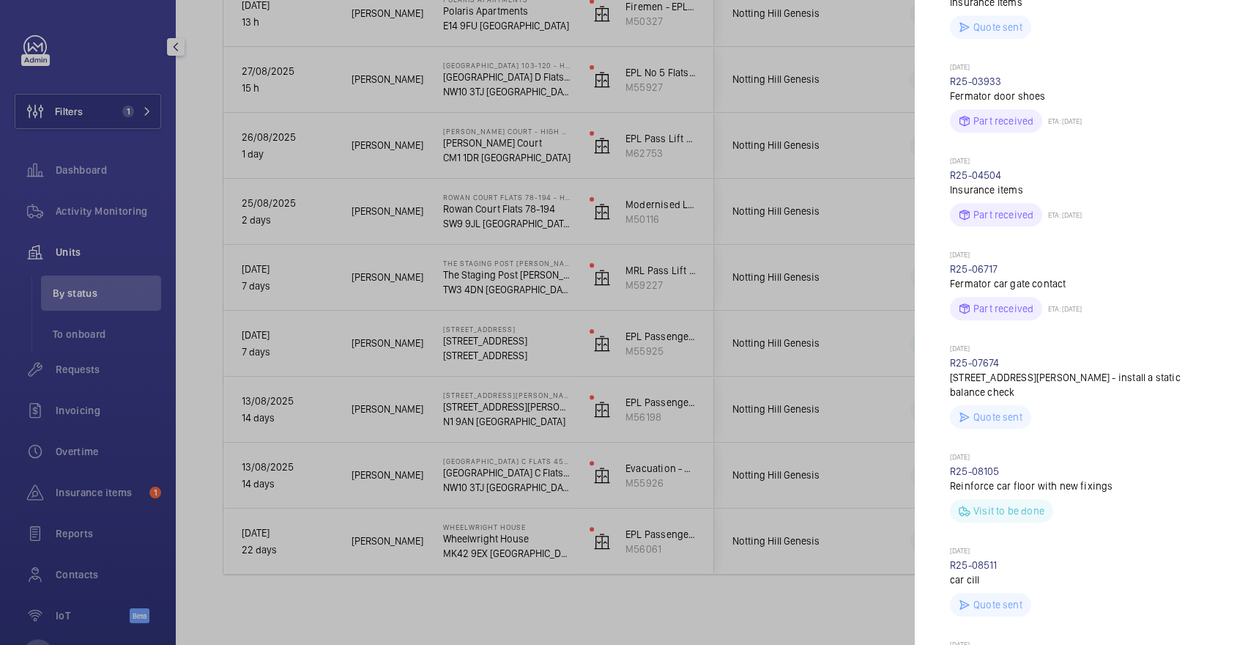
scroll to position [1012, 0]
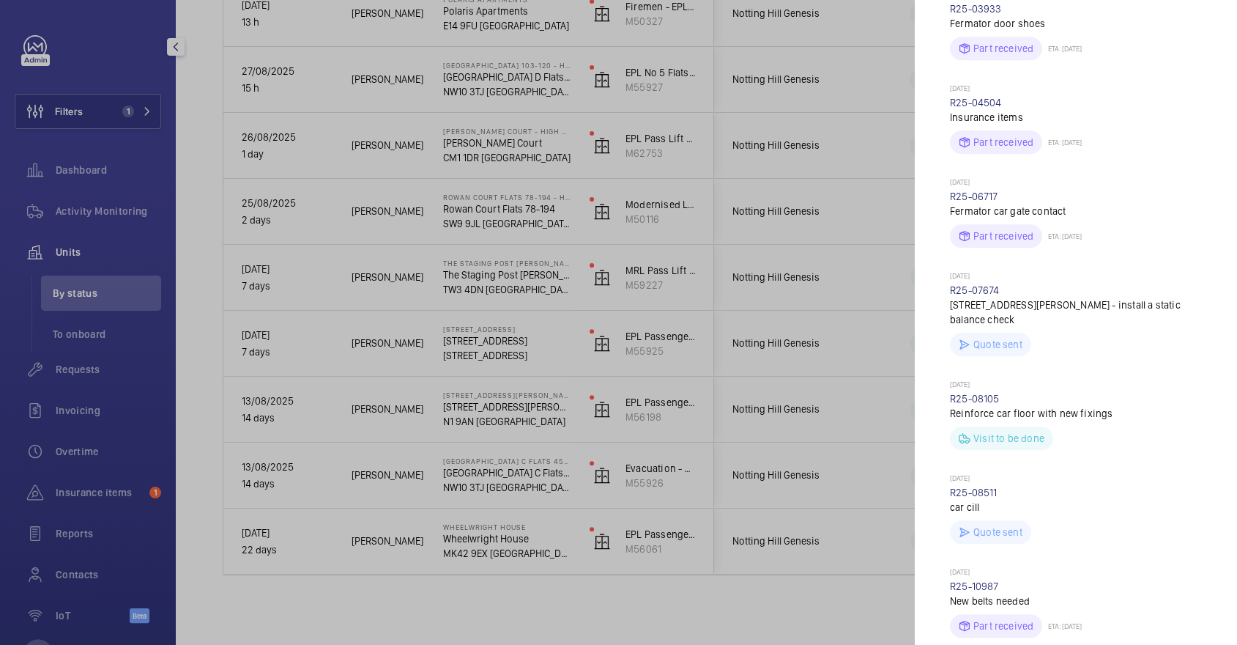
click at [741, 440] on div at bounding box center [618, 322] width 1237 height 645
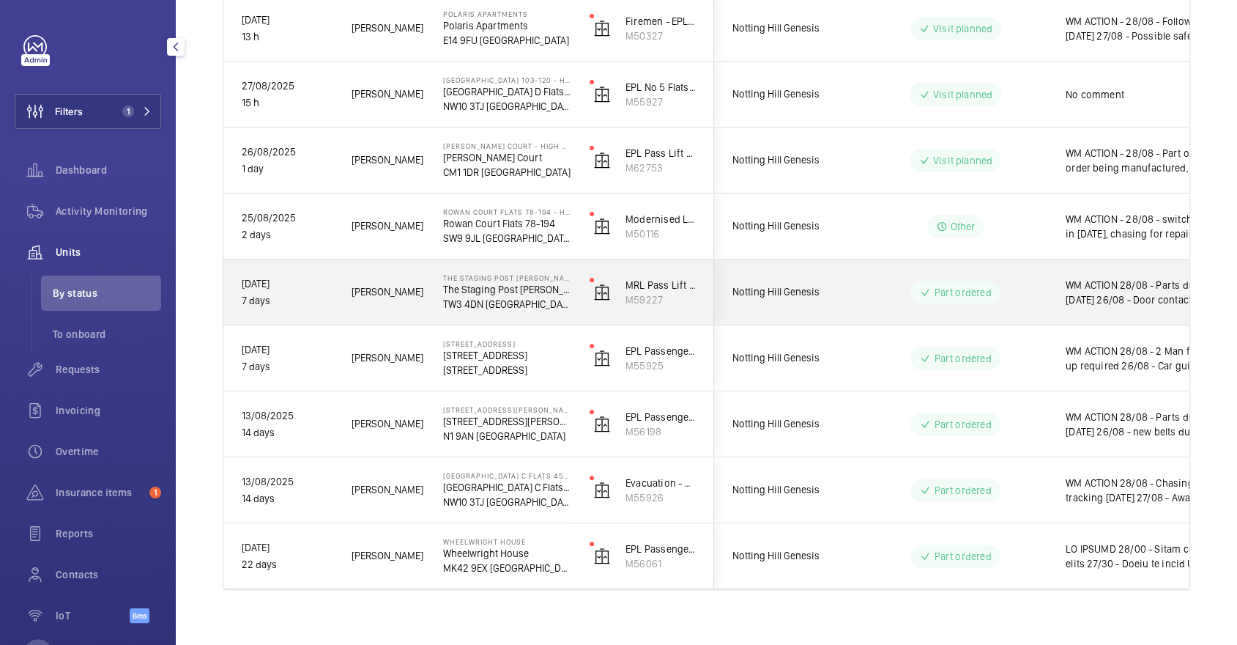
scroll to position [354, 0]
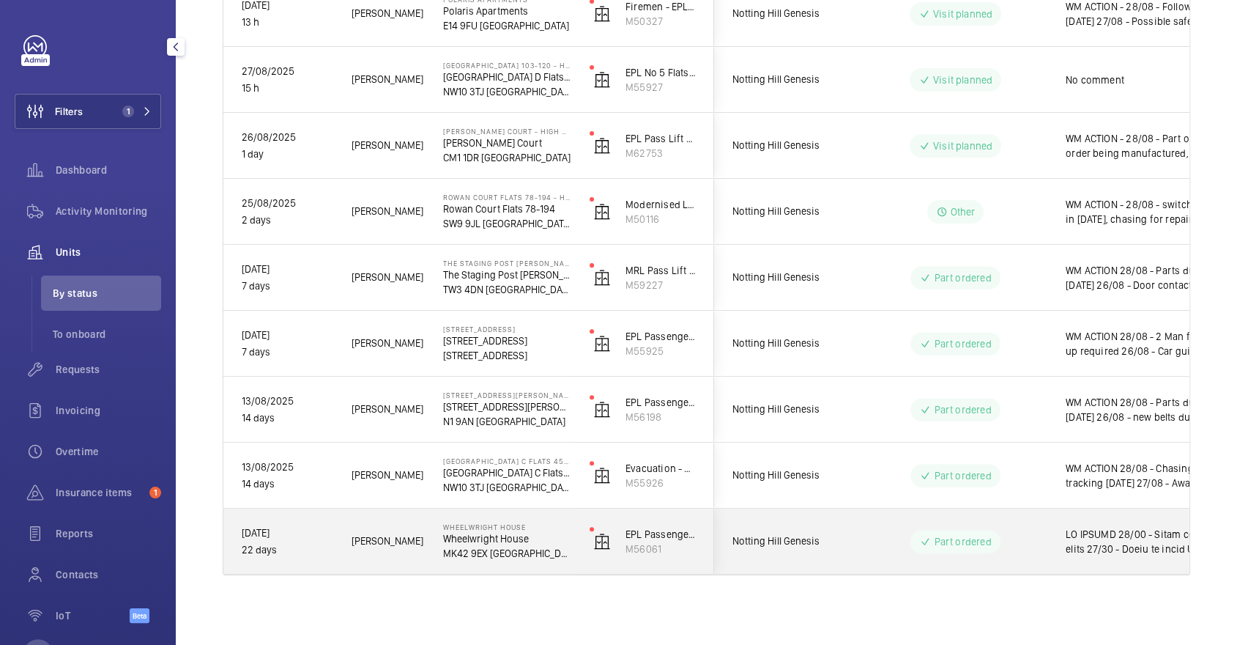
click at [908, 515] on div "Part ordered" at bounding box center [947, 541] width 200 height 53
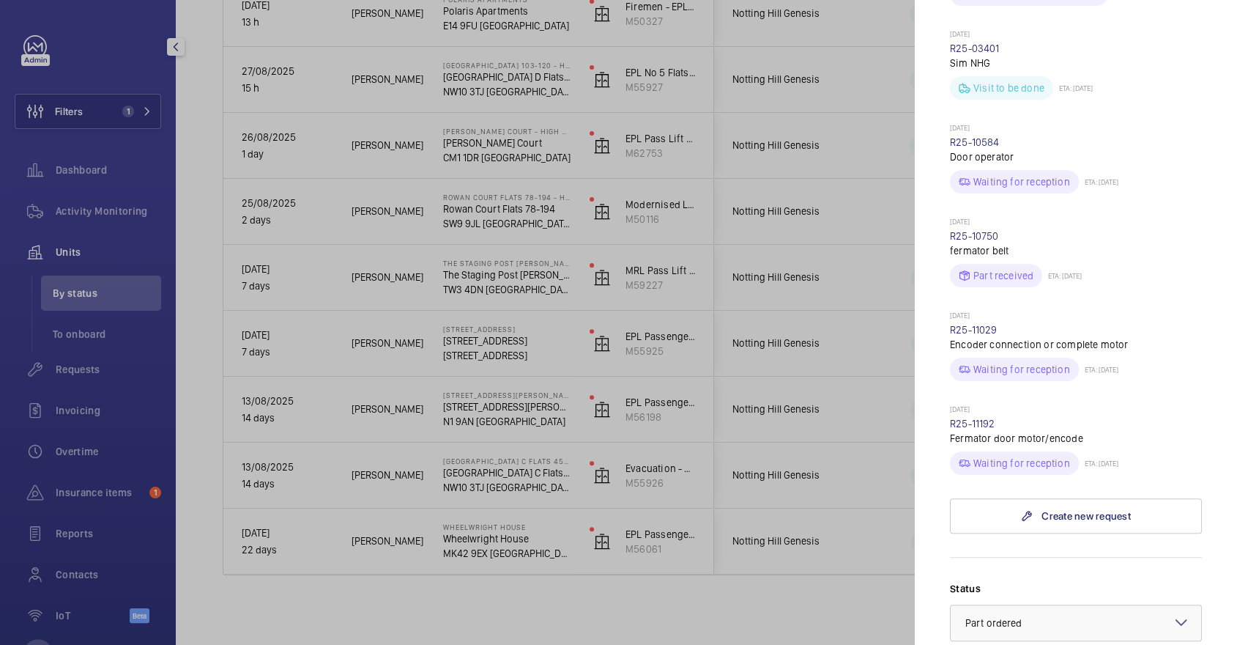
scroll to position [543, 0]
click at [108, 174] on div at bounding box center [618, 322] width 1237 height 645
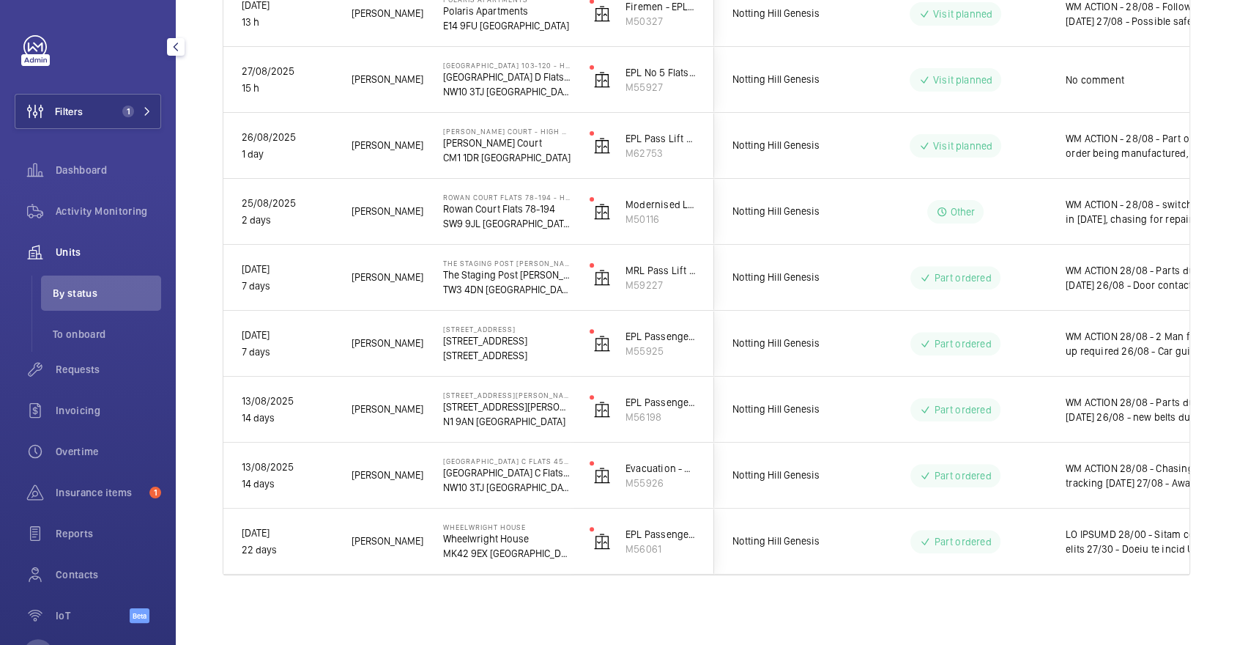
click at [109, 209] on mat-sidenav-container "Filters 1 Dashboard Activity Monitoring Units By status To onboard Requests Inv…" at bounding box center [618, 322] width 1237 height 645
click at [109, 209] on span "Activity Monitoring" at bounding box center [108, 211] width 105 height 15
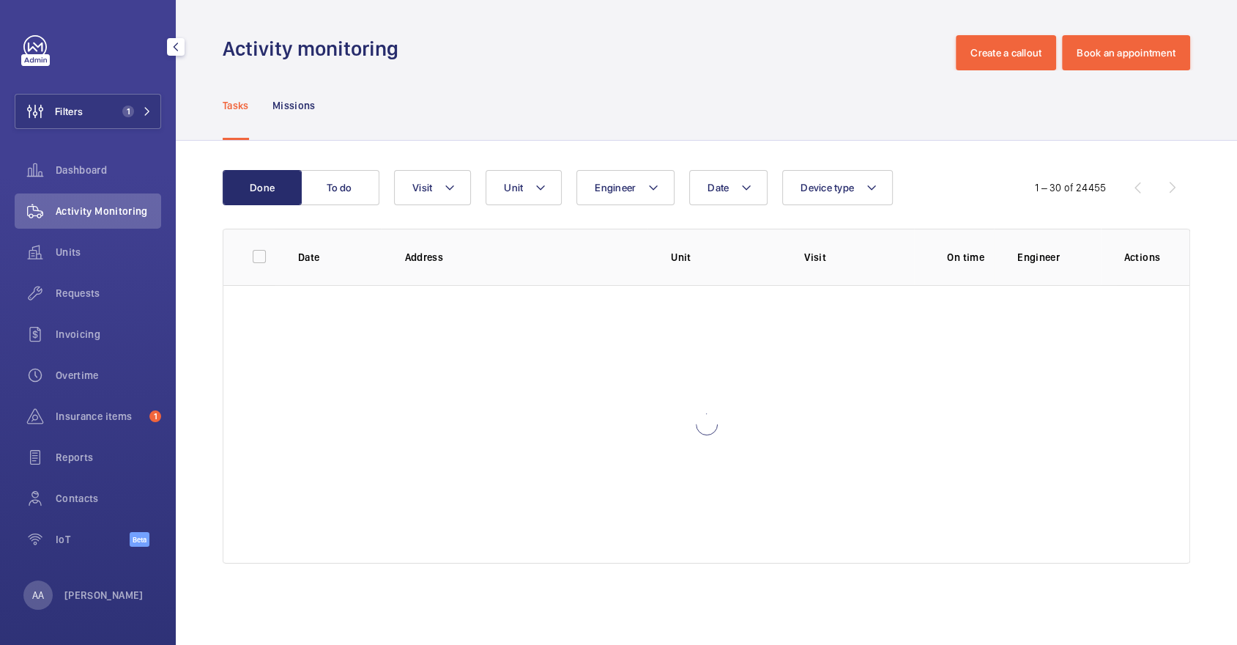
click at [100, 78] on div "Filters 1 Dashboard Activity Monitoring Units Requests Invoicing Overtime Insur…" at bounding box center [88, 298] width 146 height 527
click at [110, 97] on button "Filters 1" at bounding box center [88, 111] width 146 height 35
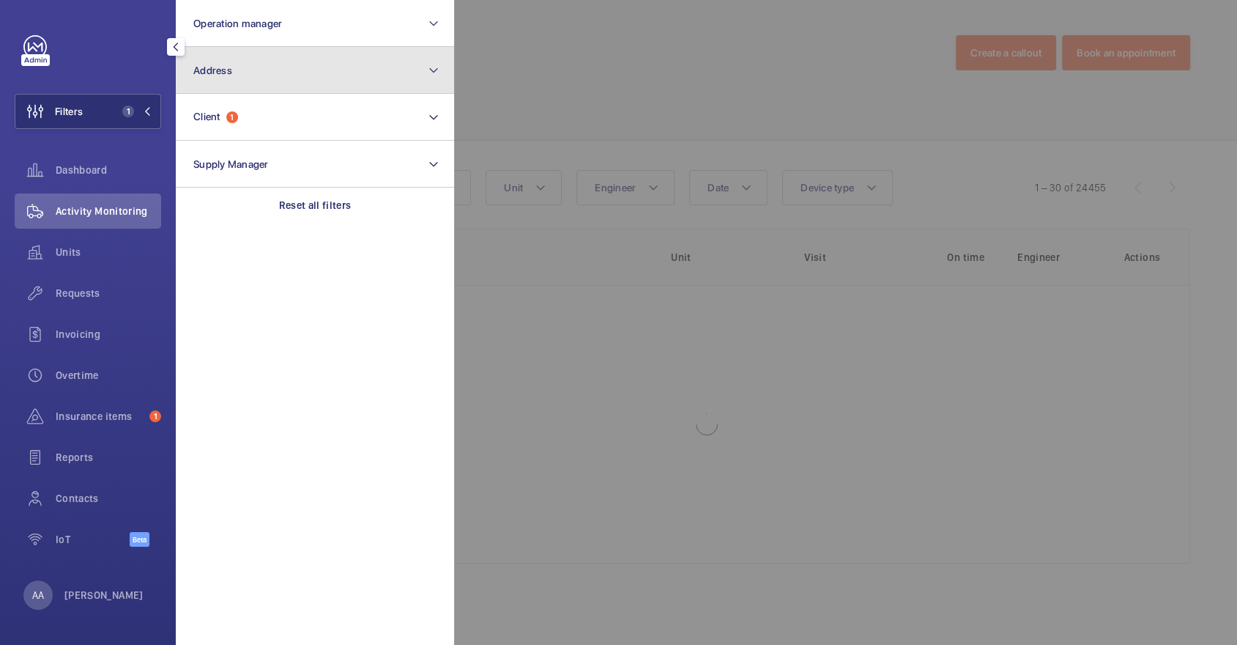
click at [240, 84] on button "Address" at bounding box center [315, 70] width 278 height 47
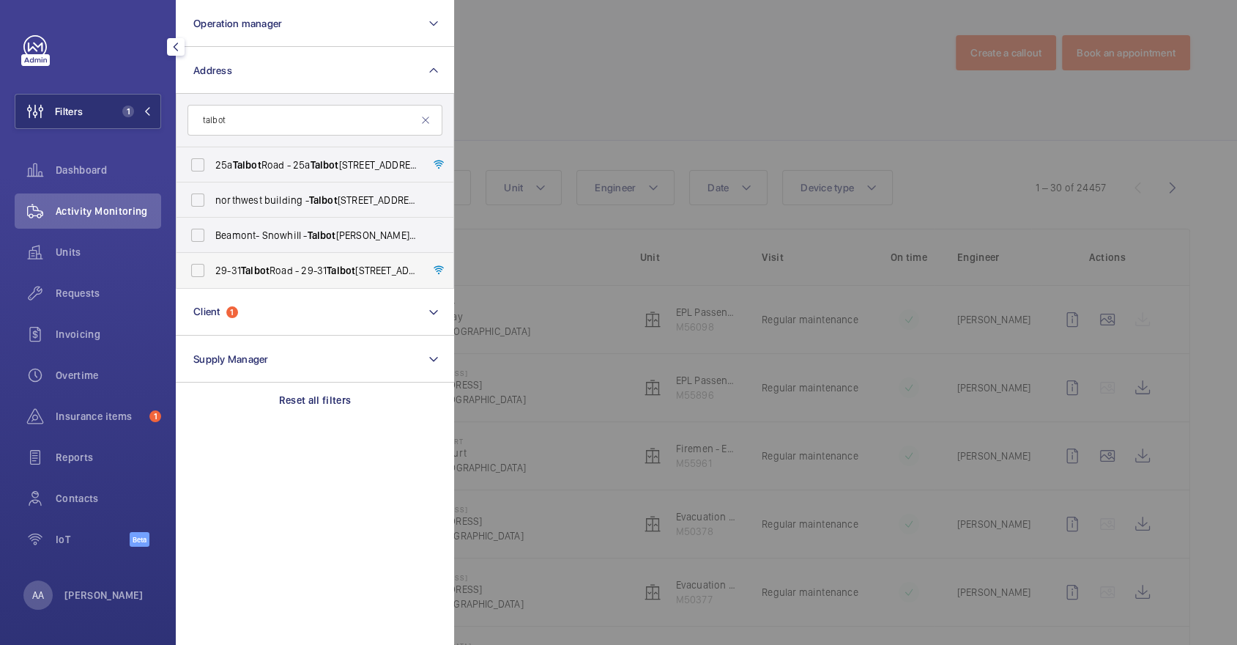
type input "talbot"
click at [312, 270] on span "29-31 Talbot Road - 29-31 Talbot Road, LONDON W2 5JG" at bounding box center [315, 270] width 201 height 15
click at [212, 270] on input "29-31 Talbot Road - 29-31 Talbot Road, LONDON W2 5JG" at bounding box center [197, 270] width 29 height 29
checkbox input "true"
click at [609, 86] on div at bounding box center [1072, 322] width 1237 height 645
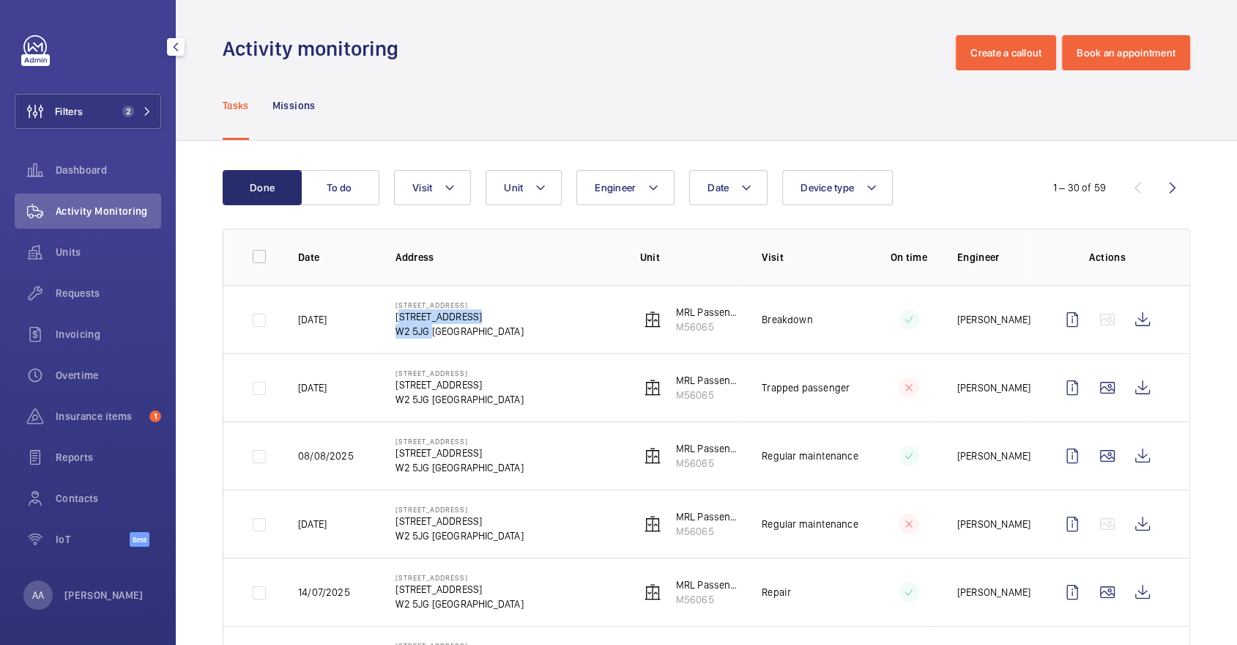
drag, startPoint x: 393, startPoint y: 314, endPoint x: 428, endPoint y: 332, distance: 39.3
click at [428, 332] on td "29-31 Talbot Road 29-31 Talbot Road W2 5JG LONDON" at bounding box center [494, 319] width 244 height 68
copy div "29-31 Talbot Road W2 5JG"
click at [432, 129] on div "Tasks Missions" at bounding box center [707, 105] width 968 height 70
click at [81, 97] on span "Filters" at bounding box center [48, 111] width 67 height 35
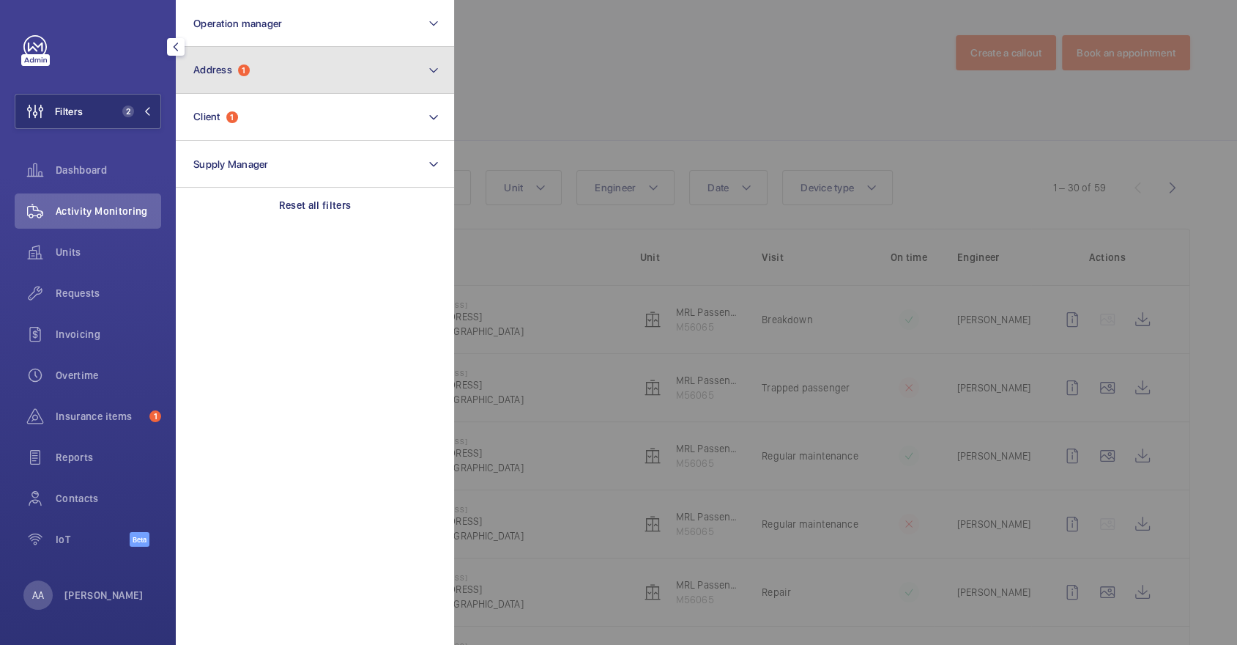
click at [257, 75] on button "Address 1" at bounding box center [315, 70] width 278 height 47
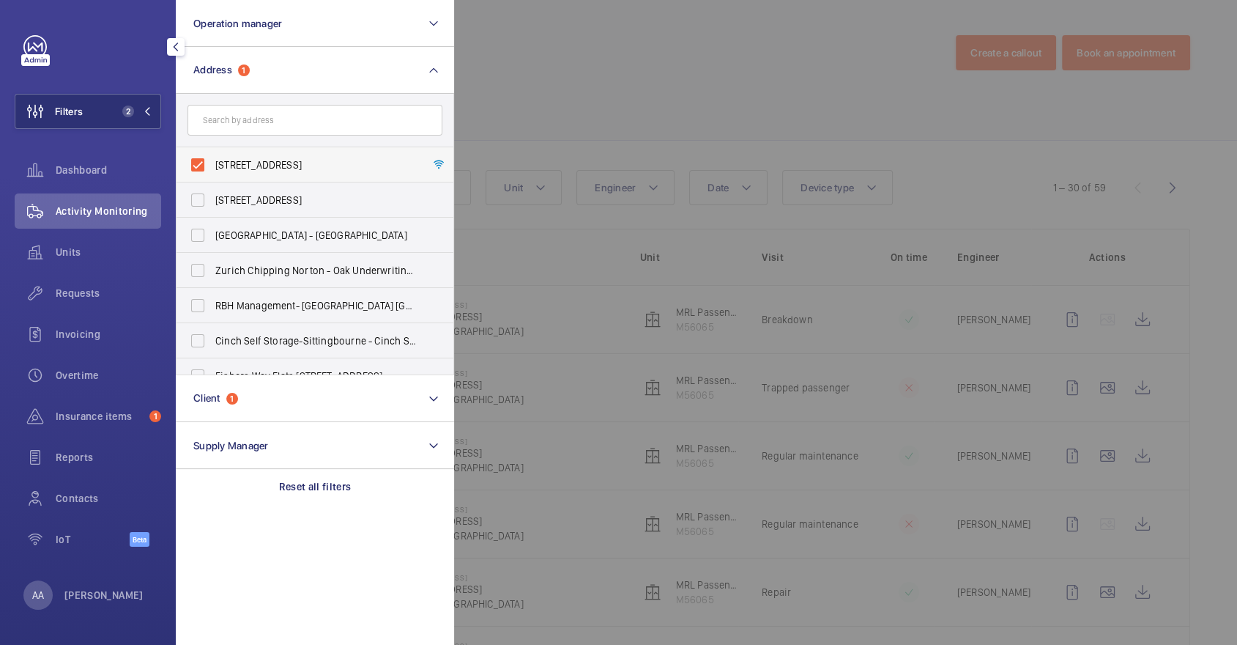
click at [278, 163] on span "29-31 Talbot Road - 29-31 Talbot Road, LONDON W2 5JG" at bounding box center [315, 164] width 201 height 15
click at [212, 163] on input "29-31 Talbot Road - 29-31 Talbot Road, LONDON W2 5JG" at bounding box center [197, 164] width 29 height 29
checkbox input "false"
click at [245, 113] on input "text" at bounding box center [315, 120] width 255 height 31
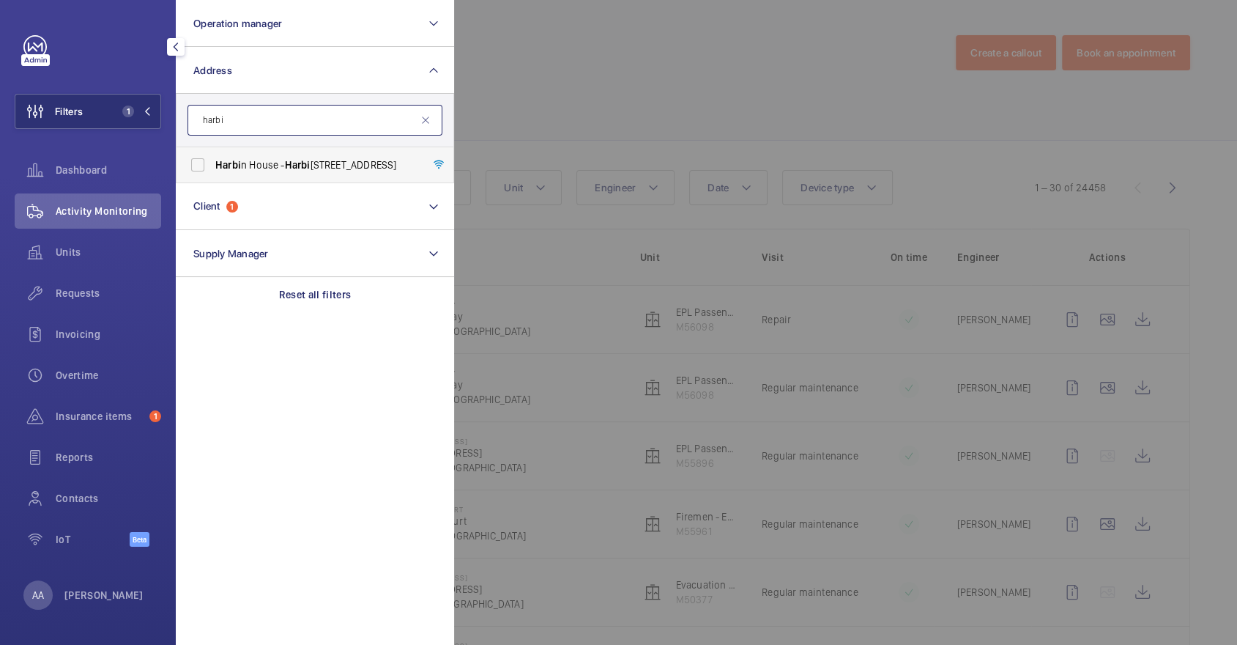
type input "harbi"
click at [250, 156] on label "Harbi n House - Harbi n House, LONDON SW2 3QA" at bounding box center [304, 164] width 255 height 35
click at [212, 156] on input "Harbi n House - Harbi n House, LONDON SW2 3QA" at bounding box center [197, 164] width 29 height 29
checkbox input "true"
click at [563, 86] on div at bounding box center [1072, 322] width 1237 height 645
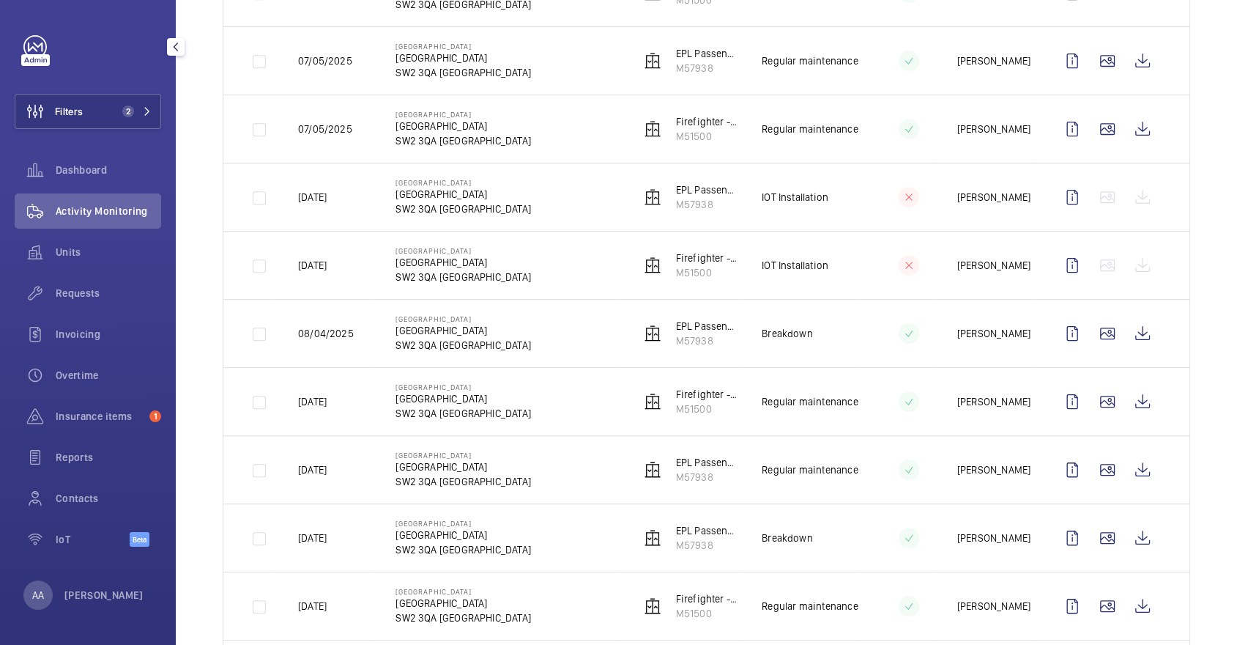
scroll to position [678, 0]
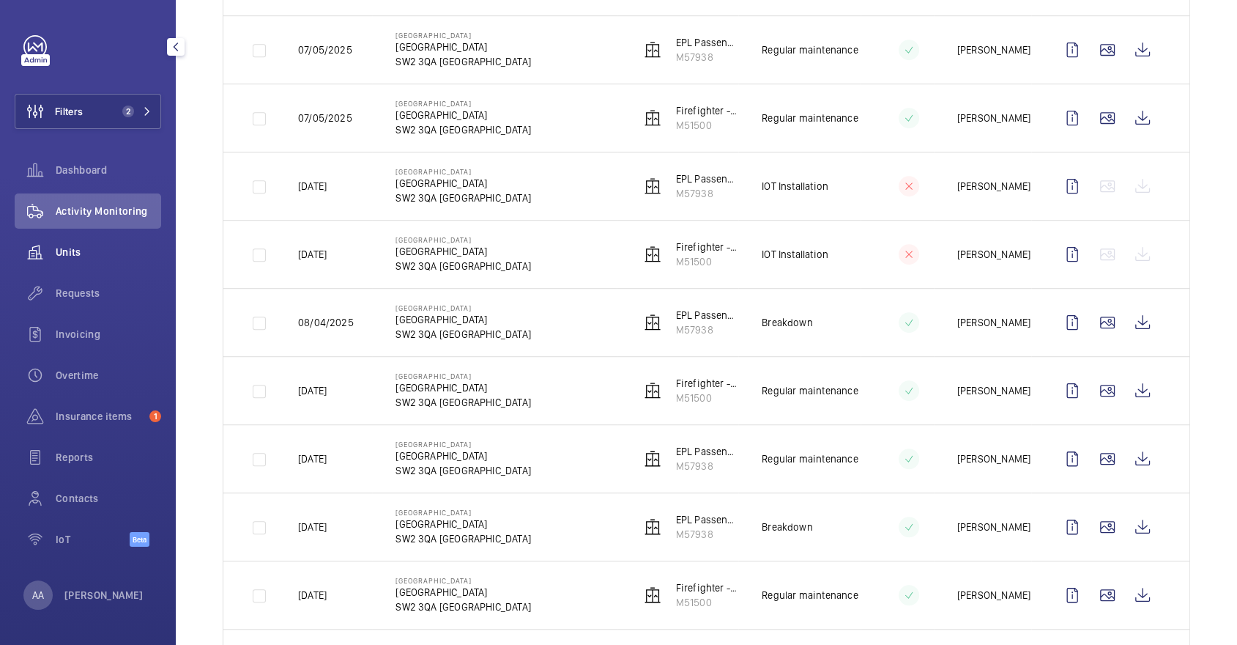
click at [70, 240] on div "Units" at bounding box center [88, 251] width 146 height 35
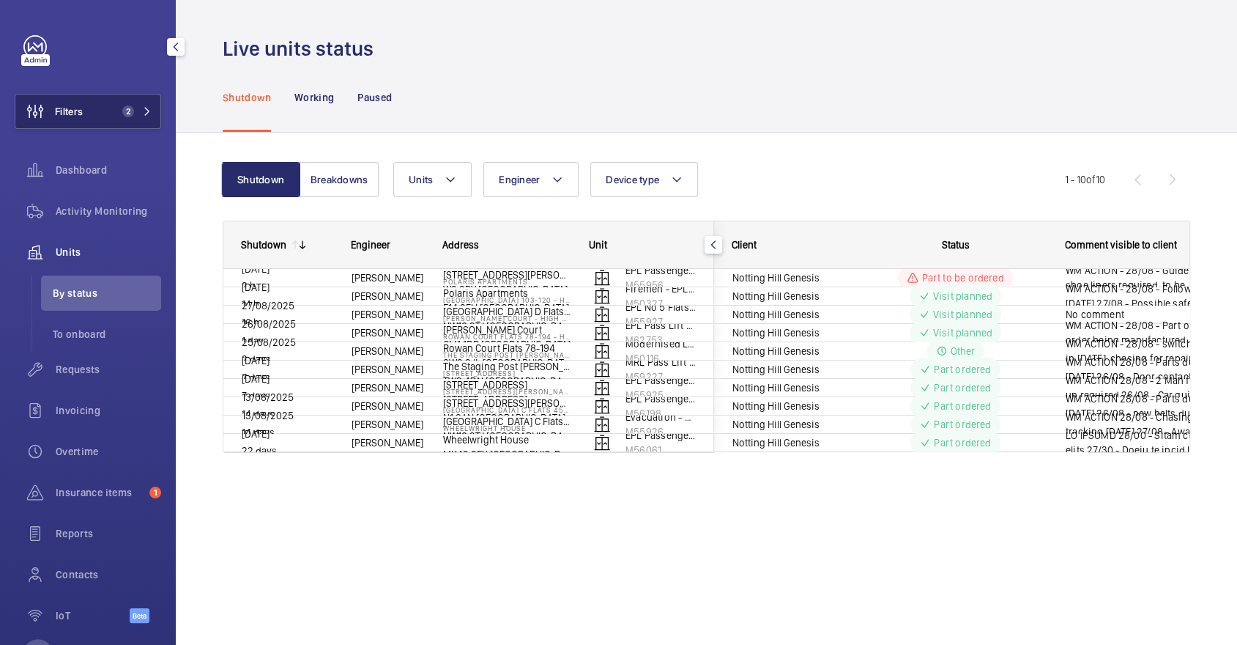
click at [129, 108] on span "2" at bounding box center [128, 111] width 12 height 12
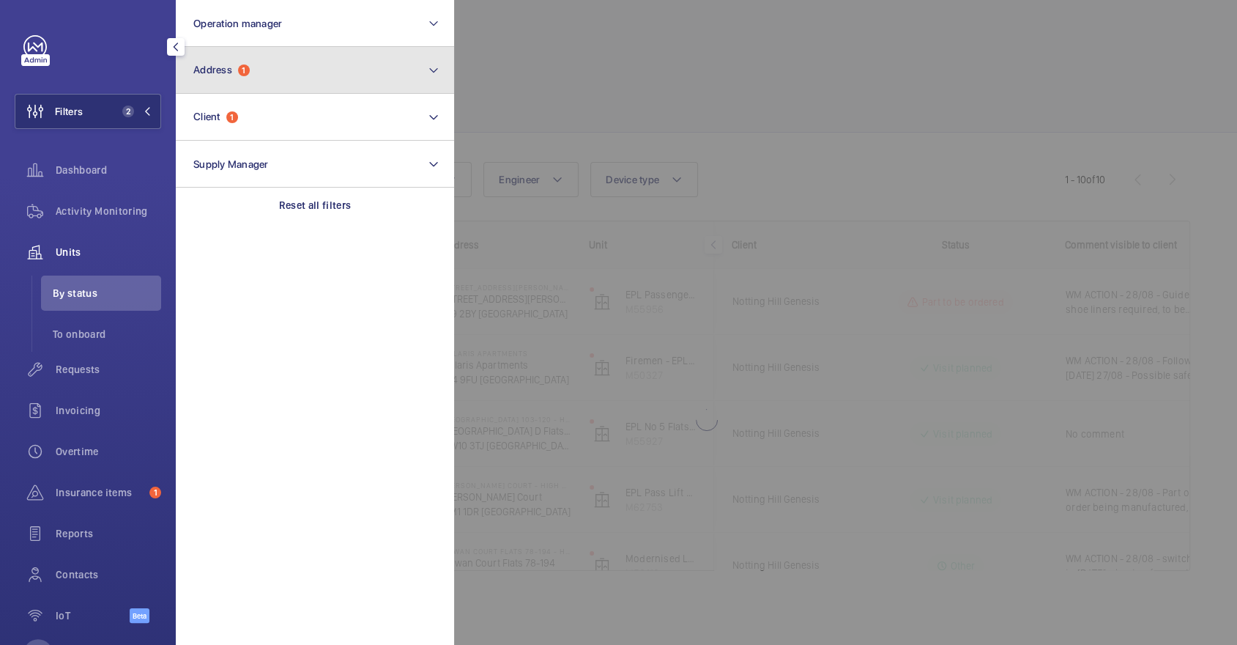
click at [297, 47] on button "Address 1" at bounding box center [315, 70] width 278 height 47
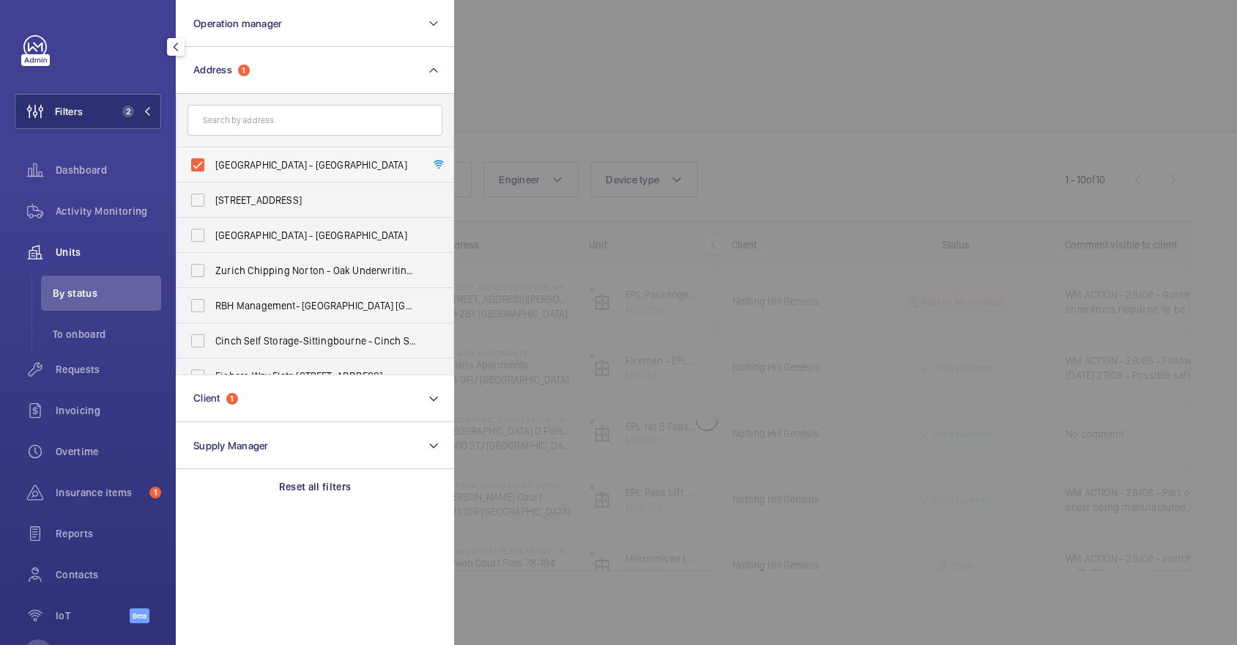
click at [286, 158] on span "Harbin House - Harbin House, LONDON SW2 3QA" at bounding box center [315, 164] width 201 height 15
click at [212, 158] on input "Harbin House - Harbin House, LONDON SW2 3QA" at bounding box center [197, 164] width 29 height 29
checkbox input "false"
click at [608, 125] on div at bounding box center [1072, 322] width 1237 height 645
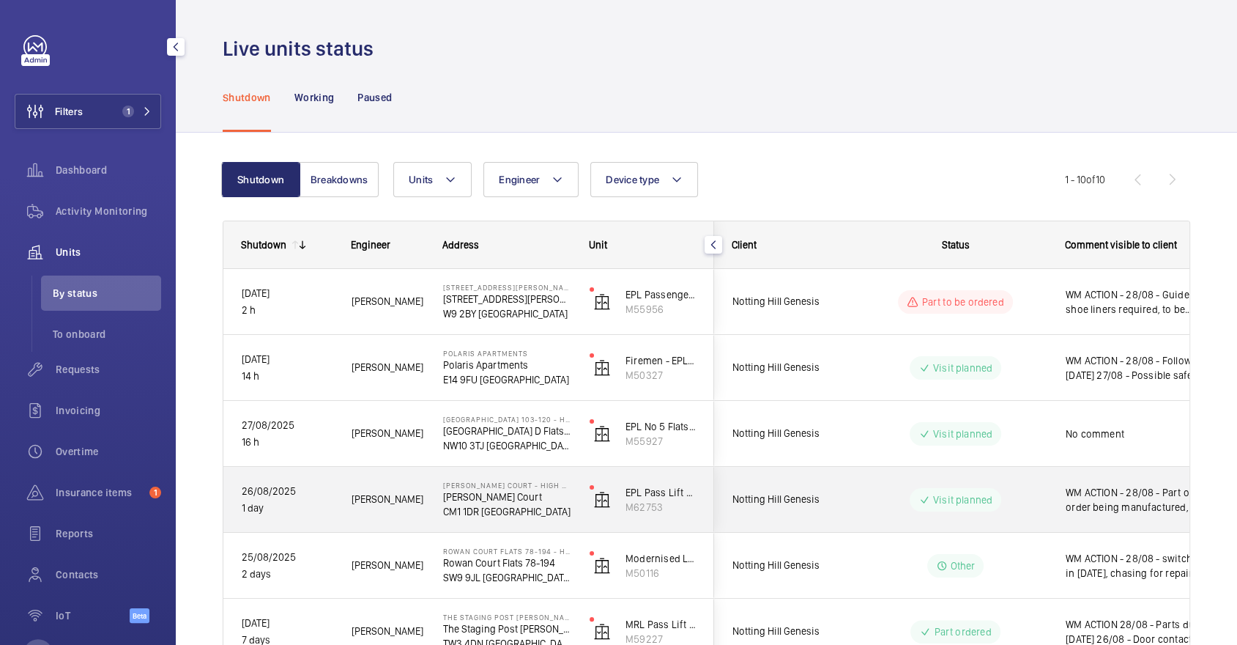
scroll to position [354, 0]
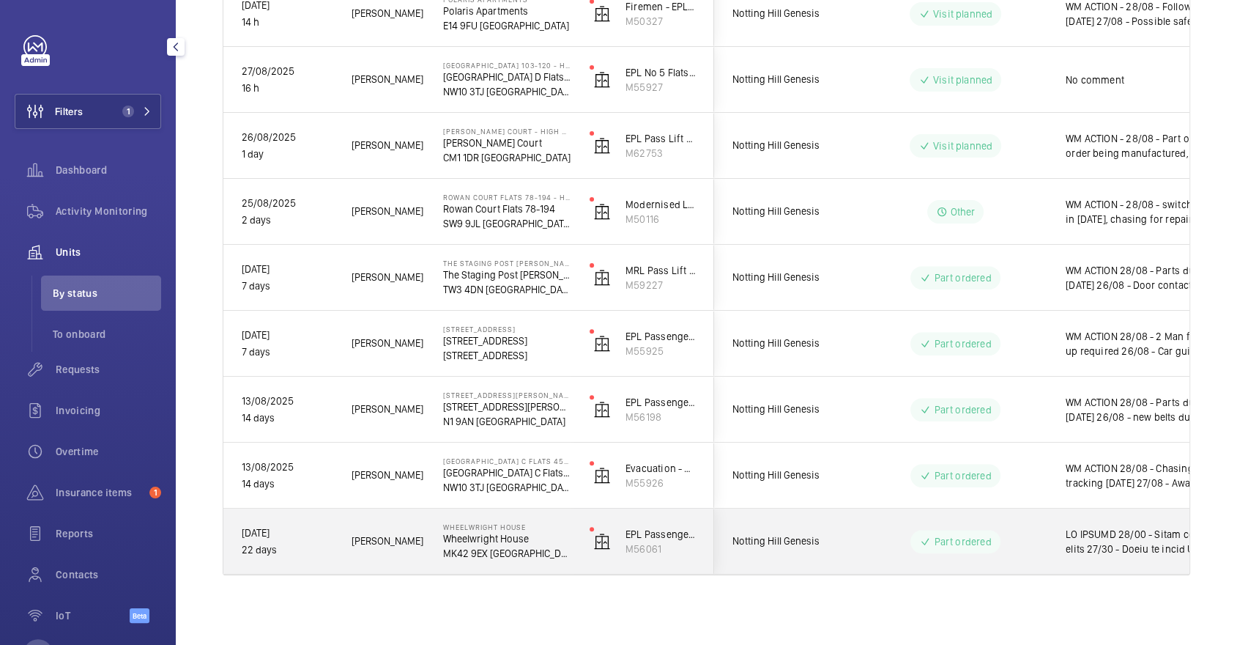
click at [924, 538] on mat-icon at bounding box center [925, 541] width 12 height 18
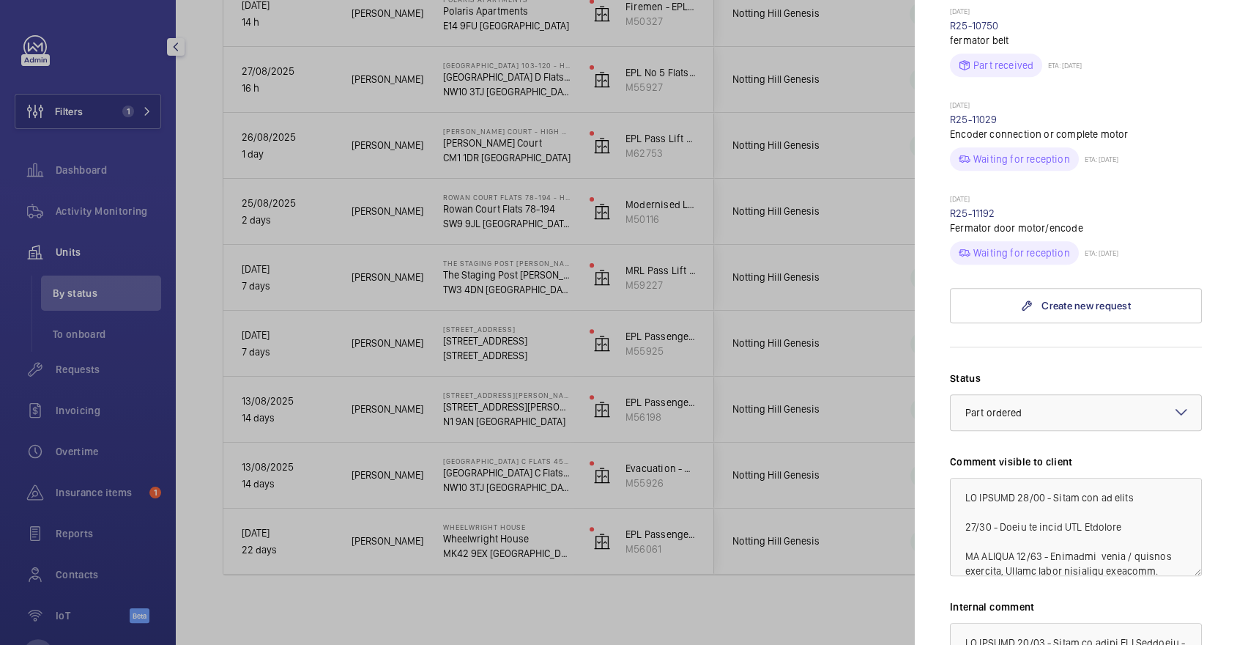
scroll to position [796, 0]
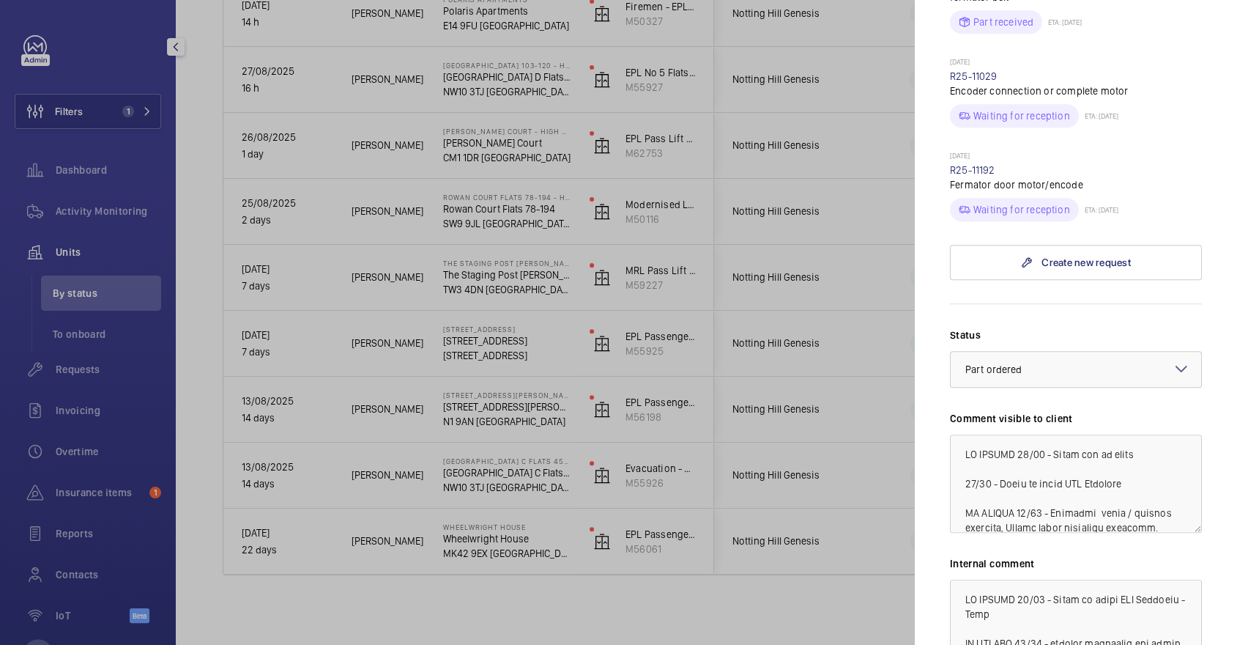
click at [794, 420] on div at bounding box center [618, 322] width 1237 height 645
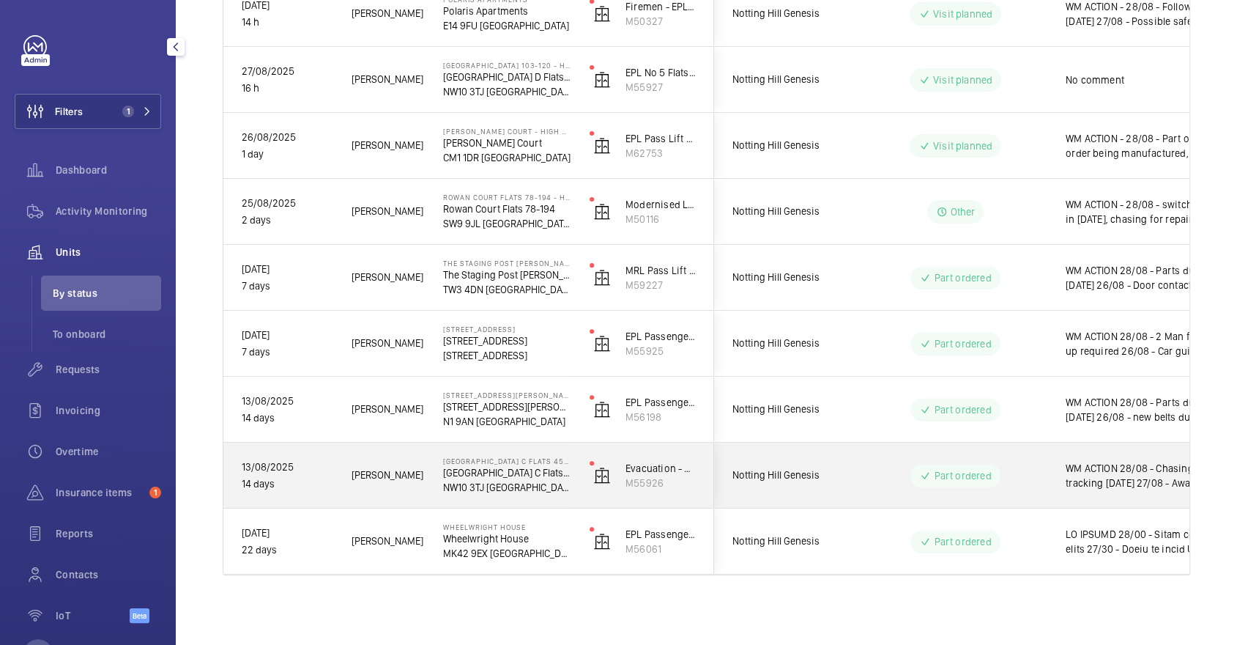
click at [1029, 466] on wm-front-pills-cell "Part ordered" at bounding box center [955, 475] width 182 height 23
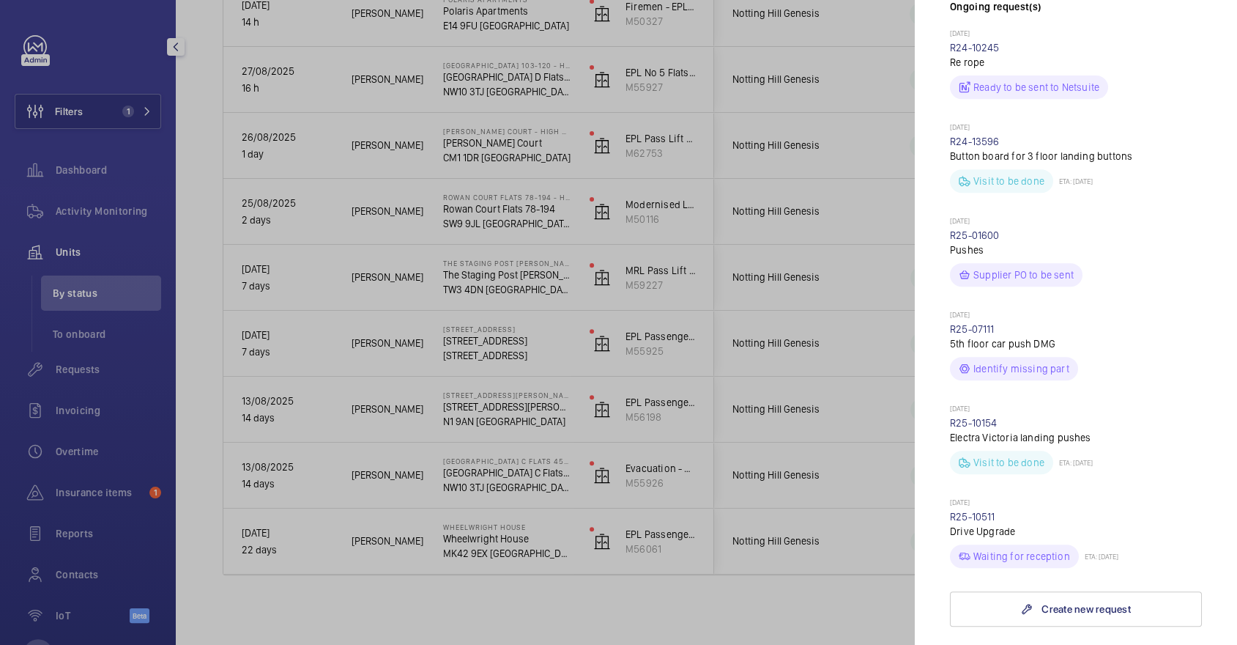
scroll to position [533, 0]
click at [809, 469] on div at bounding box center [618, 322] width 1237 height 645
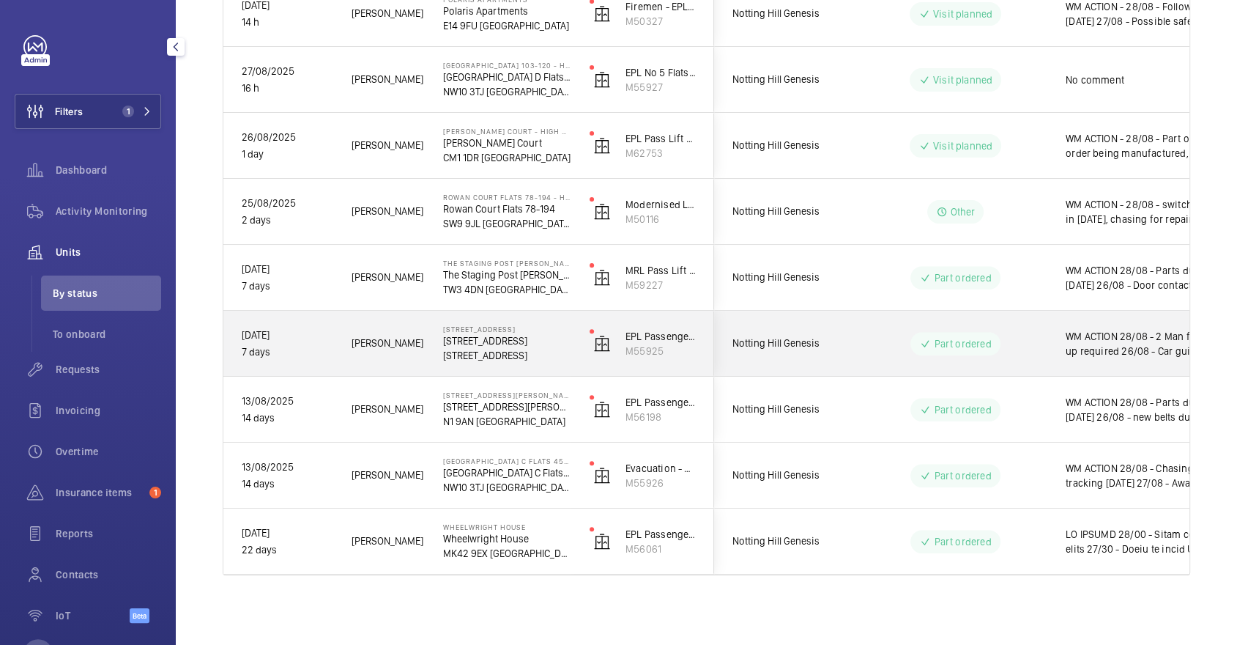
click at [1060, 359] on div "WM ACTION 28/08 - 2 Man follow up required 26/08 - Car guide shoes due in tomor…" at bounding box center [1132, 343] width 169 height 63
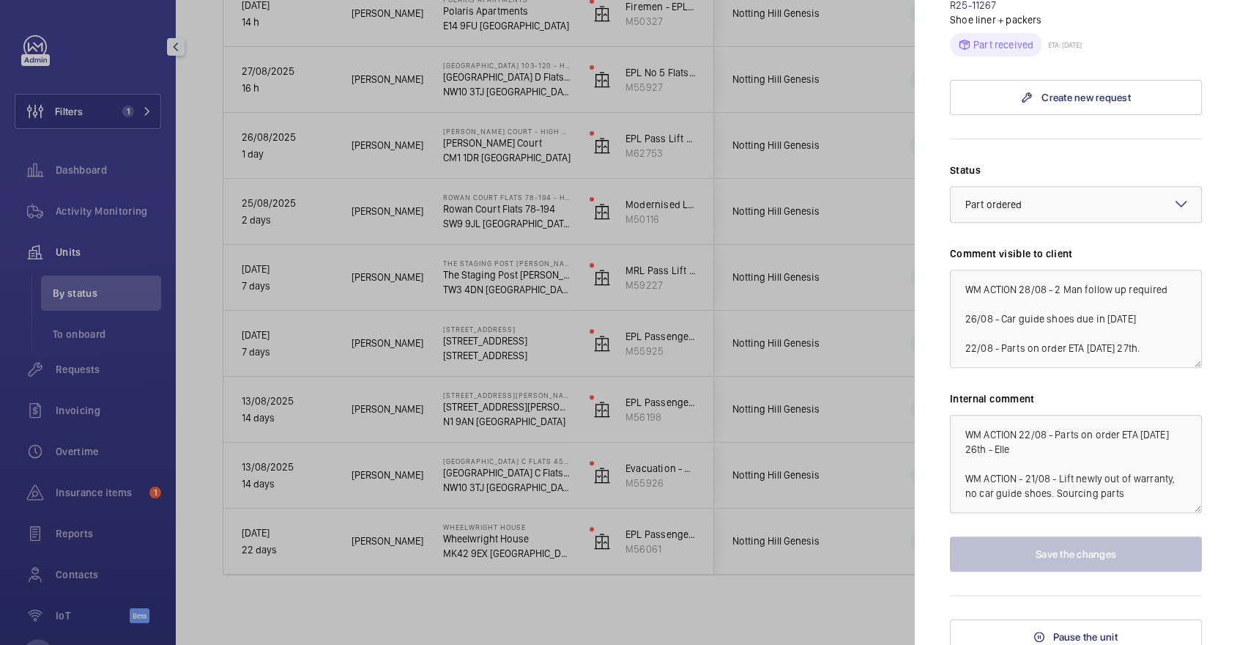
scroll to position [447, 0]
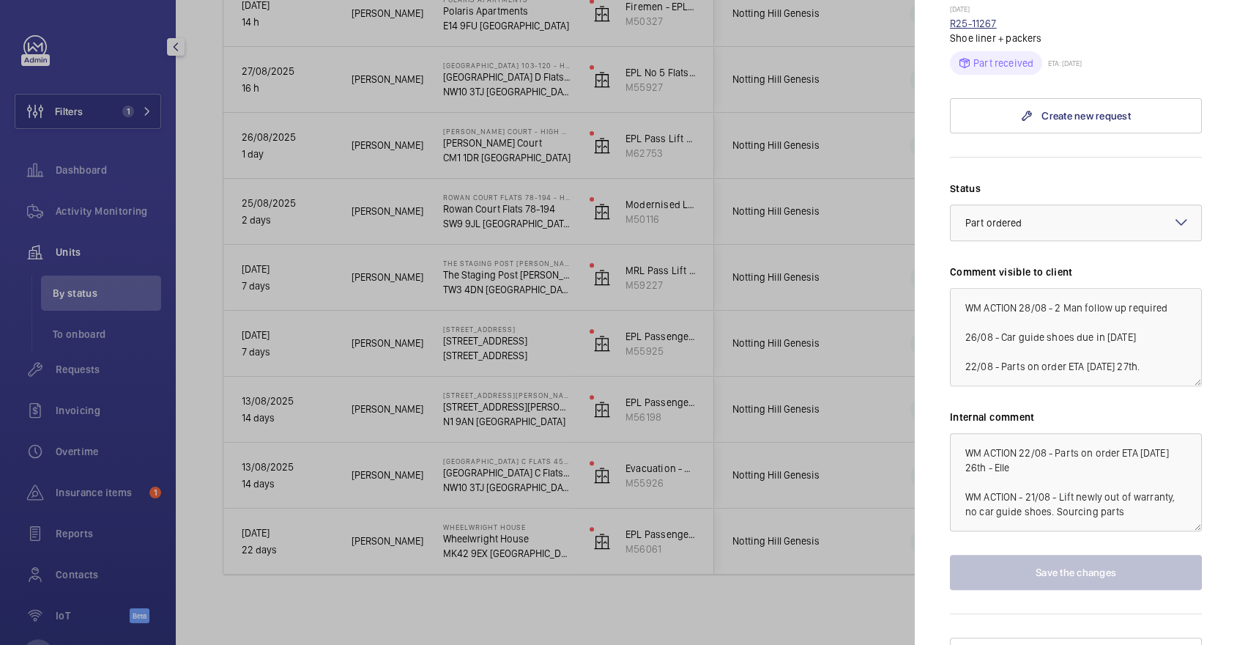
click at [976, 29] on link "R25-11267" at bounding box center [973, 24] width 47 height 12
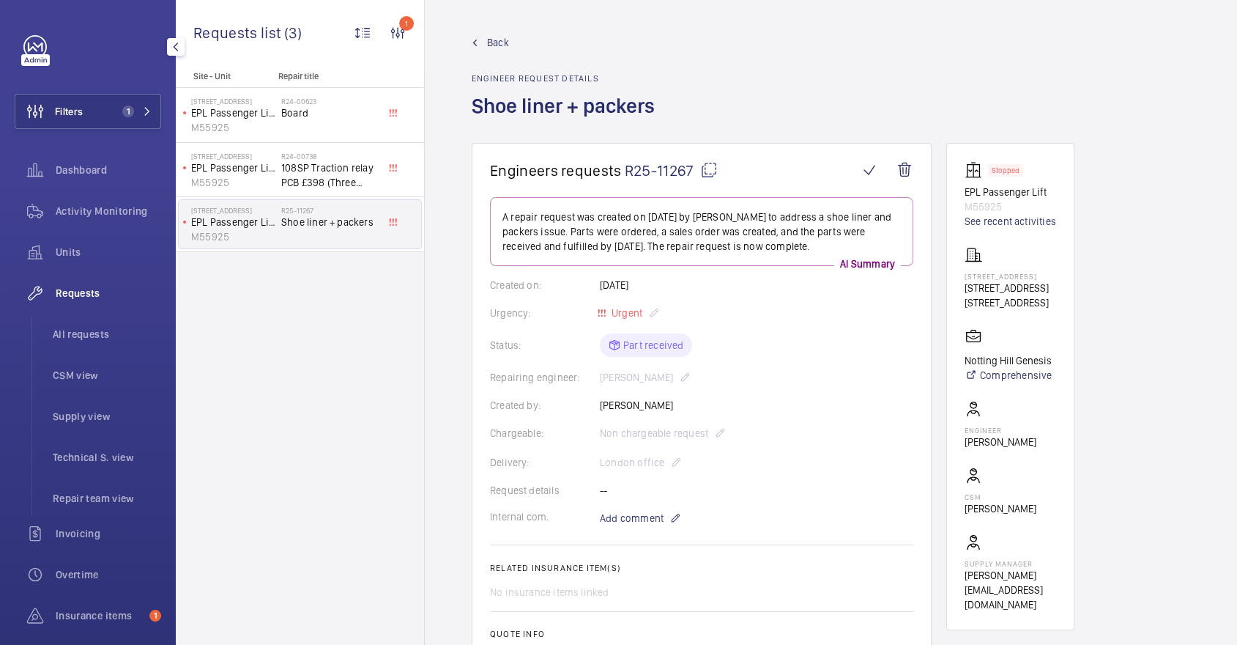
click at [486, 39] on link "Back" at bounding box center [568, 42] width 192 height 15
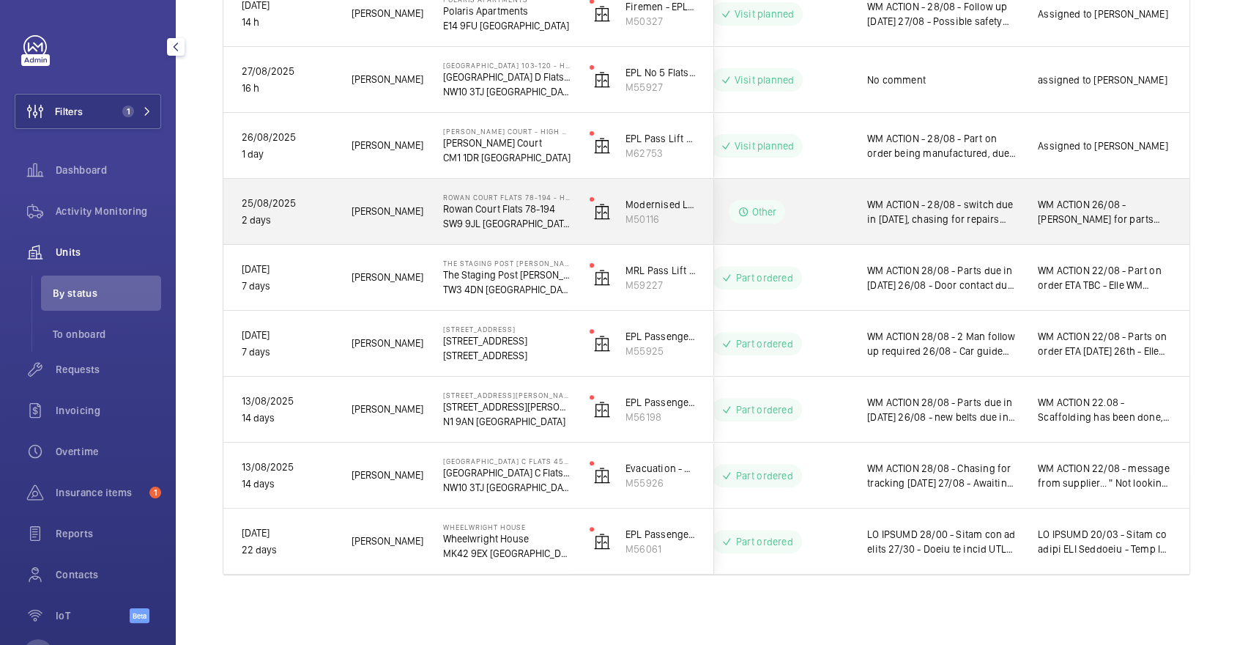
click at [992, 208] on span "WM ACTION - 28/08 - switch due in today, chasing for repairs 26/08 - Repair tea…" at bounding box center [943, 211] width 152 height 29
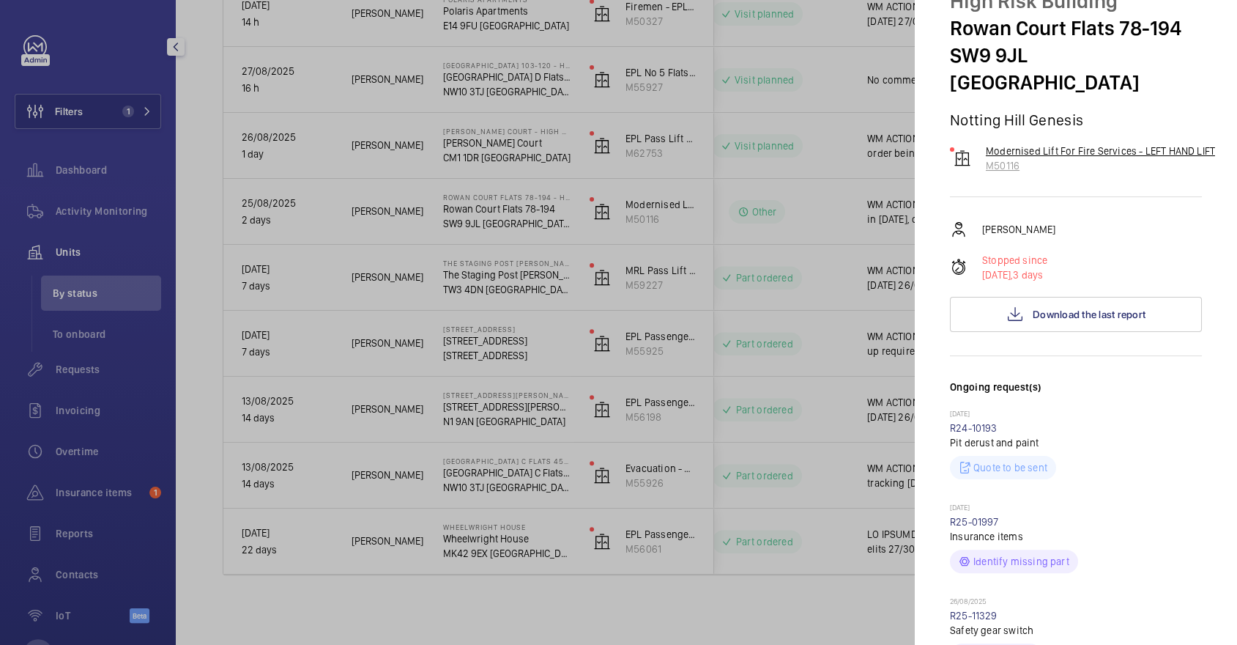
scroll to position [581, 0]
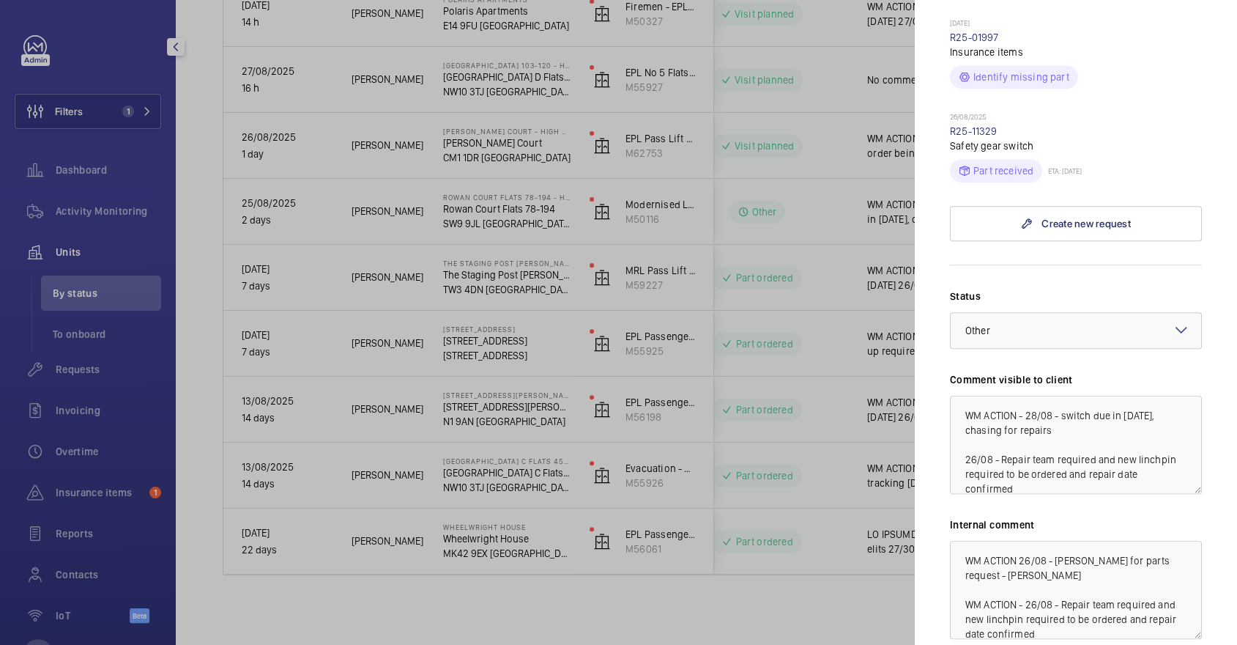
click at [800, 274] on div at bounding box center [618, 322] width 1237 height 645
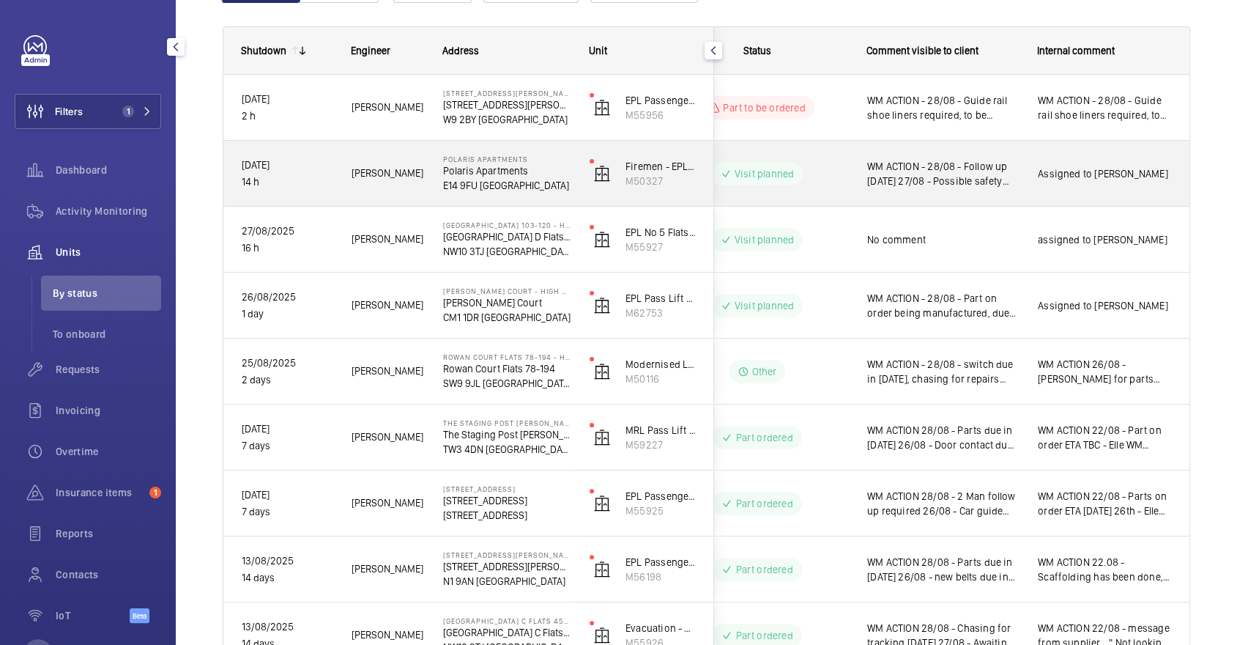
scroll to position [0, 0]
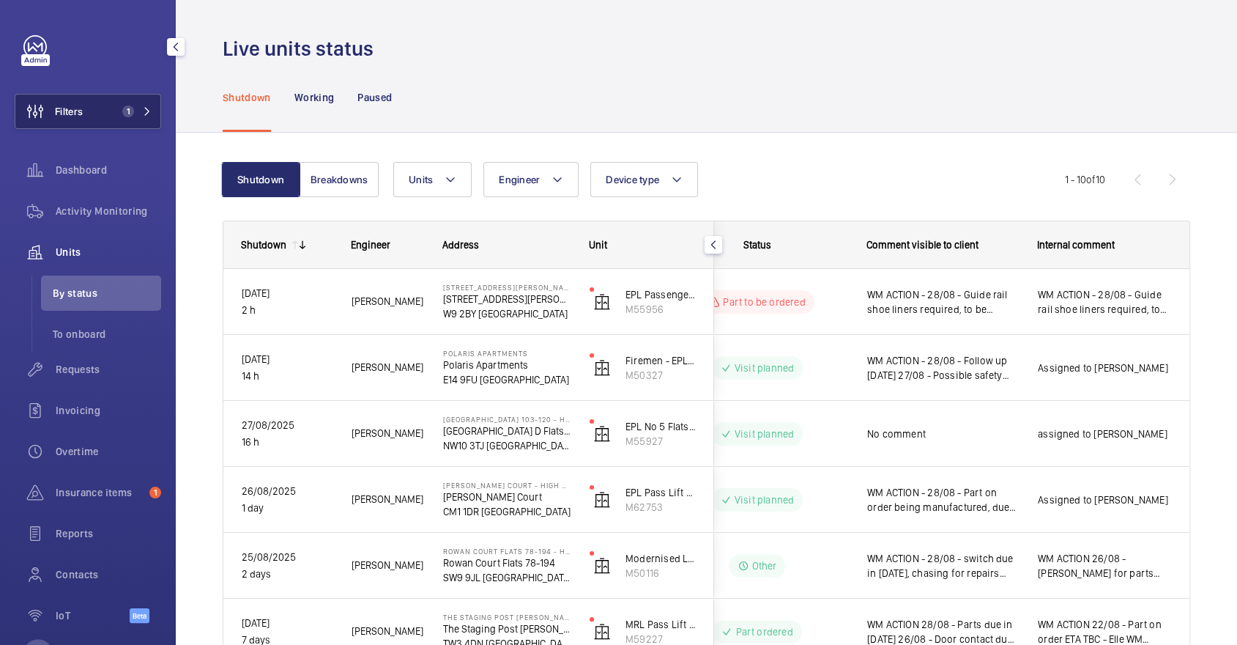
click at [106, 111] on button "Filters 1" at bounding box center [88, 111] width 146 height 35
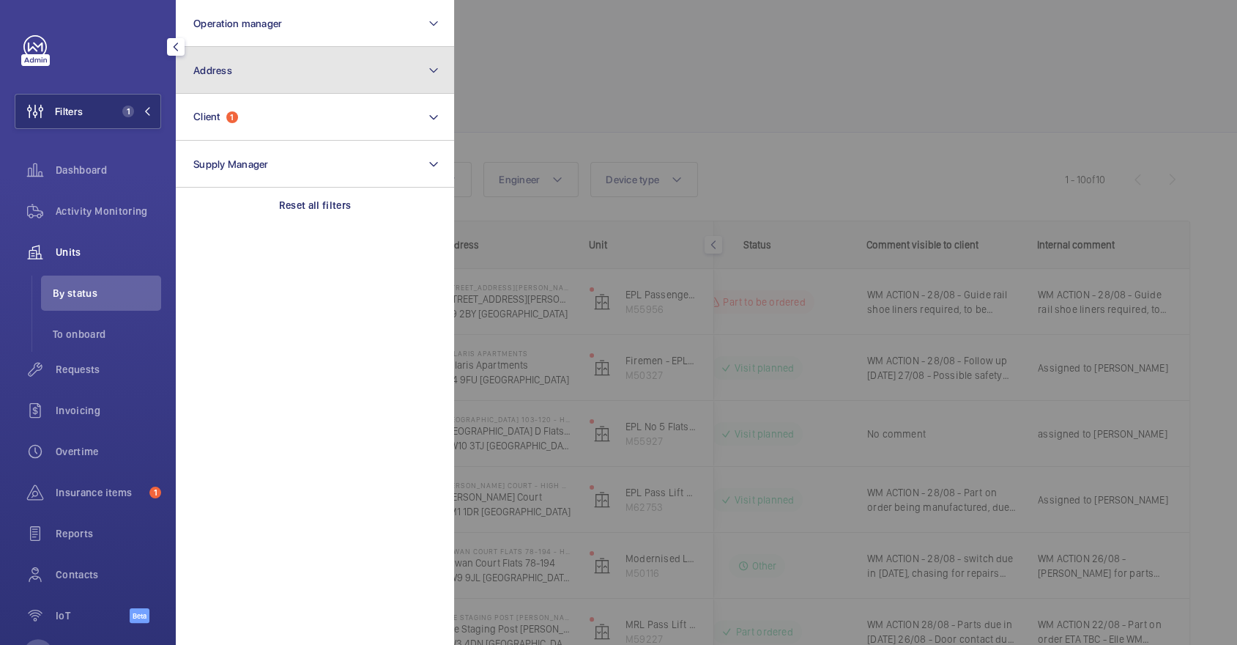
click at [274, 80] on button "Address" at bounding box center [315, 70] width 278 height 47
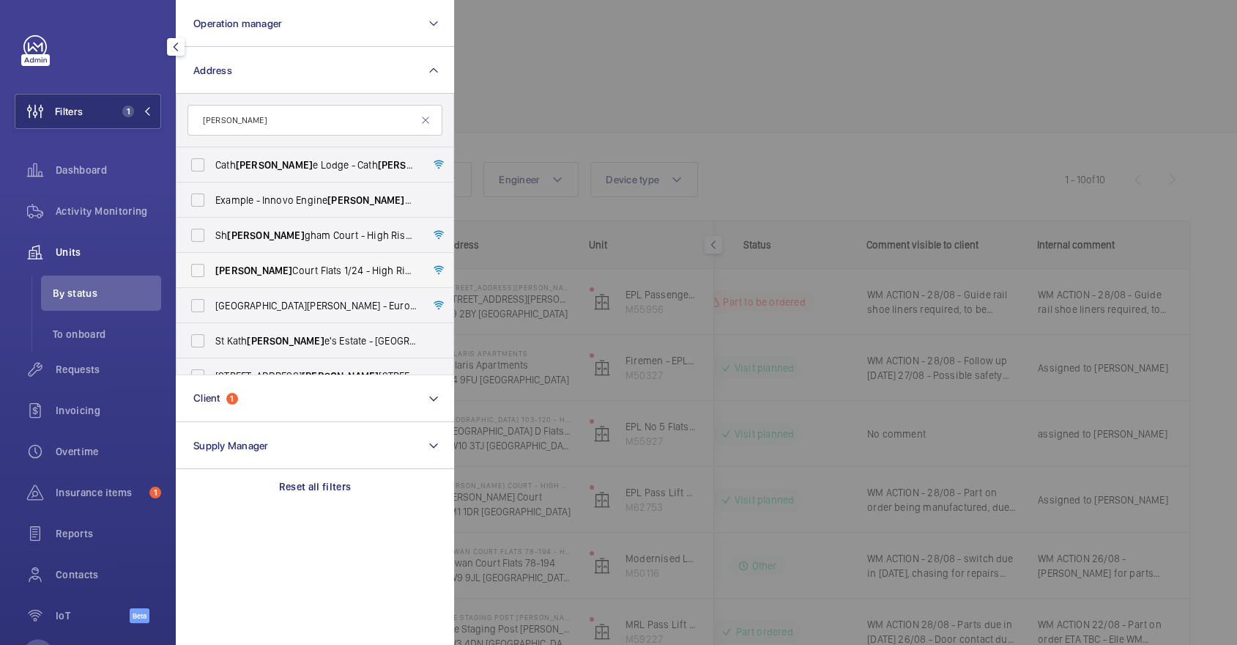
type input "erin"
click at [279, 275] on span "Erin Court Flats 1/24 - High Risk Building - Erin Court Flats 1/24, LONDON NW2 …" at bounding box center [315, 270] width 201 height 15
click at [212, 275] on input "Erin Court Flats 1/24 - High Risk Building - Erin Court Flats 1/24, LONDON NW2 …" at bounding box center [197, 270] width 29 height 29
checkbox input "true"
click at [106, 209] on span "Activity Monitoring" at bounding box center [108, 211] width 105 height 15
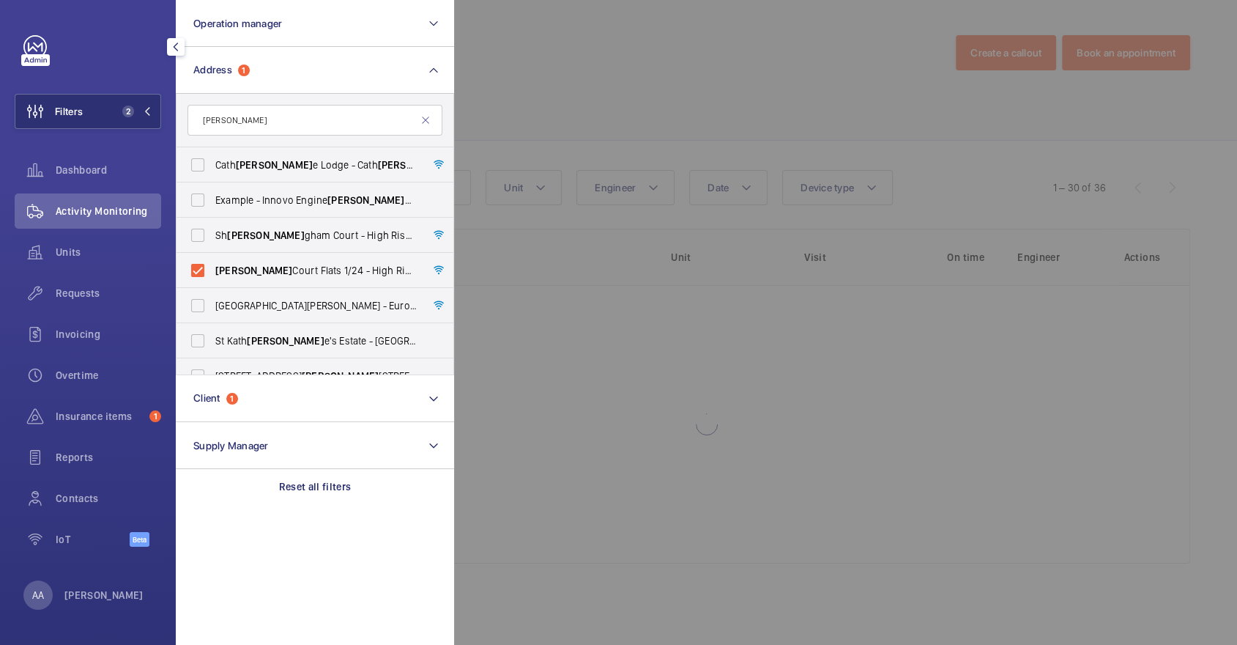
click at [651, 126] on div at bounding box center [1072, 322] width 1237 height 645
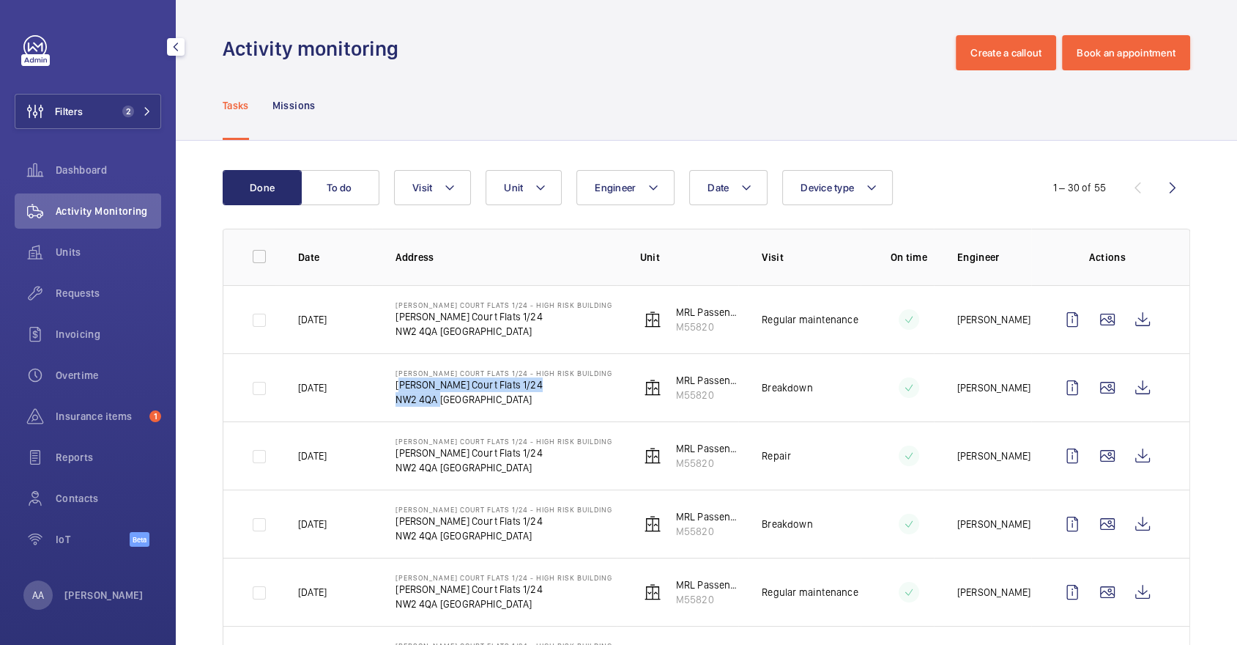
drag, startPoint x: 397, startPoint y: 384, endPoint x: 437, endPoint y: 401, distance: 43.0
click at [437, 401] on div "Erin Court Flats 1/24 - High Risk Building Erin Court Flats 1/24 NW2 4QA LONDON" at bounding box center [504, 387] width 217 height 38
copy div "Erin Court Flats 1/24 NW2 4QA"
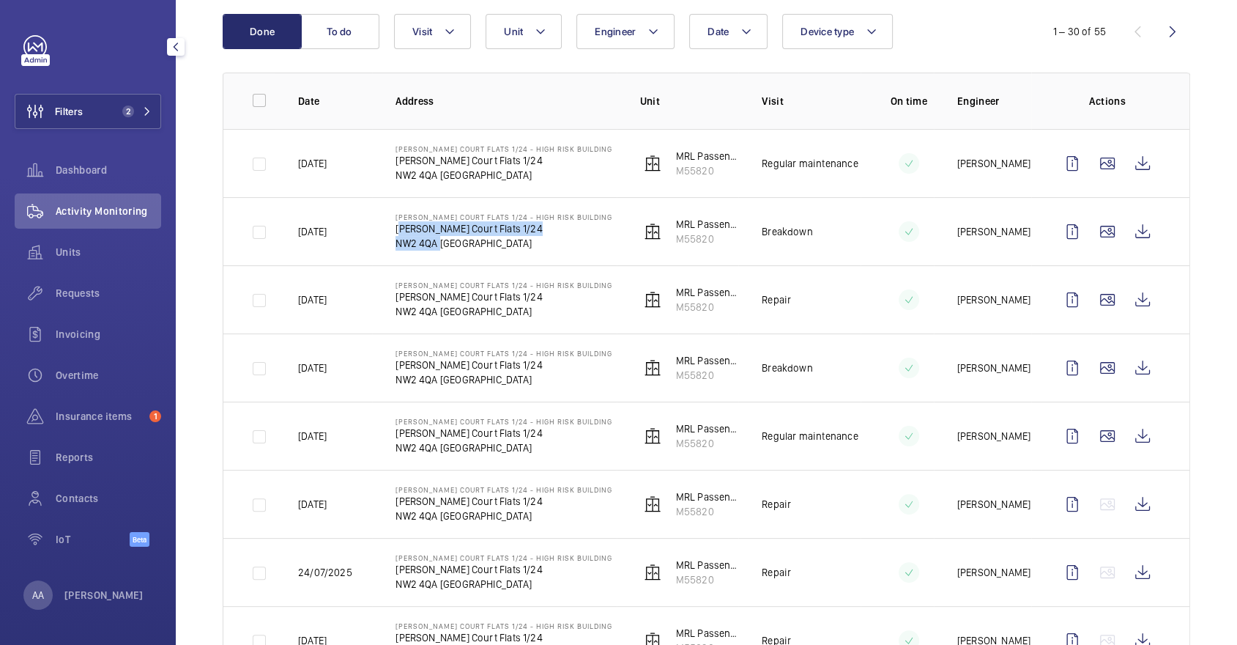
scroll to position [176, 0]
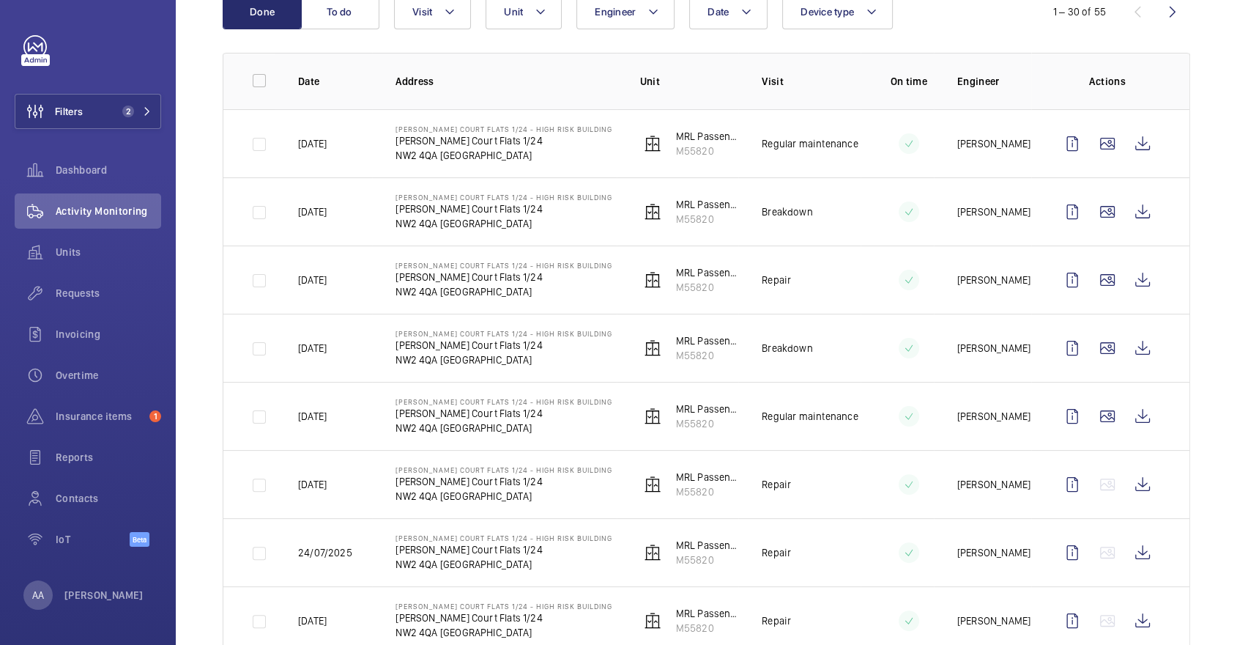
click at [899, 113] on td at bounding box center [897, 143] width 73 height 68
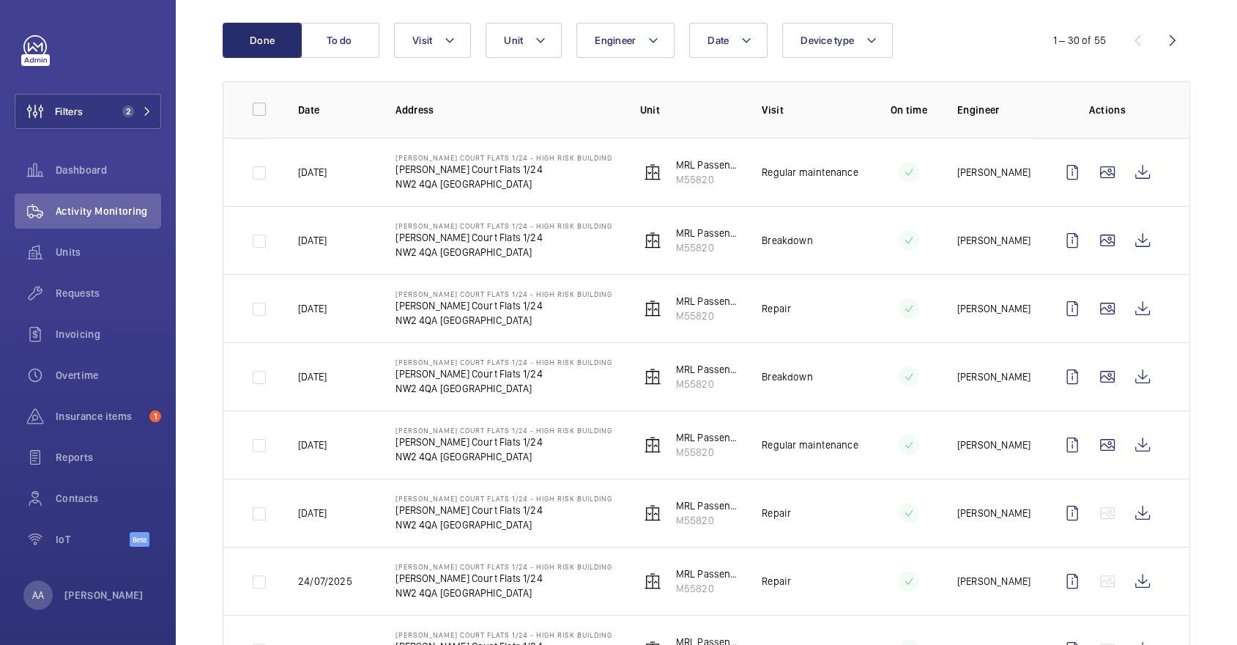
scroll to position [136, 0]
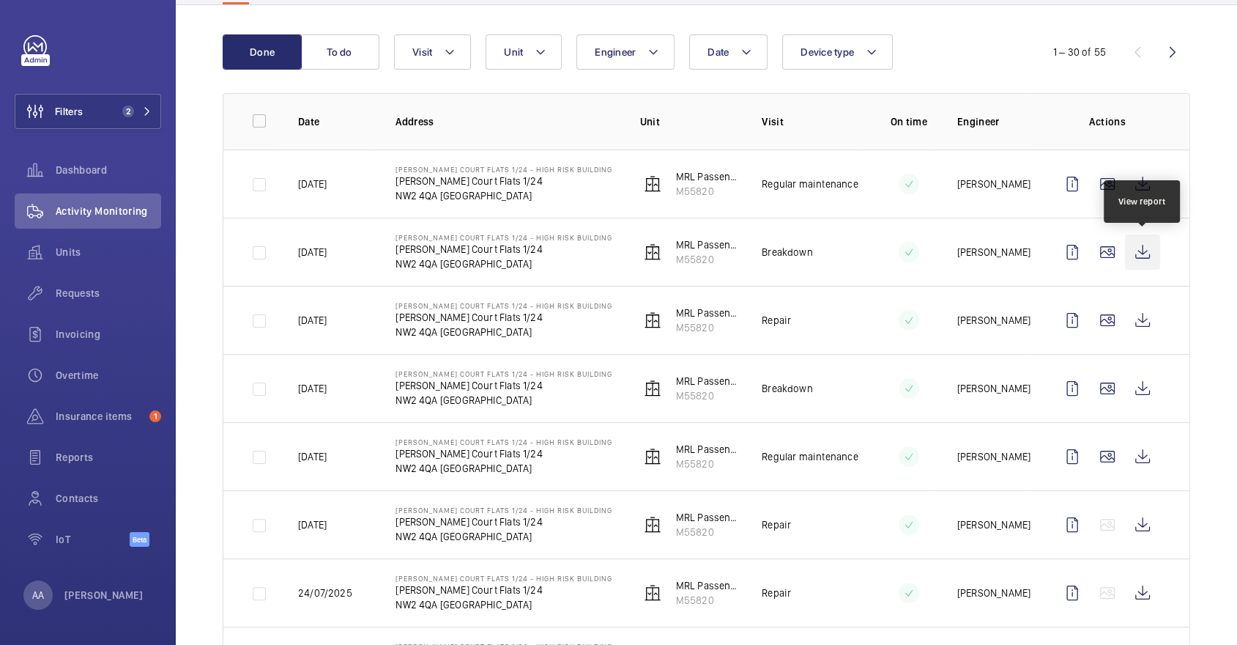
click at [1137, 247] on wm-front-icon-button at bounding box center [1142, 251] width 35 height 35
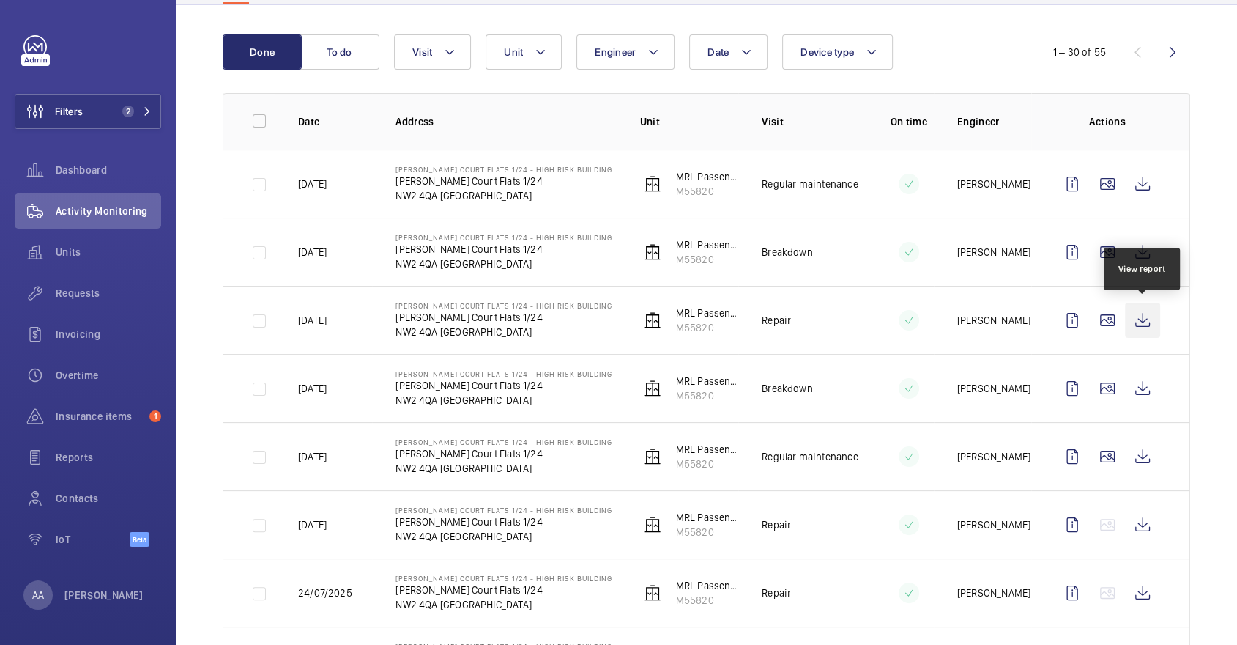
click at [1142, 322] on wm-front-icon-button at bounding box center [1142, 320] width 35 height 35
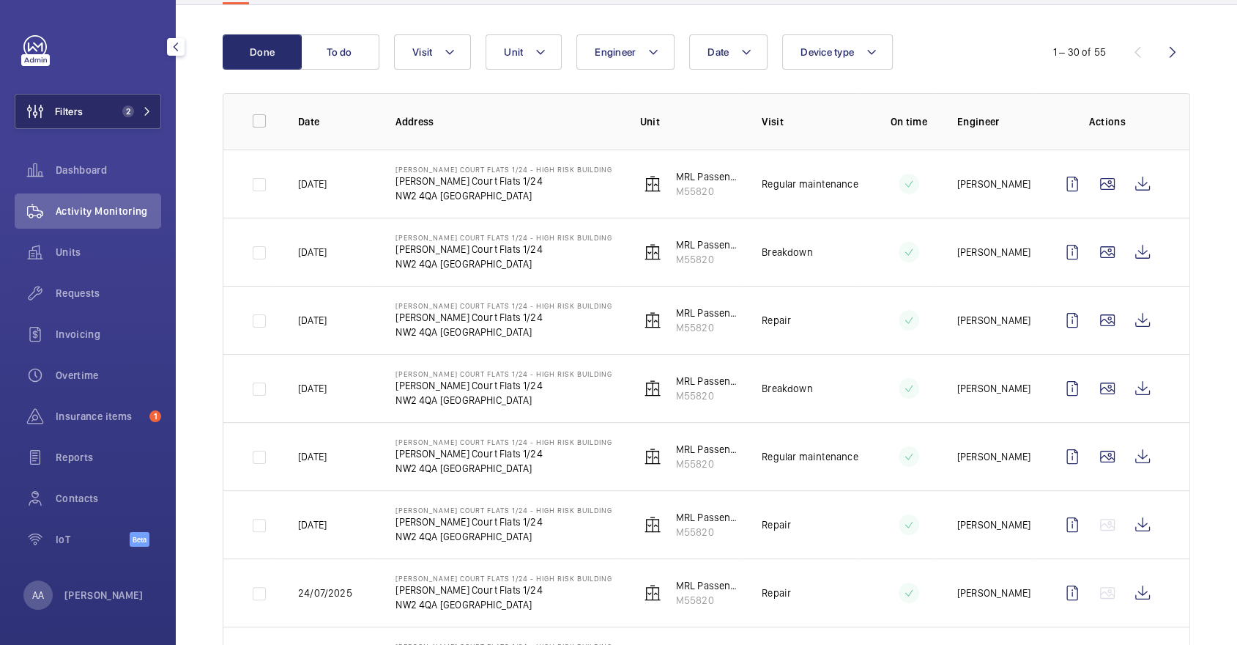
click at [70, 112] on span "Filters" at bounding box center [69, 111] width 28 height 15
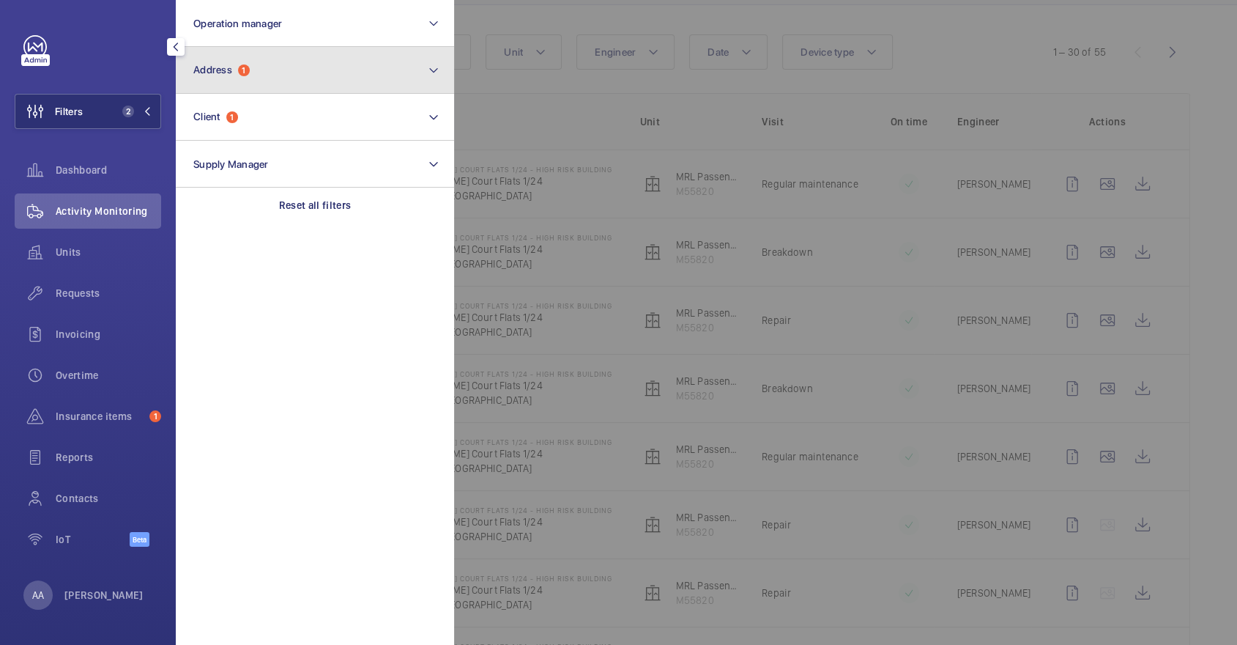
click at [252, 78] on button "Address 1" at bounding box center [315, 70] width 278 height 47
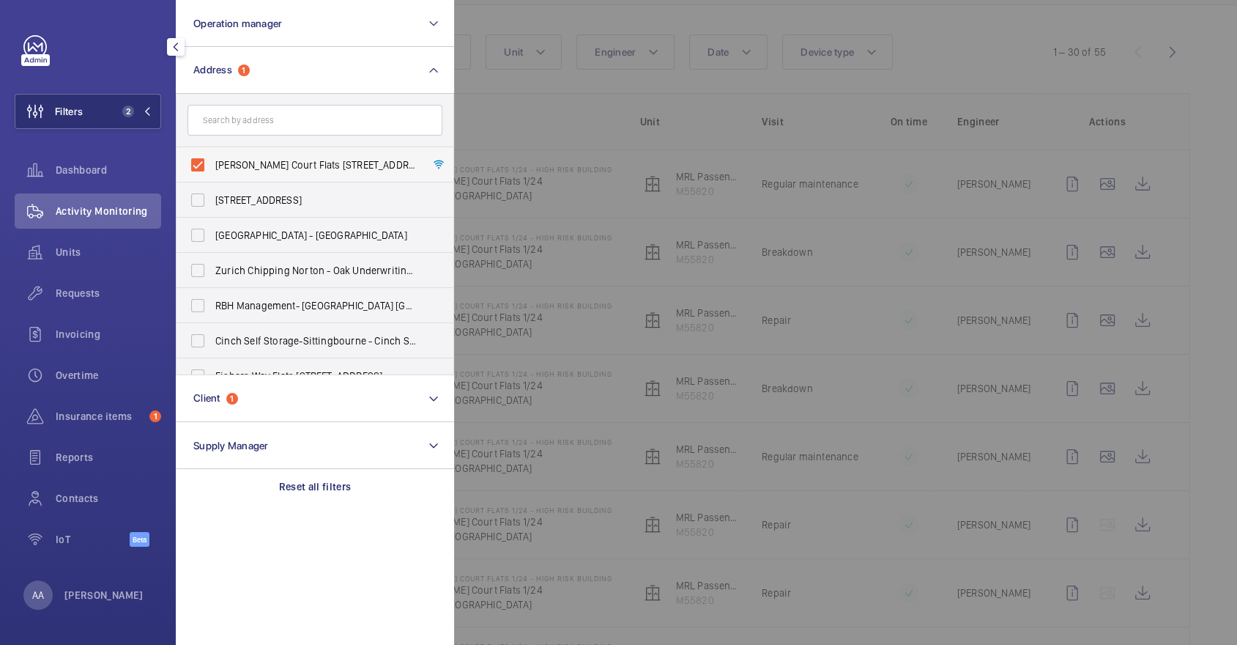
click at [262, 164] on span "Erin Court Flats 1/24 - High Risk Building - Erin Court Flats 1/24, LONDON NW2 …" at bounding box center [315, 164] width 201 height 15
click at [212, 164] on input "Erin Court Flats 1/24 - High Risk Building - Erin Court Flats 1/24, LONDON NW2 …" at bounding box center [197, 164] width 29 height 29
checkbox input "false"
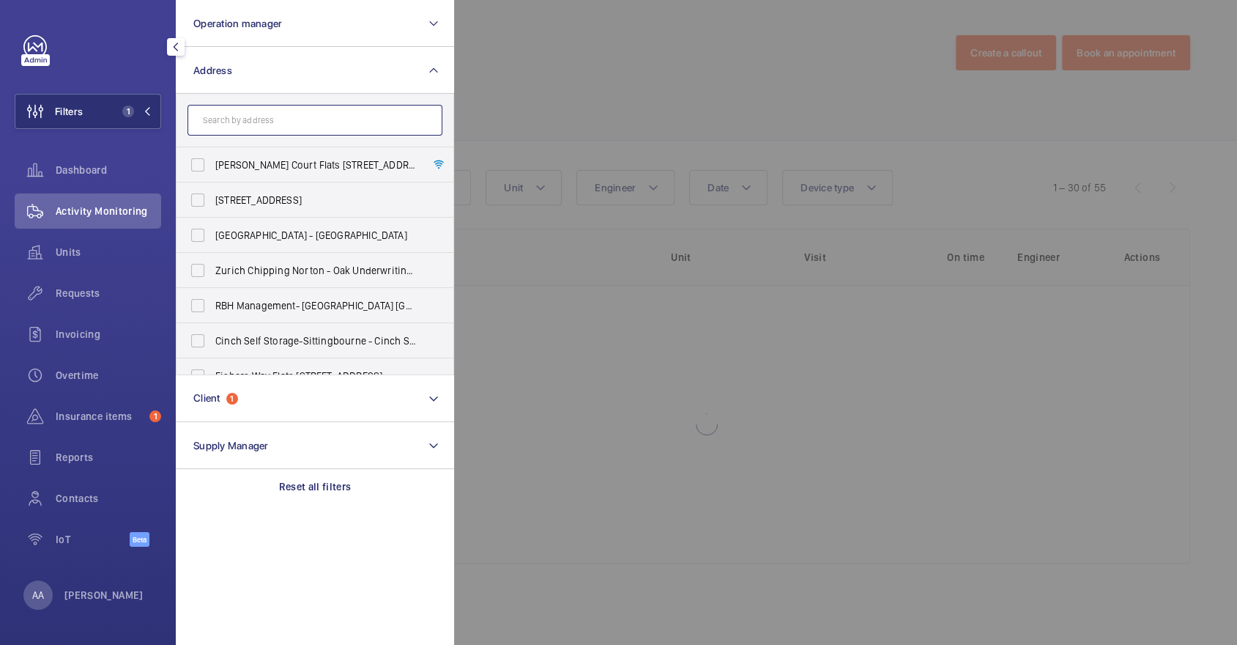
click at [239, 122] on input "text" at bounding box center [315, 120] width 255 height 31
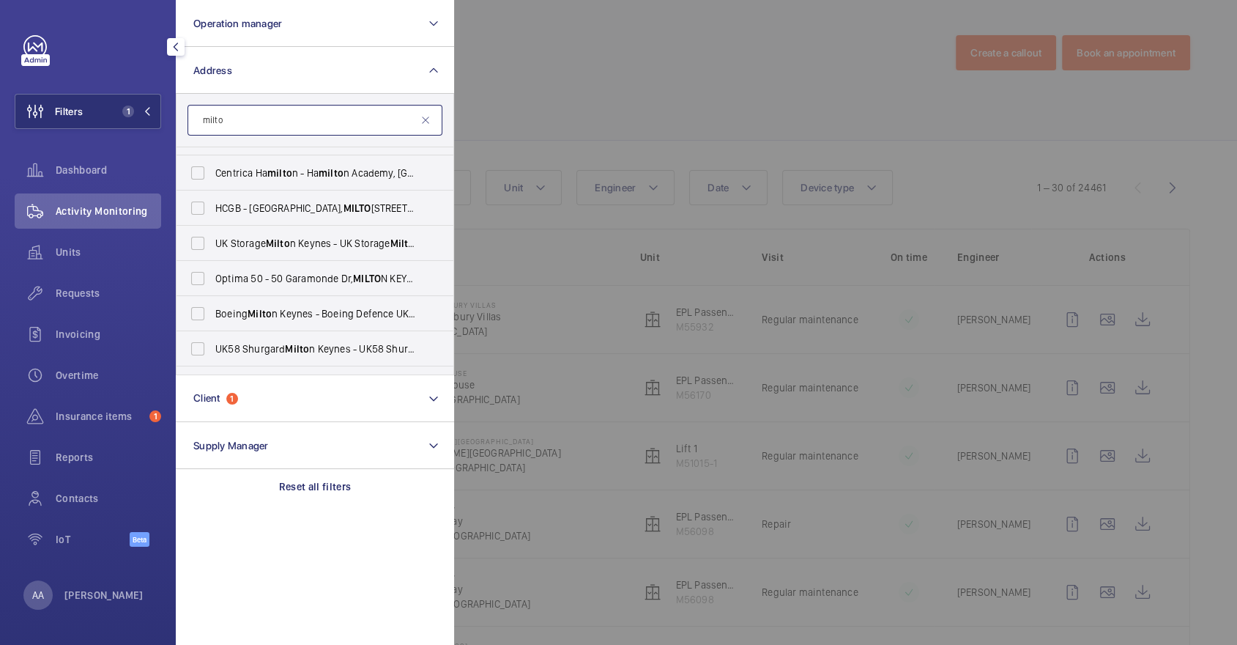
scroll to position [687, 0]
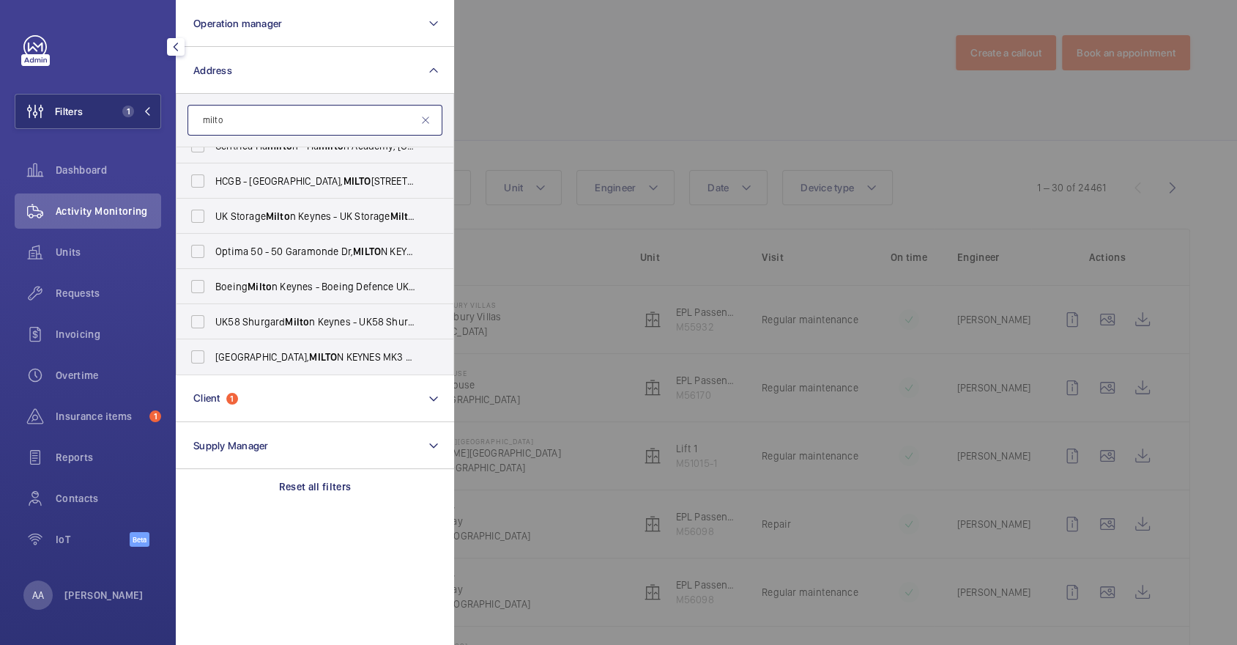
type input "milto"
click at [604, 71] on div at bounding box center [1072, 322] width 1237 height 645
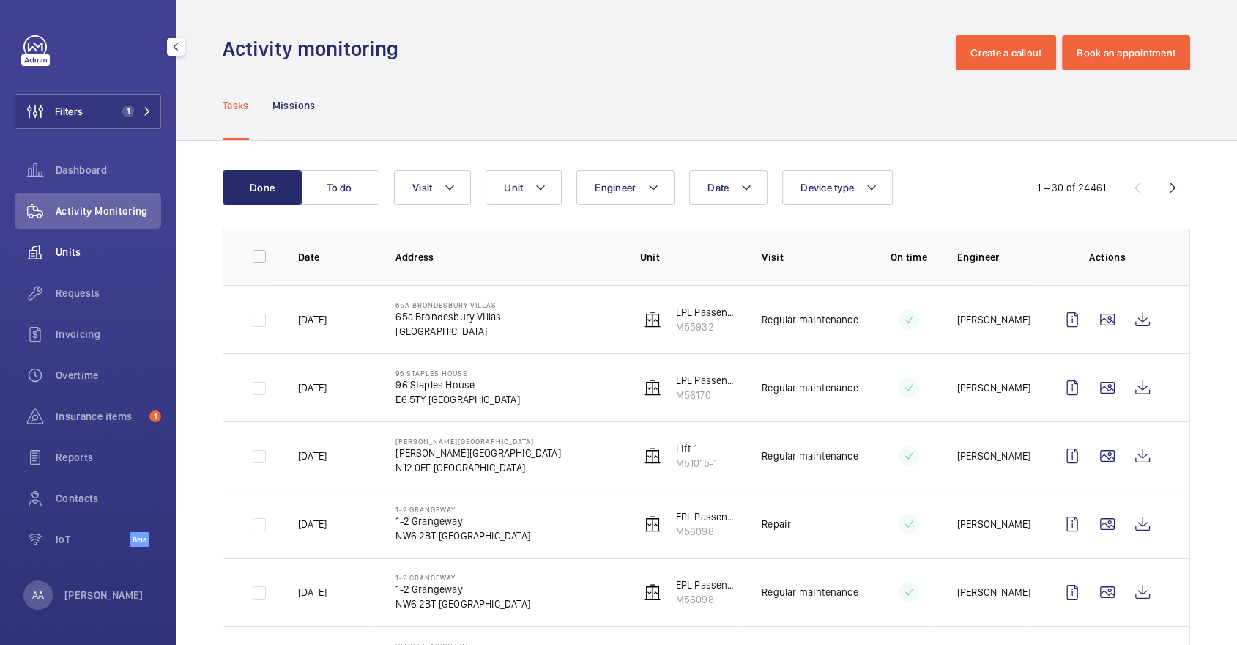
click at [96, 260] on div "Units" at bounding box center [88, 251] width 146 height 35
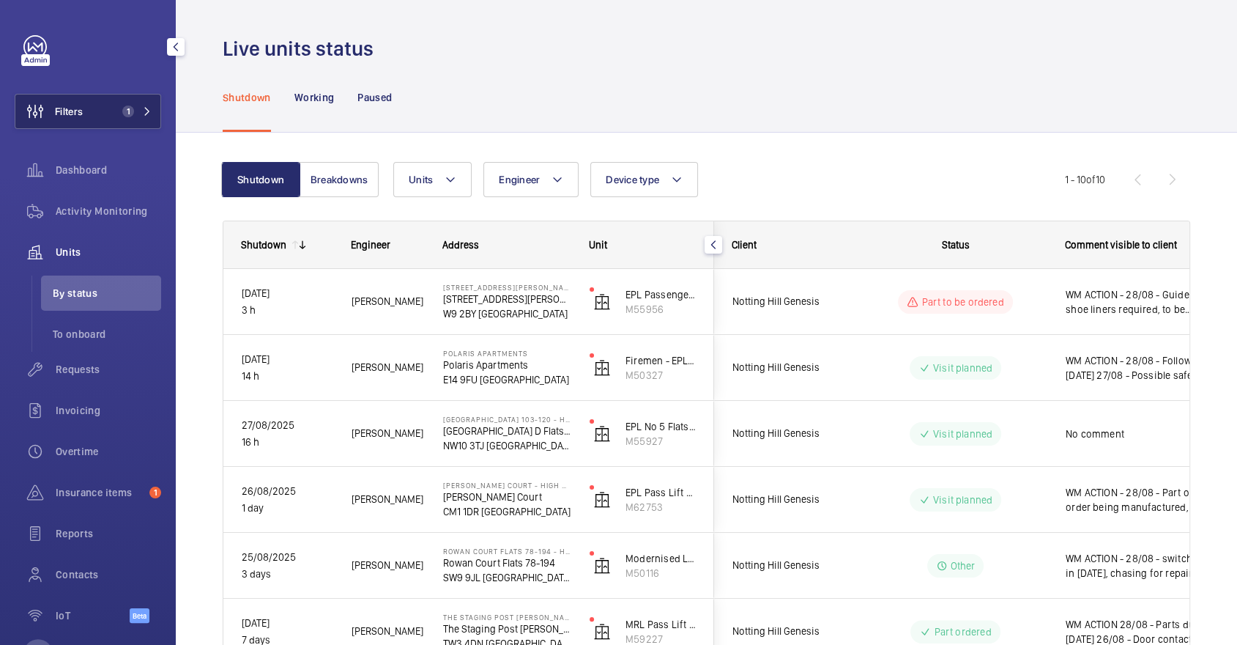
click at [118, 125] on button "Filters 1" at bounding box center [88, 111] width 146 height 35
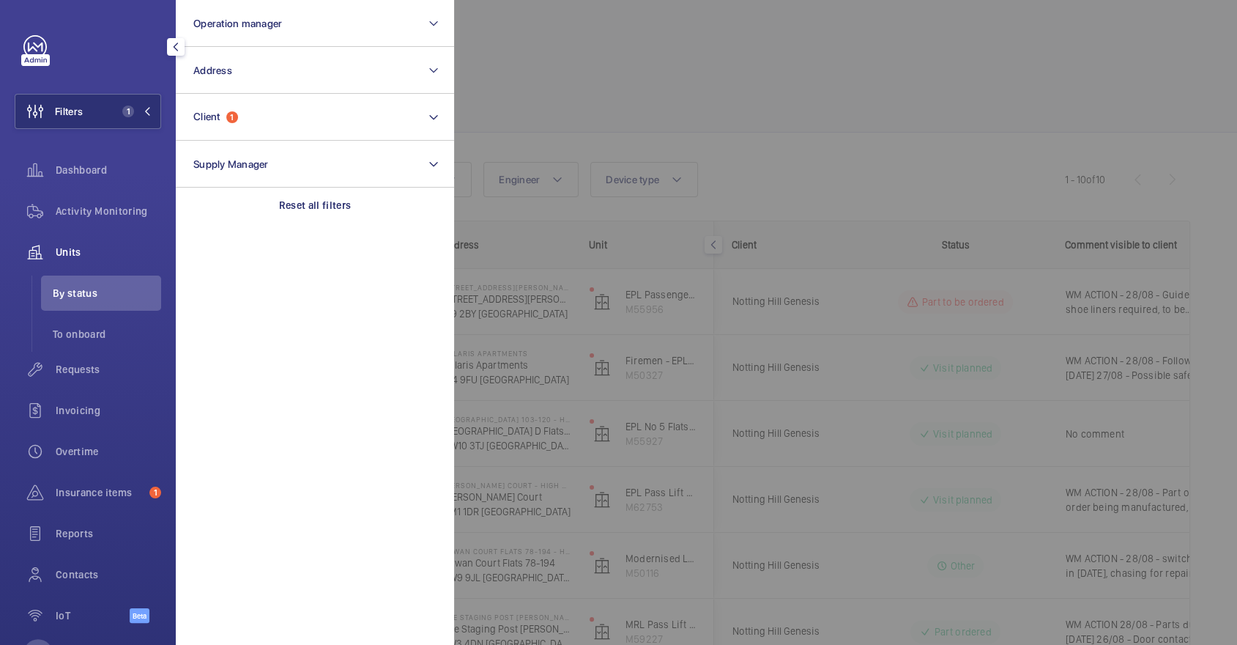
click at [699, 63] on div at bounding box center [1072, 322] width 1237 height 645
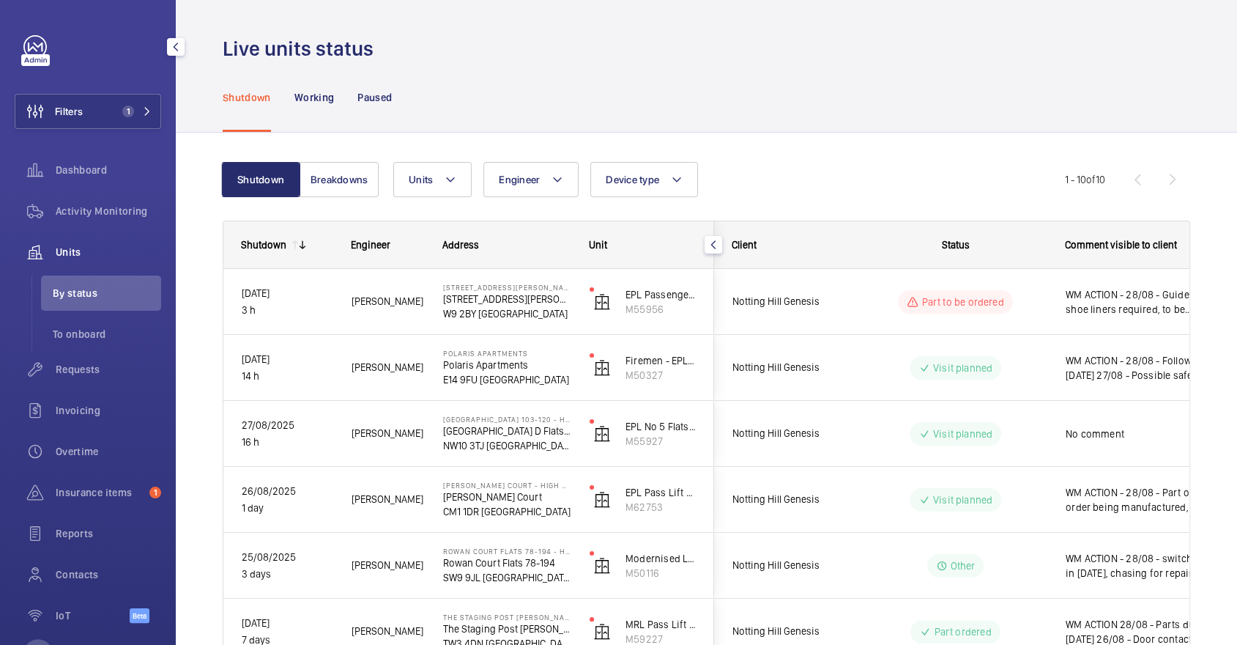
click at [388, 90] on p "Paused" at bounding box center [374, 97] width 34 height 15
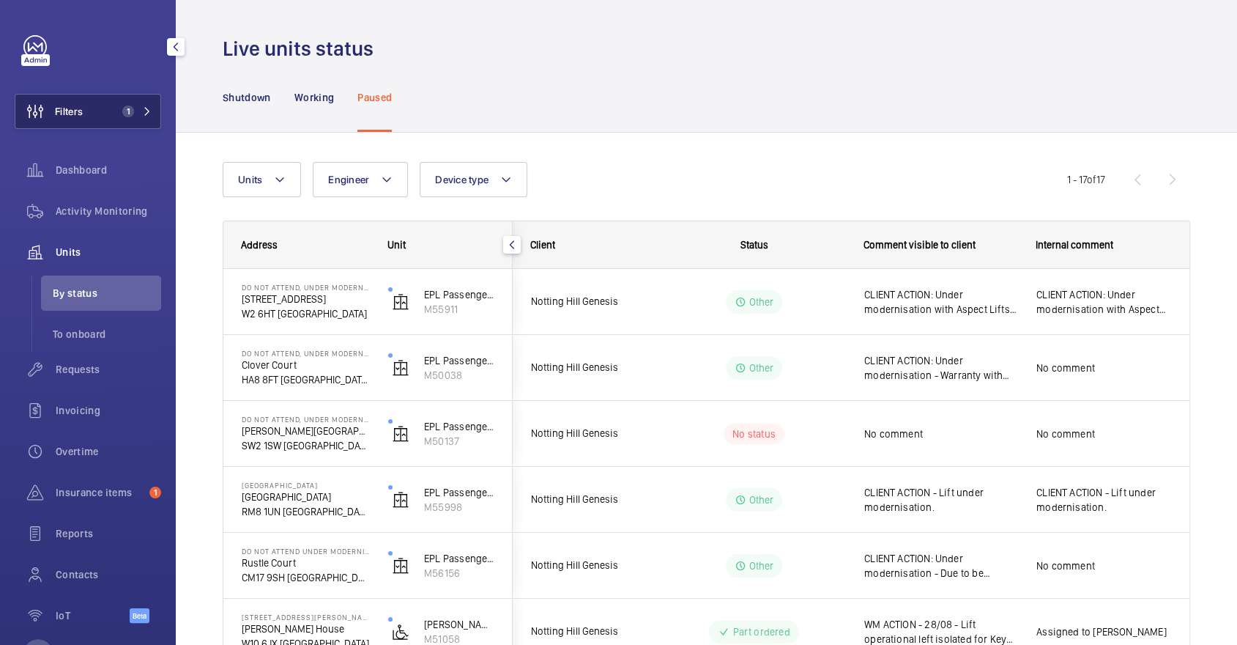
click at [88, 114] on button "Filters 1" at bounding box center [88, 111] width 146 height 35
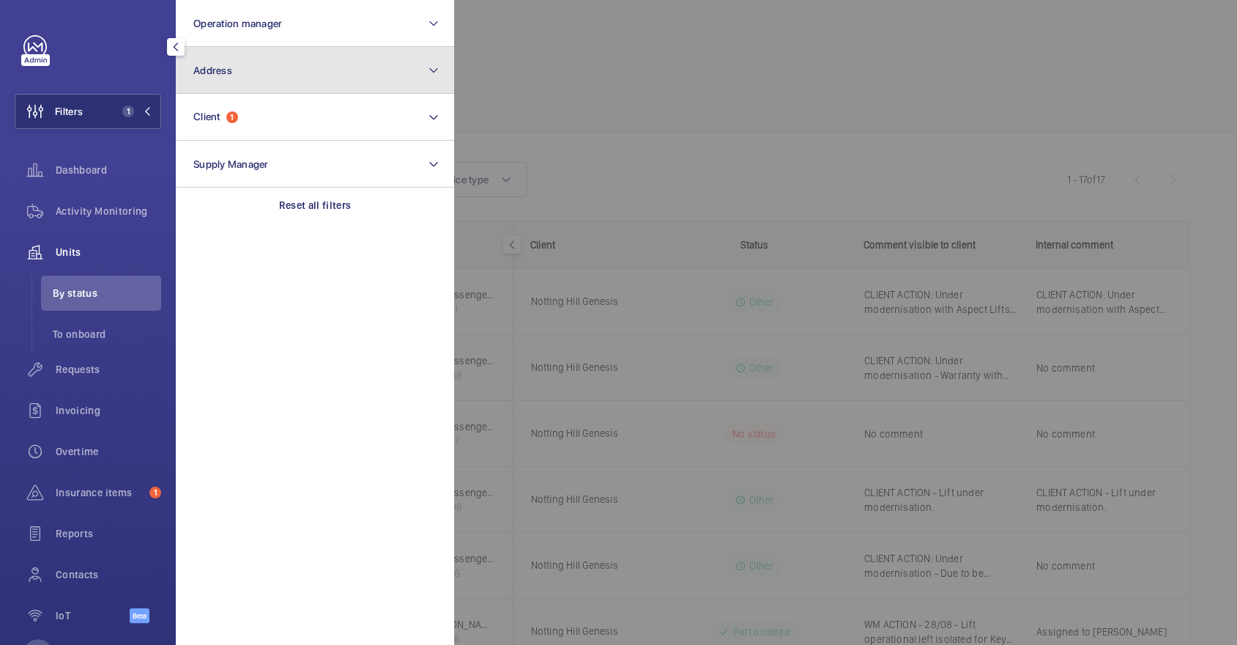
click at [402, 72] on button "Address" at bounding box center [315, 70] width 278 height 47
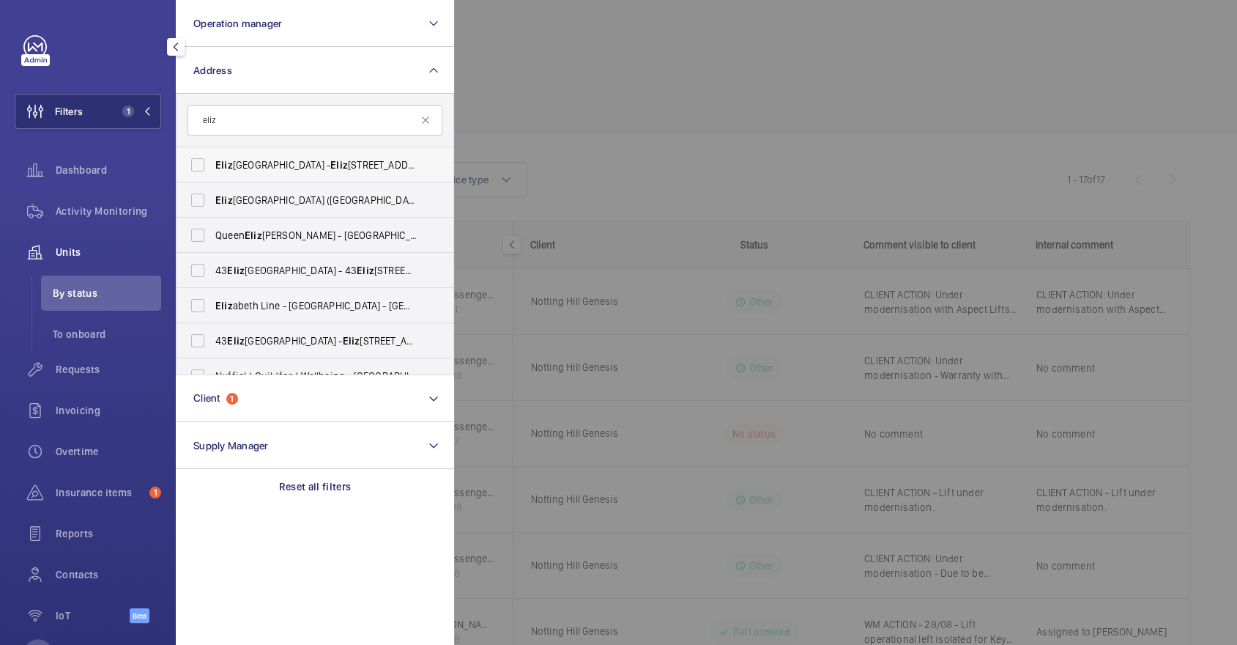
type input "eliz"
click at [322, 156] on label "Eliz abeth House - Eliz abeth House, LONDON W1G 6PG" at bounding box center [304, 164] width 255 height 35
click at [212, 156] on input "Eliz abeth House - Eliz abeth House, LONDON W1G 6PG" at bounding box center [197, 164] width 29 height 29
checkbox input "true"
click at [664, 74] on div at bounding box center [1072, 322] width 1237 height 645
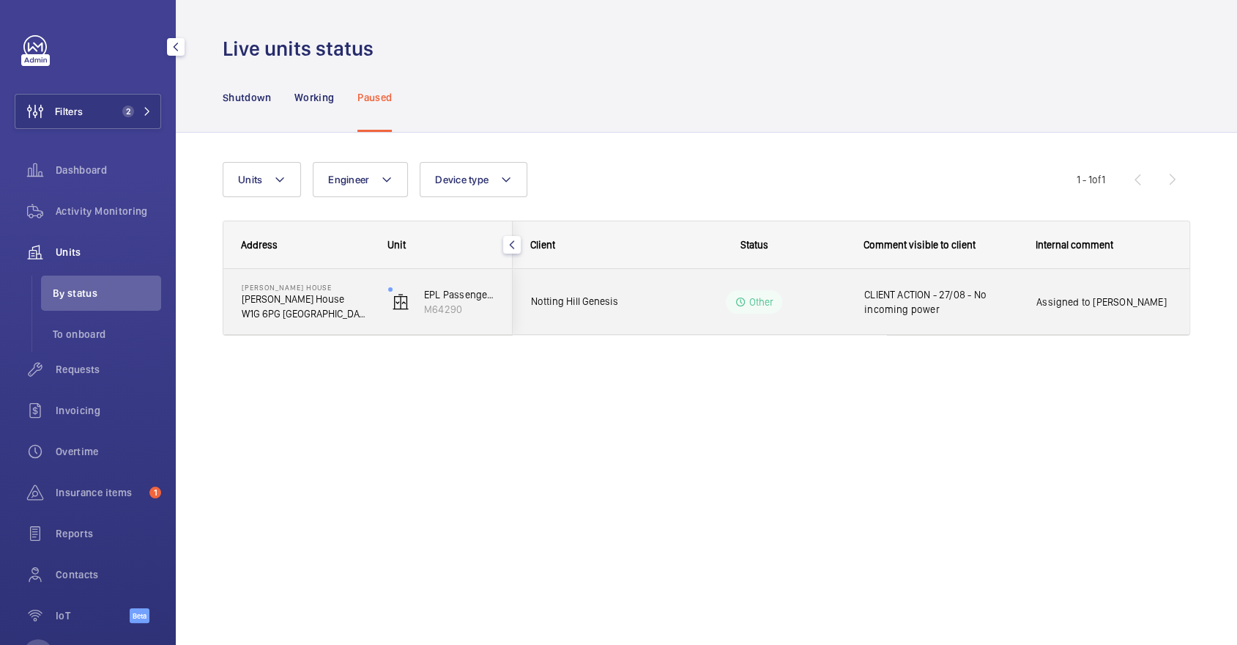
click at [876, 271] on div "CLIENT ACTION - 27/08 - No incoming power" at bounding box center [932, 301] width 171 height 63
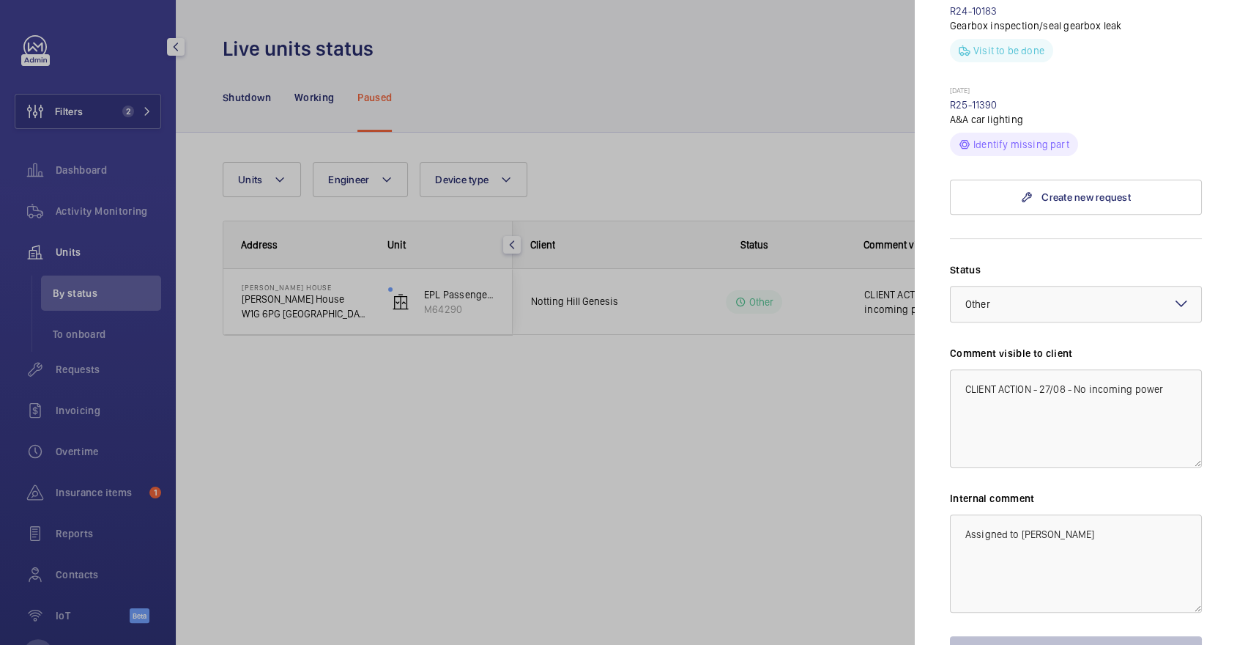
scroll to position [424, 0]
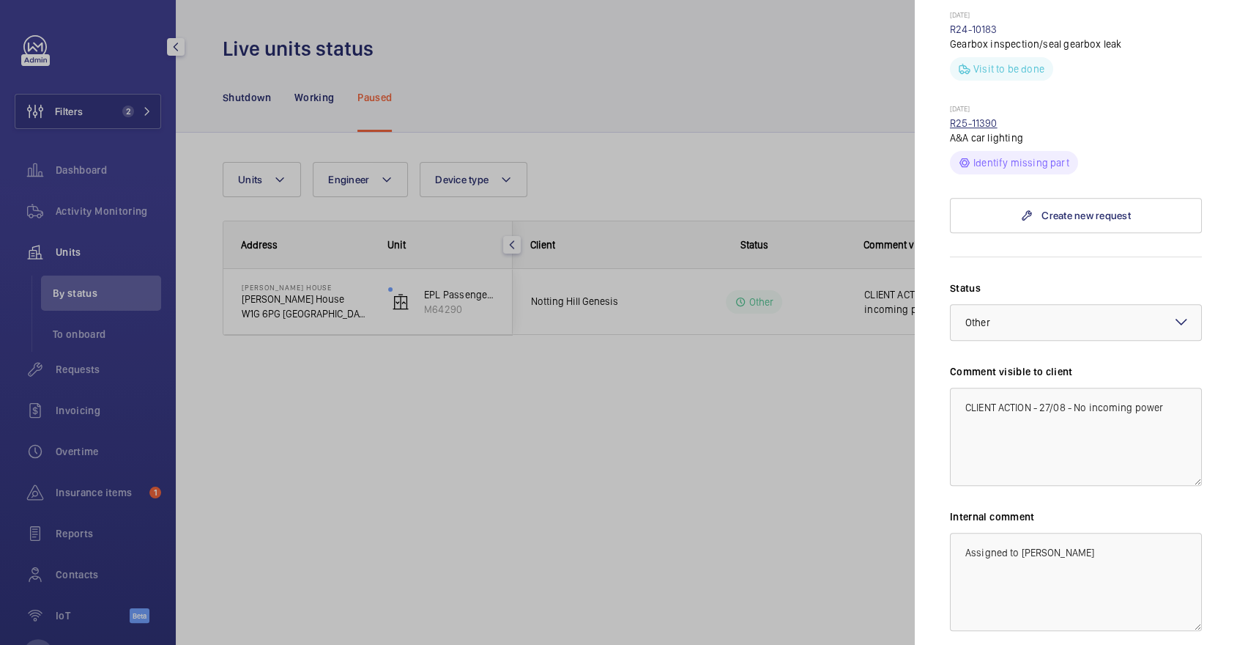
click at [977, 117] on link "R25-11390" at bounding box center [974, 123] width 48 height 12
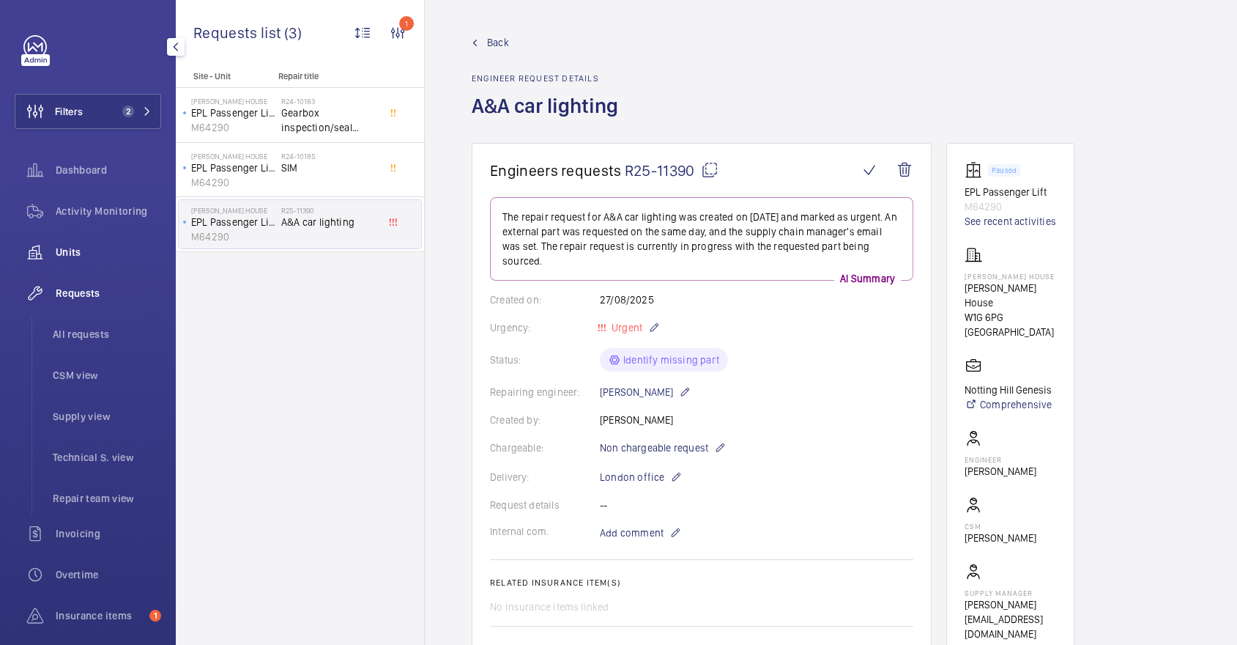
click at [69, 267] on div "Units" at bounding box center [88, 251] width 146 height 35
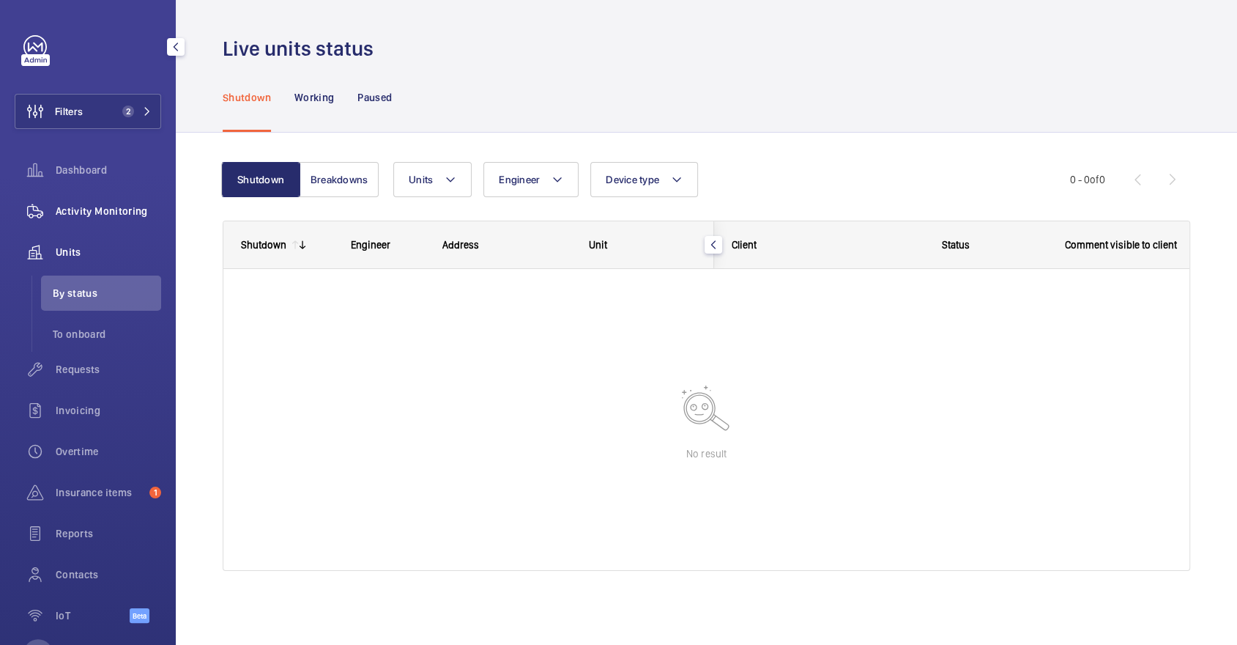
click at [93, 220] on div "Activity Monitoring" at bounding box center [88, 210] width 146 height 35
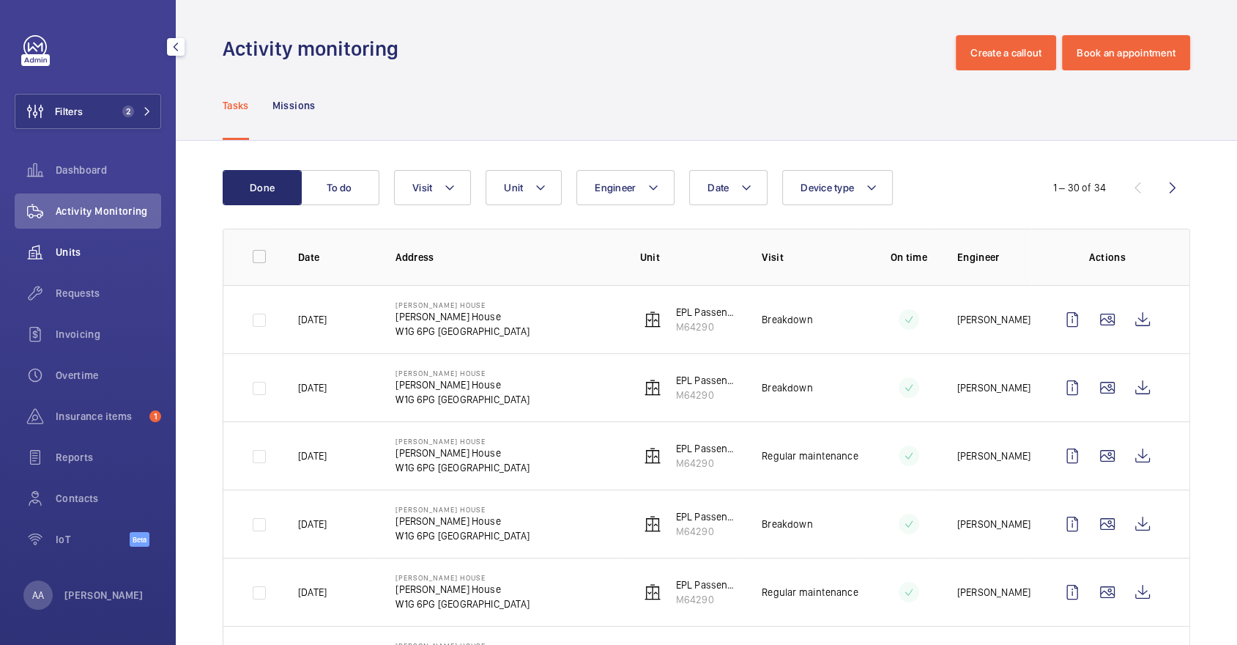
click at [134, 260] on div "Units" at bounding box center [88, 251] width 146 height 35
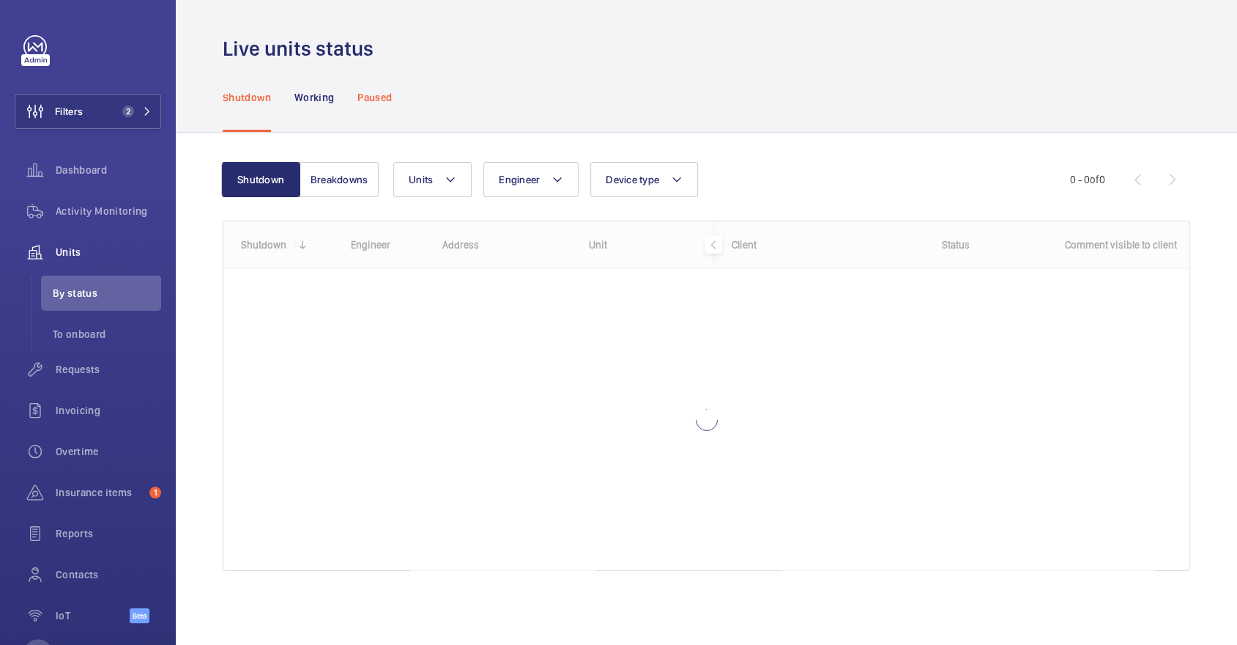
click at [372, 101] on p "Paused" at bounding box center [374, 97] width 34 height 15
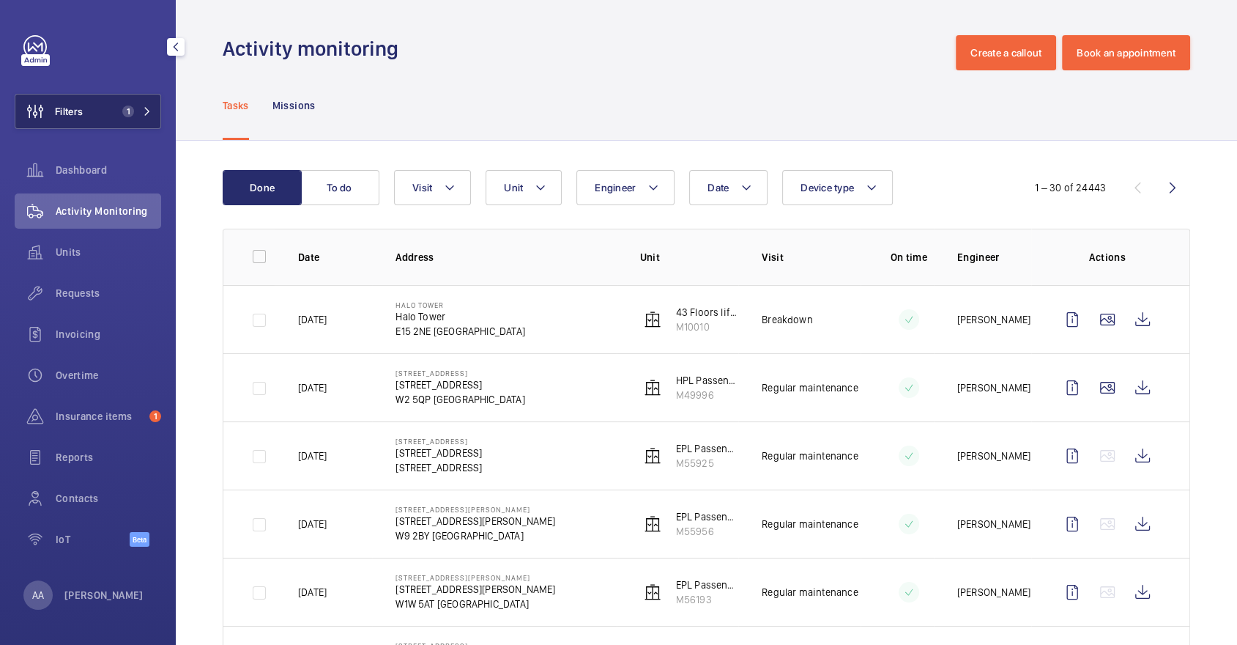
click at [141, 106] on span "1" at bounding box center [133, 111] width 35 height 12
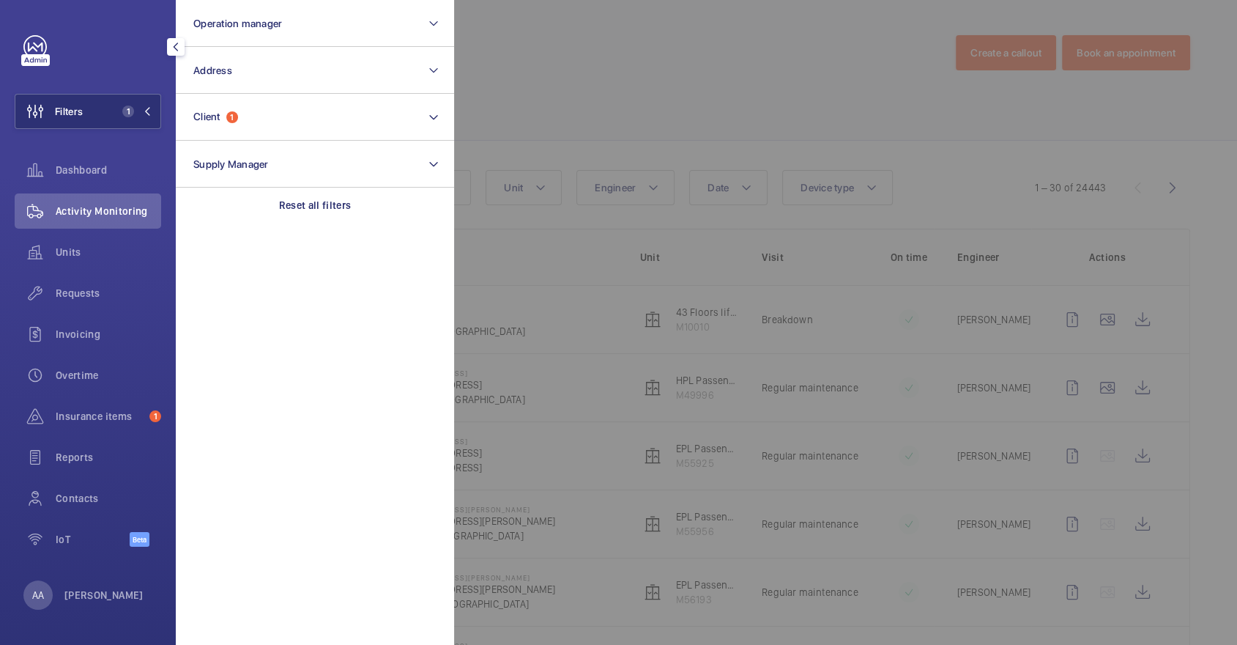
click at [497, 113] on div at bounding box center [1072, 322] width 1237 height 645
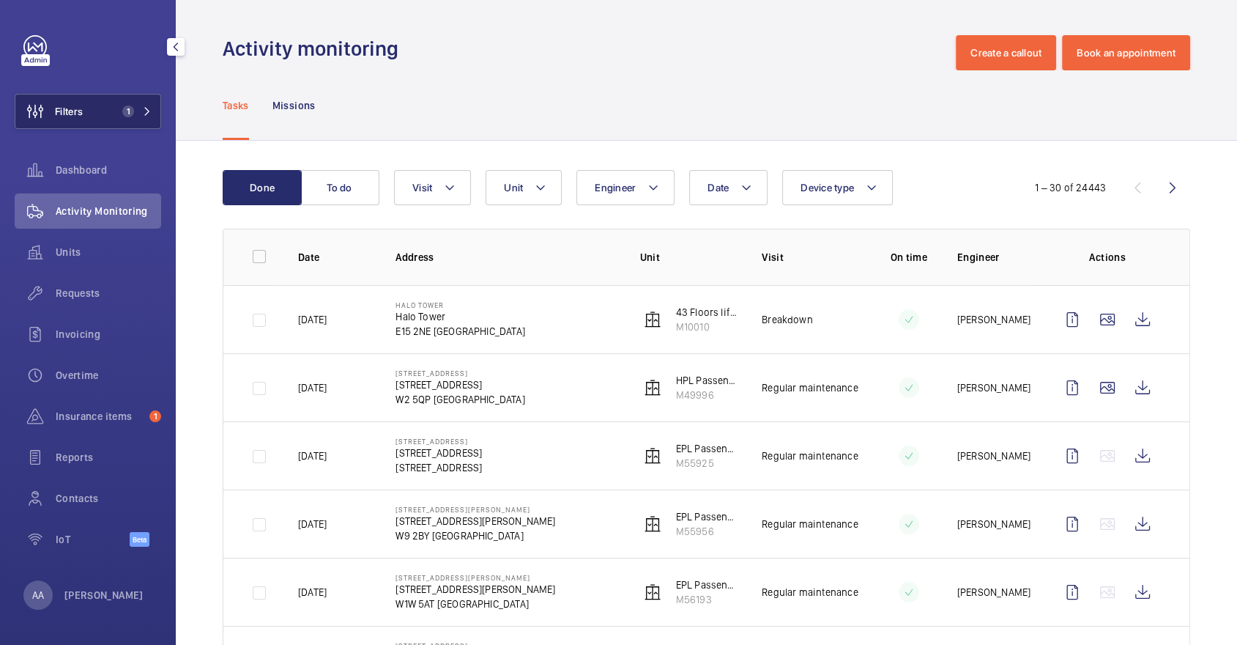
click at [136, 115] on span "1" at bounding box center [133, 111] width 35 height 12
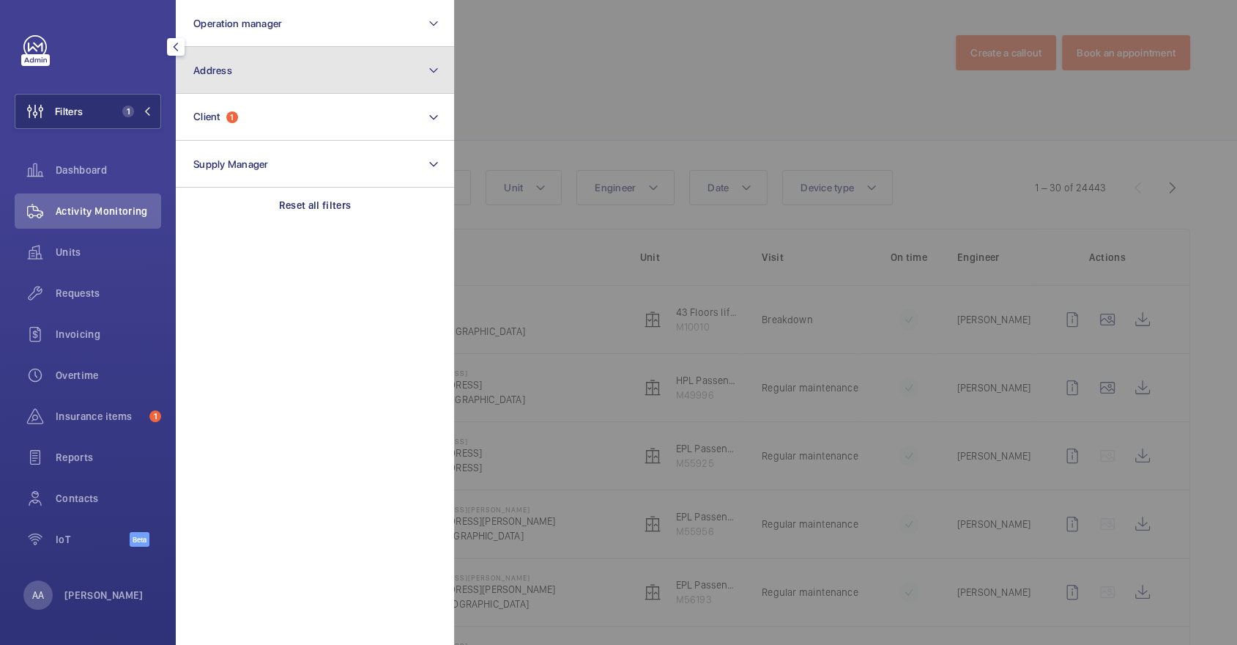
click at [308, 64] on button "Address" at bounding box center [315, 70] width 278 height 47
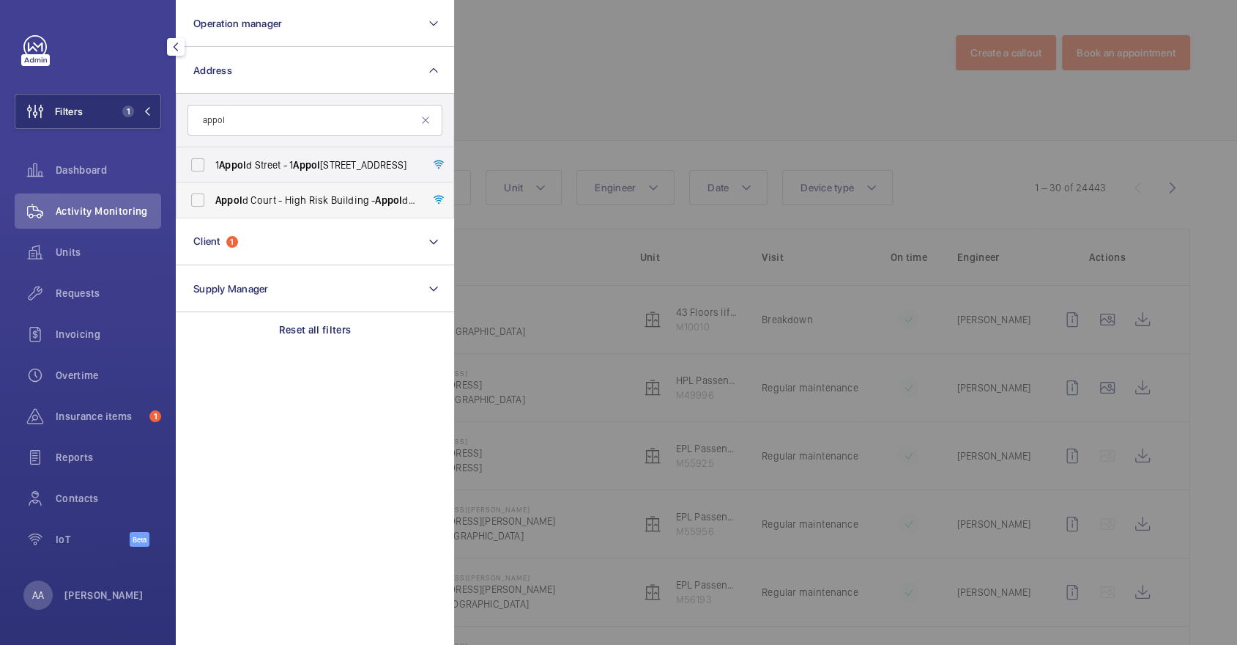
type input "appol"
click at [303, 197] on span "Appol d Court - High Risk Building - Appol d Court, LONDON E2 7NT" at bounding box center [315, 200] width 201 height 15
click at [212, 197] on input "Appol d Court - High Risk Building - Appol d Court, LONDON E2 7NT" at bounding box center [197, 199] width 29 height 29
checkbox input "true"
click at [631, 93] on div at bounding box center [1072, 322] width 1237 height 645
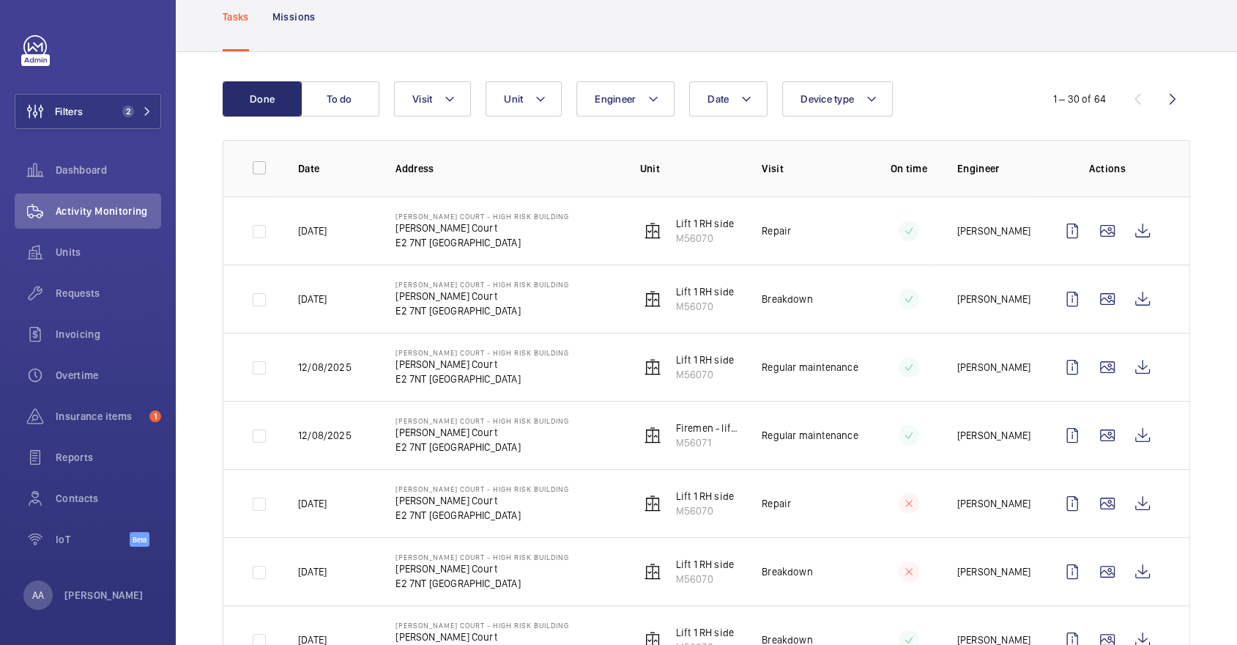
scroll to position [94, 0]
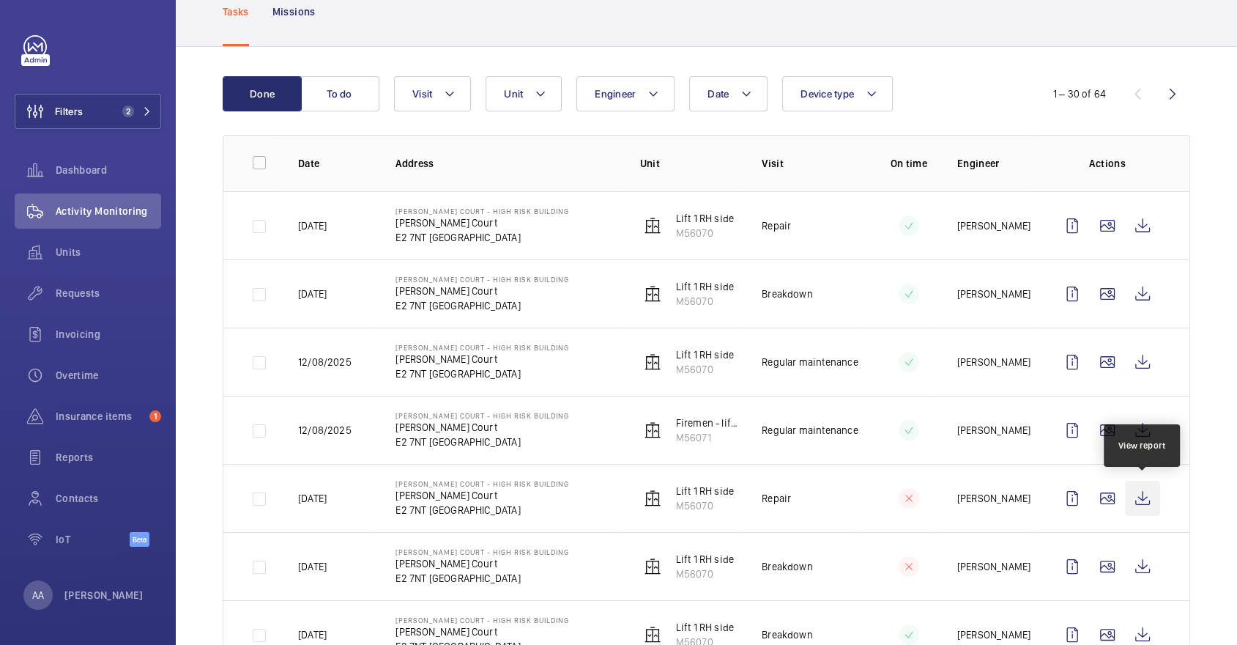
click at [1141, 485] on wm-front-icon-button at bounding box center [1142, 497] width 35 height 35
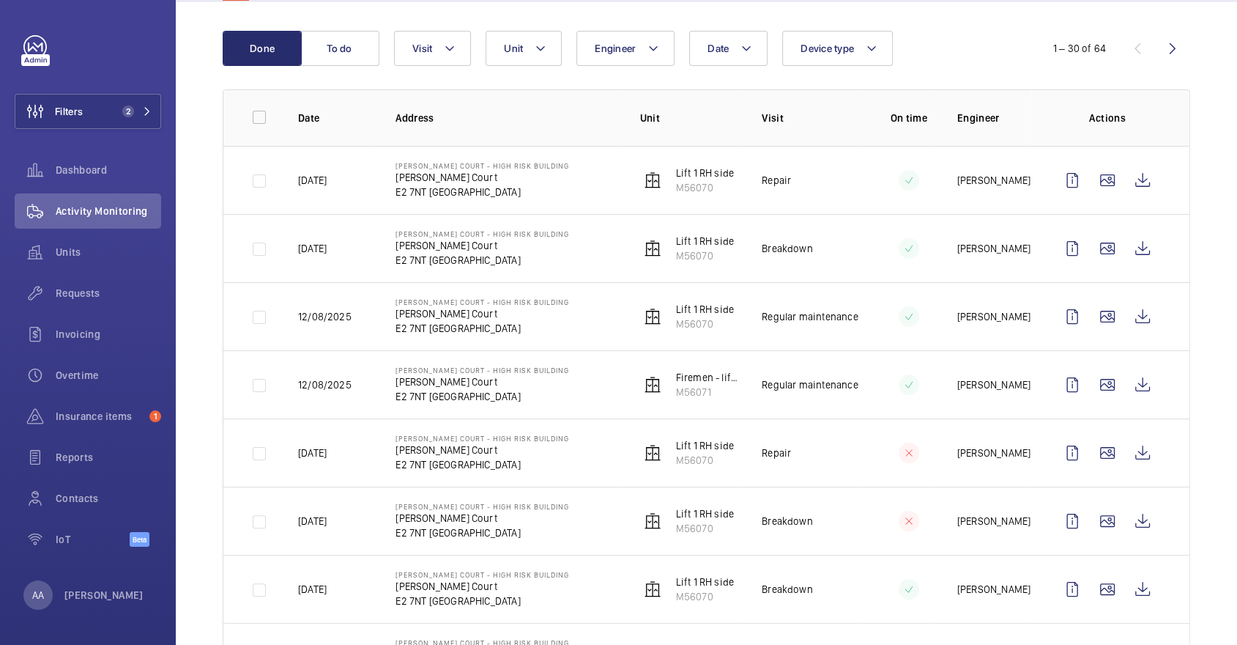
scroll to position [140, 0]
click at [1137, 519] on wm-front-icon-button at bounding box center [1142, 519] width 35 height 35
click at [1140, 453] on wm-front-icon-button at bounding box center [1142, 451] width 35 height 35
click at [111, 308] on div "Requests" at bounding box center [88, 292] width 146 height 35
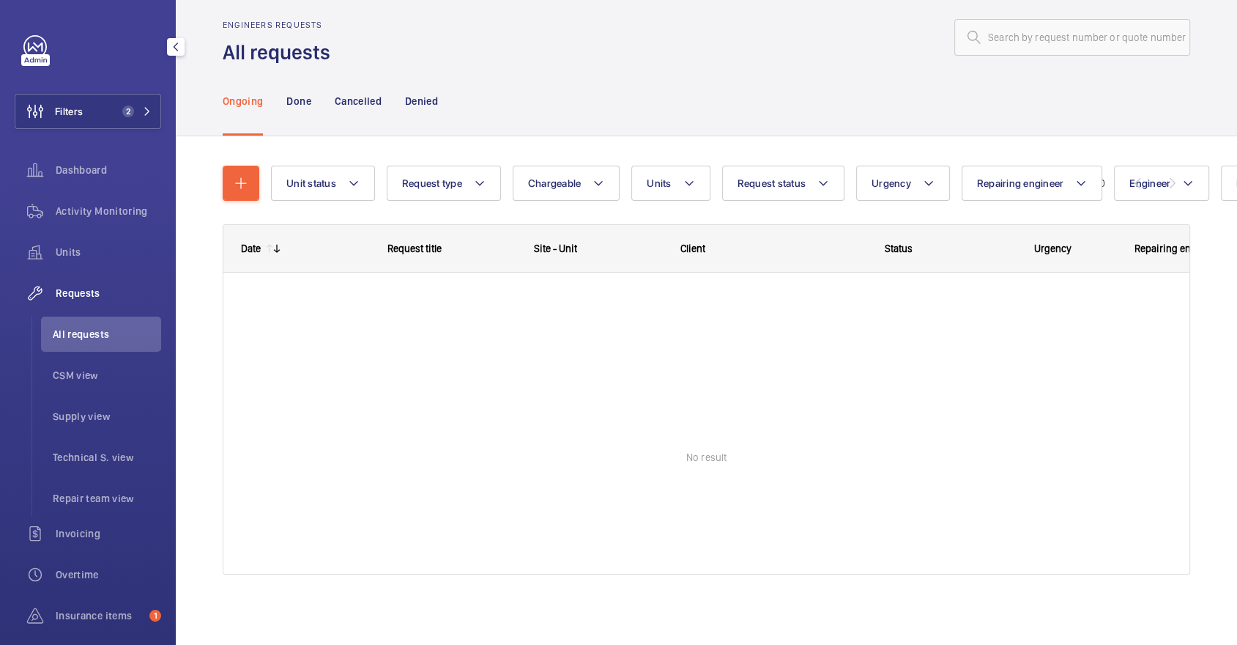
scroll to position [15, 0]
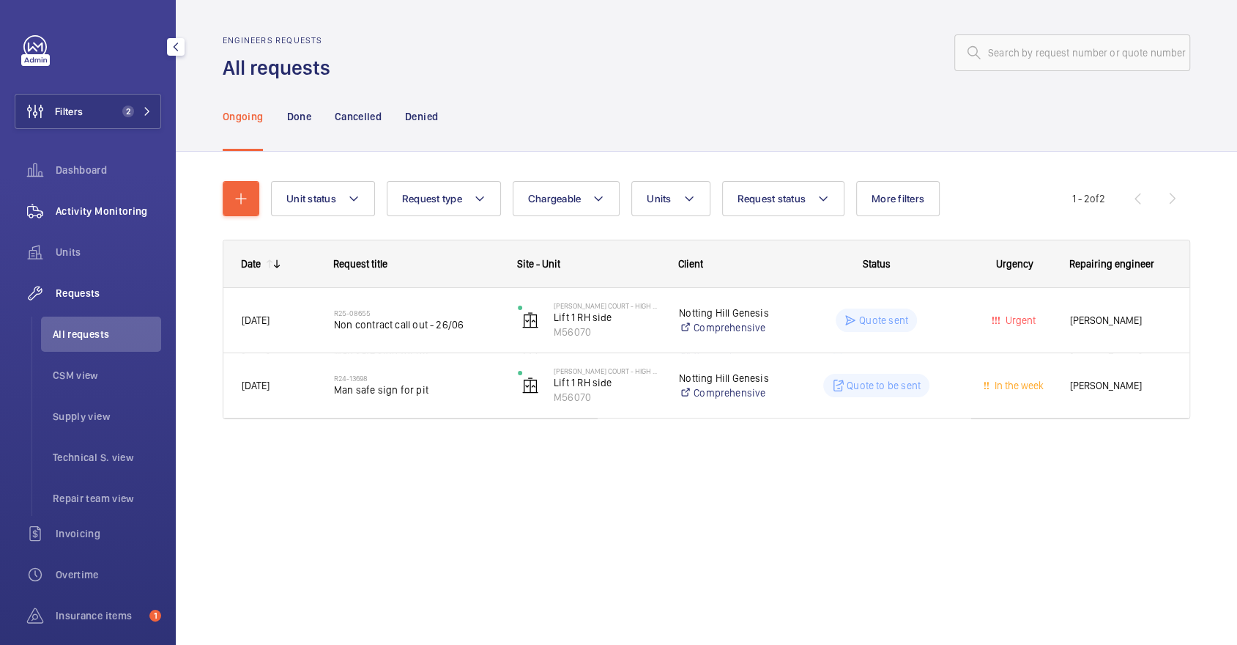
click at [64, 221] on div "Activity Monitoring" at bounding box center [88, 210] width 146 height 35
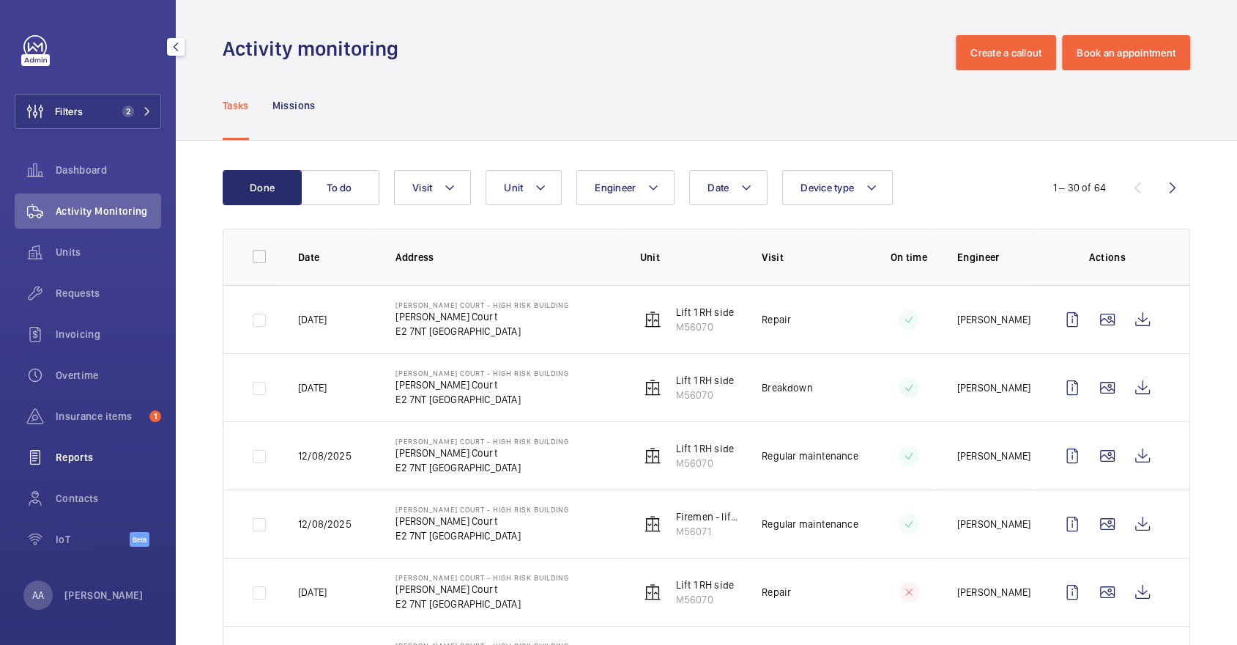
click at [86, 458] on span "Reports" at bounding box center [108, 457] width 105 height 15
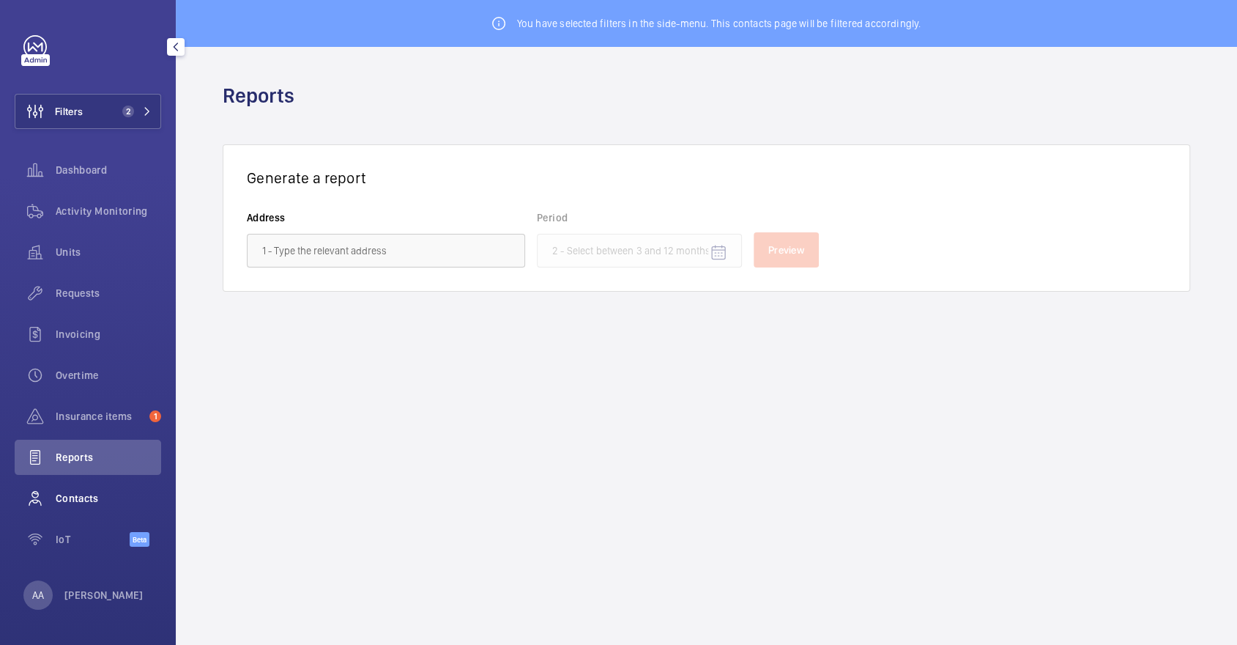
click at [100, 494] on span "Contacts" at bounding box center [108, 498] width 105 height 15
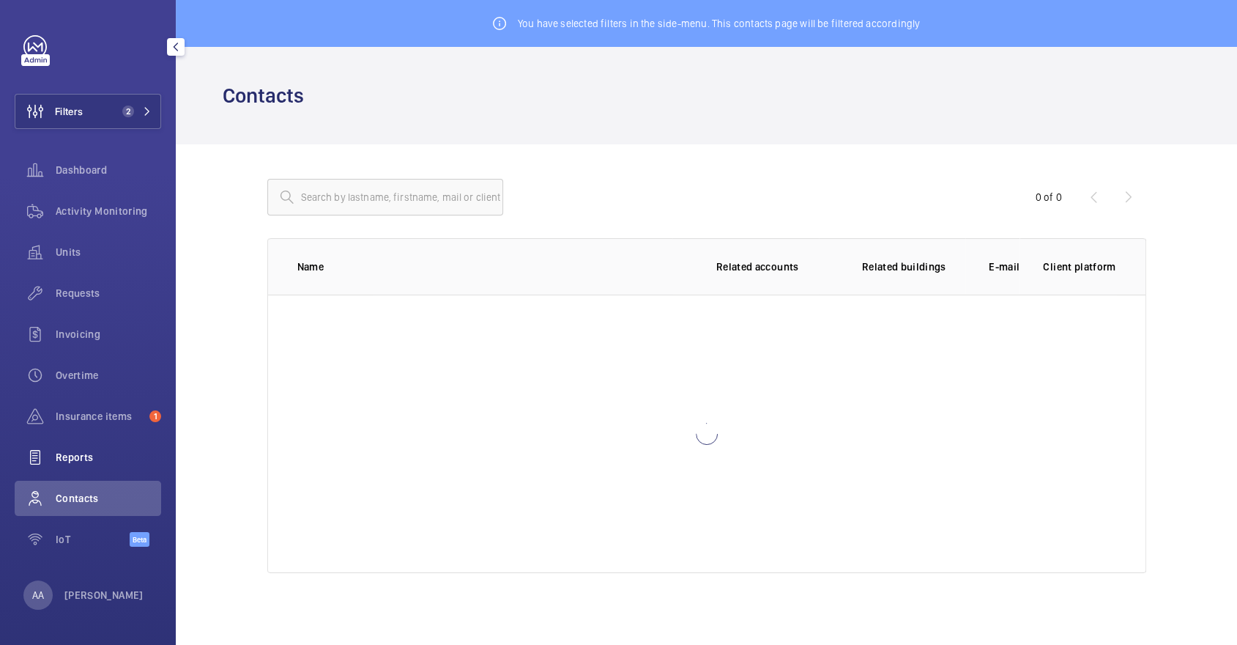
click at [81, 462] on span "Reports" at bounding box center [108, 457] width 105 height 15
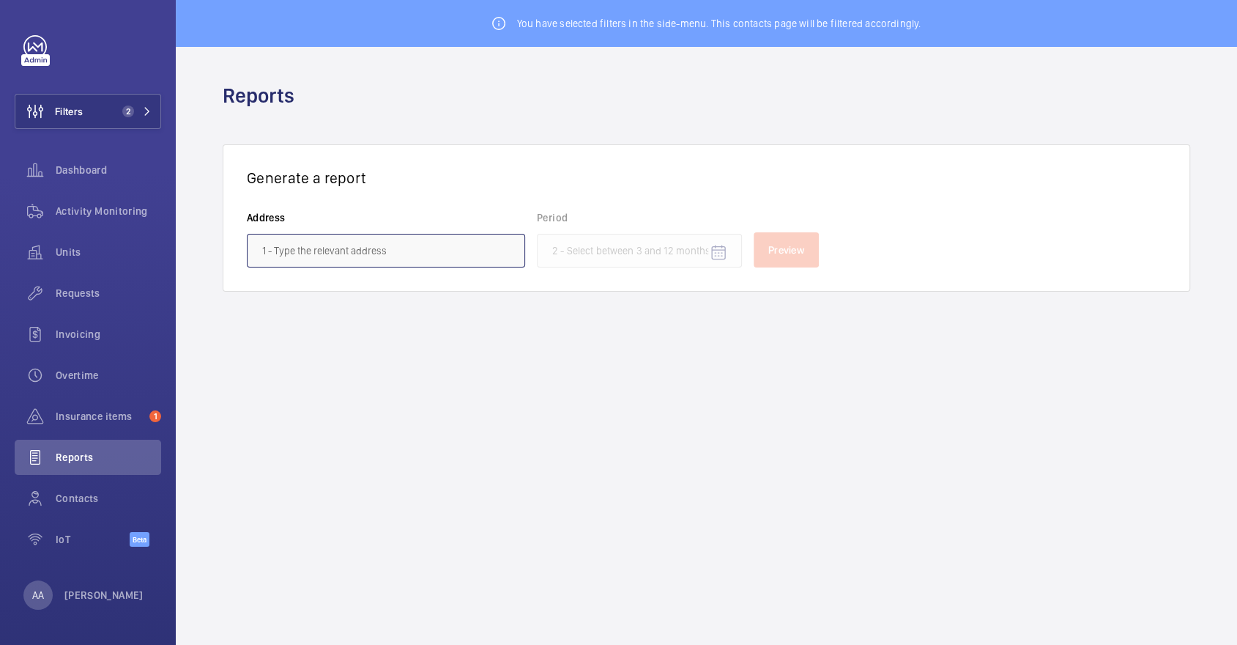
click at [415, 244] on input "text" at bounding box center [386, 251] width 278 height 34
click at [377, 303] on mat-option "Appold Court - High Risk Building - Appold Court, LONDON E2 7NT" at bounding box center [386, 292] width 277 height 35
type input "Appold Court - High Risk Building - Appold Court, LONDON E2 7NT"
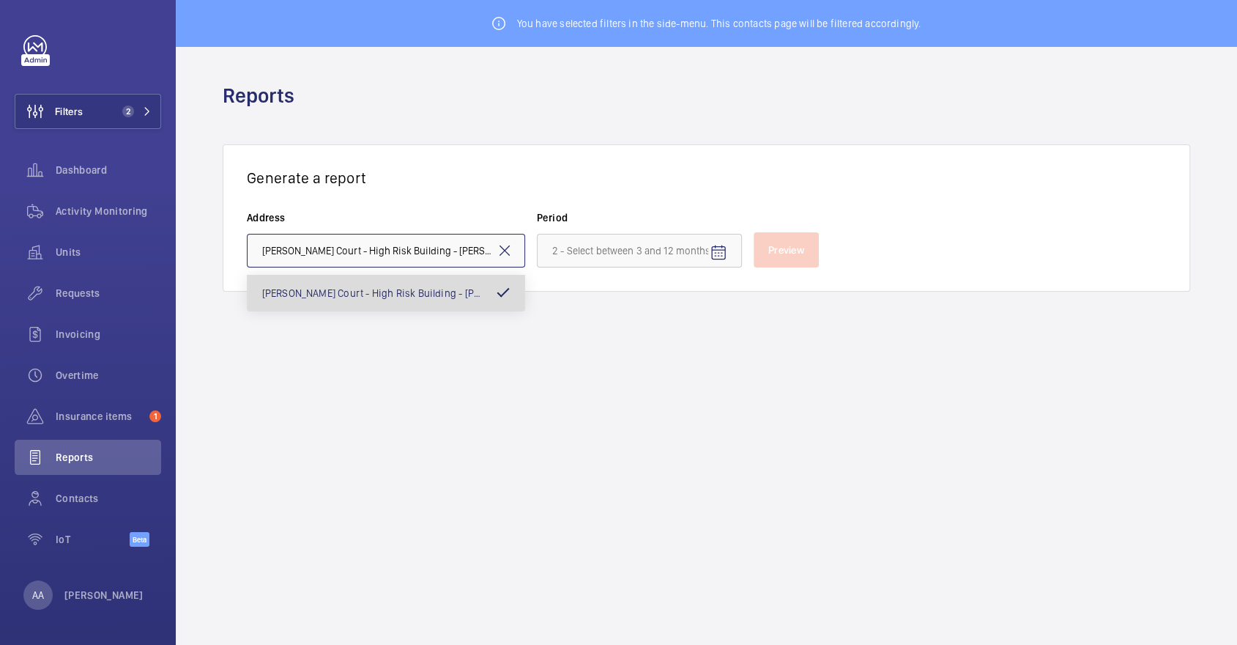
scroll to position [0, 55]
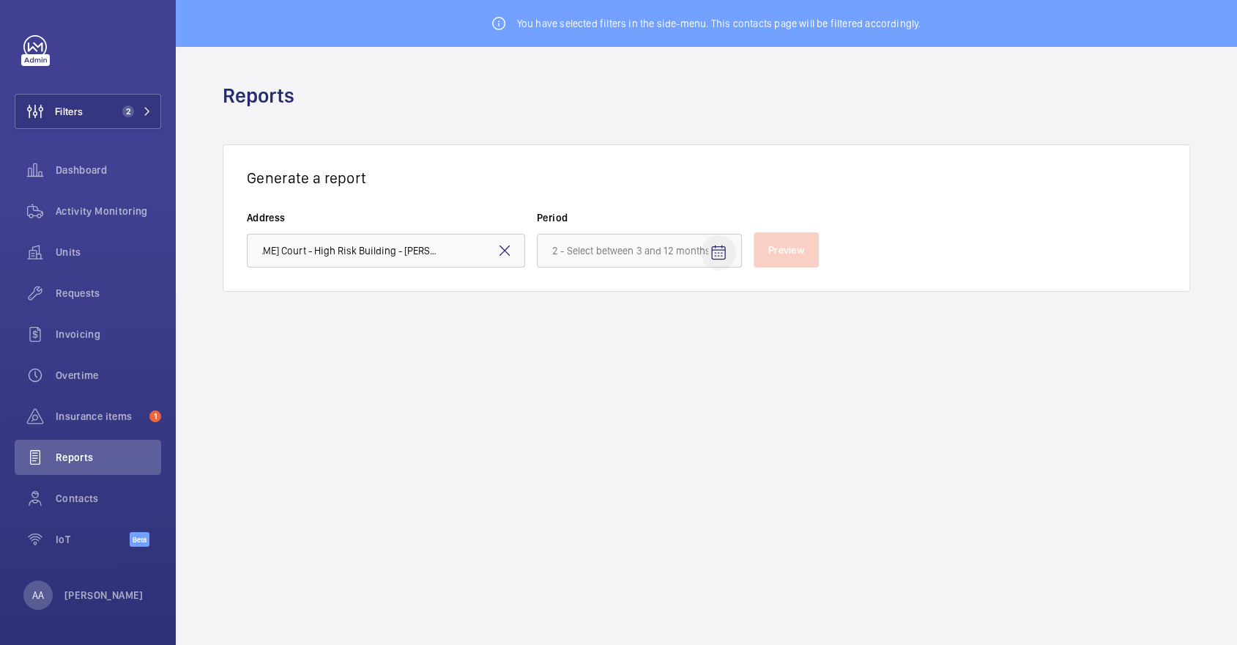
click at [716, 260] on mat-icon "Open calendar" at bounding box center [719, 253] width 18 height 18
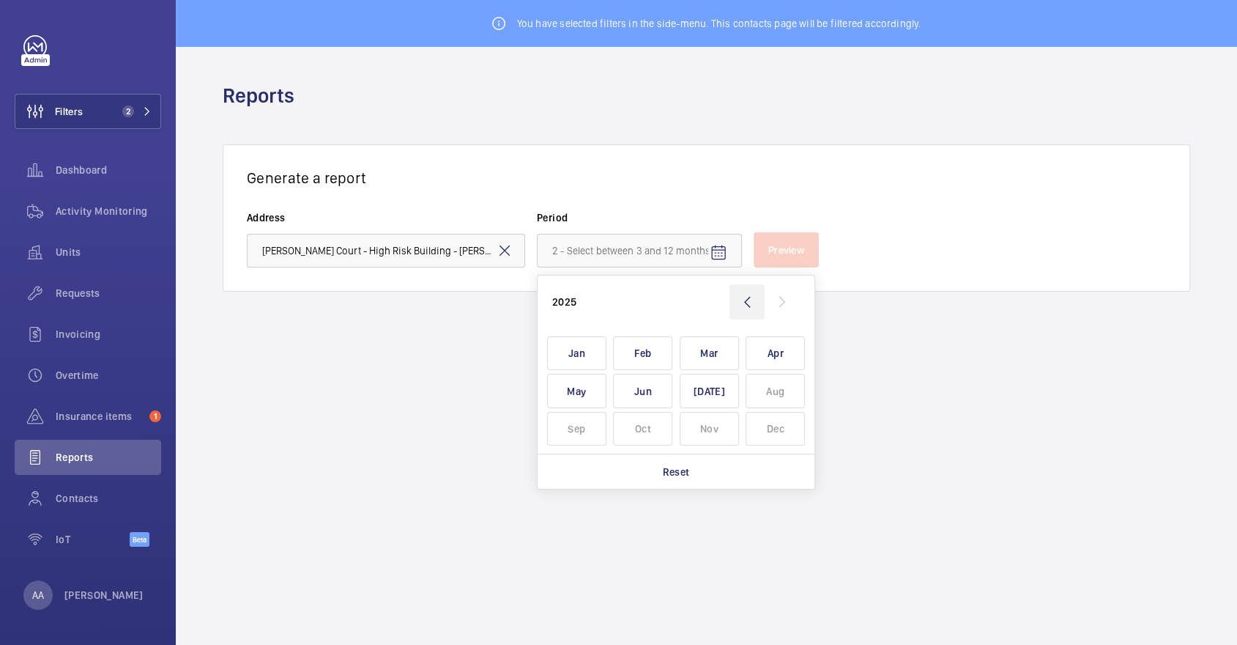
click at [753, 303] on wm-front-icon-button at bounding box center [747, 301] width 35 height 35
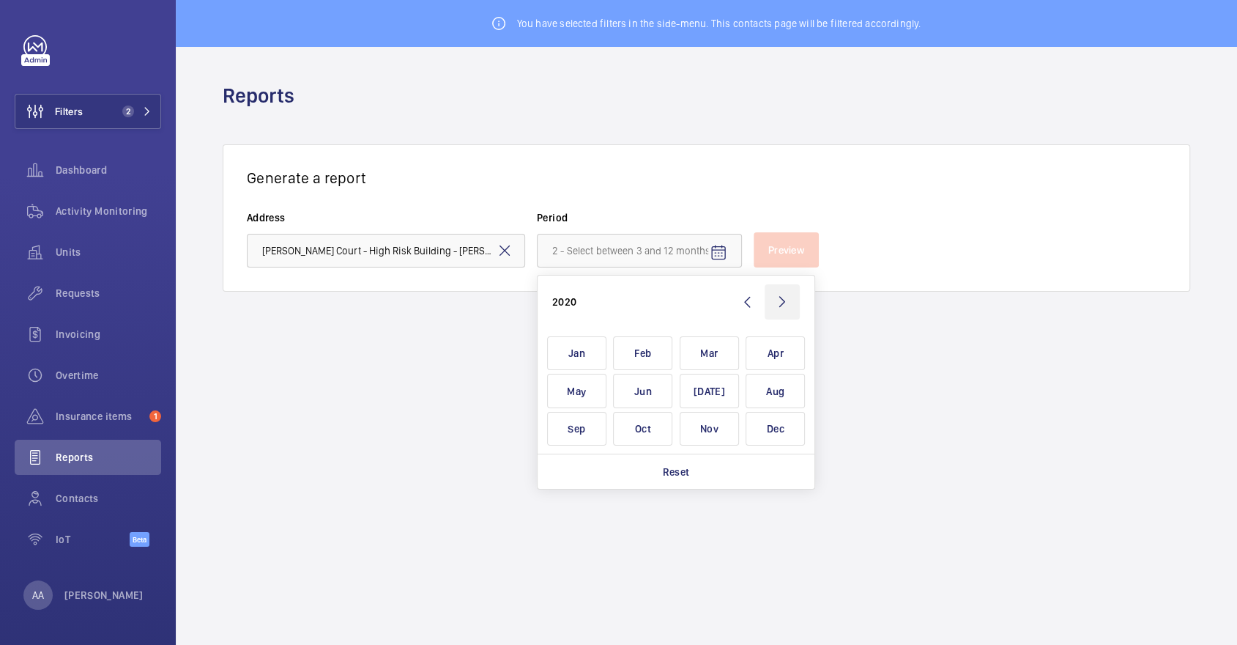
click at [784, 296] on wm-front-icon-button at bounding box center [782, 301] width 35 height 35
click at [582, 424] on span "Sep" at bounding box center [576, 429] width 59 height 34
click at [787, 299] on wm-front-icon-button at bounding box center [782, 301] width 35 height 35
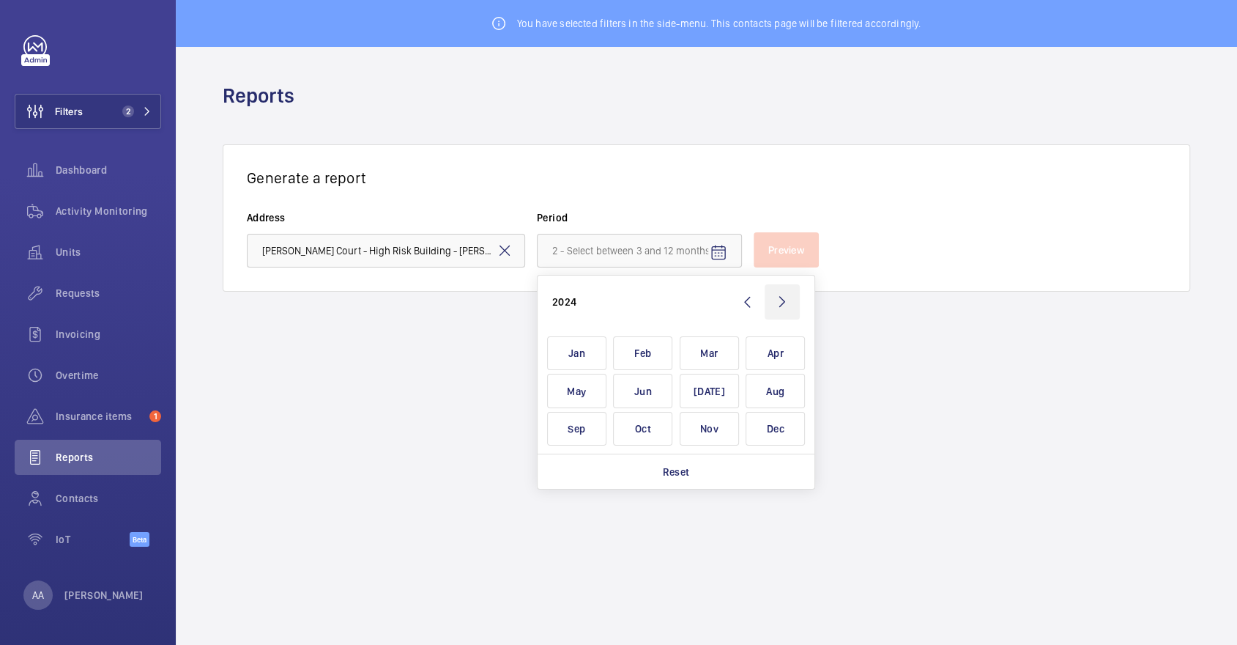
click at [787, 299] on wm-front-icon-button at bounding box center [782, 301] width 35 height 35
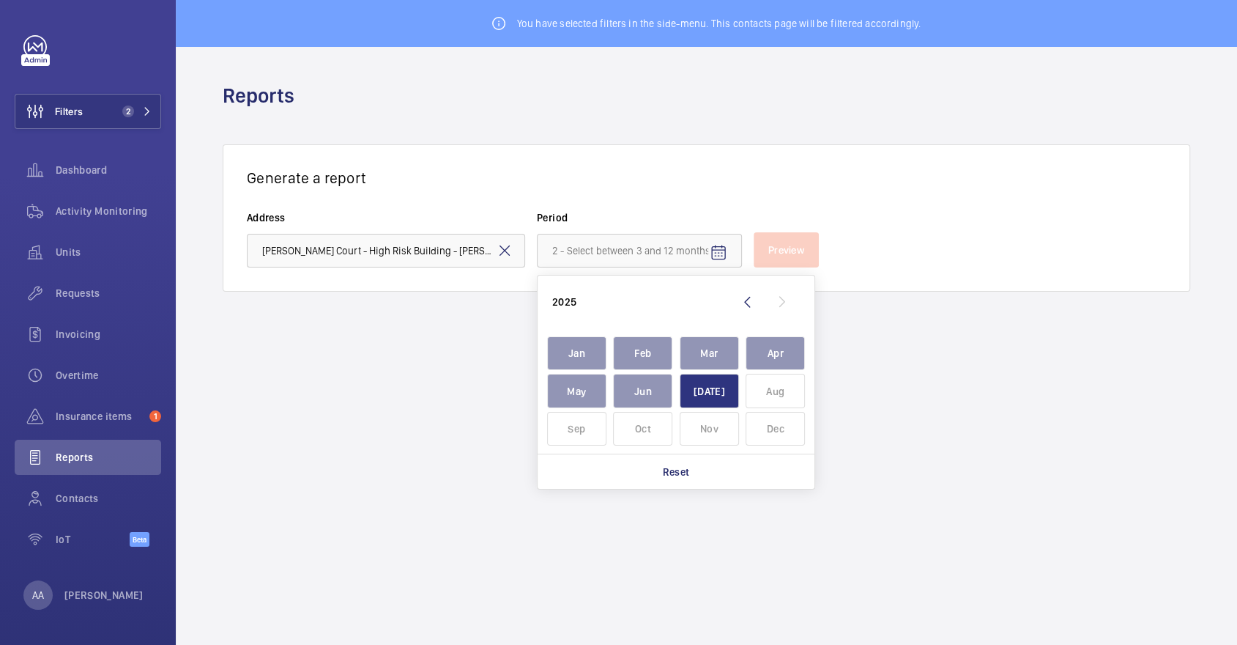
click at [702, 389] on span "Jul" at bounding box center [709, 391] width 59 height 34
type input "September 2023 - July 2025"
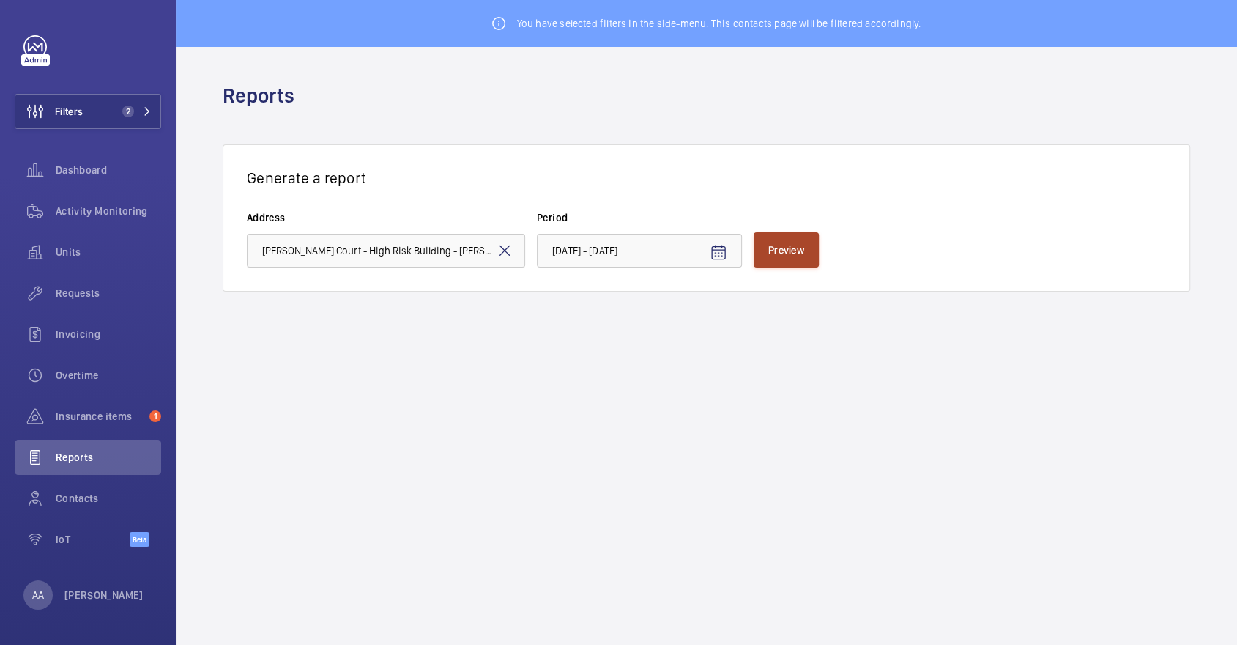
click at [784, 244] on span "Preview" at bounding box center [786, 250] width 36 height 12
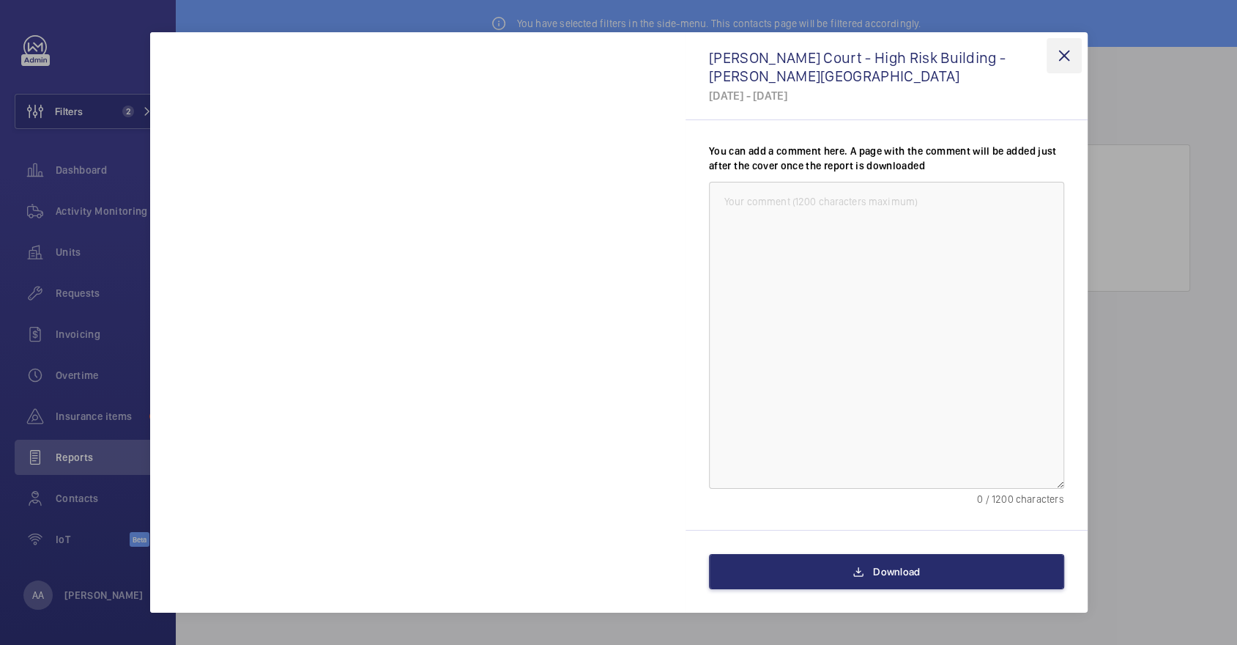
click at [1060, 54] on wm-front-icon-button at bounding box center [1064, 55] width 35 height 35
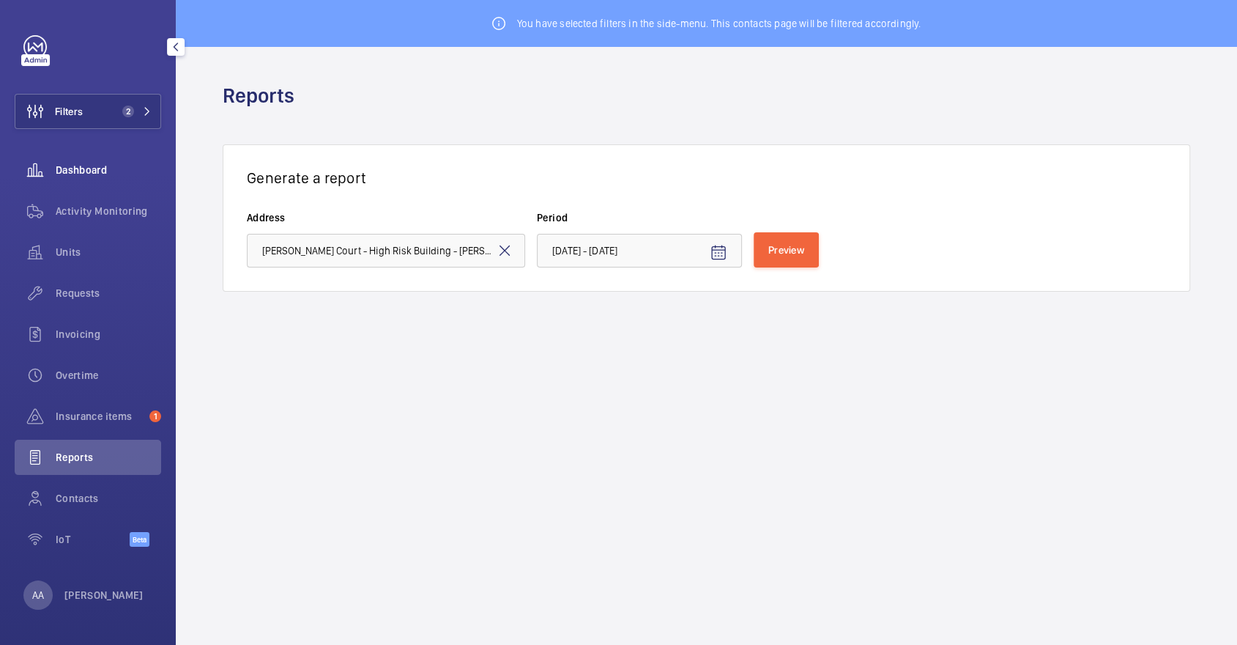
click at [56, 179] on div "Dashboard" at bounding box center [88, 169] width 146 height 35
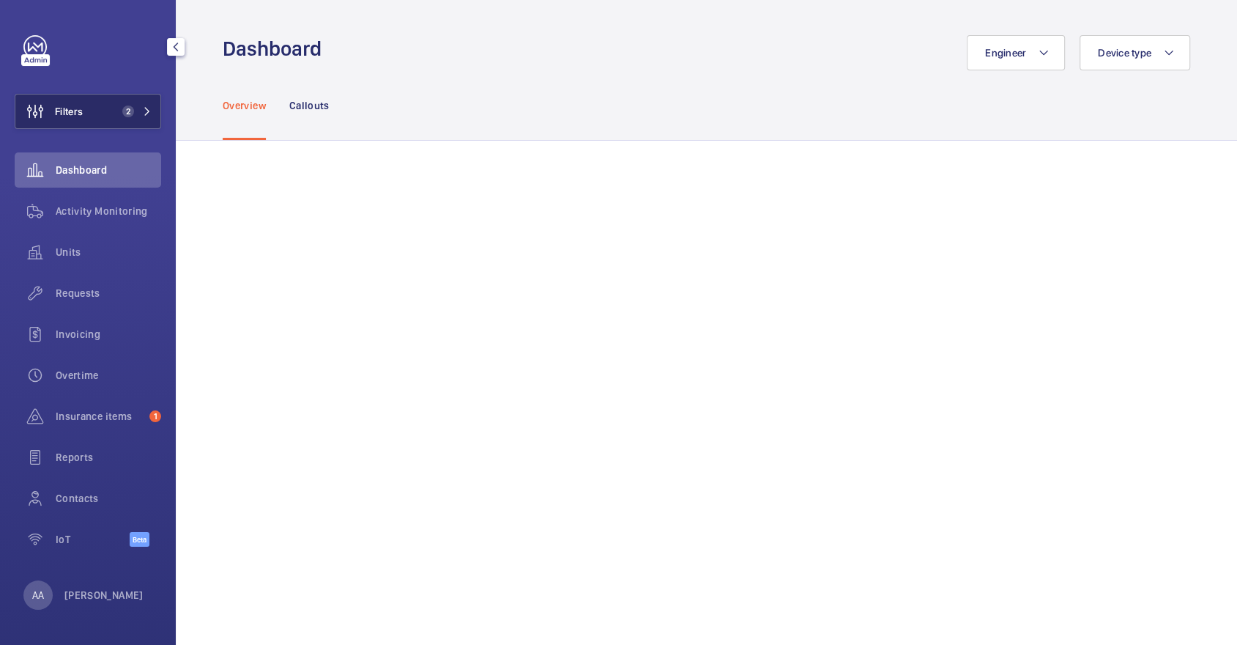
click at [119, 116] on span "2" at bounding box center [125, 111] width 18 height 12
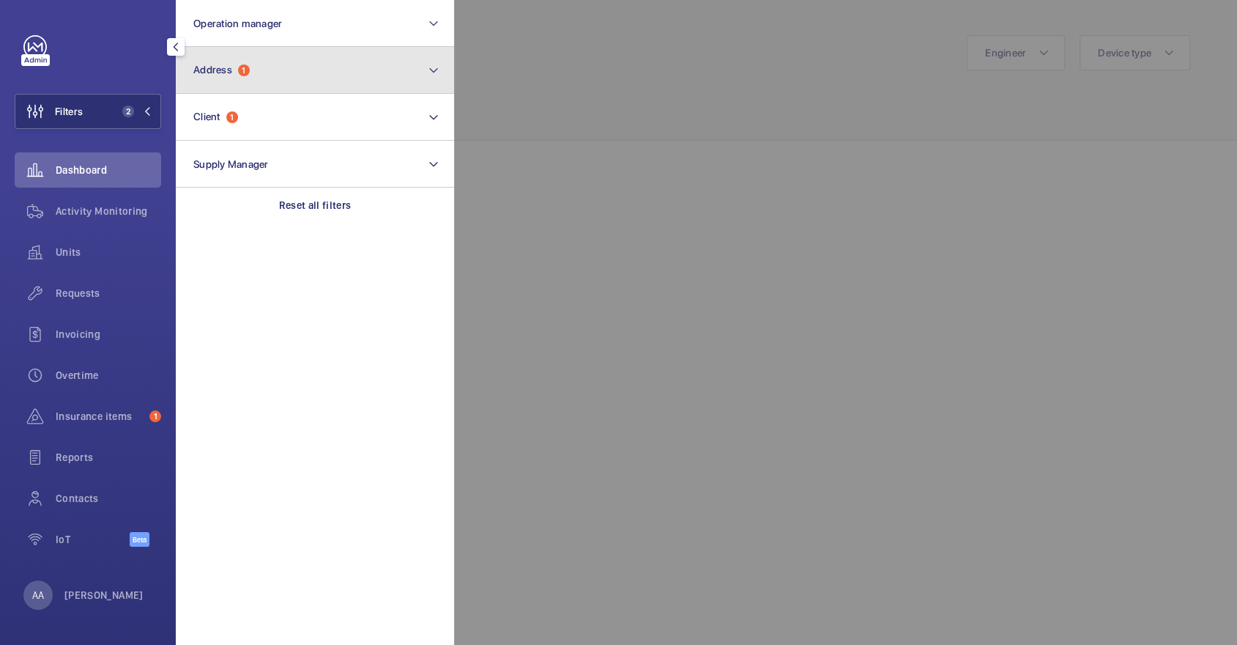
click at [288, 64] on button "Address 1" at bounding box center [315, 70] width 278 height 47
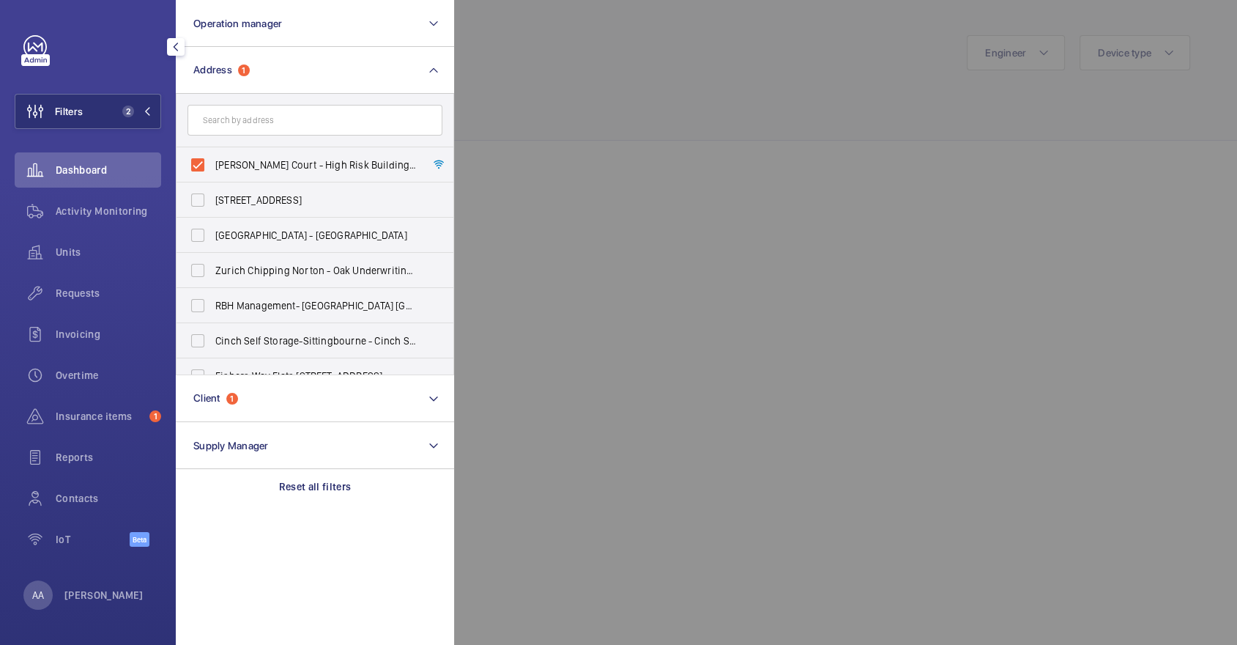
click at [602, 110] on div at bounding box center [1072, 322] width 1237 height 645
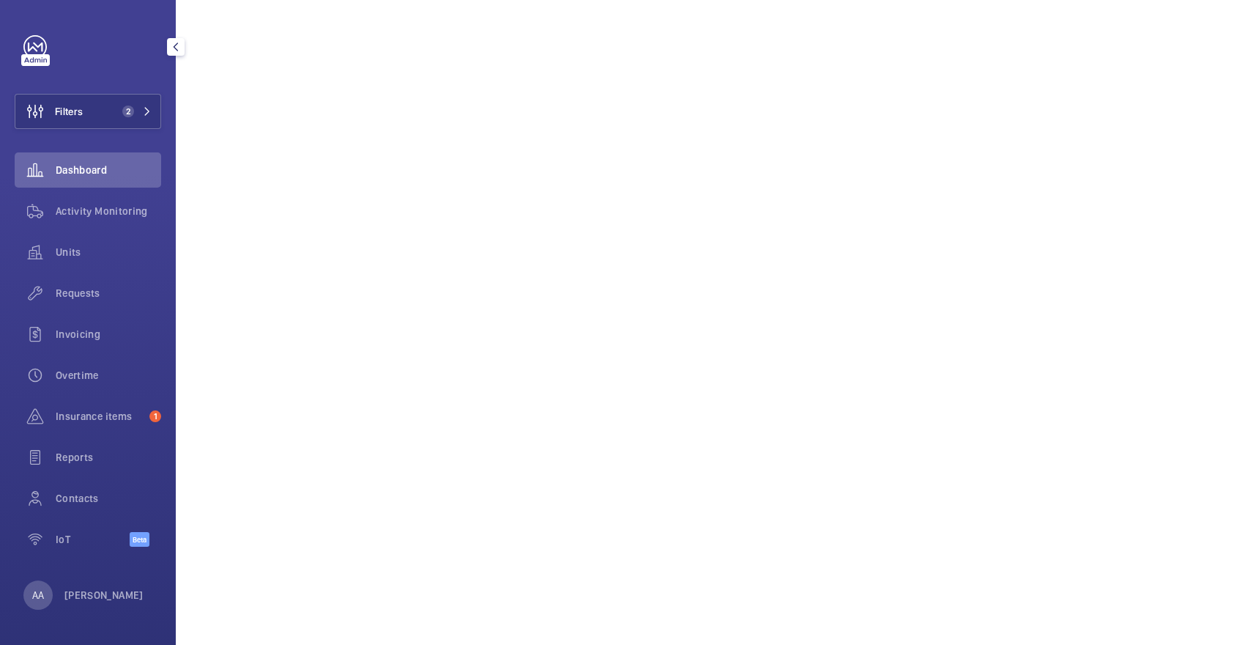
scroll to position [226, 0]
click at [114, 108] on button "Filters 2" at bounding box center [88, 111] width 146 height 35
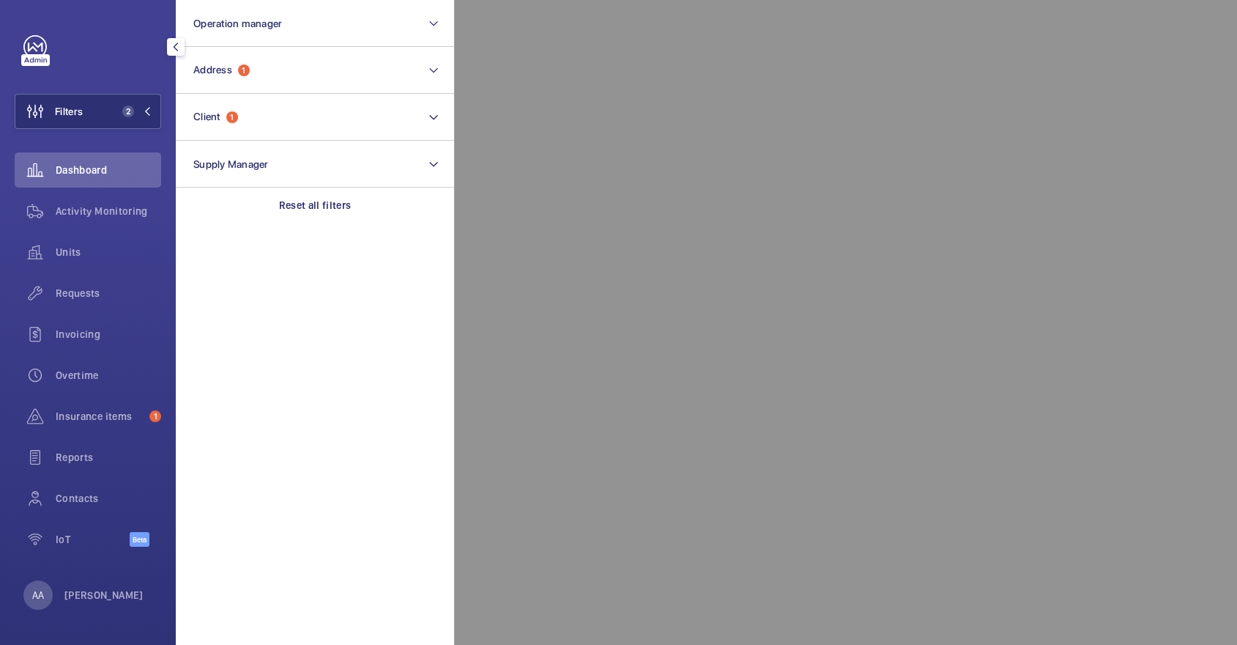
click at [561, 45] on div at bounding box center [1072, 322] width 1237 height 645
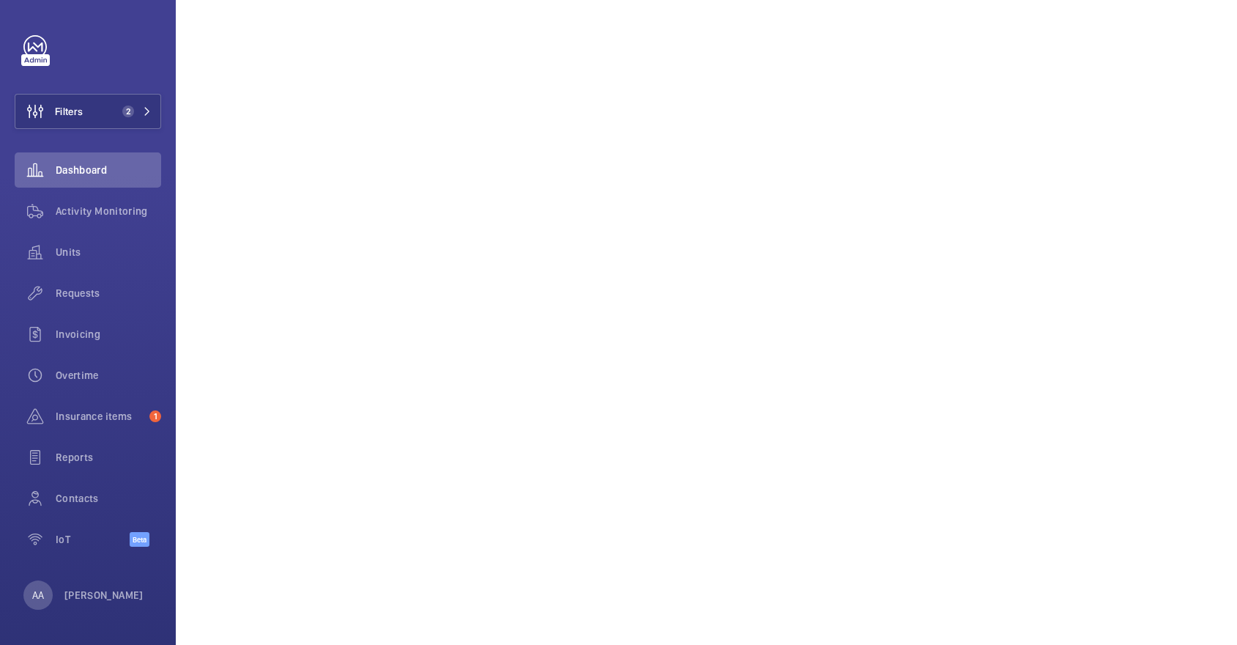
scroll to position [0, 0]
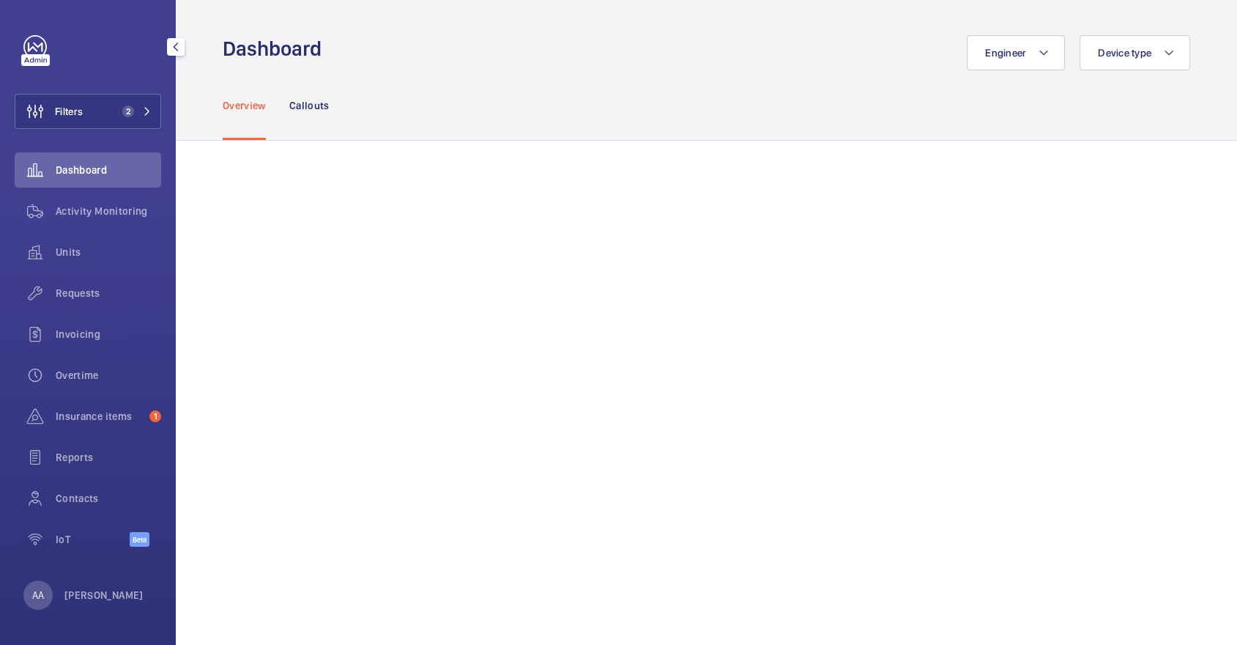
click at [92, 478] on div "Reports" at bounding box center [88, 459] width 146 height 41
click at [80, 464] on div "Reports" at bounding box center [88, 456] width 146 height 35
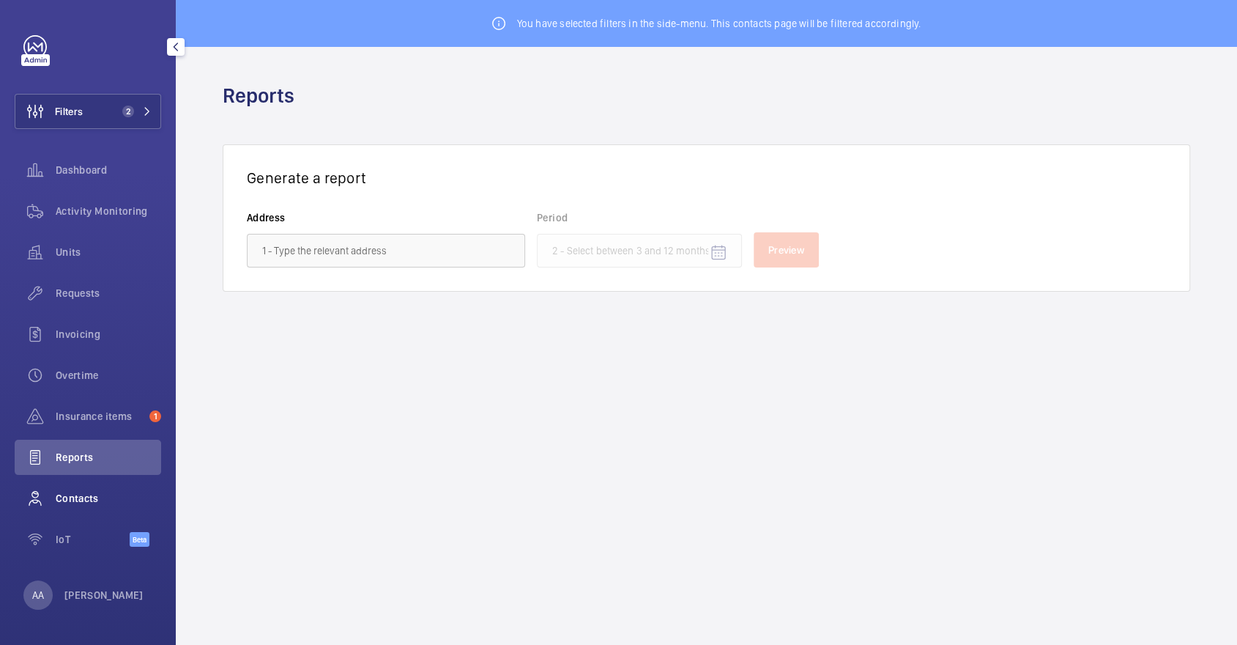
click at [115, 499] on span "Contacts" at bounding box center [108, 498] width 105 height 15
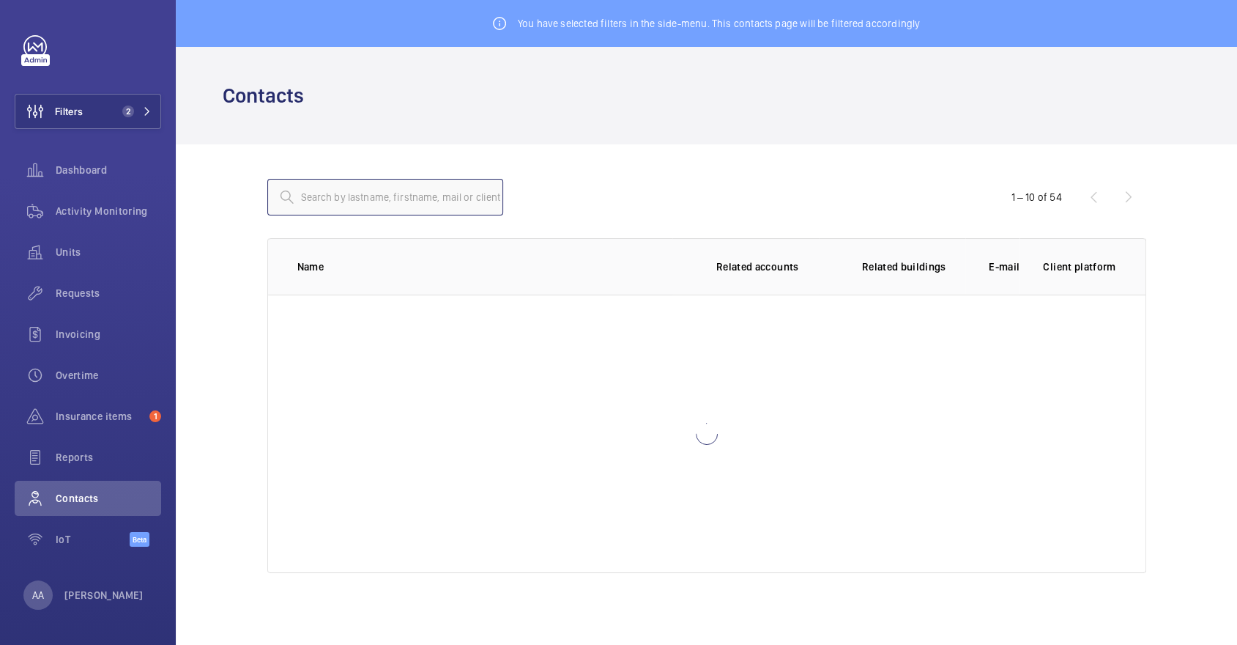
click at [386, 195] on input "text" at bounding box center [385, 197] width 236 height 37
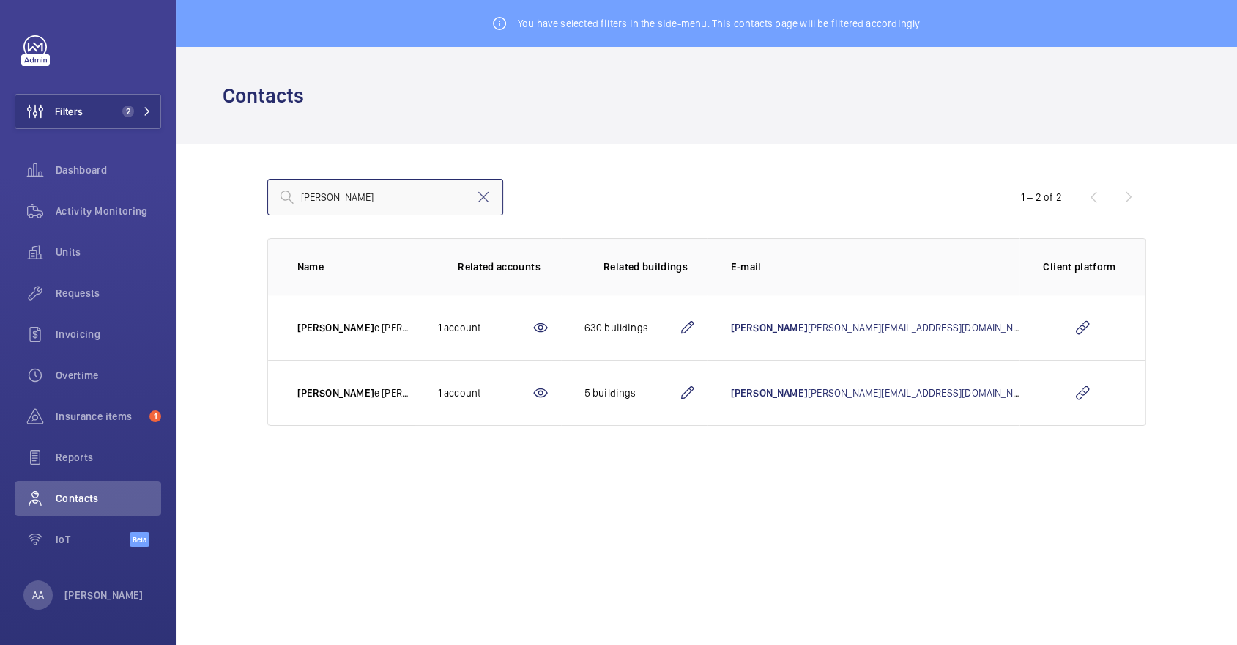
type input "alice"
click at [1104, 327] on td at bounding box center [1082, 326] width 125 height 65
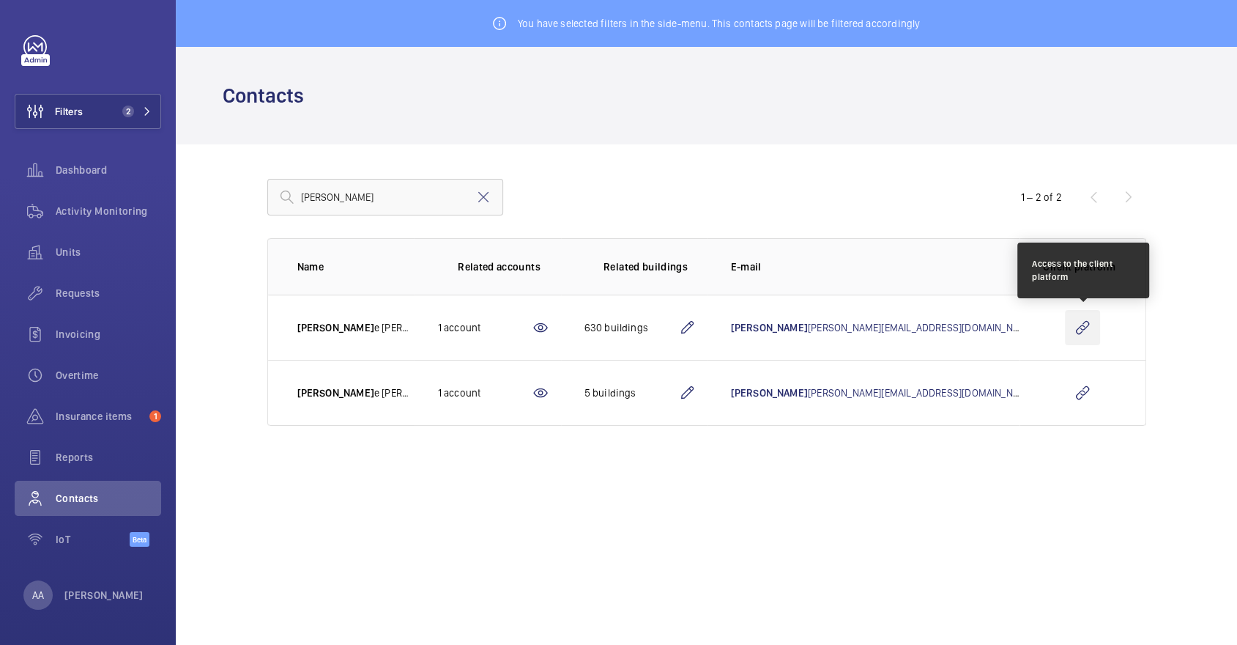
click at [1084, 324] on wm-front-icon-button at bounding box center [1082, 327] width 35 height 35
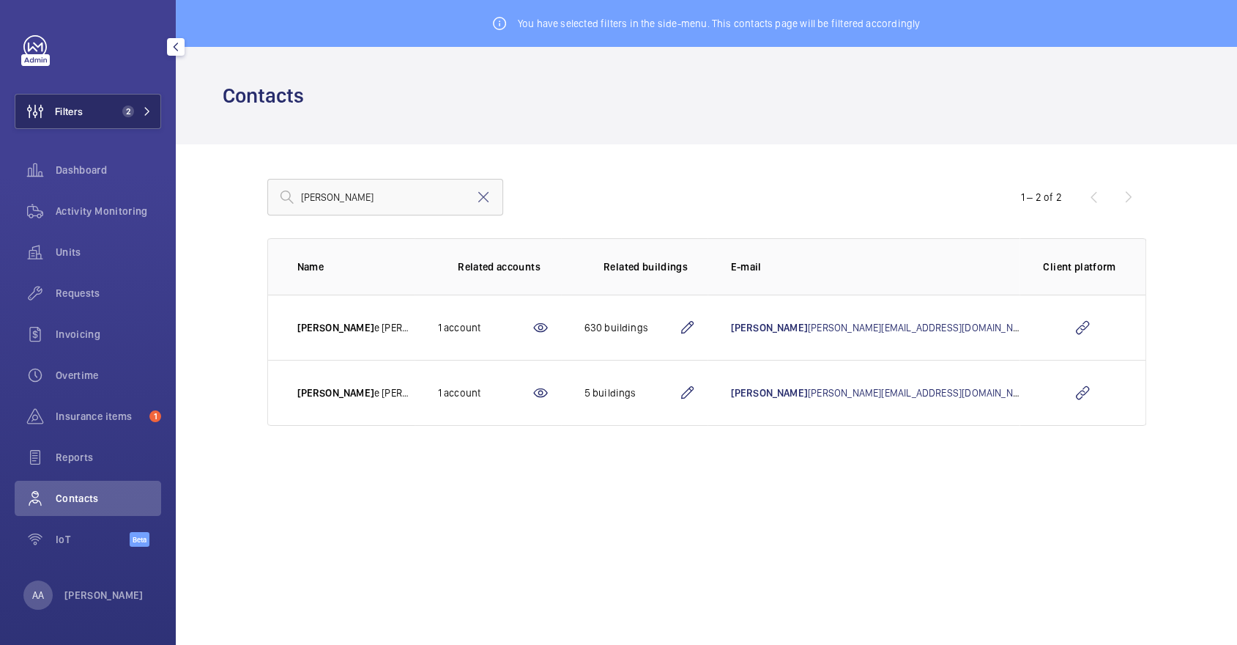
click at [82, 116] on span "Filters" at bounding box center [69, 111] width 28 height 15
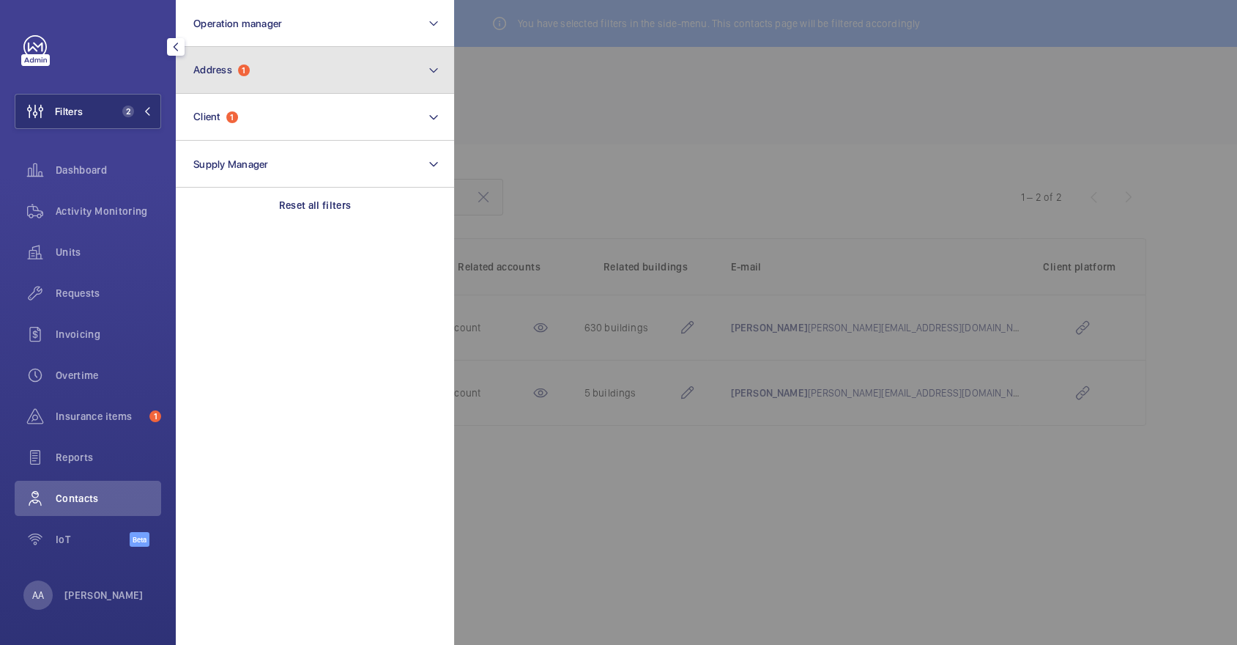
click at [229, 80] on button "Address 1" at bounding box center [315, 70] width 278 height 47
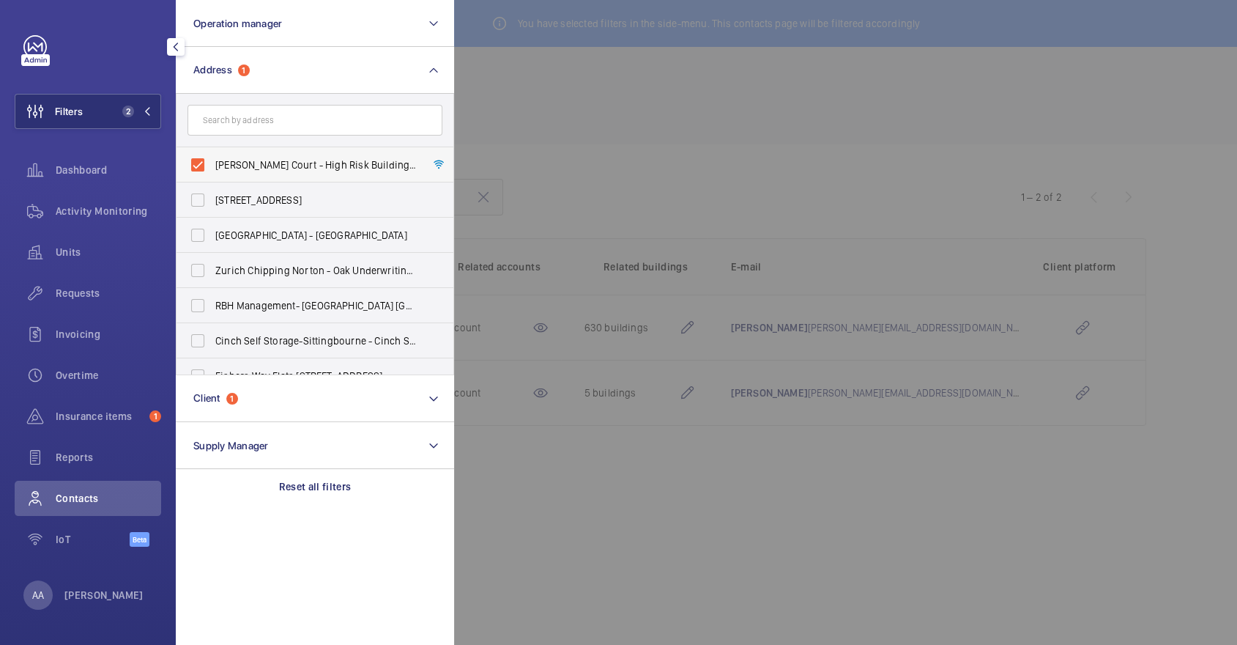
click at [343, 166] on span "Appold Court - High Risk Building - Appold Court, LONDON E2 7NT" at bounding box center [315, 164] width 201 height 15
click at [212, 166] on input "Appold Court - High Risk Building - Appold Court, LONDON E2 7NT" at bounding box center [197, 164] width 29 height 29
click at [343, 166] on span "Appold Court - High Risk Building - Appold Court, LONDON E2 7NT" at bounding box center [315, 164] width 201 height 15
click at [212, 166] on input "Appold Court - High Risk Building - Appold Court, LONDON E2 7NT" at bounding box center [197, 164] width 29 height 29
checkbox input "true"
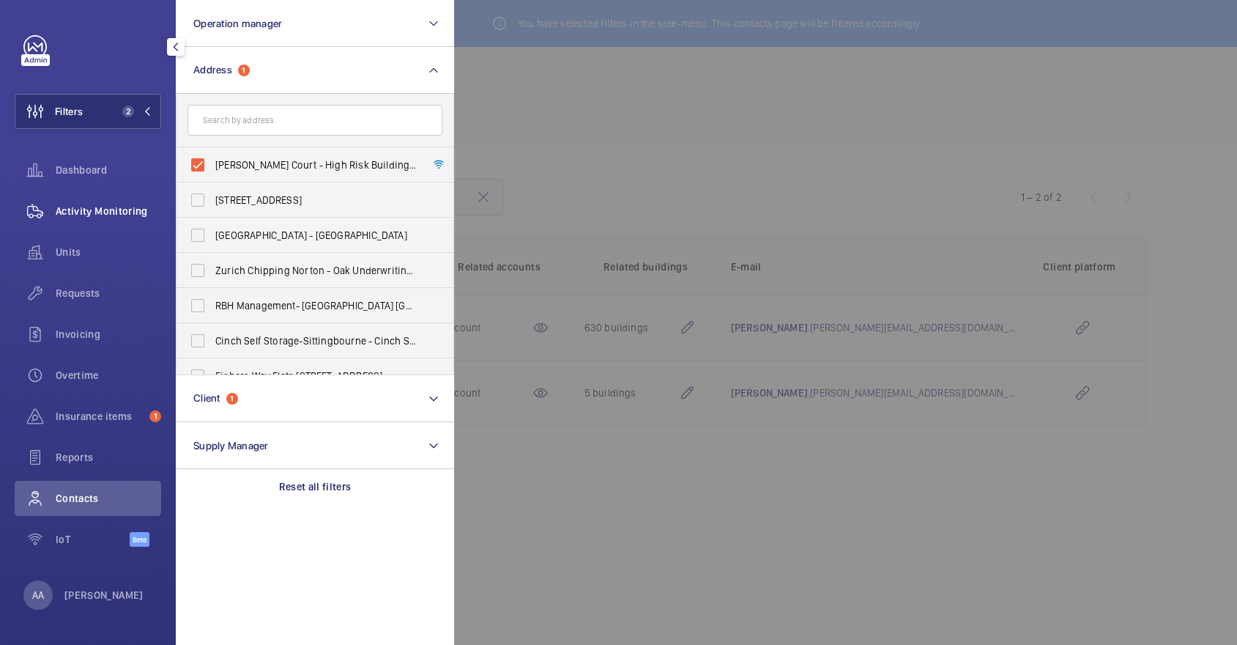
click at [100, 208] on span "Activity Monitoring" at bounding box center [108, 211] width 105 height 15
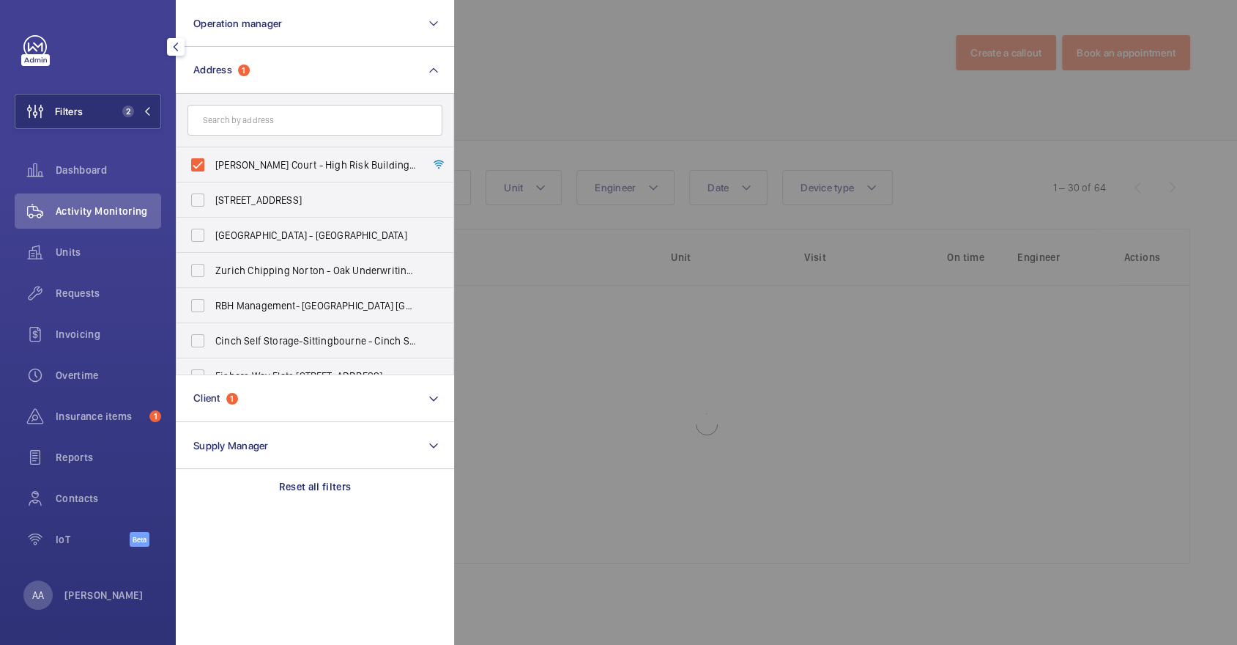
click at [602, 95] on div at bounding box center [1072, 322] width 1237 height 645
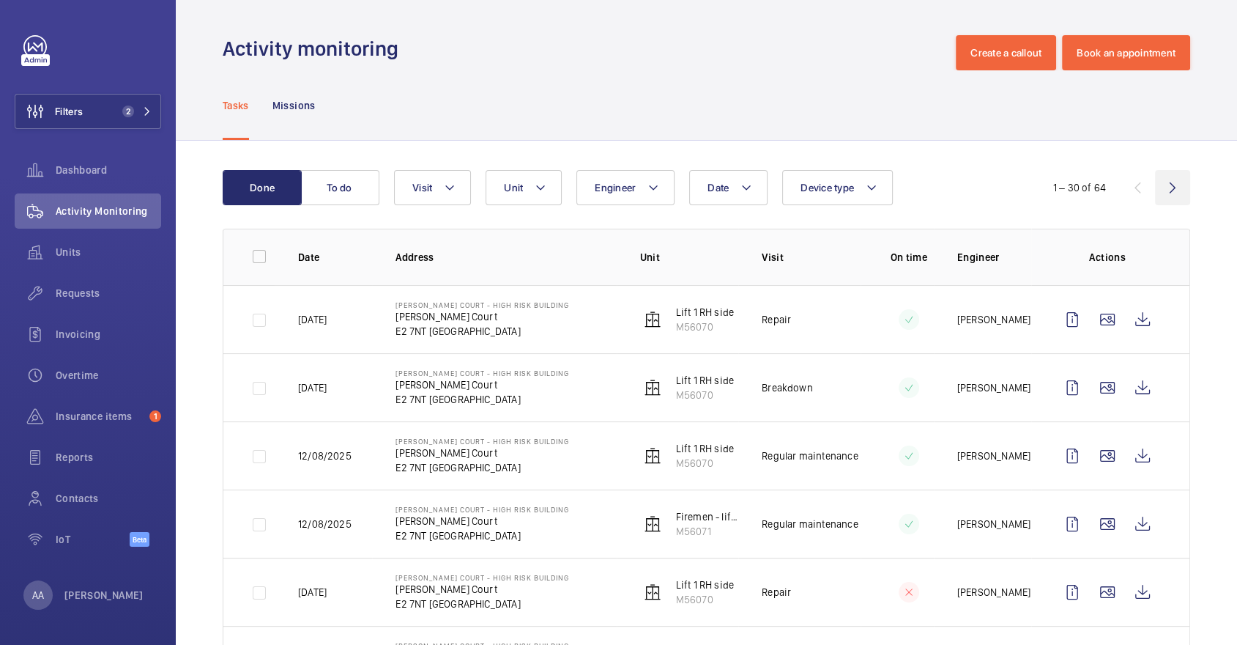
click at [1177, 177] on wm-front-icon-button at bounding box center [1172, 187] width 35 height 35
click at [1176, 189] on wm-front-icon-button at bounding box center [1172, 187] width 35 height 35
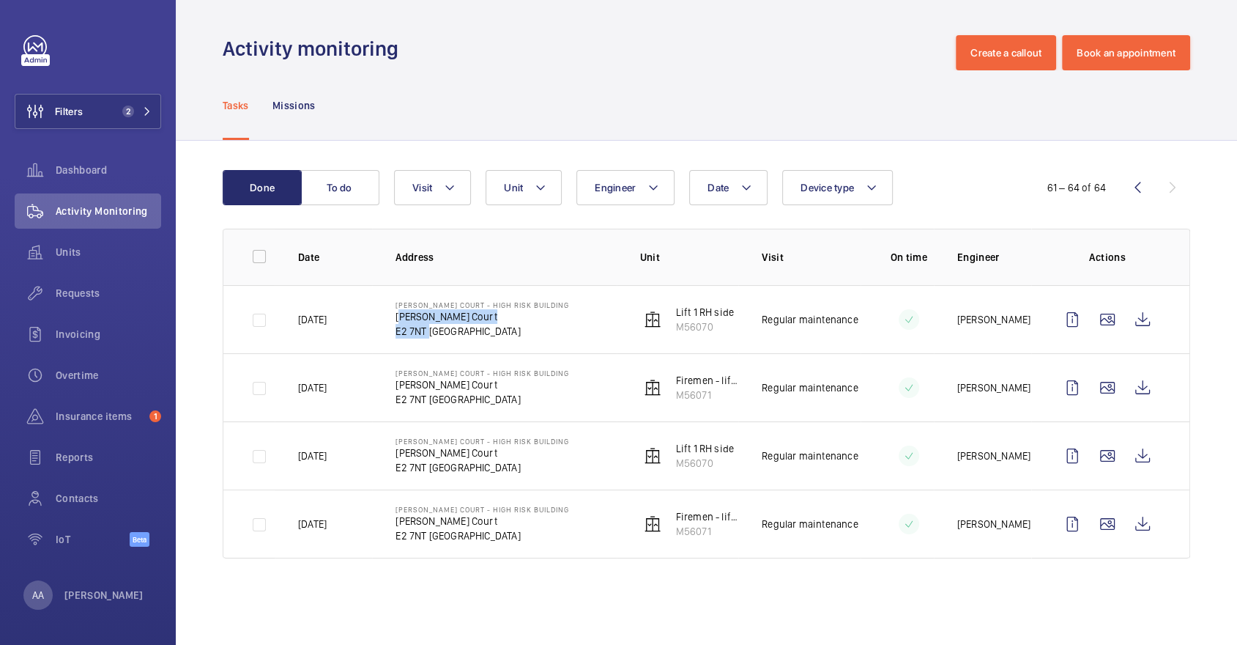
drag, startPoint x: 396, startPoint y: 313, endPoint x: 426, endPoint y: 335, distance: 36.2
click at [426, 335] on div "Appold Court - High Risk Building Appold Court E2 7NT LONDON" at bounding box center [483, 319] width 174 height 38
copy div "Appold Court E2 7NT"
click at [59, 259] on span "Units" at bounding box center [108, 252] width 105 height 15
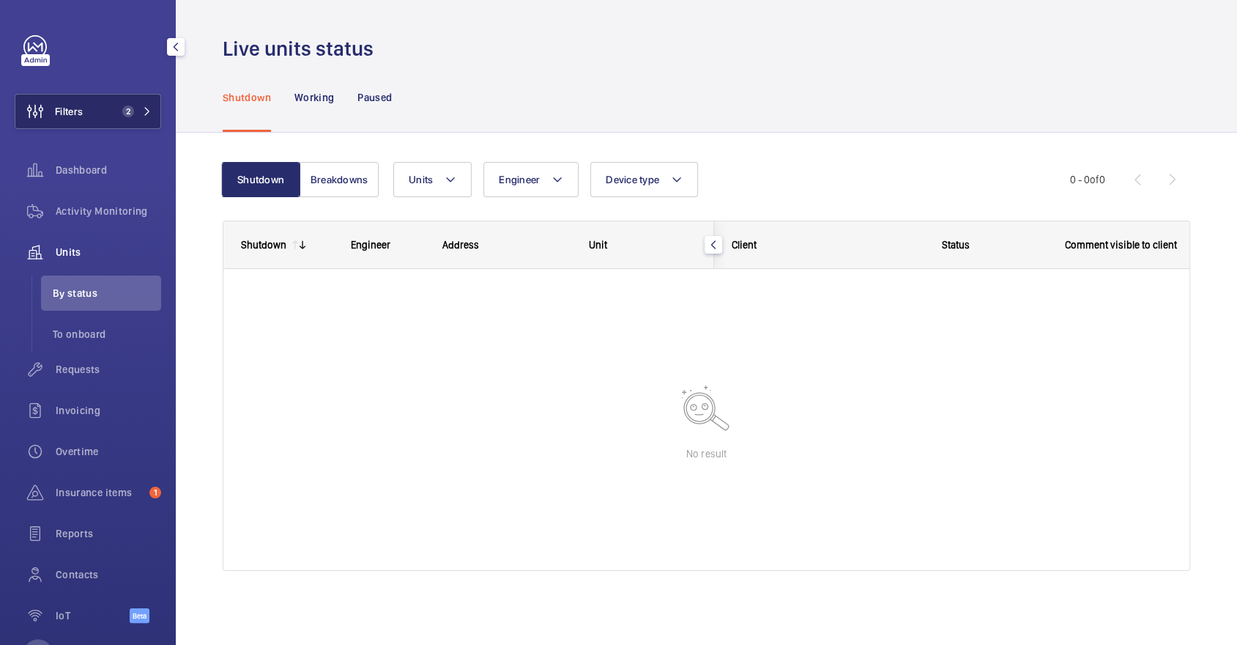
click at [127, 116] on span "2" at bounding box center [128, 111] width 12 height 12
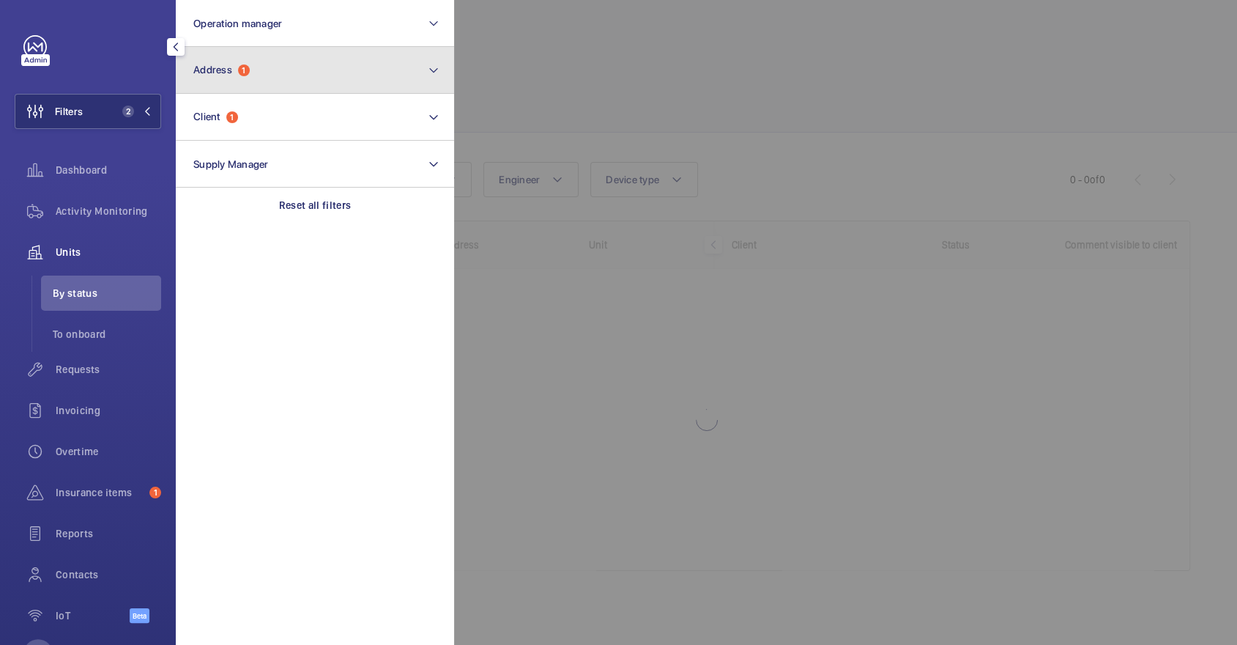
click at [248, 69] on span "1" at bounding box center [244, 70] width 12 height 12
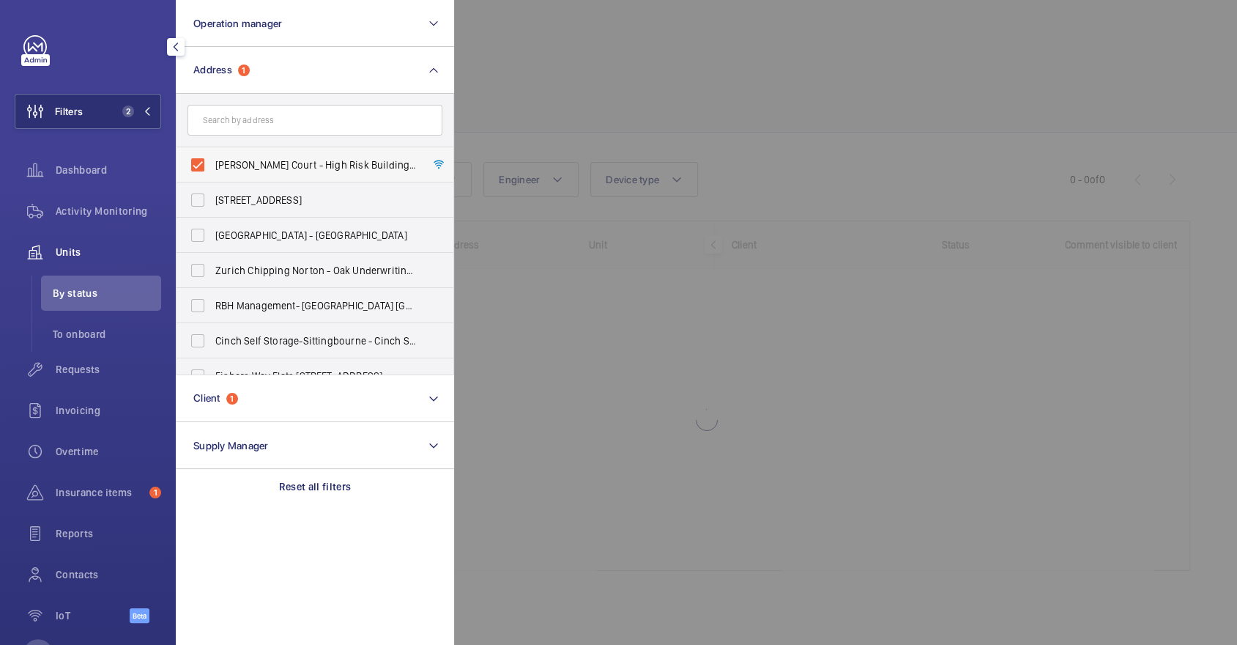
click at [269, 147] on label "Appold Court - High Risk Building - Appold Court, LONDON E2 7NT" at bounding box center [304, 164] width 255 height 35
click at [212, 150] on input "Appold Court - High Risk Building - Appold Court, LONDON E2 7NT" at bounding box center [197, 164] width 29 height 29
checkbox input "false"
click at [652, 91] on div at bounding box center [1072, 322] width 1237 height 645
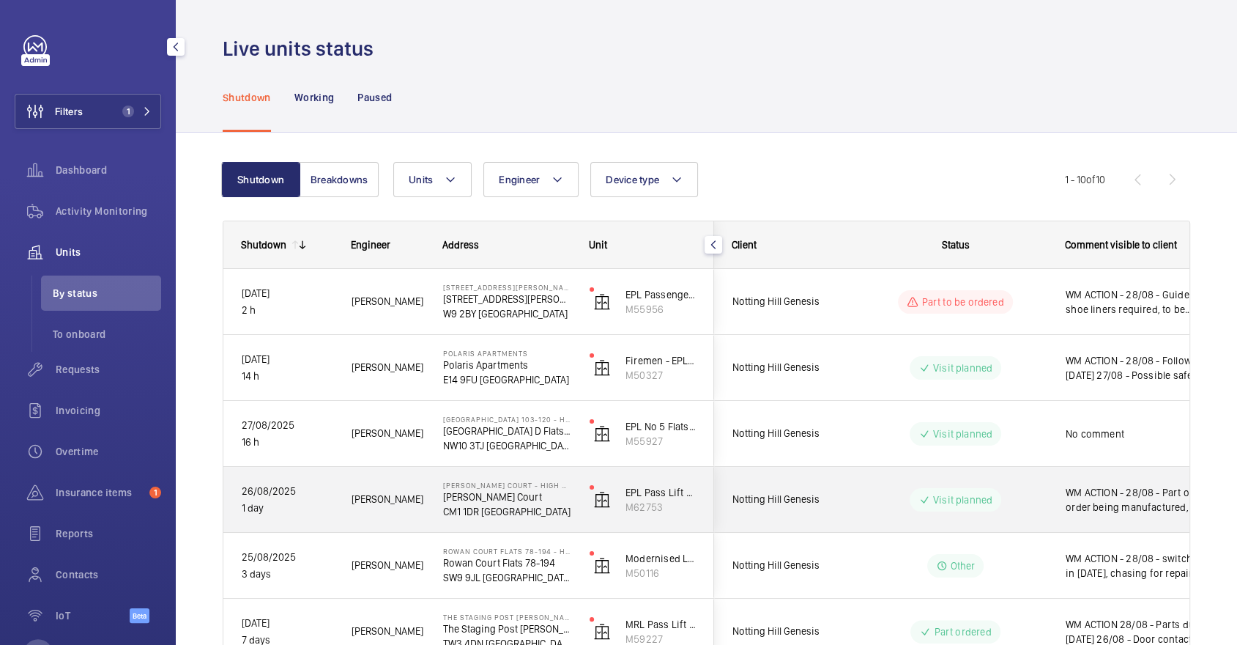
scroll to position [354, 0]
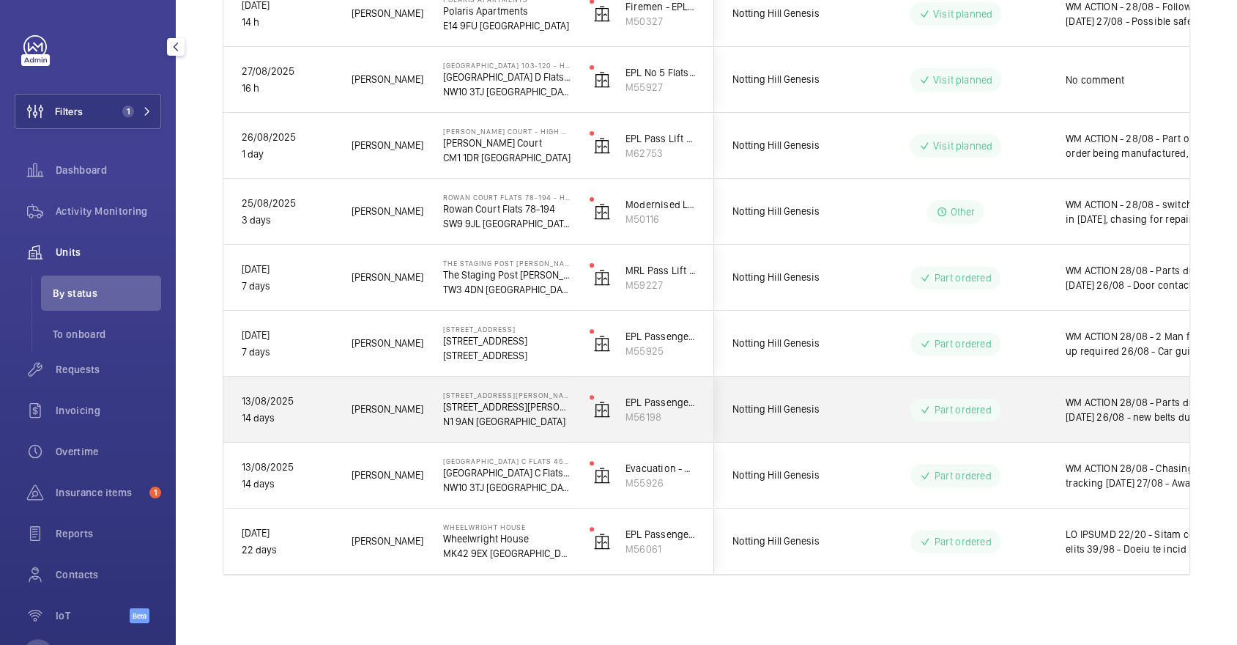
click at [987, 429] on div "Part ordered" at bounding box center [947, 409] width 200 height 53
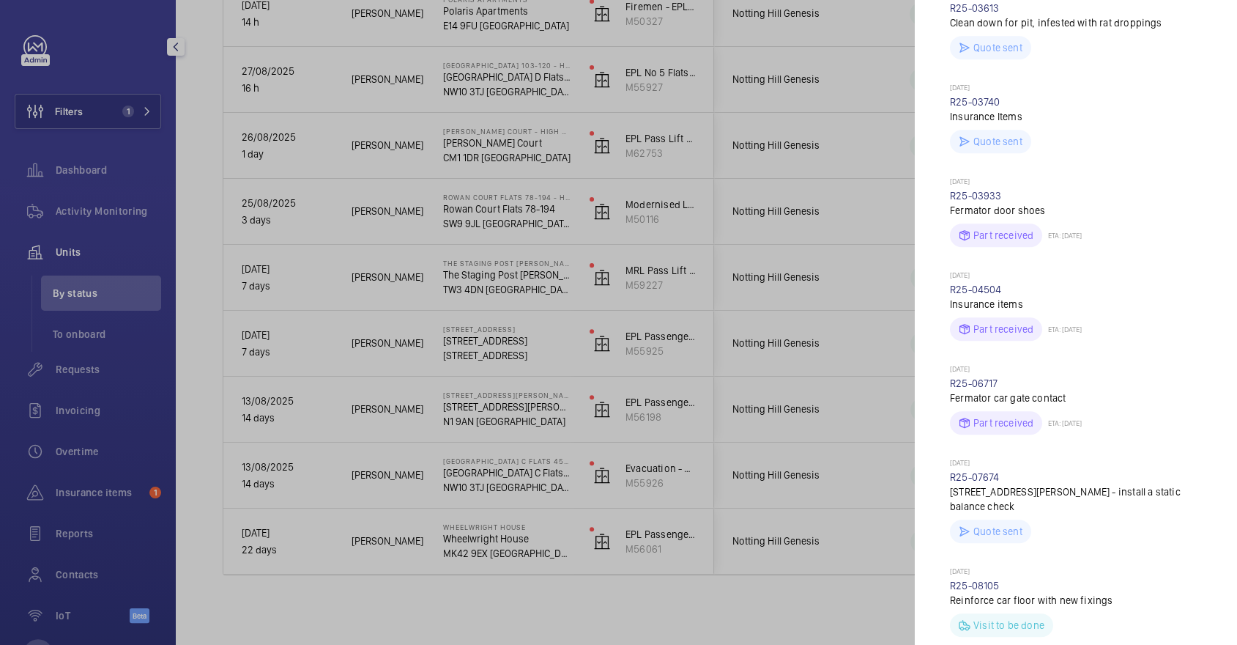
scroll to position [1168, 0]
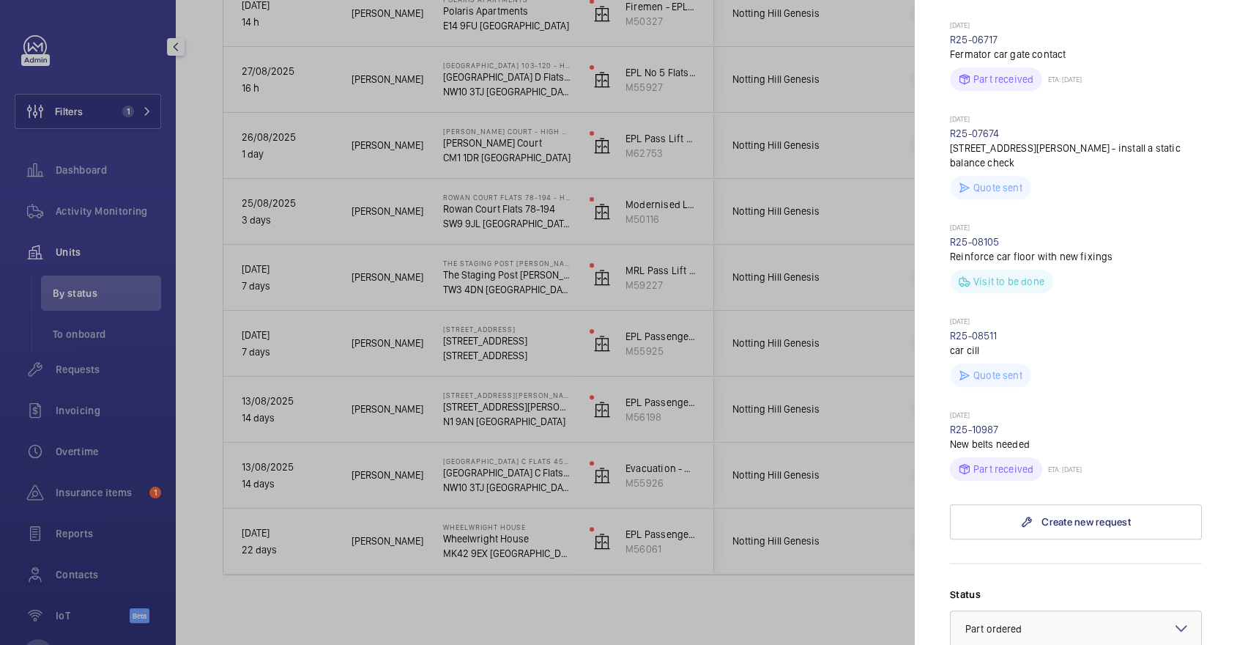
click at [433, 238] on div at bounding box center [618, 322] width 1237 height 645
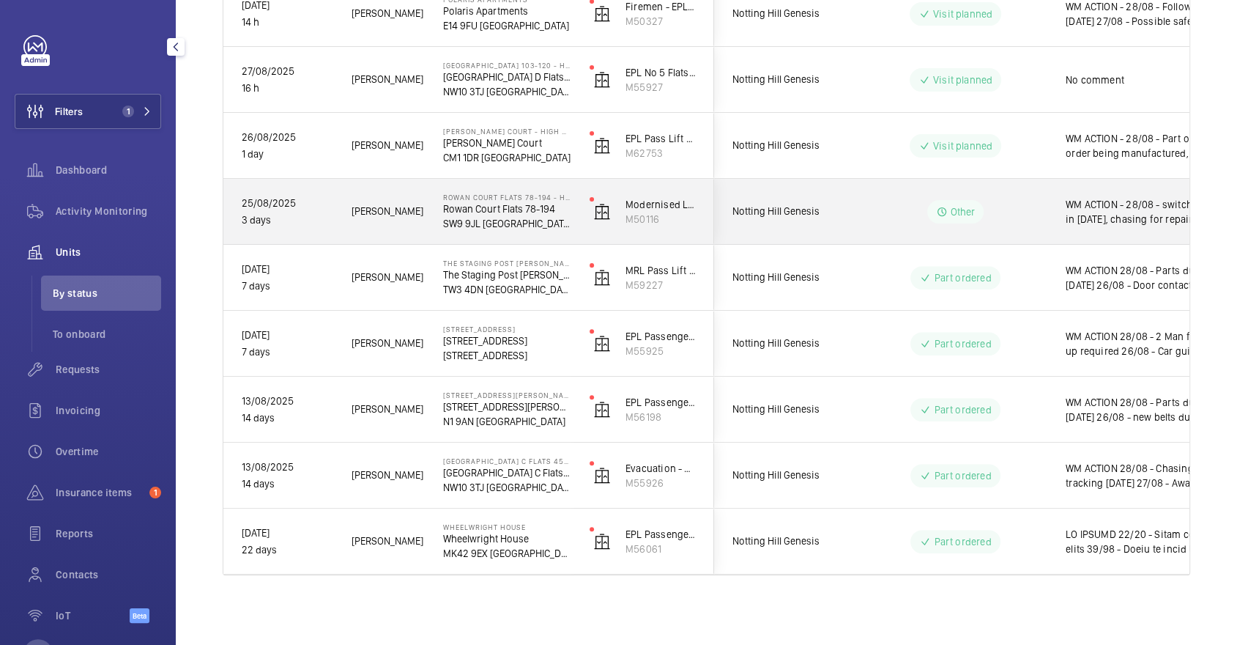
scroll to position [0, 0]
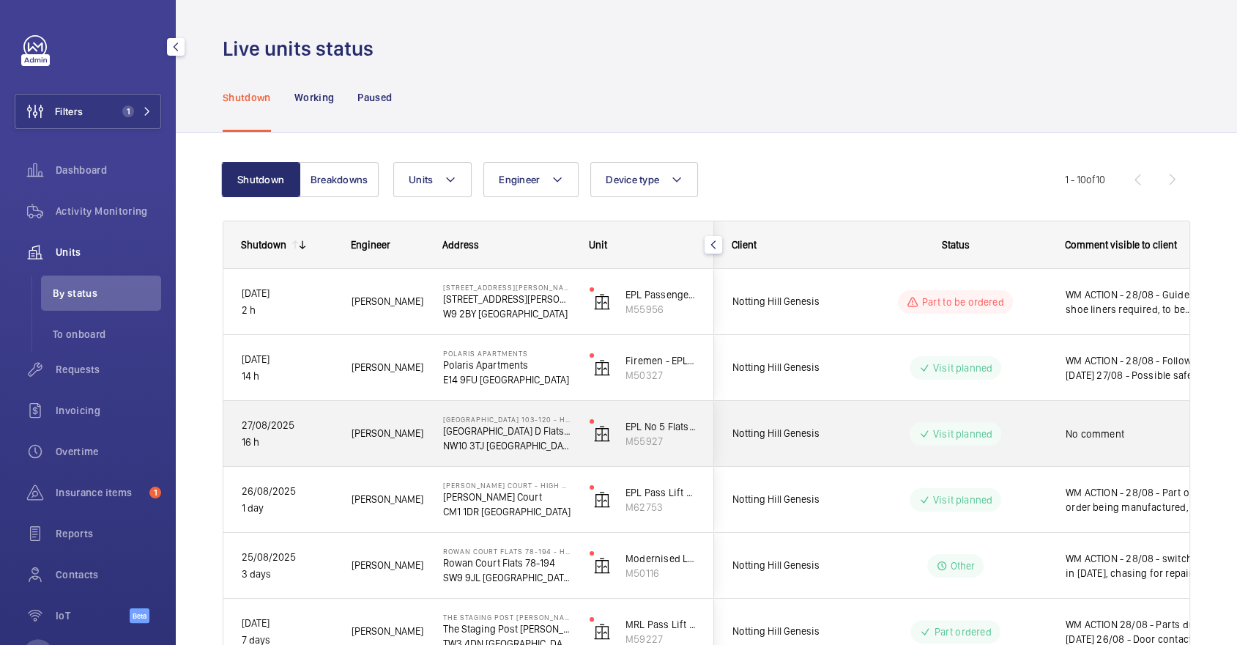
click at [777, 418] on div "Notting Hill Genesis" at bounding box center [780, 433] width 130 height 46
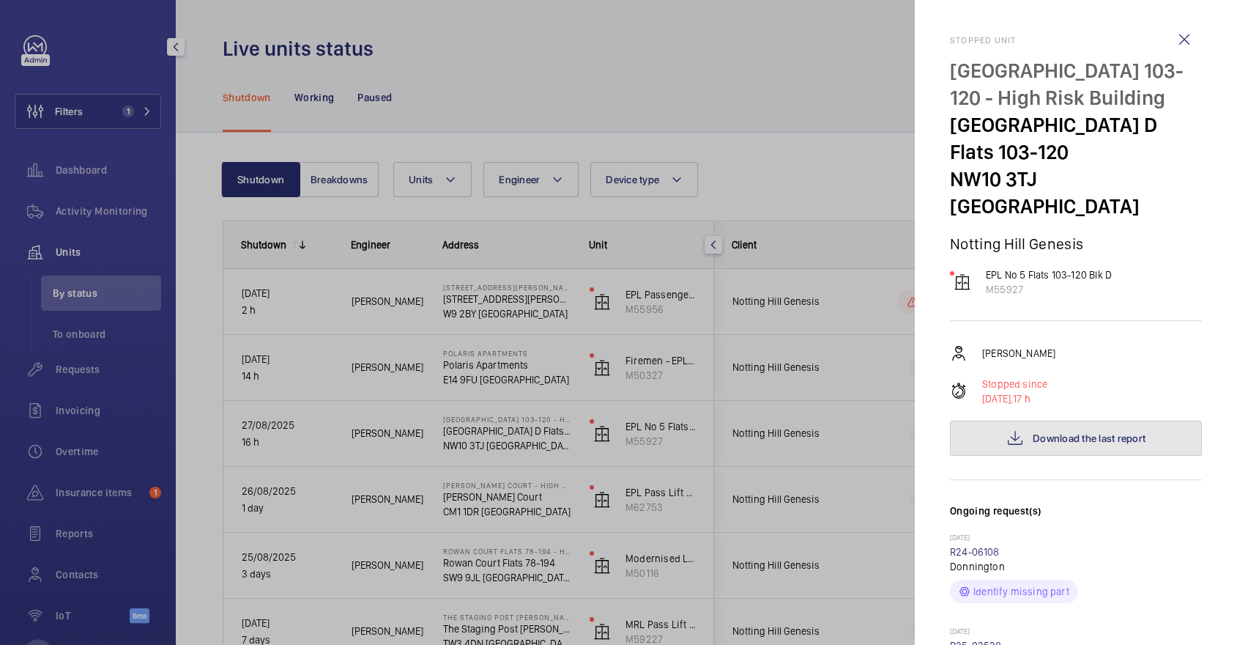
click at [1091, 430] on button "Download the last report" at bounding box center [1076, 437] width 252 height 35
click at [754, 83] on div at bounding box center [618, 322] width 1237 height 645
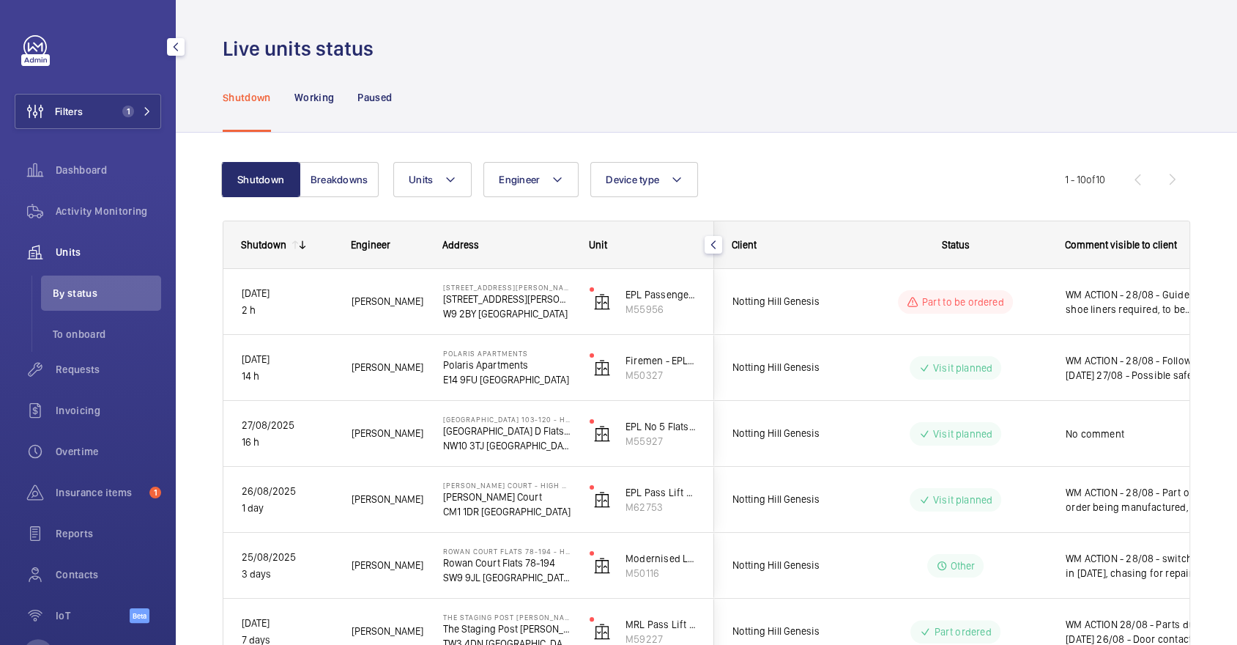
scroll to position [354, 0]
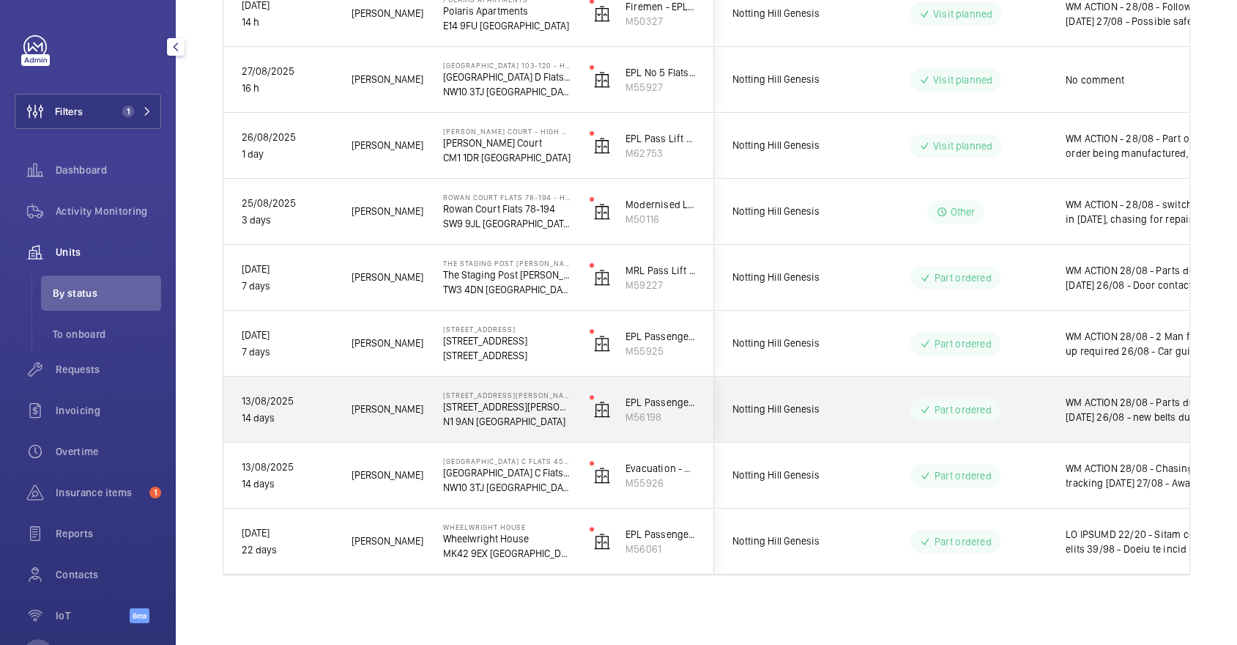
click at [853, 412] on div "Part ordered" at bounding box center [947, 409] width 200 height 53
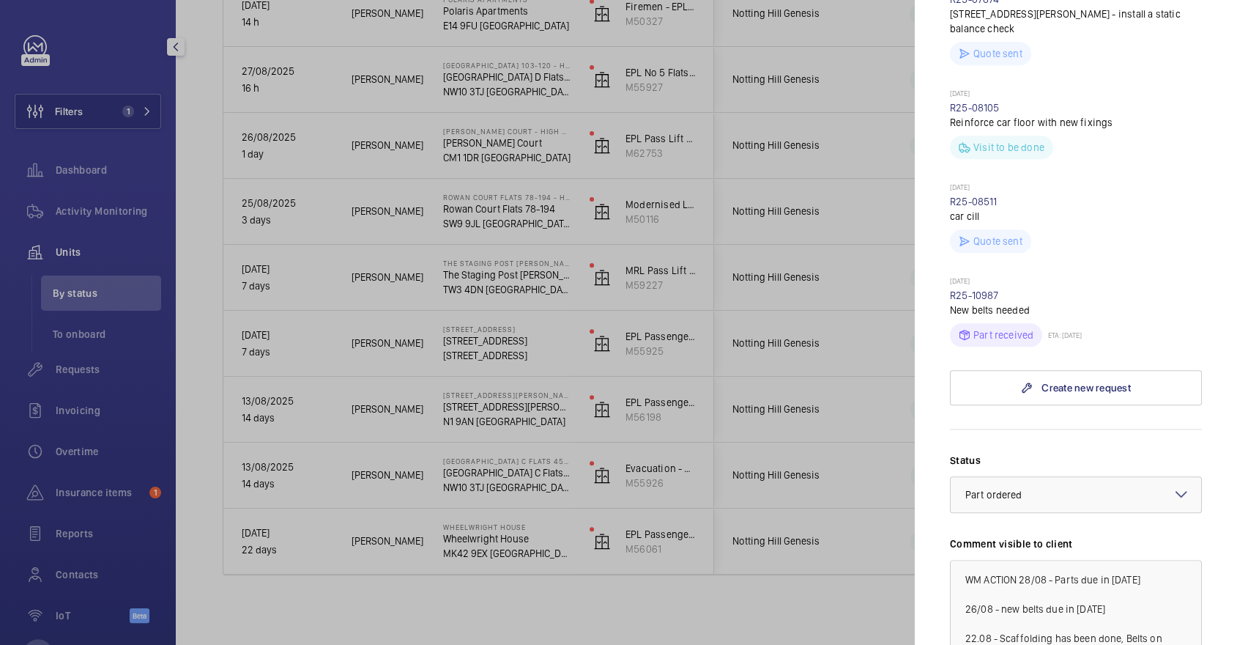
scroll to position [1311, 0]
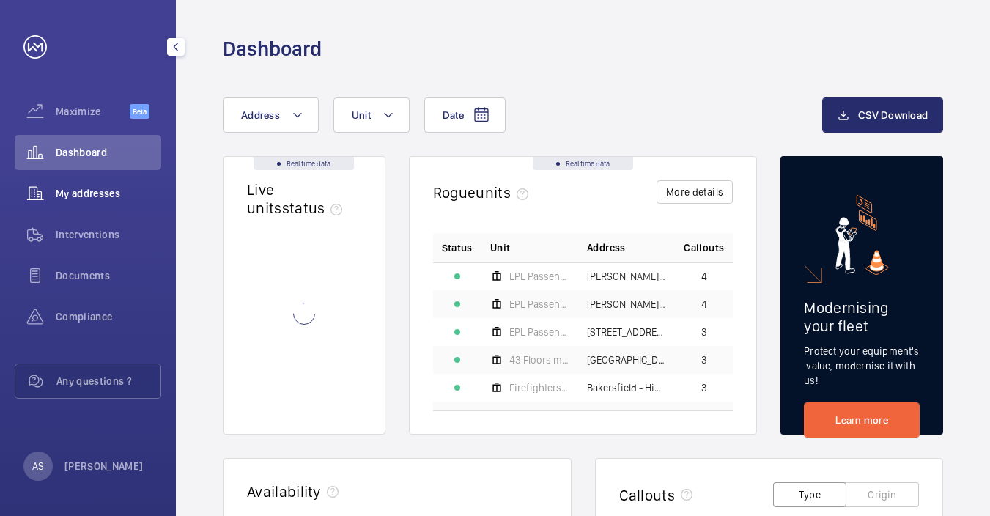
click at [133, 191] on span "My addresses" at bounding box center [108, 193] width 105 height 15
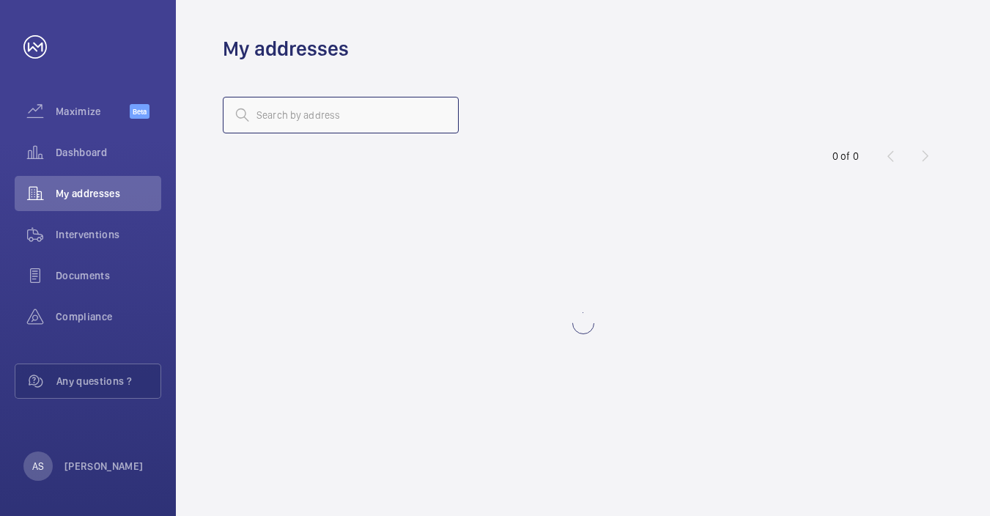
click at [283, 123] on input "text" at bounding box center [341, 115] width 236 height 37
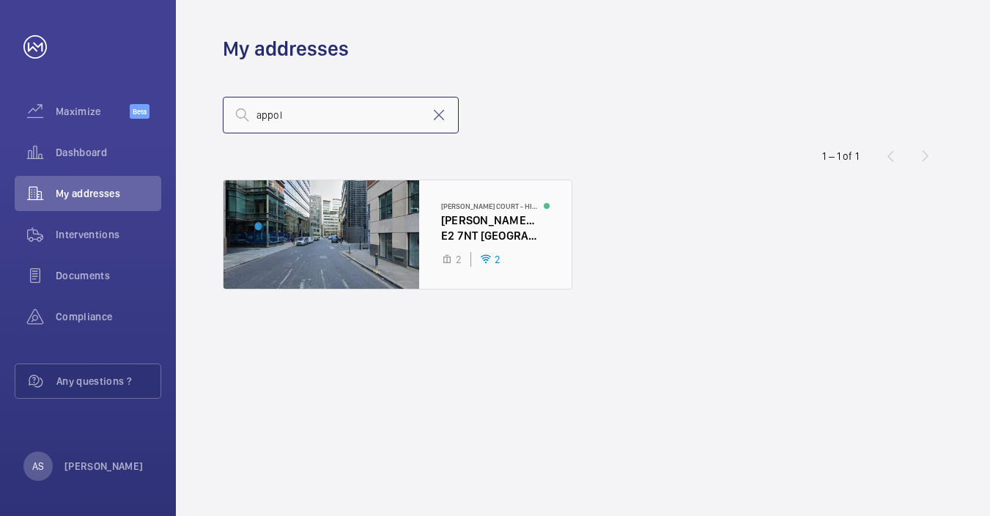
type input "appol"
click at [498, 239] on div at bounding box center [397, 234] width 348 height 108
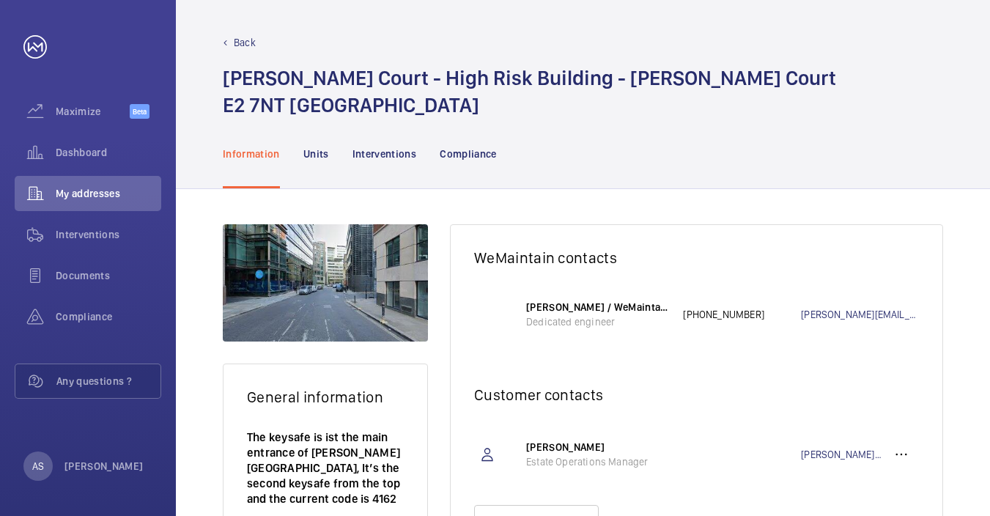
scroll to position [100, 0]
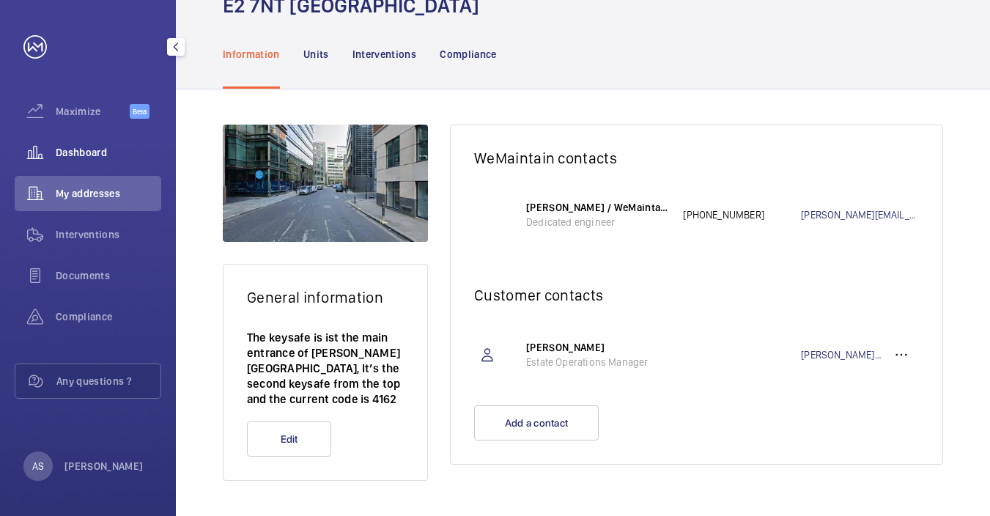
click at [101, 152] on span "Dashboard" at bounding box center [108, 152] width 105 height 15
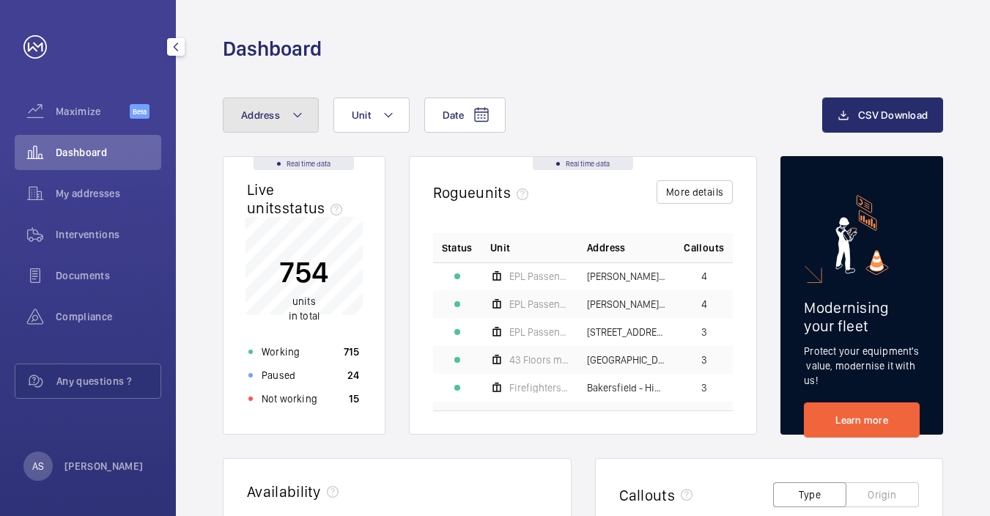
click at [248, 130] on button "Address" at bounding box center [271, 114] width 96 height 35
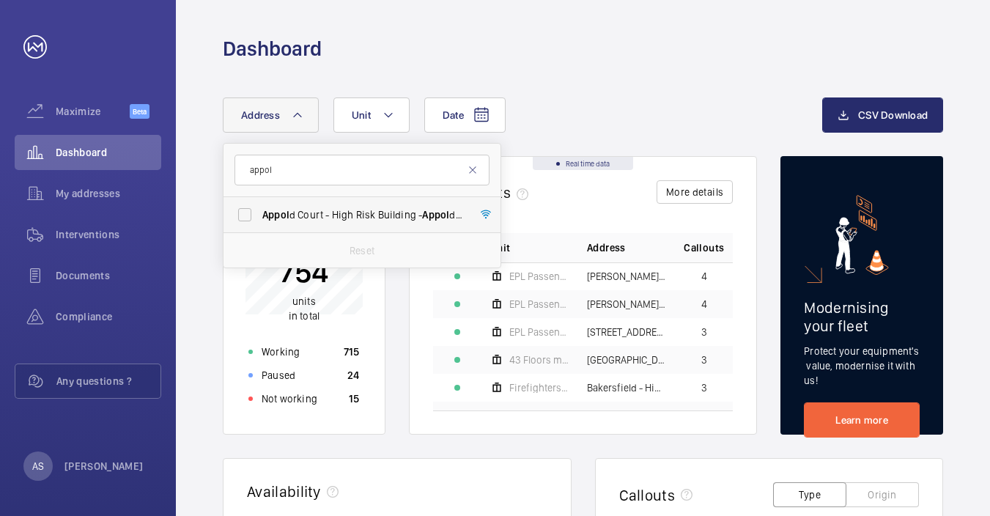
type input "appol"
click at [322, 201] on label "Appol d Court - High Risk Building - [GEOGRAPHIC_DATA]" at bounding box center [350, 214] width 255 height 35
click at [259, 201] on input "Appol d Court - High Risk Building - [GEOGRAPHIC_DATA]" at bounding box center [244, 214] width 29 height 29
checkbox input "true"
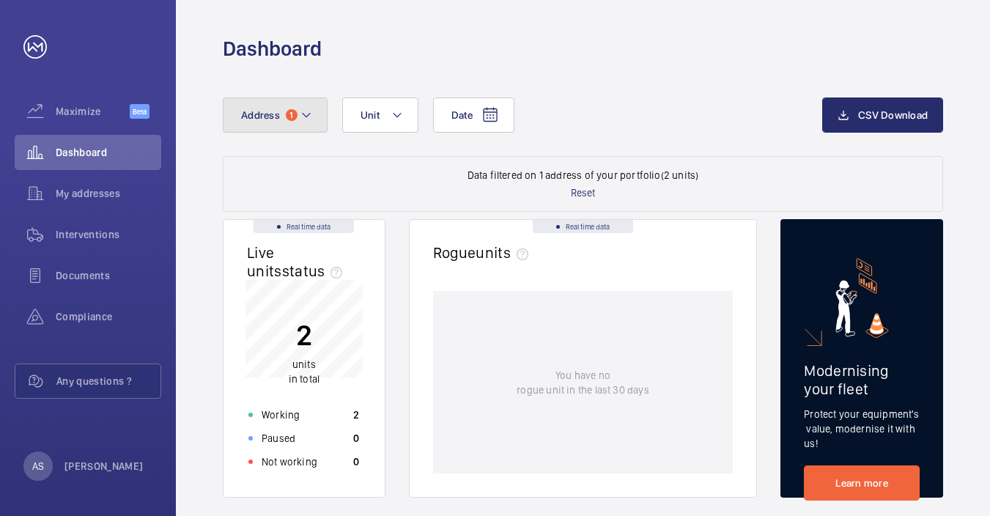
click at [281, 112] on button "Address 1" at bounding box center [275, 114] width 105 height 35
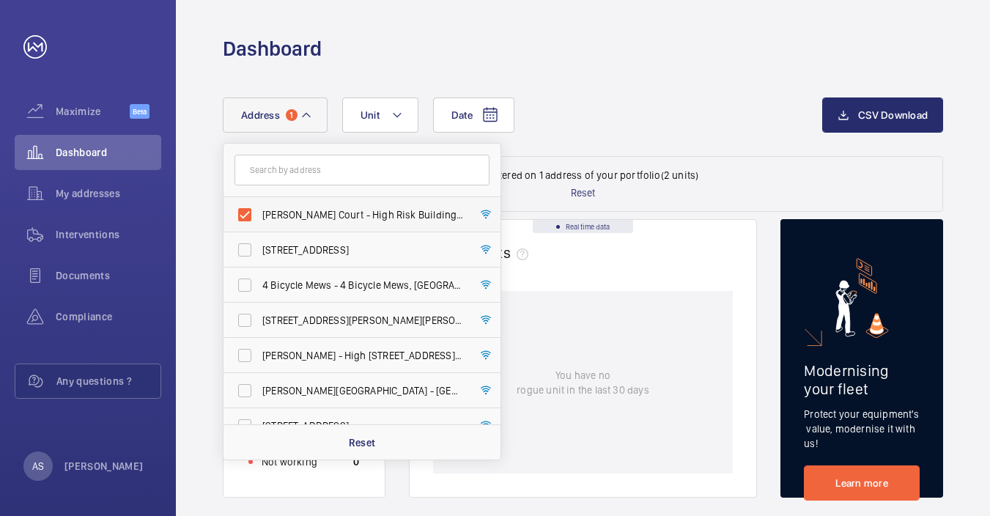
click at [327, 212] on span "[PERSON_NAME] Court - High Risk Building - [PERSON_NAME][GEOGRAPHIC_DATA]" at bounding box center [362, 214] width 201 height 15
click at [259, 212] on input "[PERSON_NAME] Court - High Risk Building - [PERSON_NAME][GEOGRAPHIC_DATA]" at bounding box center [244, 214] width 29 height 29
checkbox input "false"
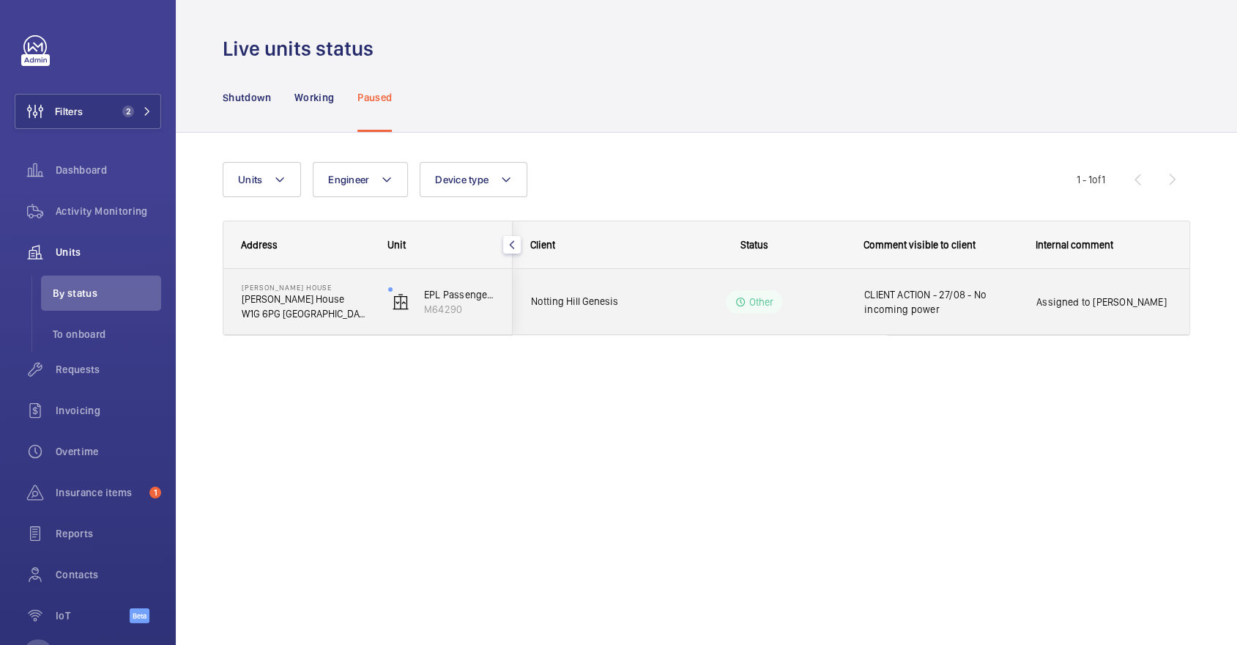
click at [893, 308] on span "CLIENT ACTION - 27/08 - No incoming power" at bounding box center [940, 301] width 153 height 29
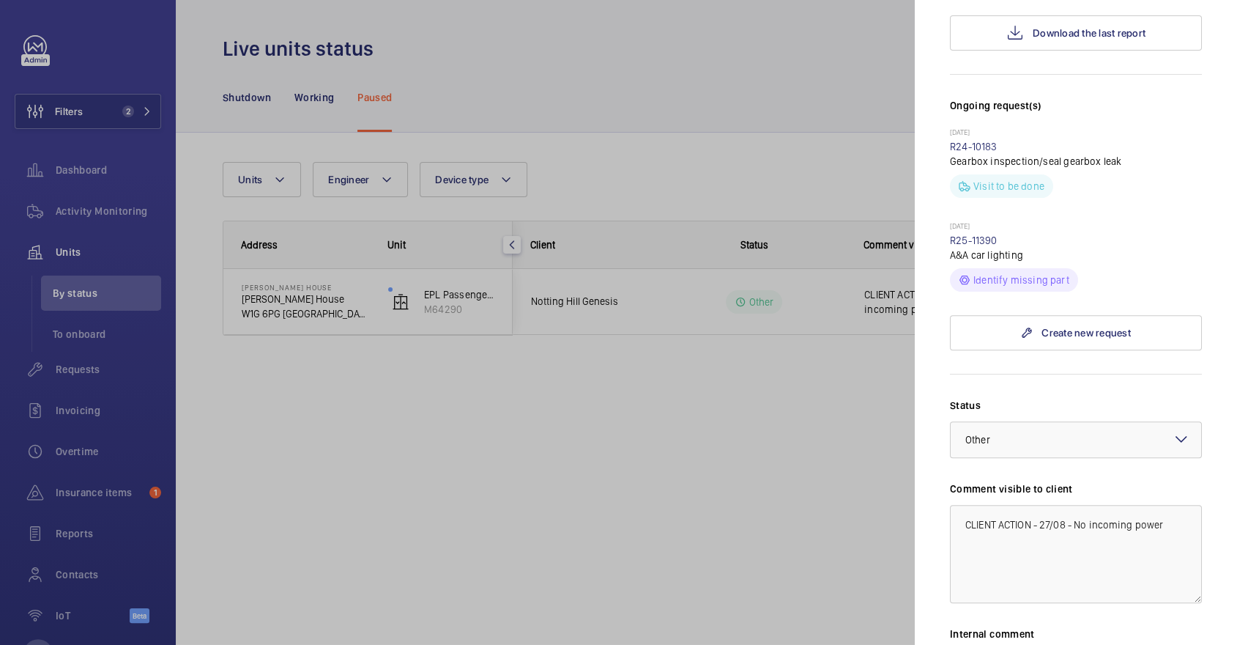
scroll to position [522, 0]
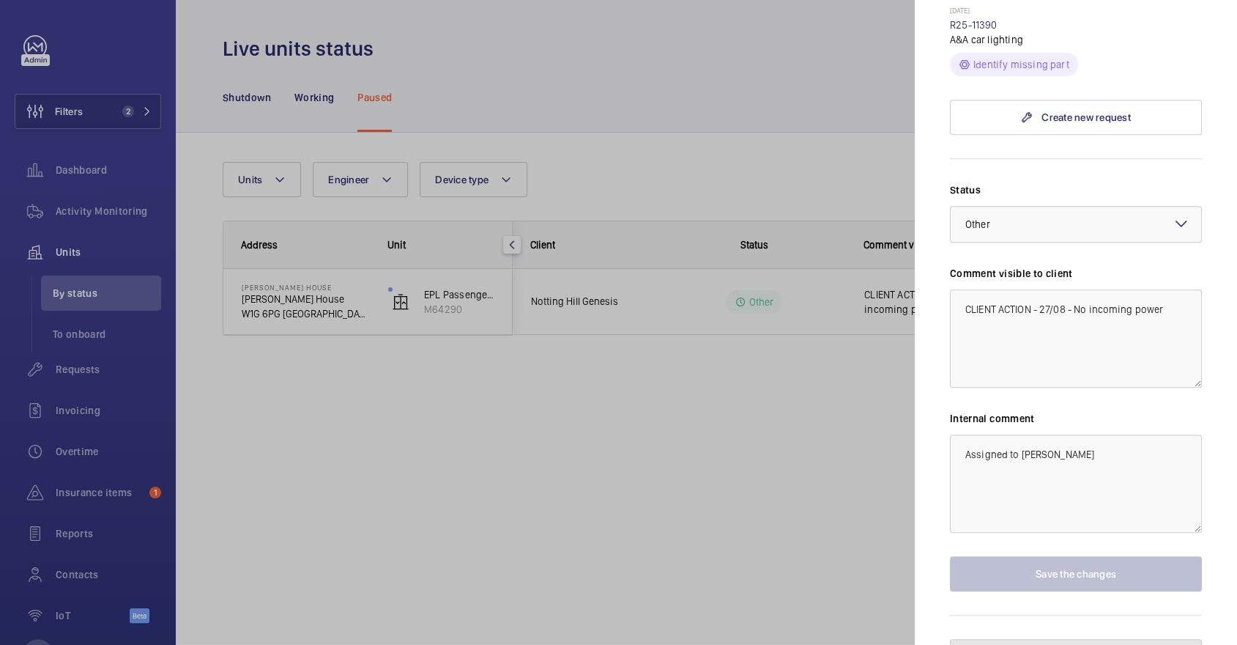
click at [1087, 644] on span "Unpause the unit" at bounding box center [1086, 656] width 78 height 12
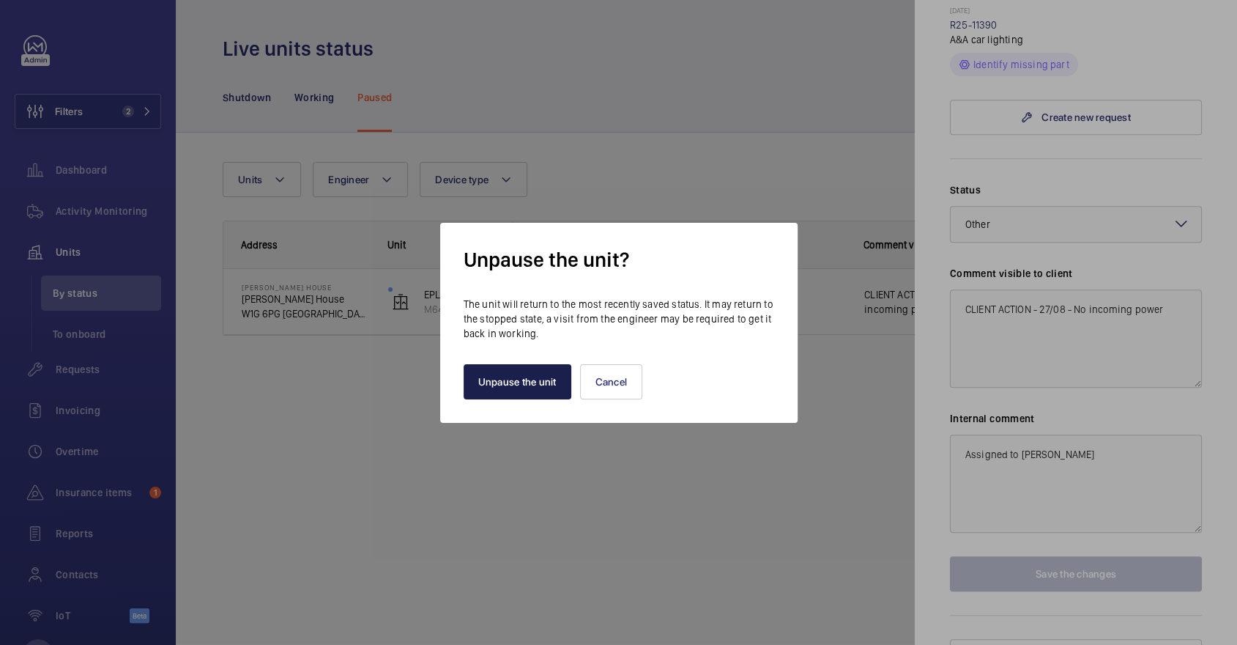
click at [486, 376] on button "Unpause the unit" at bounding box center [518, 381] width 108 height 35
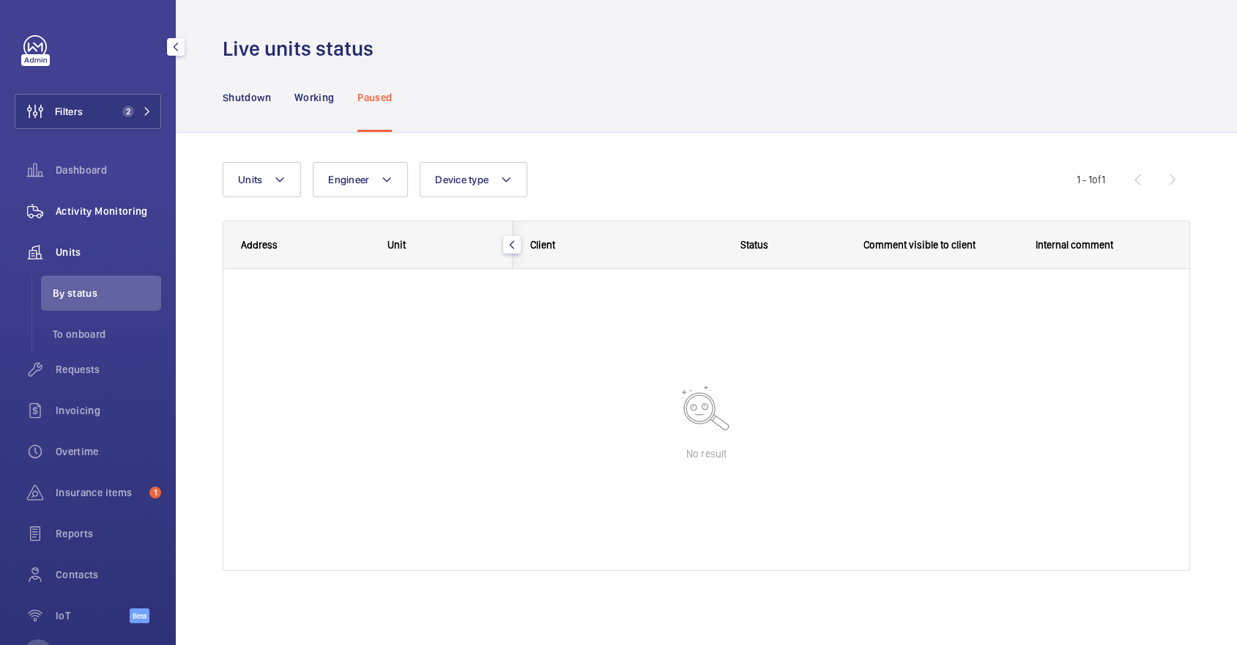
click at [108, 222] on div "Activity Monitoring" at bounding box center [88, 210] width 146 height 35
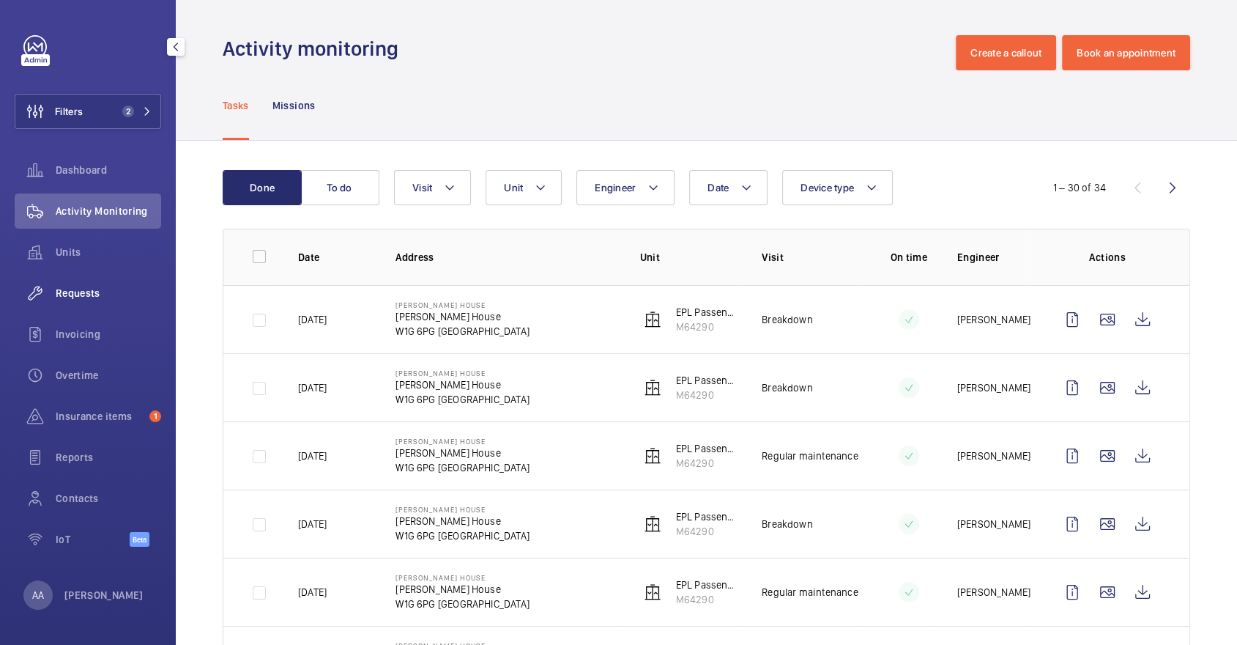
click at [90, 279] on div "Requests" at bounding box center [88, 292] width 146 height 35
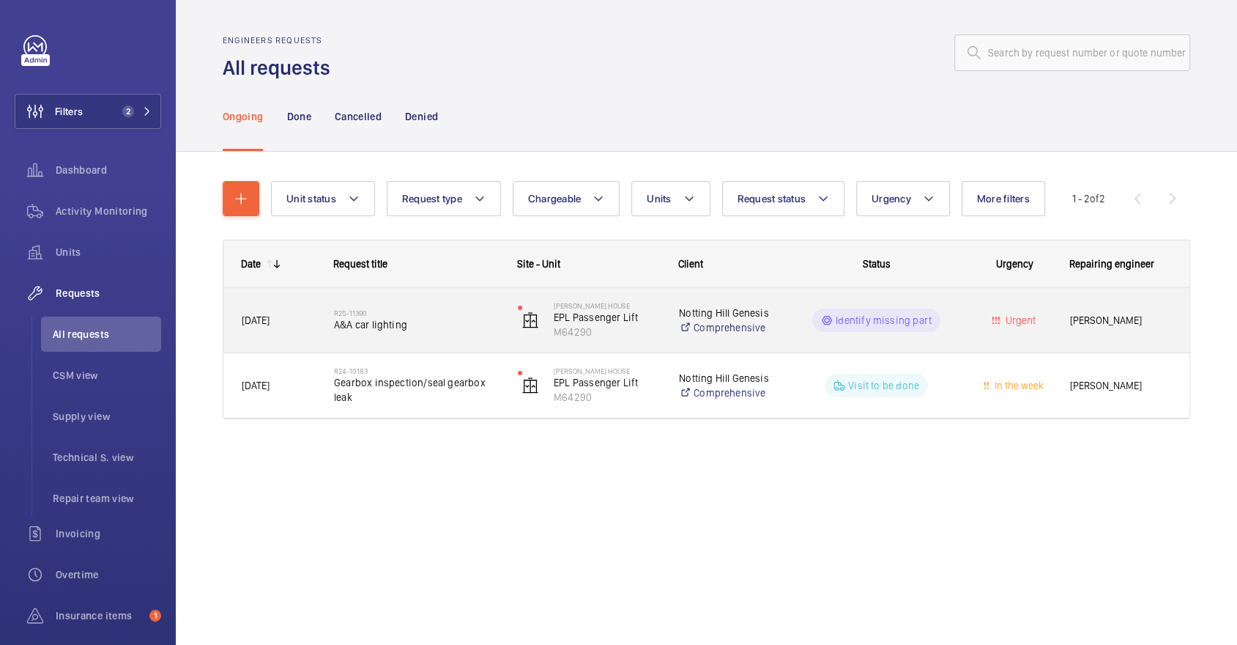
click at [466, 292] on div "R25-11390 A&A car lighting" at bounding box center [407, 320] width 182 height 66
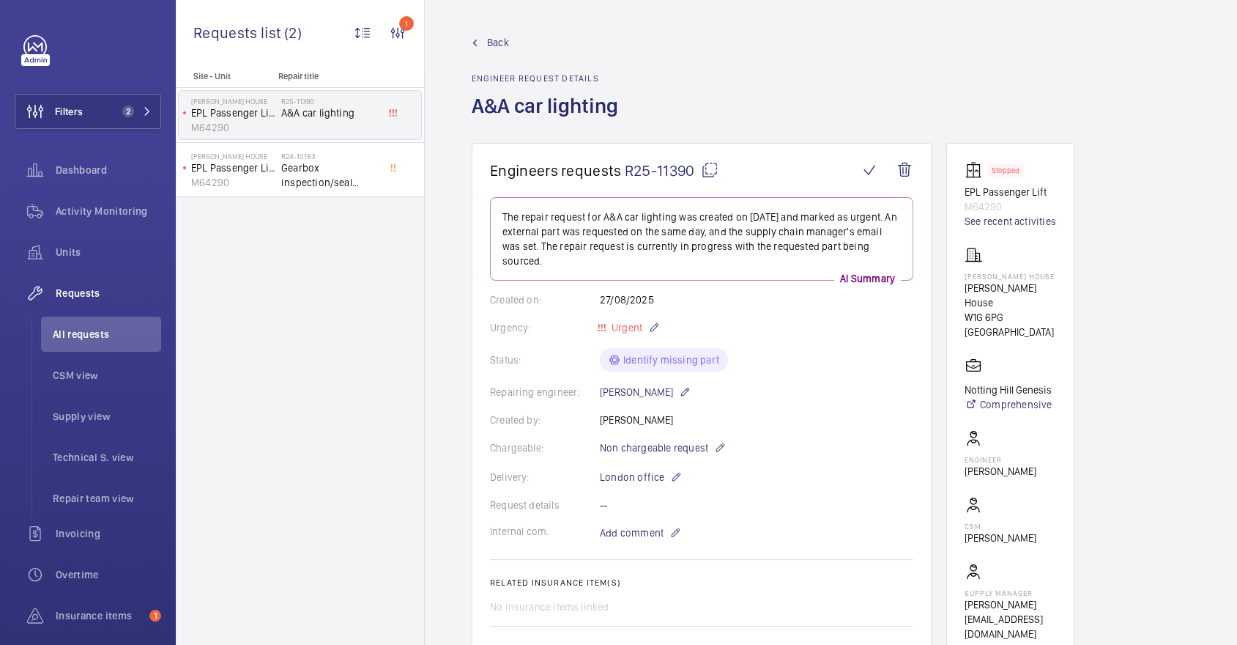
click at [709, 173] on mat-icon at bounding box center [710, 170] width 18 height 18
click at [82, 265] on div "Units" at bounding box center [88, 251] width 146 height 35
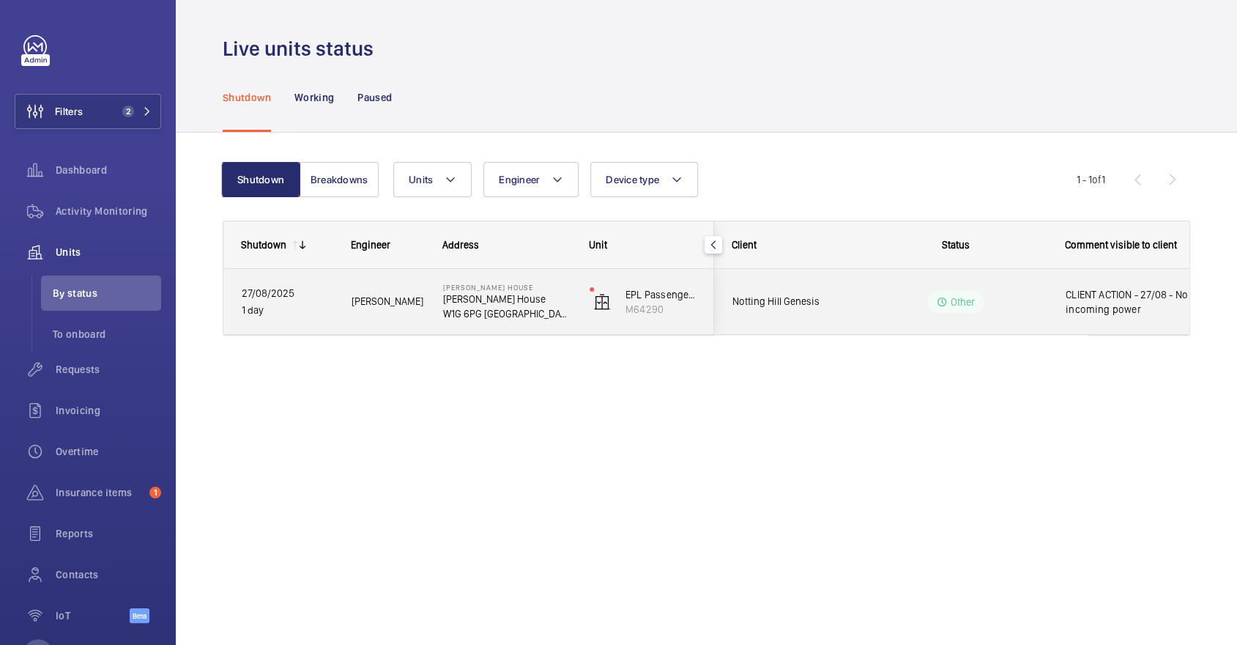
click at [889, 316] on div "Other" at bounding box center [947, 301] width 200 height 53
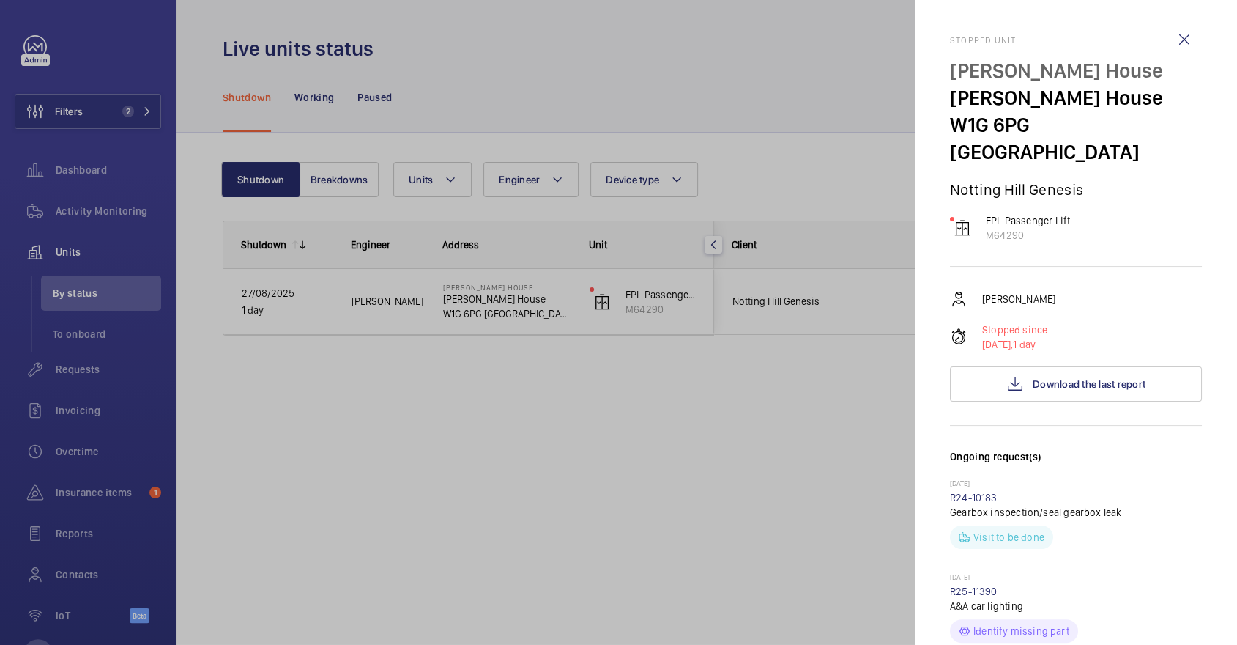
scroll to position [566, 0]
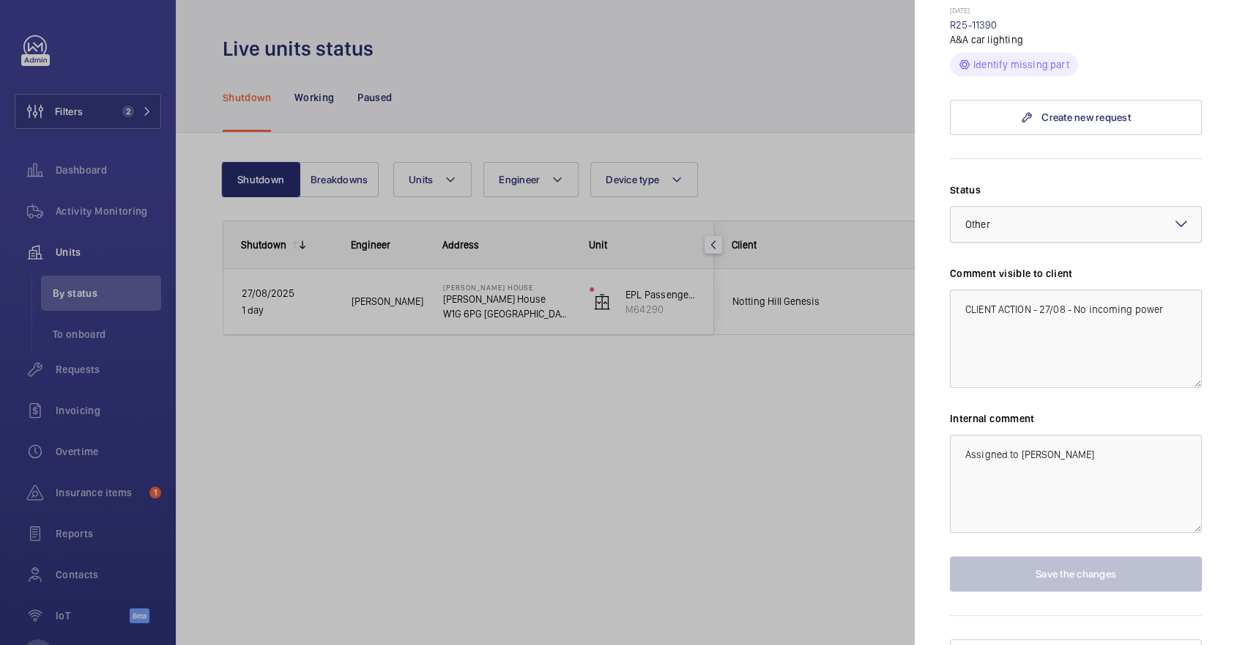
click at [1050, 207] on div at bounding box center [1076, 224] width 250 height 35
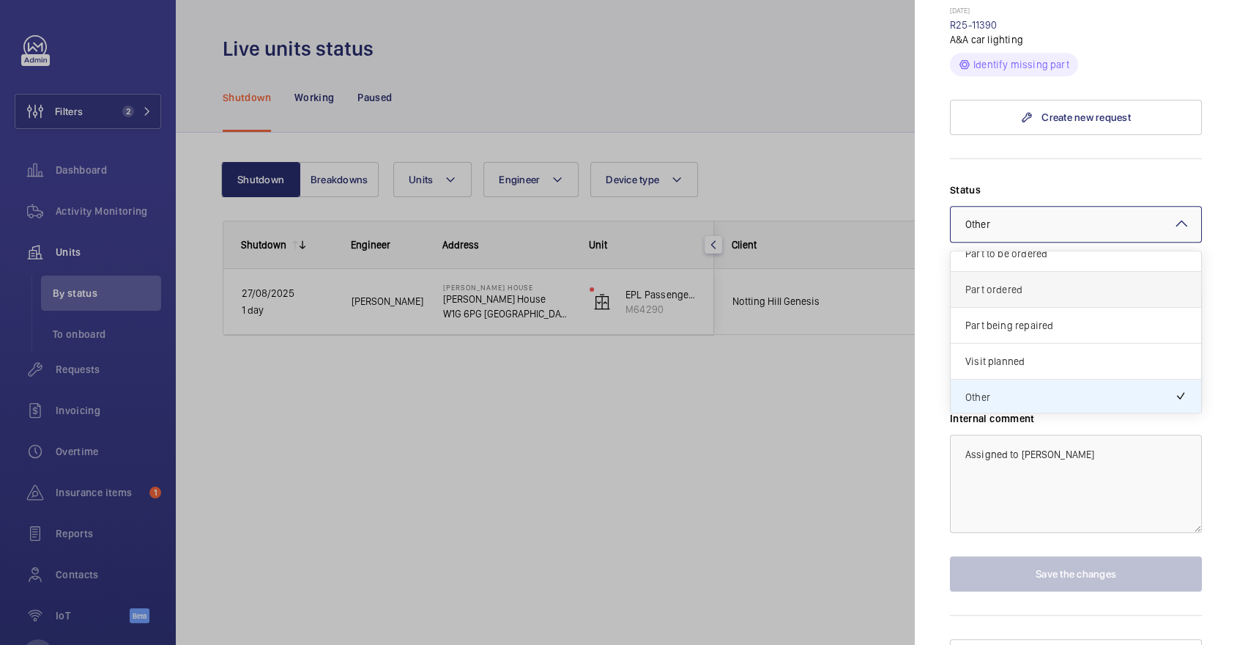
click at [1031, 282] on span "Part ordered" at bounding box center [1075, 289] width 221 height 15
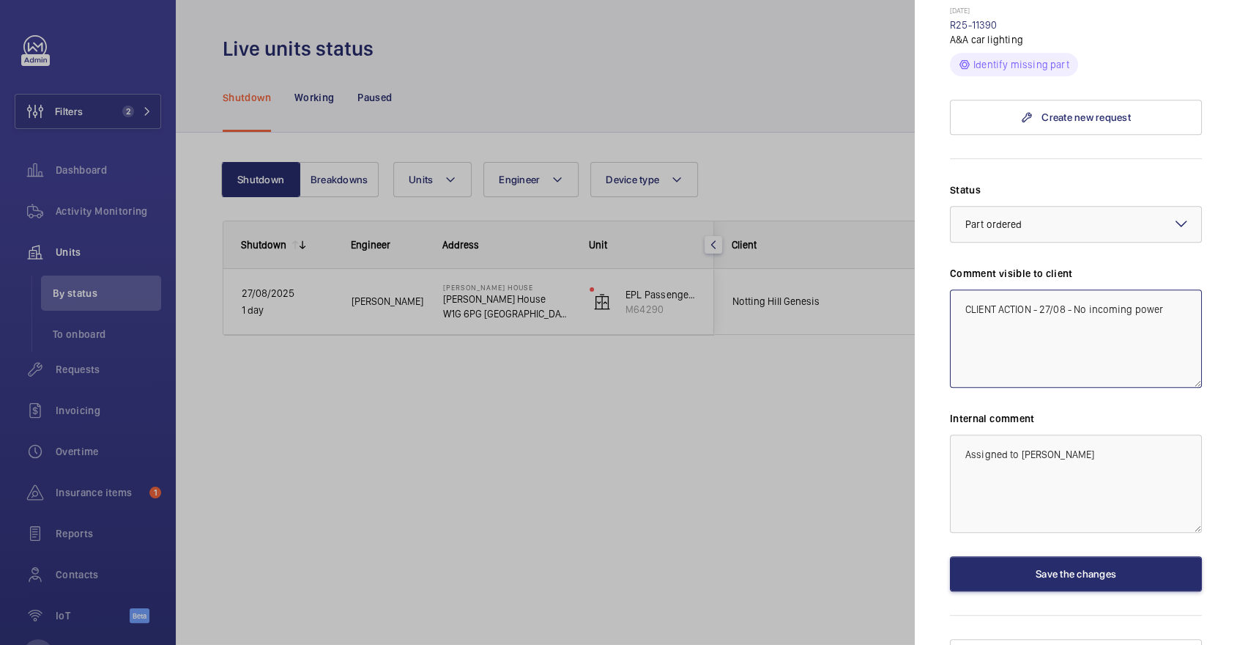
drag, startPoint x: 1036, startPoint y: 283, endPoint x: 847, endPoint y: 277, distance: 188.3
click at [847, 277] on mat-sidenav-container "Filters 2 Dashboard Activity Monitoring Units By status To onboard Requests Inv…" at bounding box center [618, 322] width 1237 height 645
click at [1027, 289] on textarea "WM ACTION. - 27/08 - No incoming power" at bounding box center [1076, 338] width 252 height 98
type textarea "WM ACTION. 28.08 - [PERSON_NAME] replaced, complete unit failed chasing for eta…"
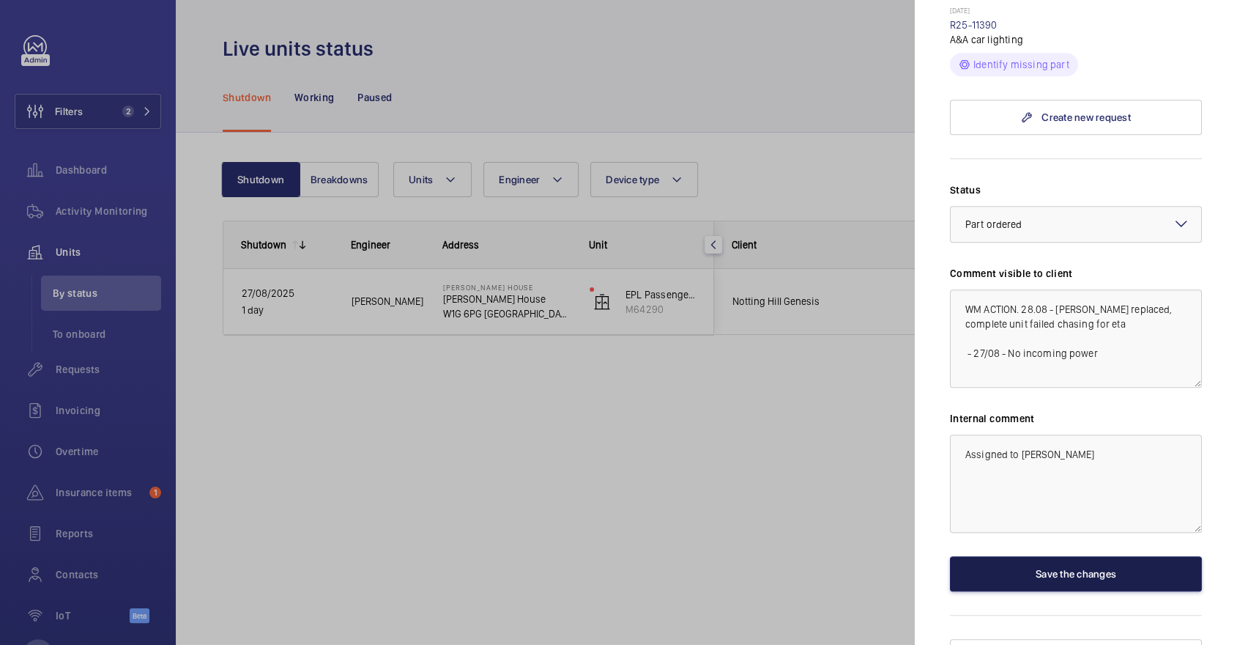
click at [1130, 556] on button "Save the changes" at bounding box center [1076, 573] width 252 height 35
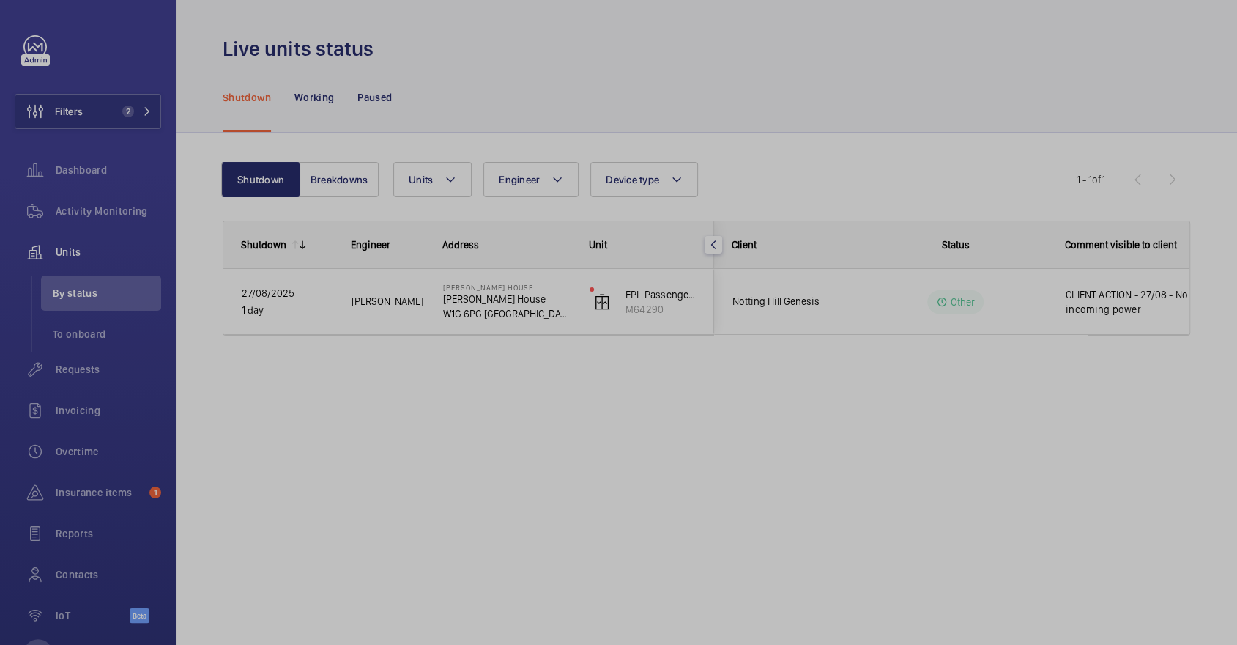
scroll to position [0, 0]
